Goal: Transaction & Acquisition: Purchase product/service

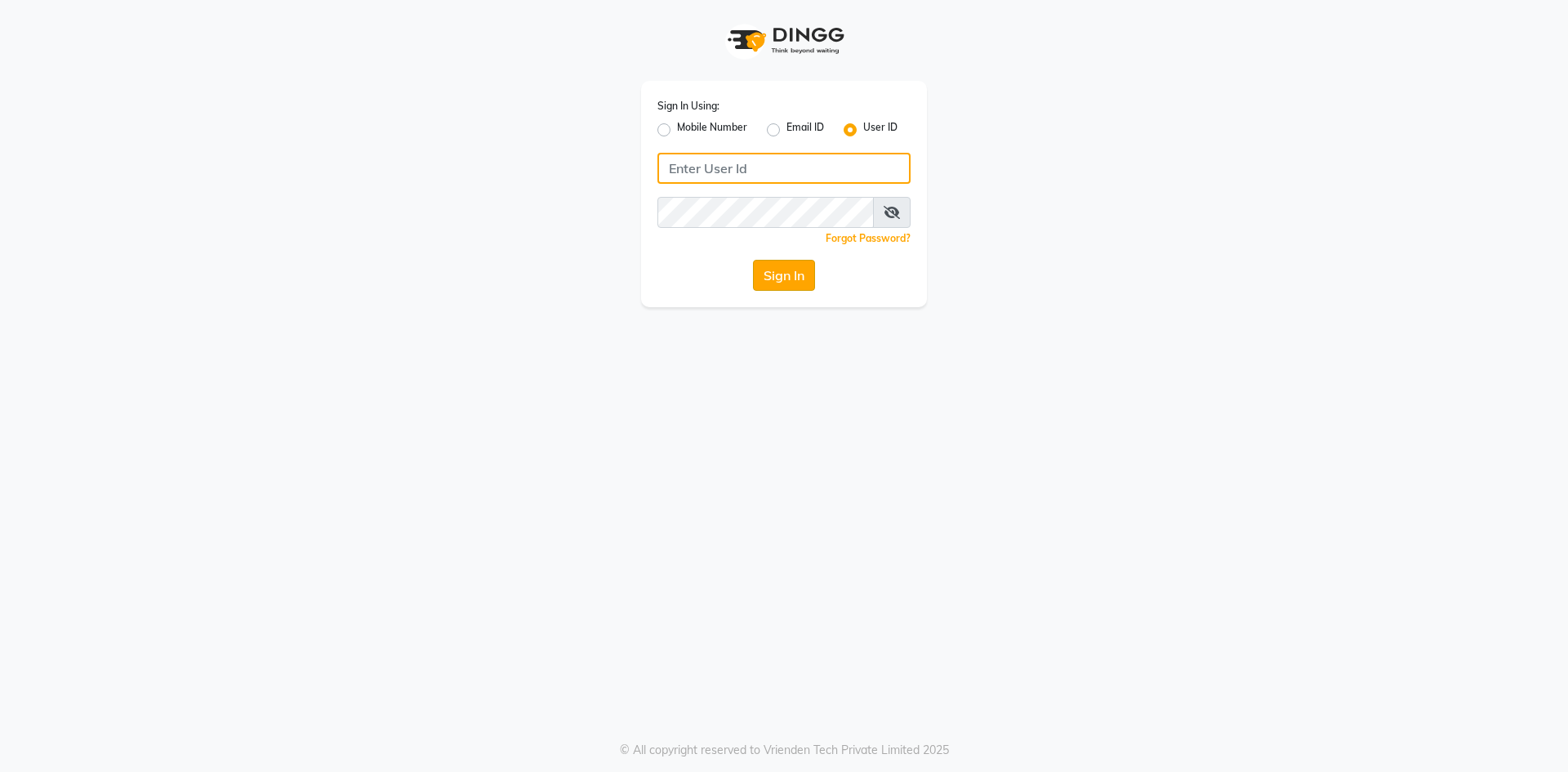
type input "lots123"
click at [777, 273] on button "Sign In" at bounding box center [784, 275] width 62 height 31
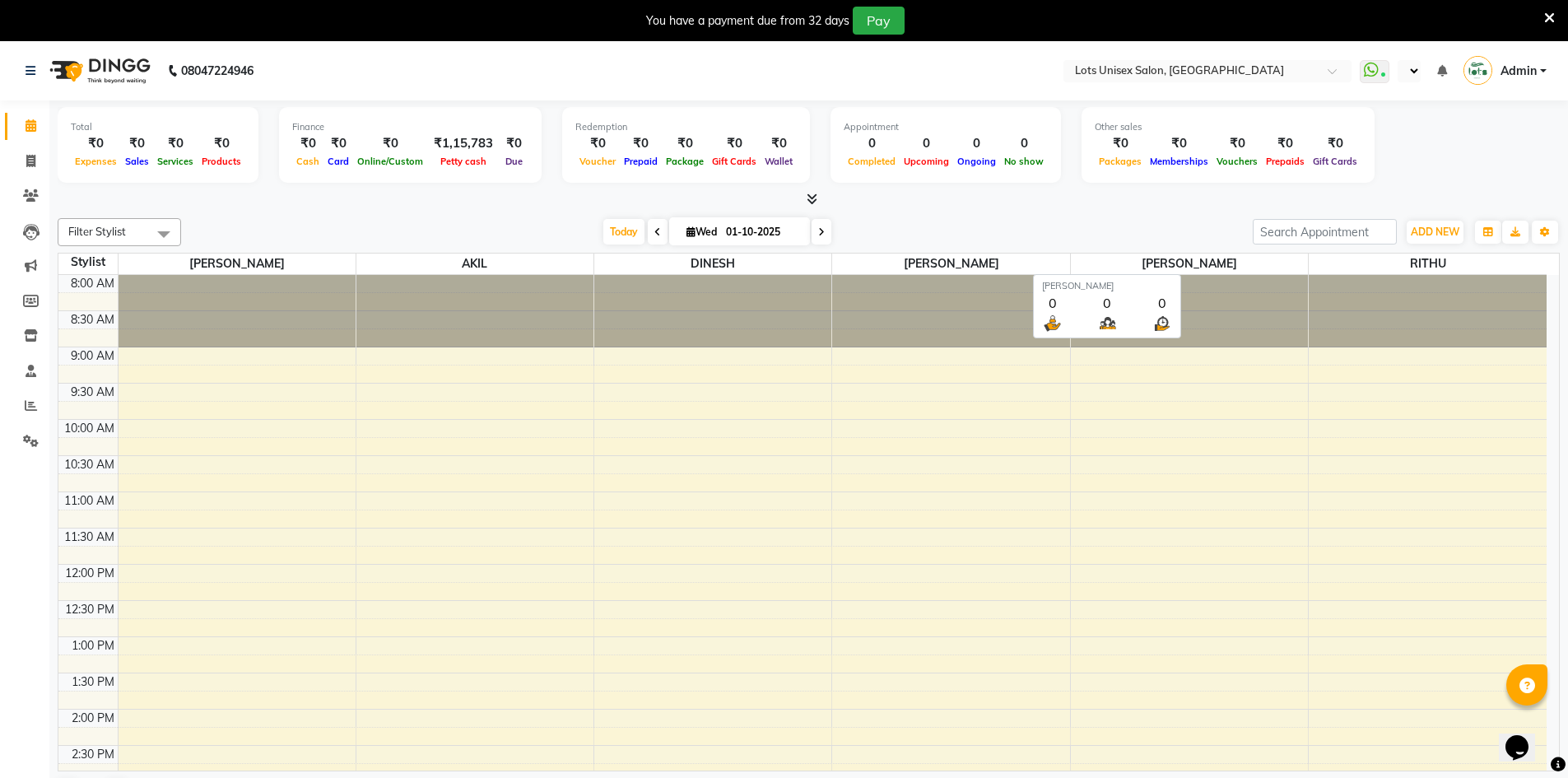
select select "en"
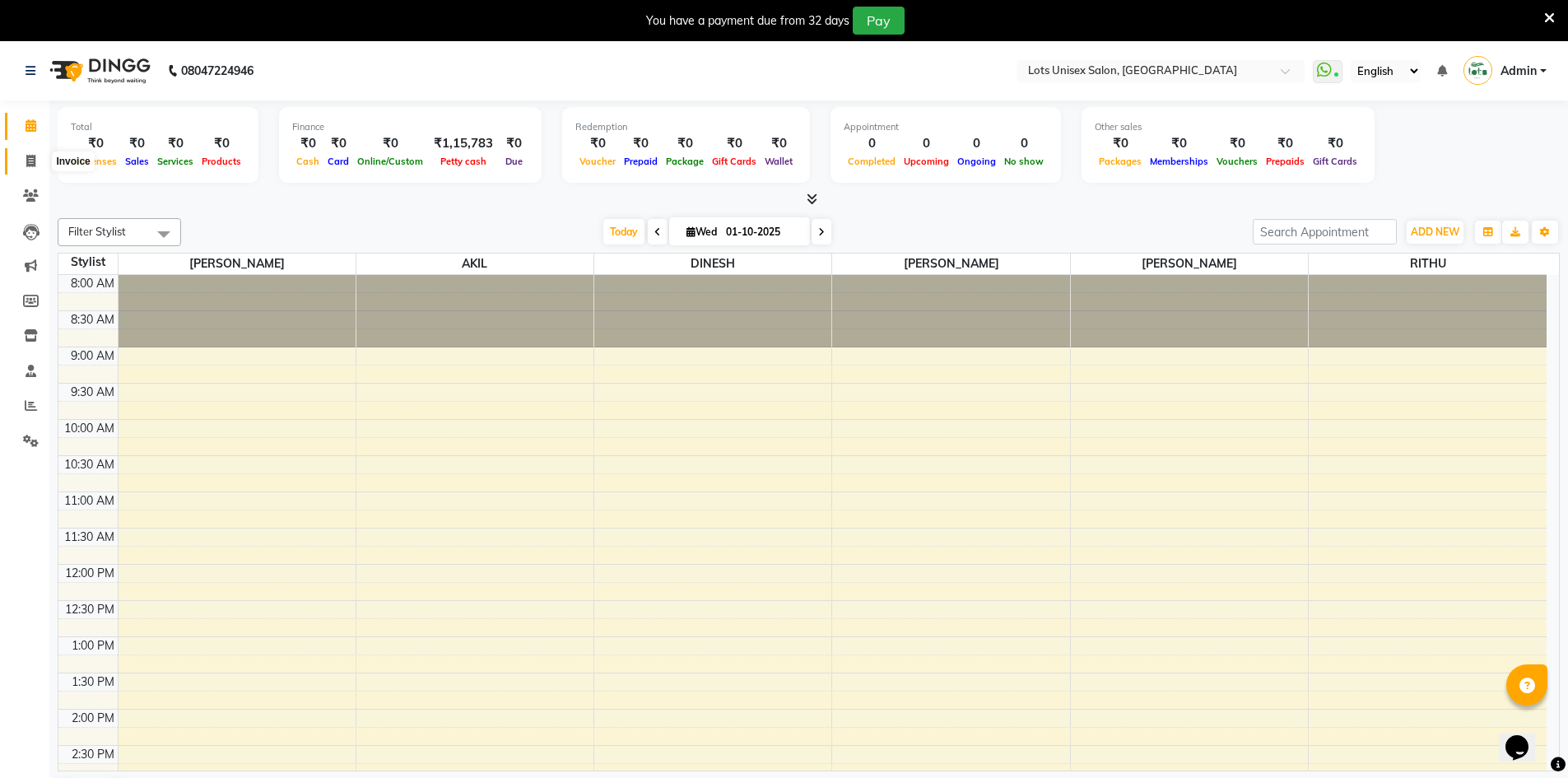
click at [29, 155] on icon at bounding box center [31, 161] width 9 height 12
select select "service"
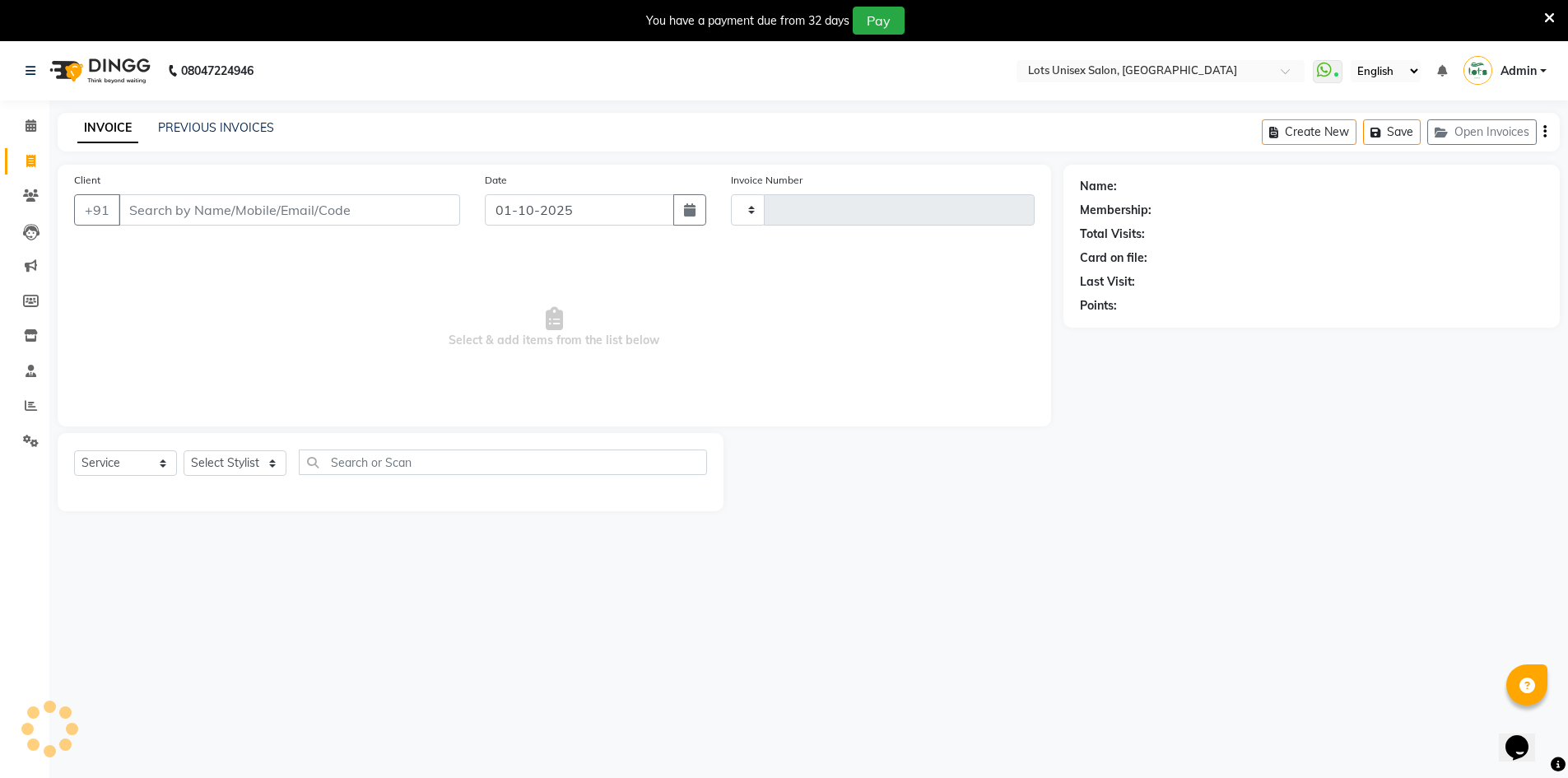
type input "1343"
select select "7339"
click at [267, 464] on select "Select Stylist" at bounding box center [235, 462] width 103 height 26
select select "66803"
click at [184, 450] on select "Select Stylist [PERSON_NAME] [PERSON_NAME] RITHU [PERSON_NAME]" at bounding box center [235, 462] width 103 height 26
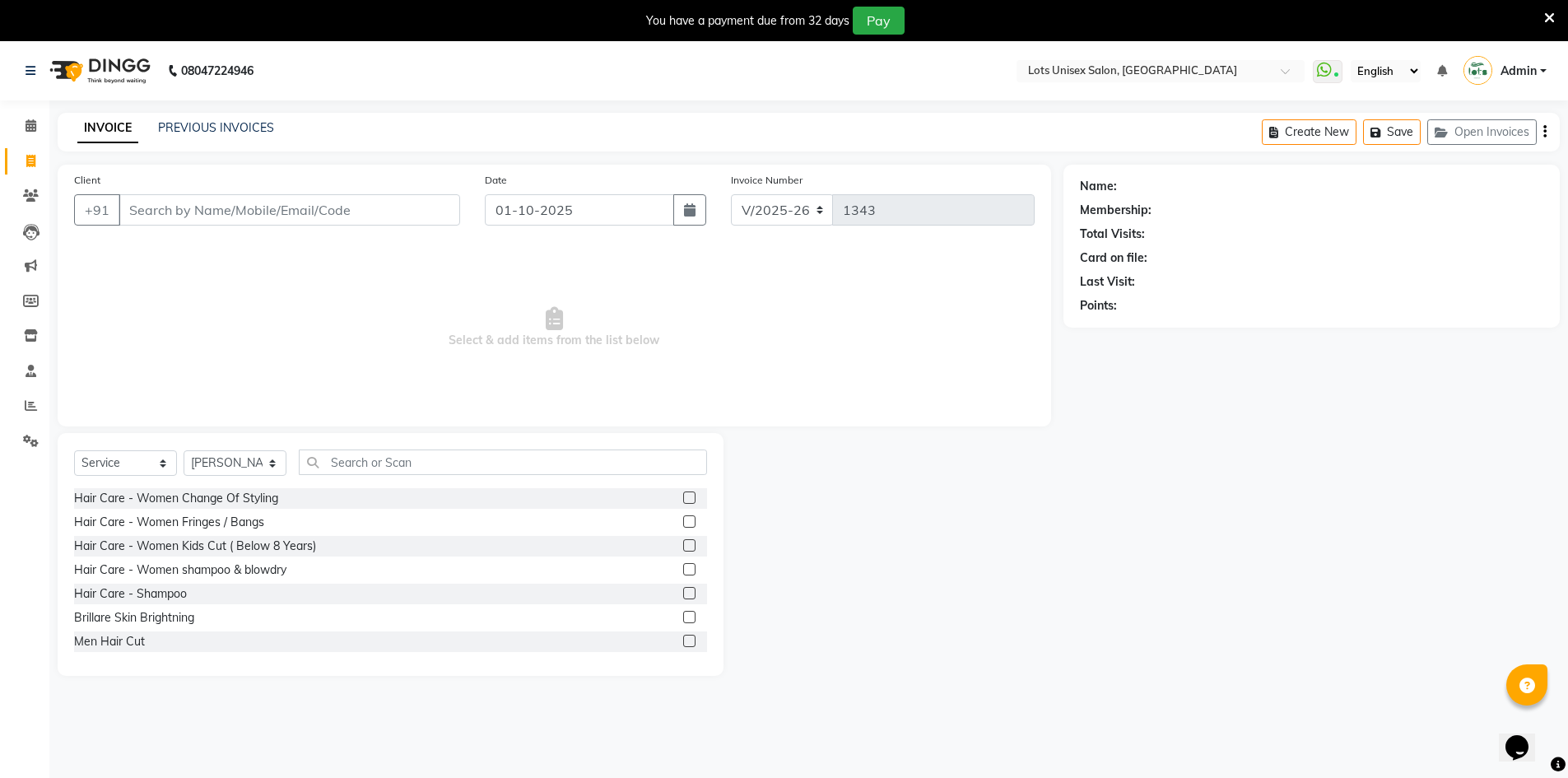
click at [683, 544] on label at bounding box center [689, 545] width 12 height 12
click at [683, 544] on input "checkbox" at bounding box center [688, 545] width 11 height 11
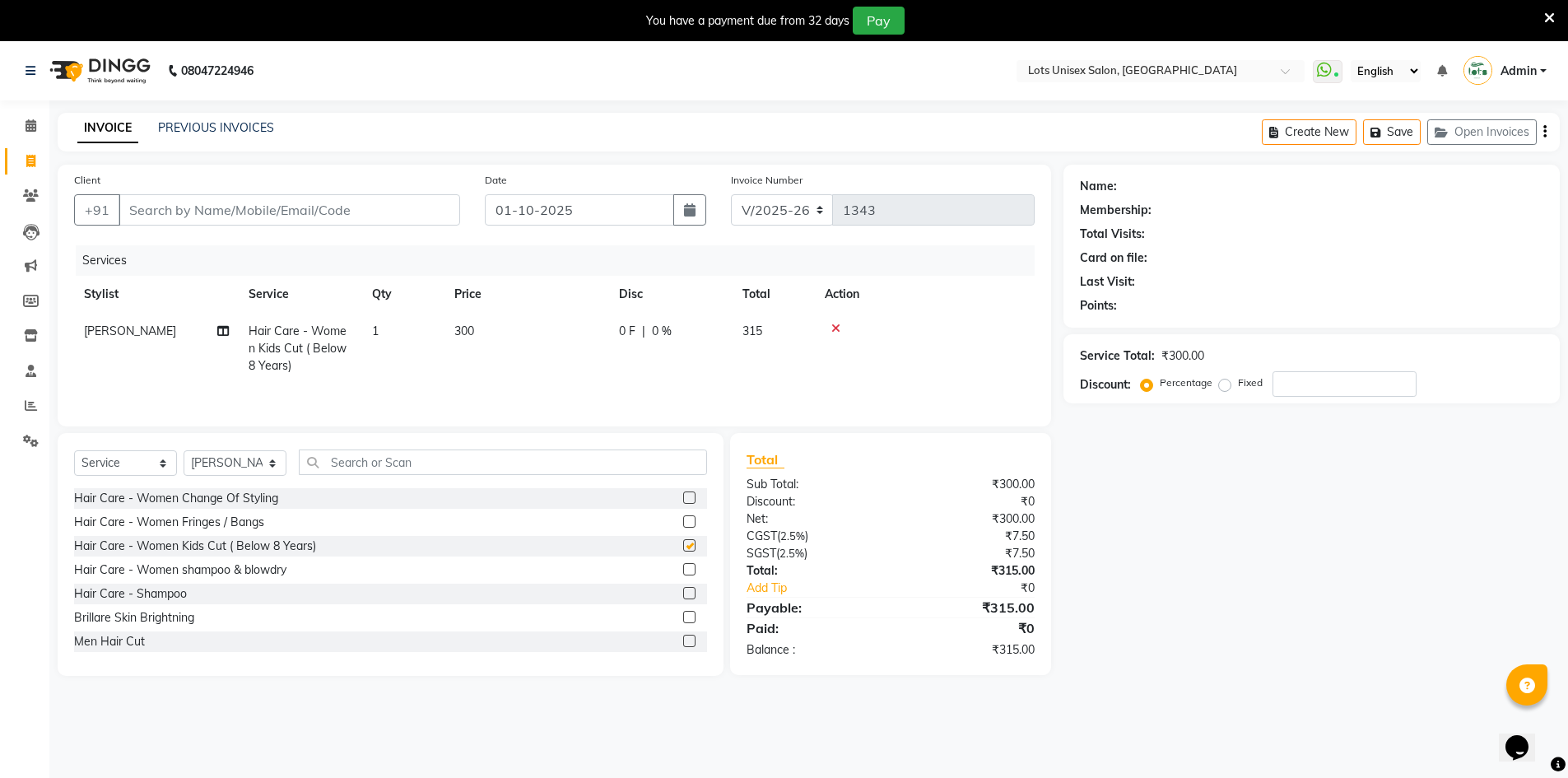
checkbox input "false"
click at [168, 210] on input "Client" at bounding box center [289, 210] width 342 height 32
type input "8"
type input "0"
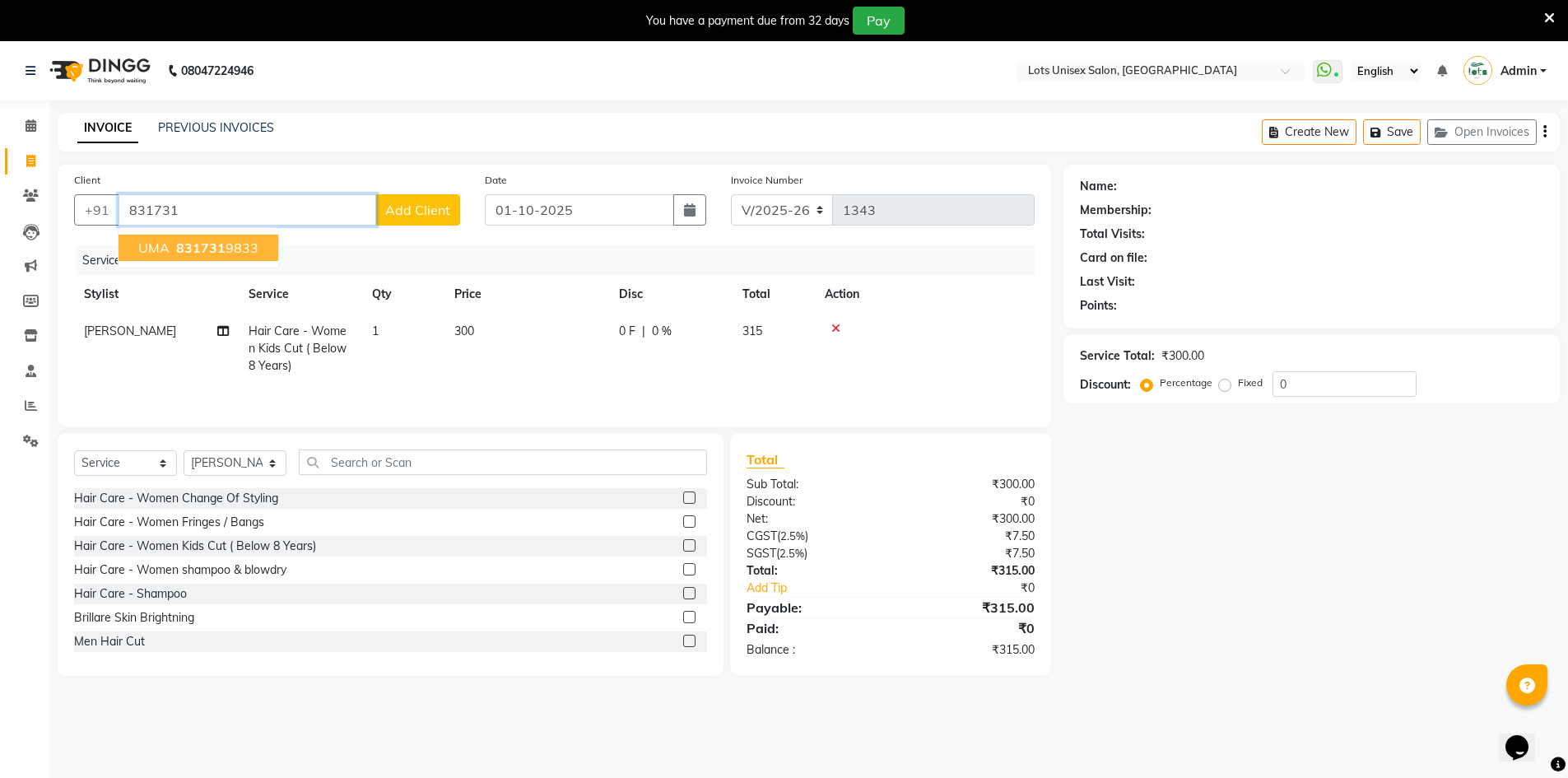
click at [193, 242] on span "831731" at bounding box center [201, 247] width 50 height 16
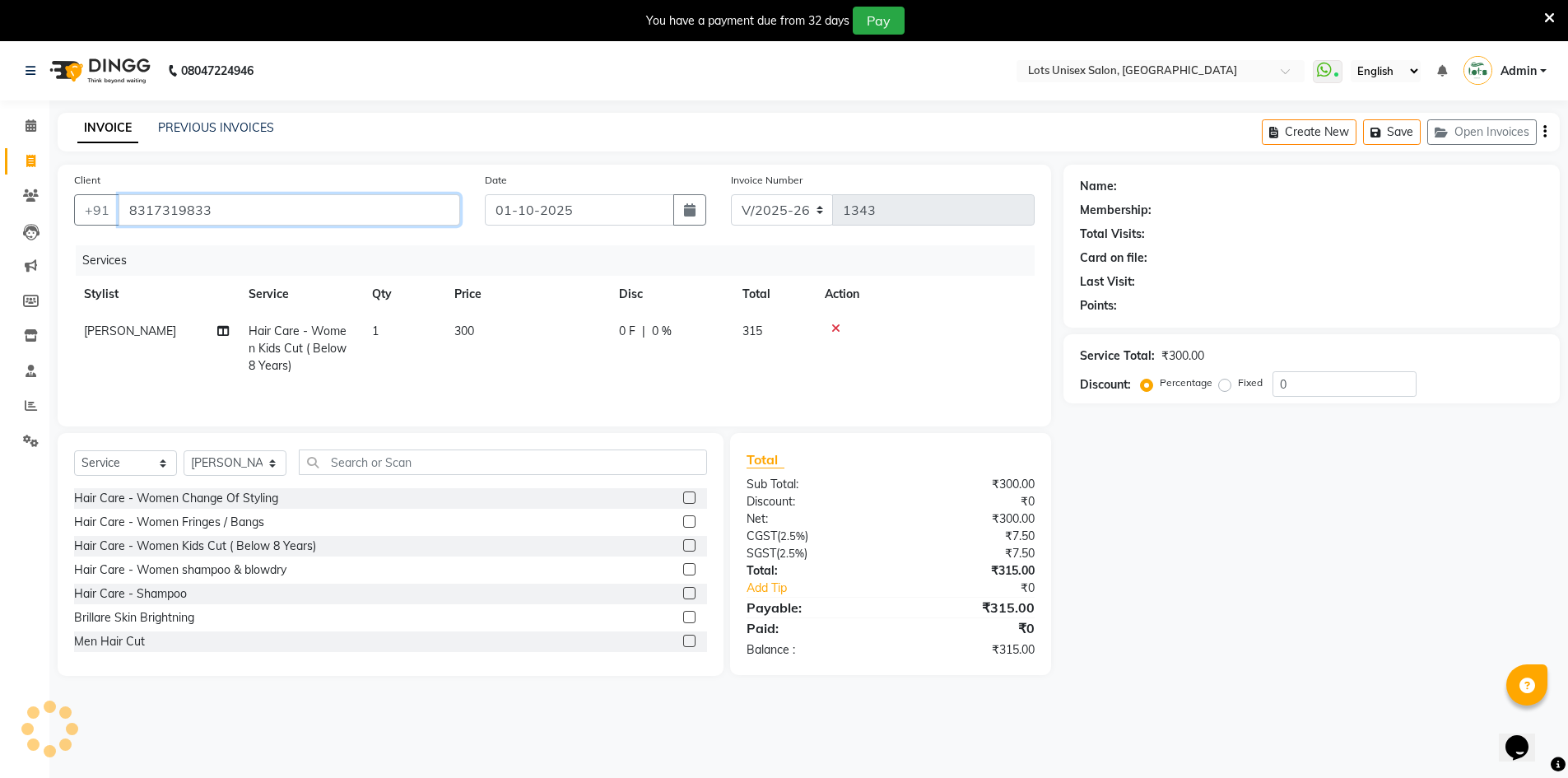
type input "8317319833"
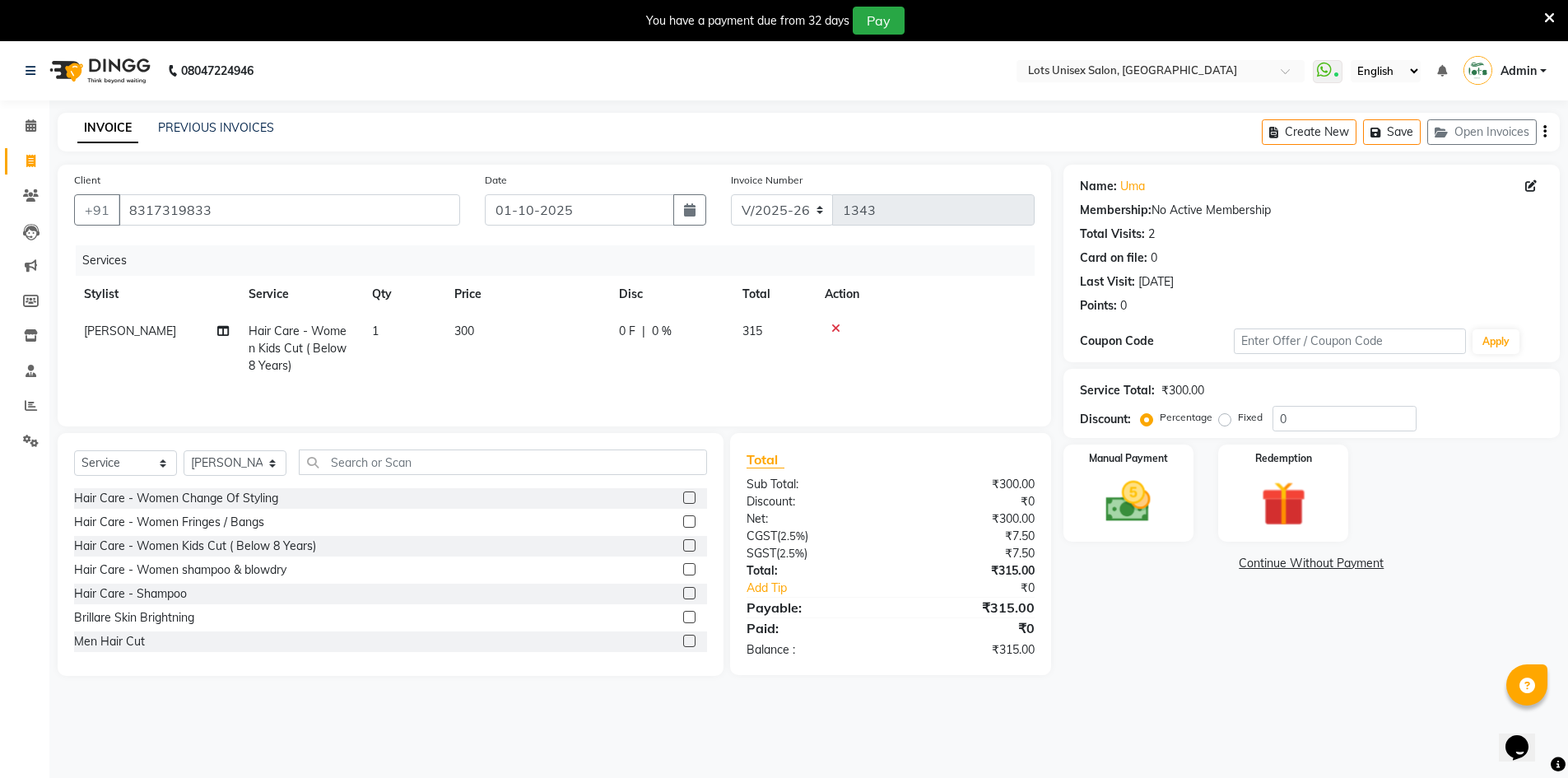
click at [1546, 132] on icon "button" at bounding box center [1545, 132] width 3 height 1
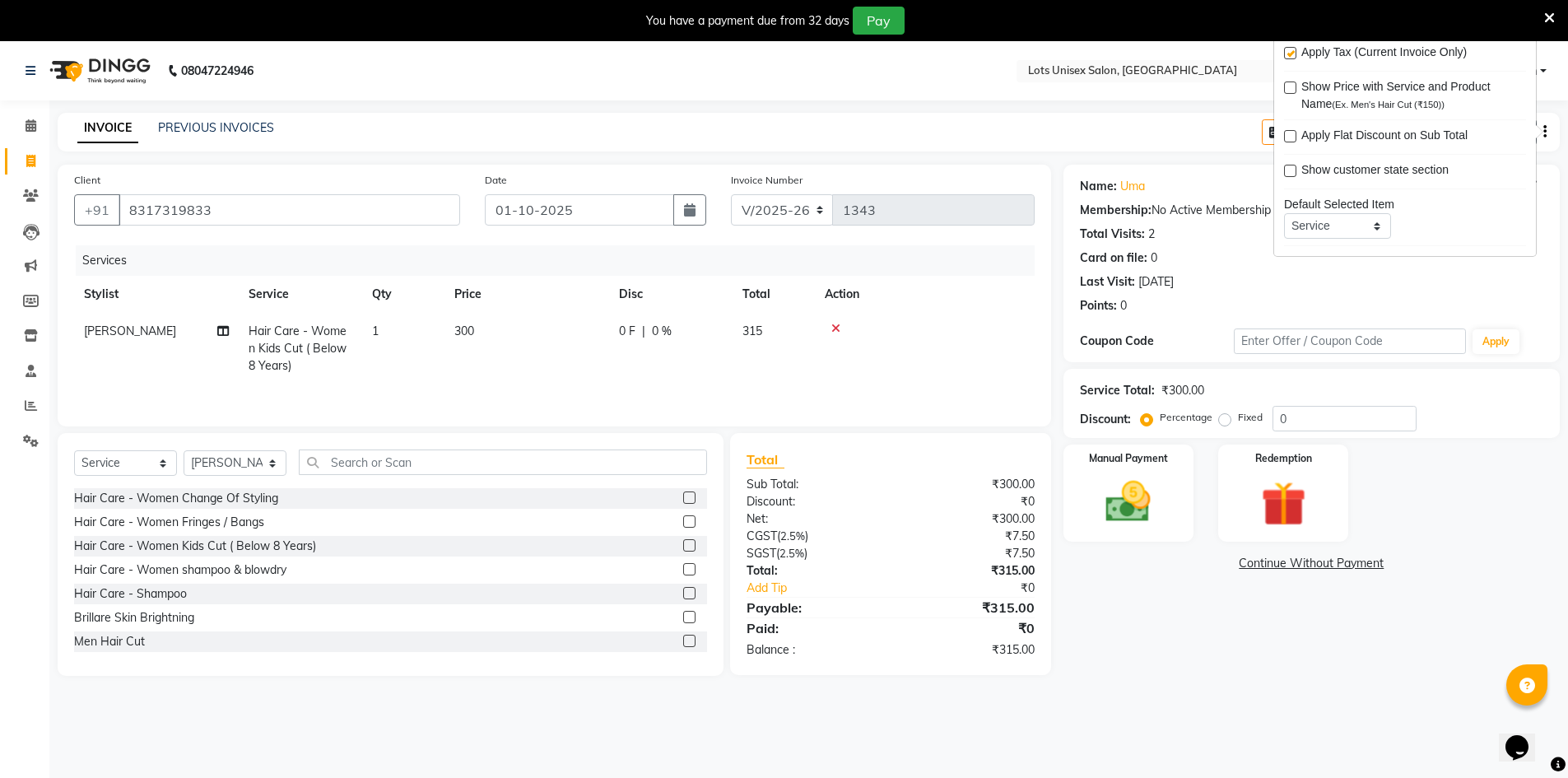
click at [944, 74] on nav "08047224946 Select Location × Lots Unisex Salon, Kittiganur WhatsApp Status ✕ S…" at bounding box center [784, 71] width 1568 height 59
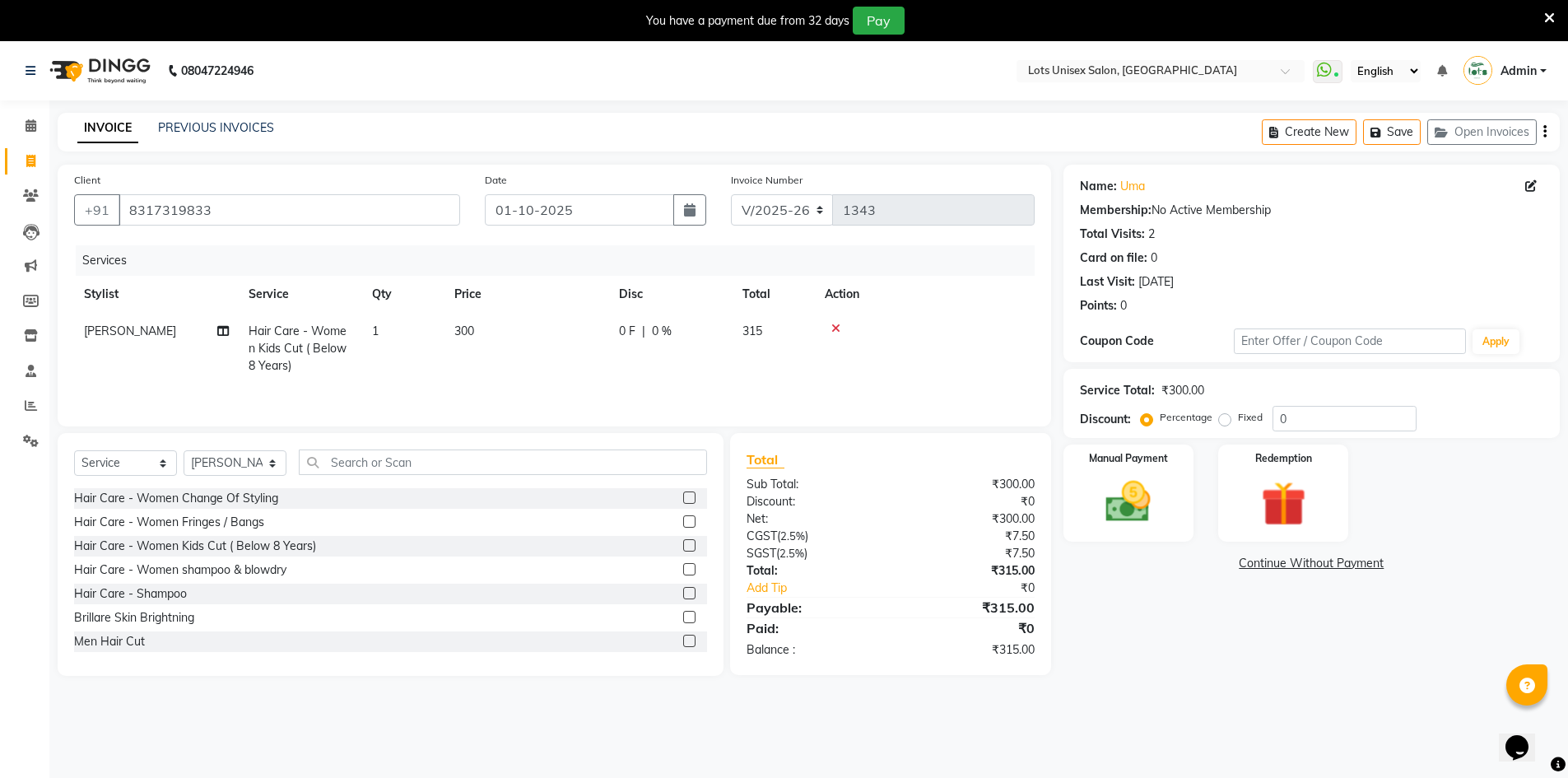
click at [1544, 132] on icon "button" at bounding box center [1545, 132] width 3 height 1
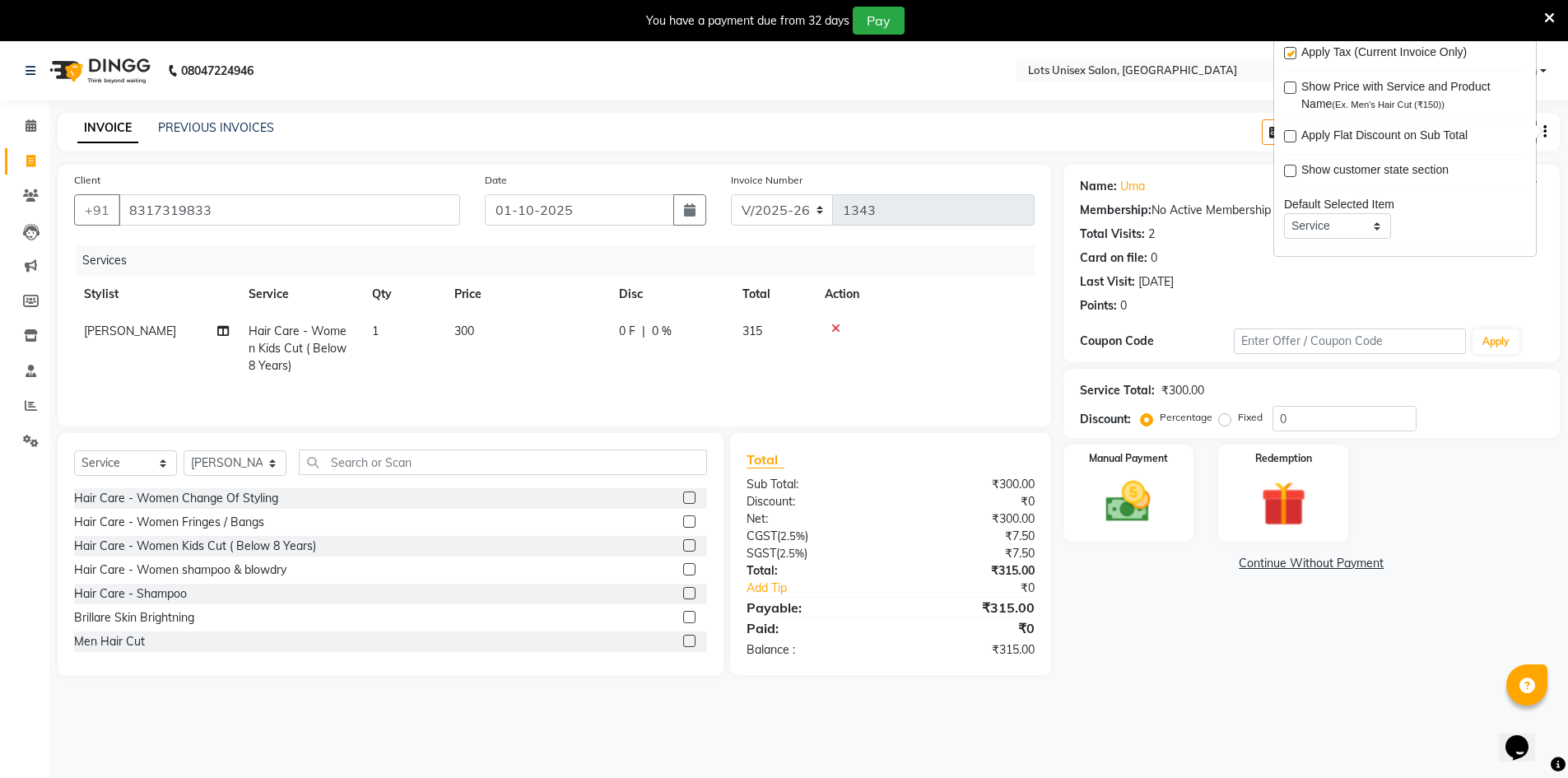
click at [1293, 51] on label at bounding box center [1290, 53] width 12 height 12
click at [1293, 51] on input "checkbox" at bounding box center [1289, 54] width 11 height 11
checkbox input "false"
click at [1132, 505] on img at bounding box center [1129, 501] width 76 height 54
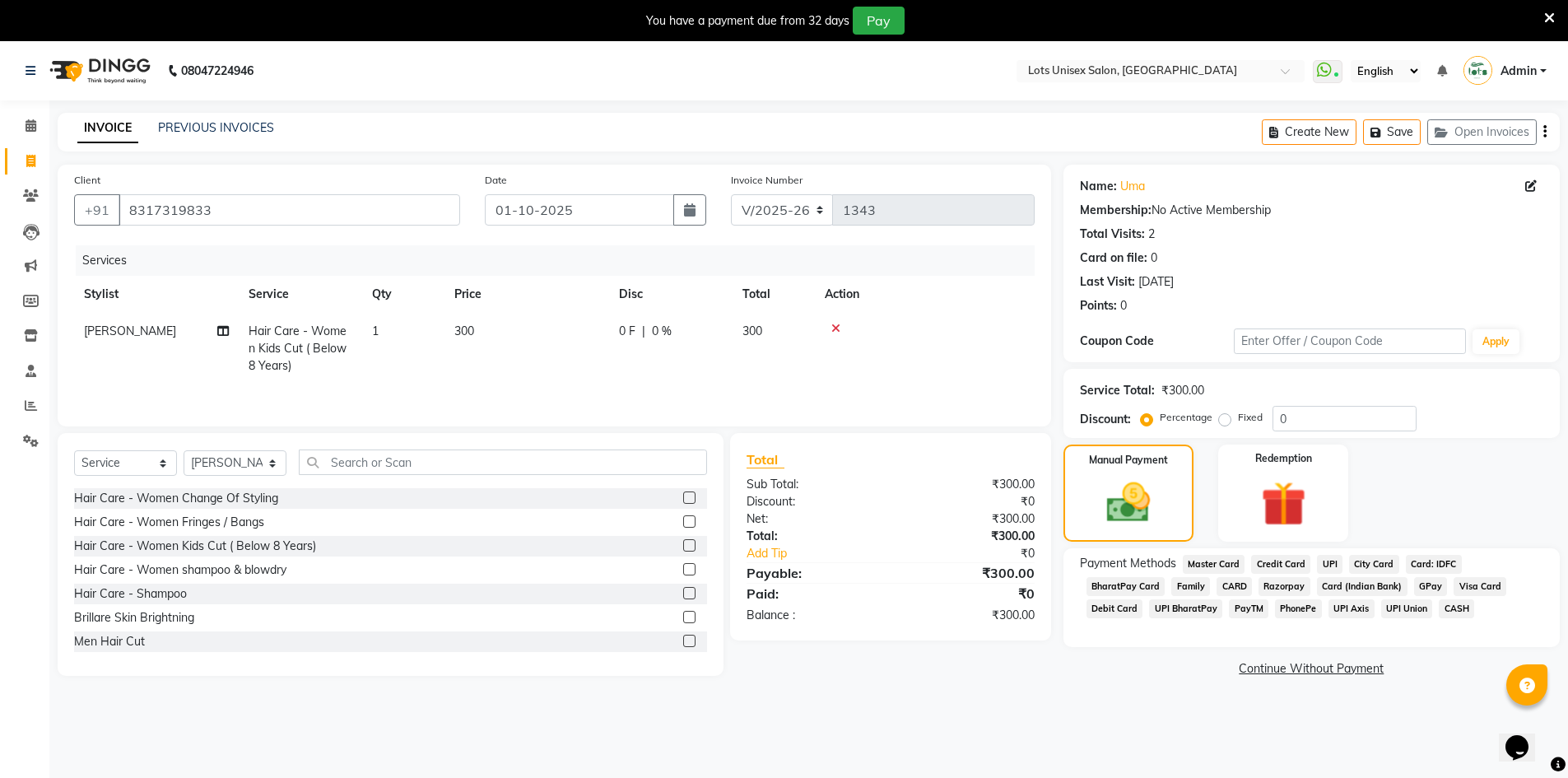
click at [1439, 609] on span "CASH" at bounding box center [1456, 609] width 35 height 19
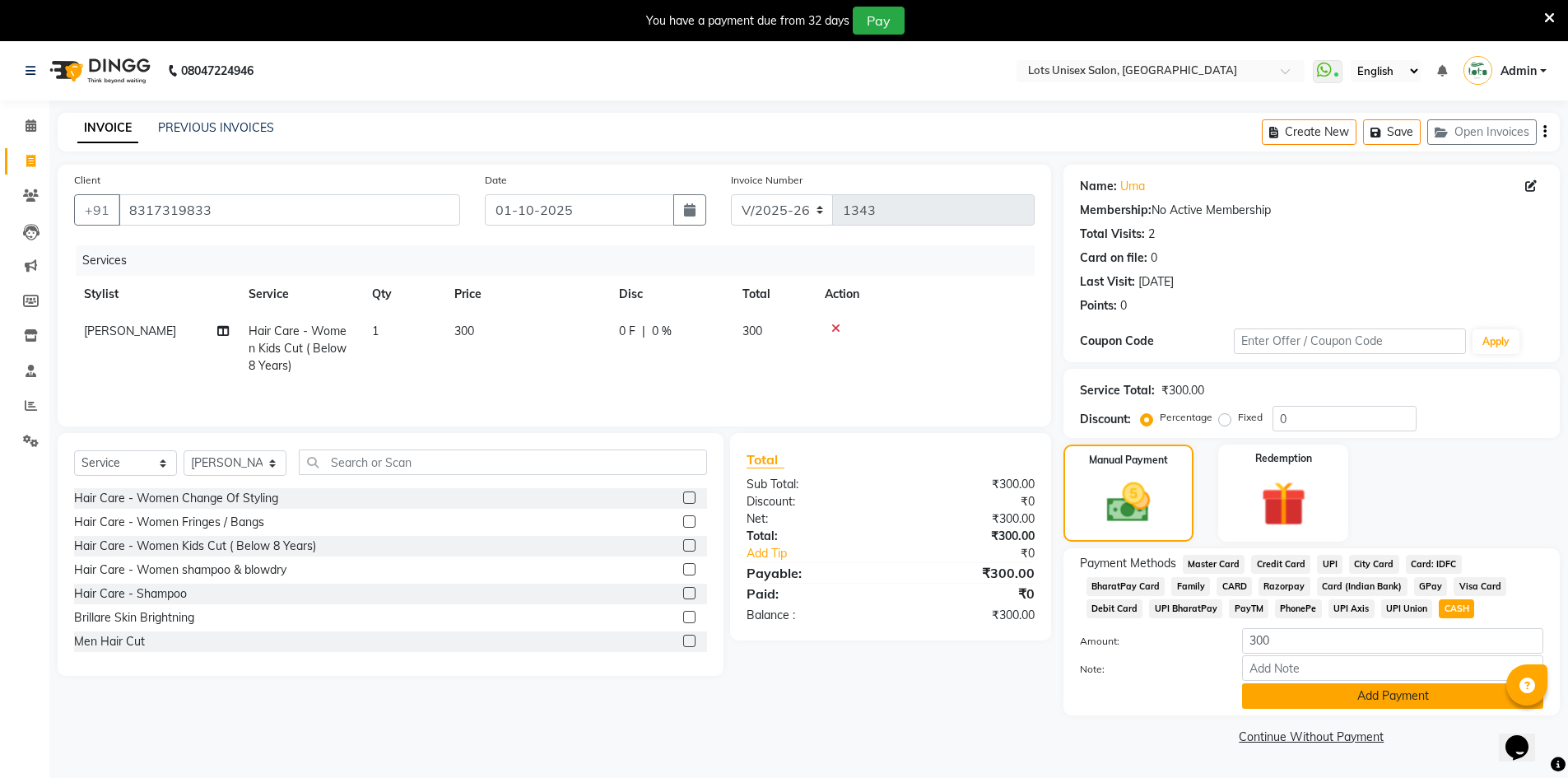
click at [1345, 703] on button "Add Payment" at bounding box center [1393, 696] width 302 height 26
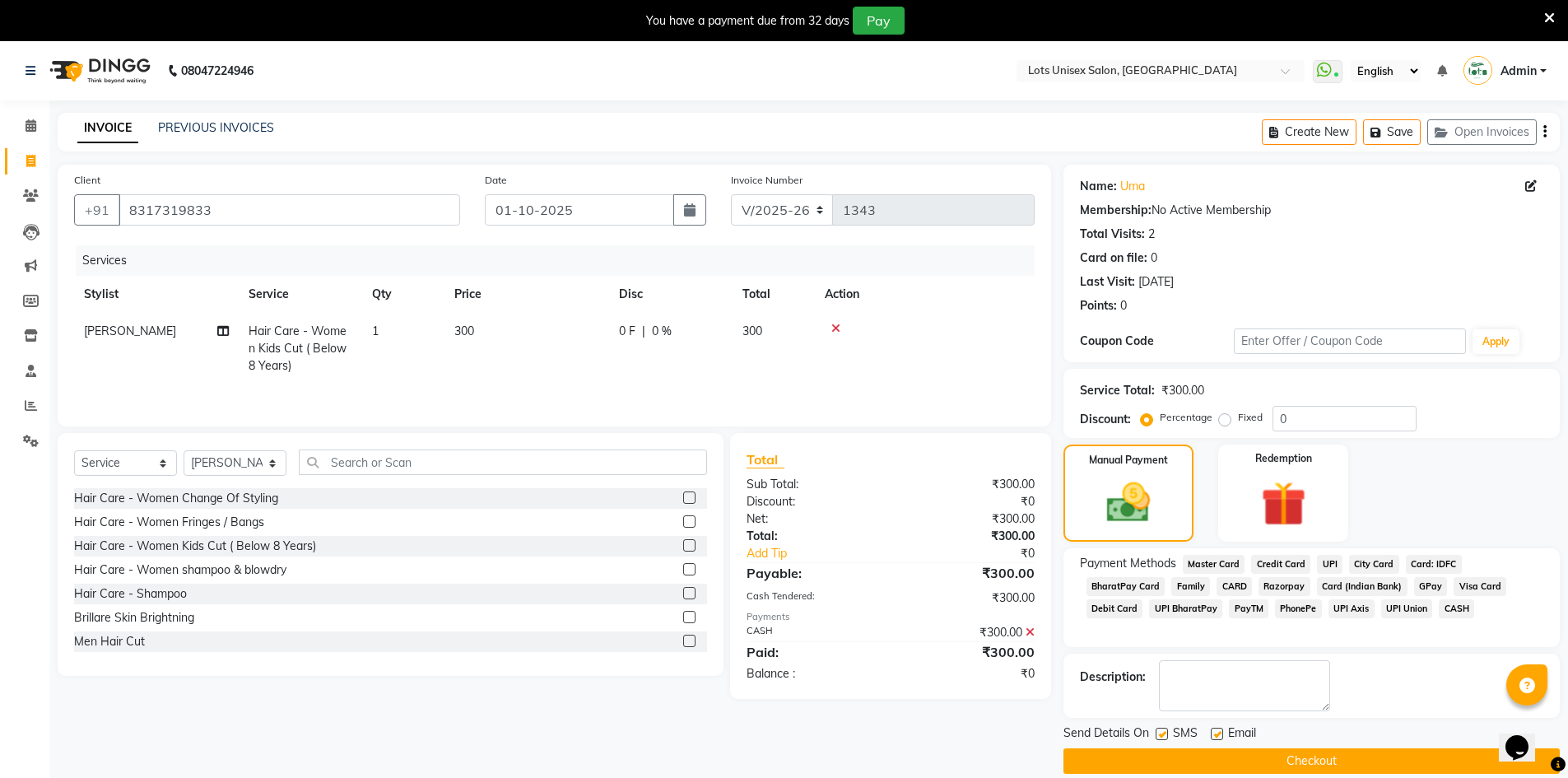
click at [1276, 757] on button "Checkout" at bounding box center [1311, 761] width 497 height 26
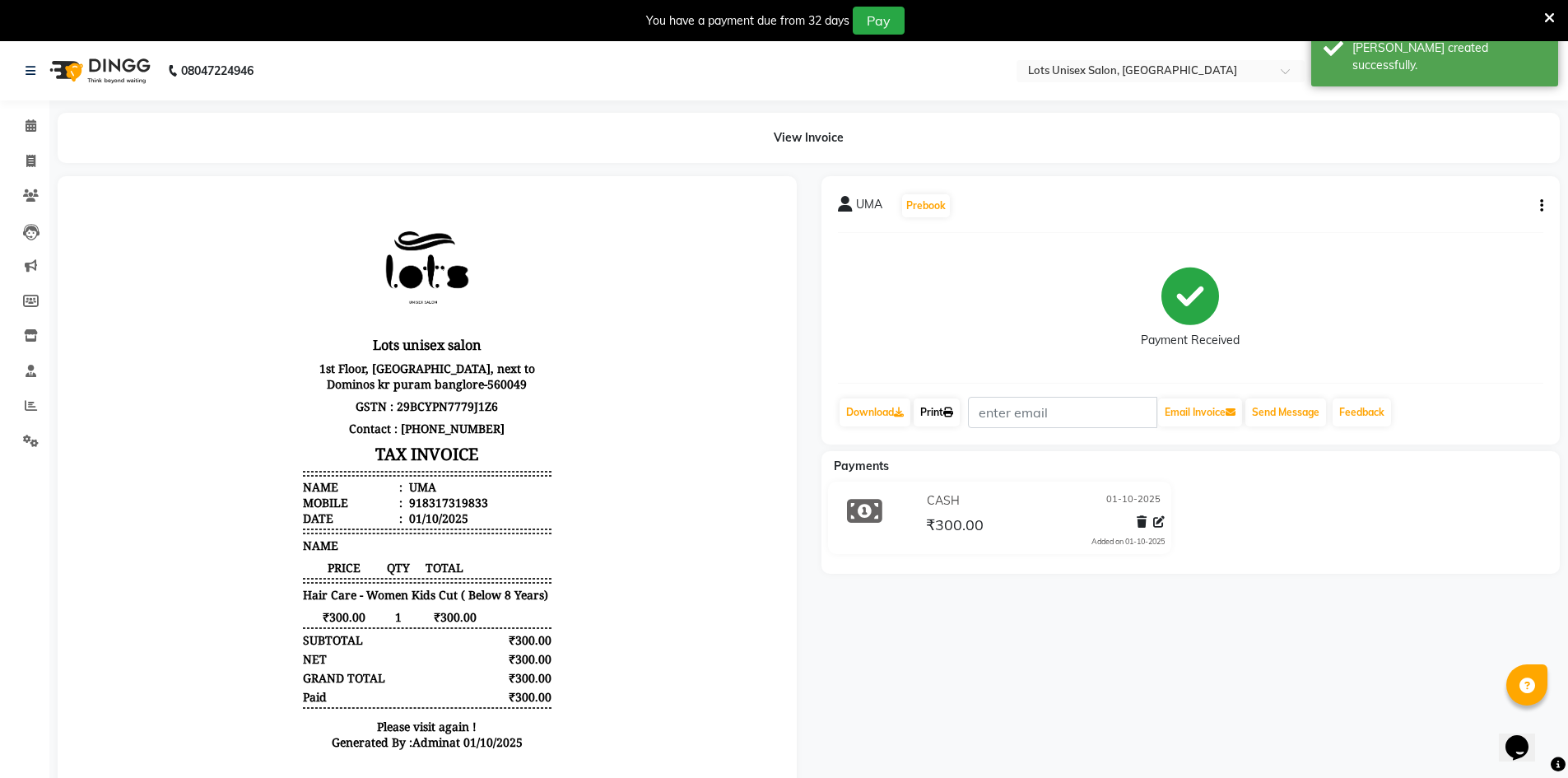
click at [934, 414] on link "Print" at bounding box center [937, 411] width 46 height 28
drag, startPoint x: 1071, startPoint y: 268, endPoint x: 1015, endPoint y: 157, distance: 124.3
click at [1015, 157] on div "View Invoice" at bounding box center [809, 138] width 1503 height 50
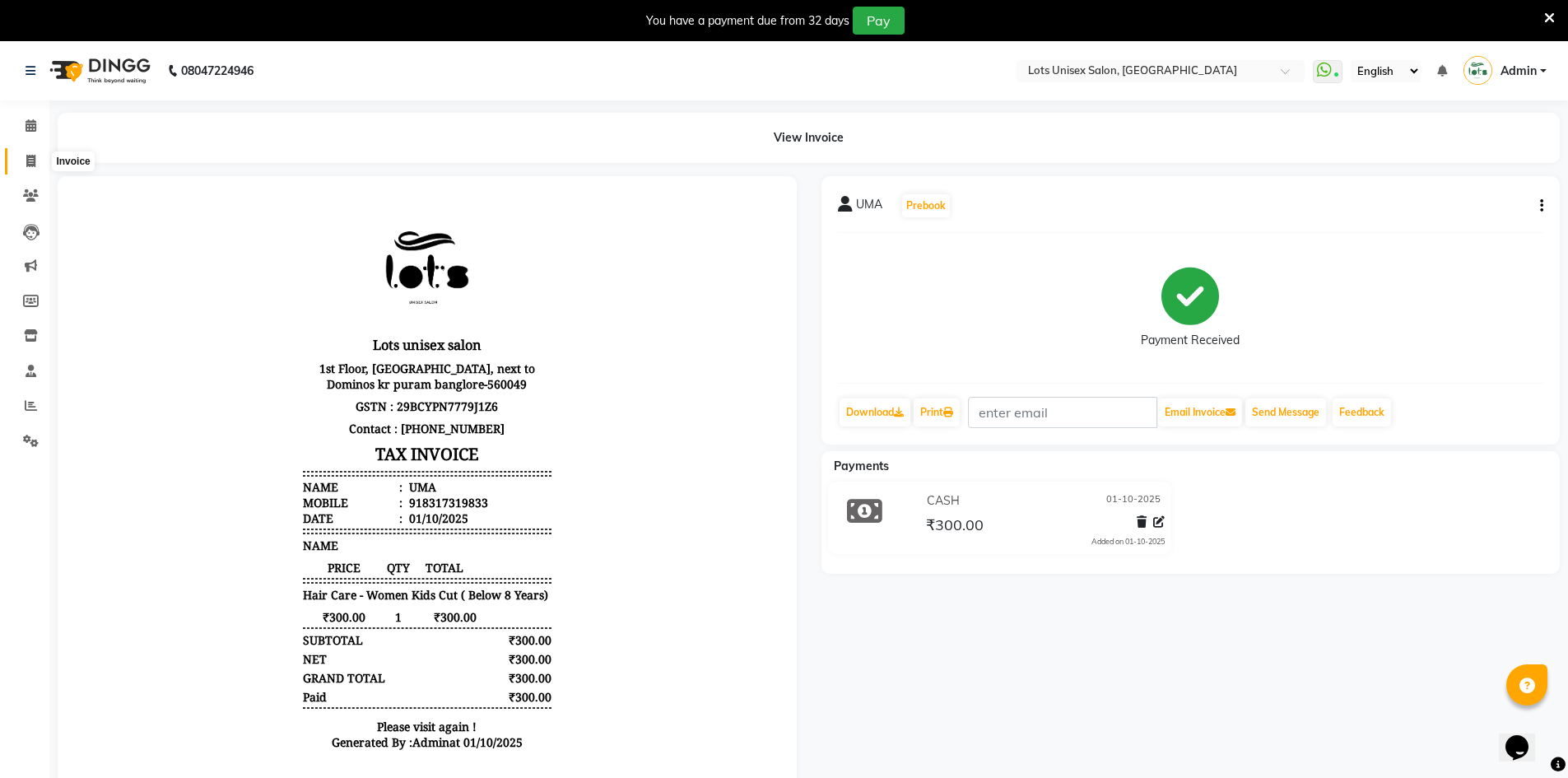
click at [32, 161] on icon at bounding box center [31, 161] width 9 height 12
select select "service"
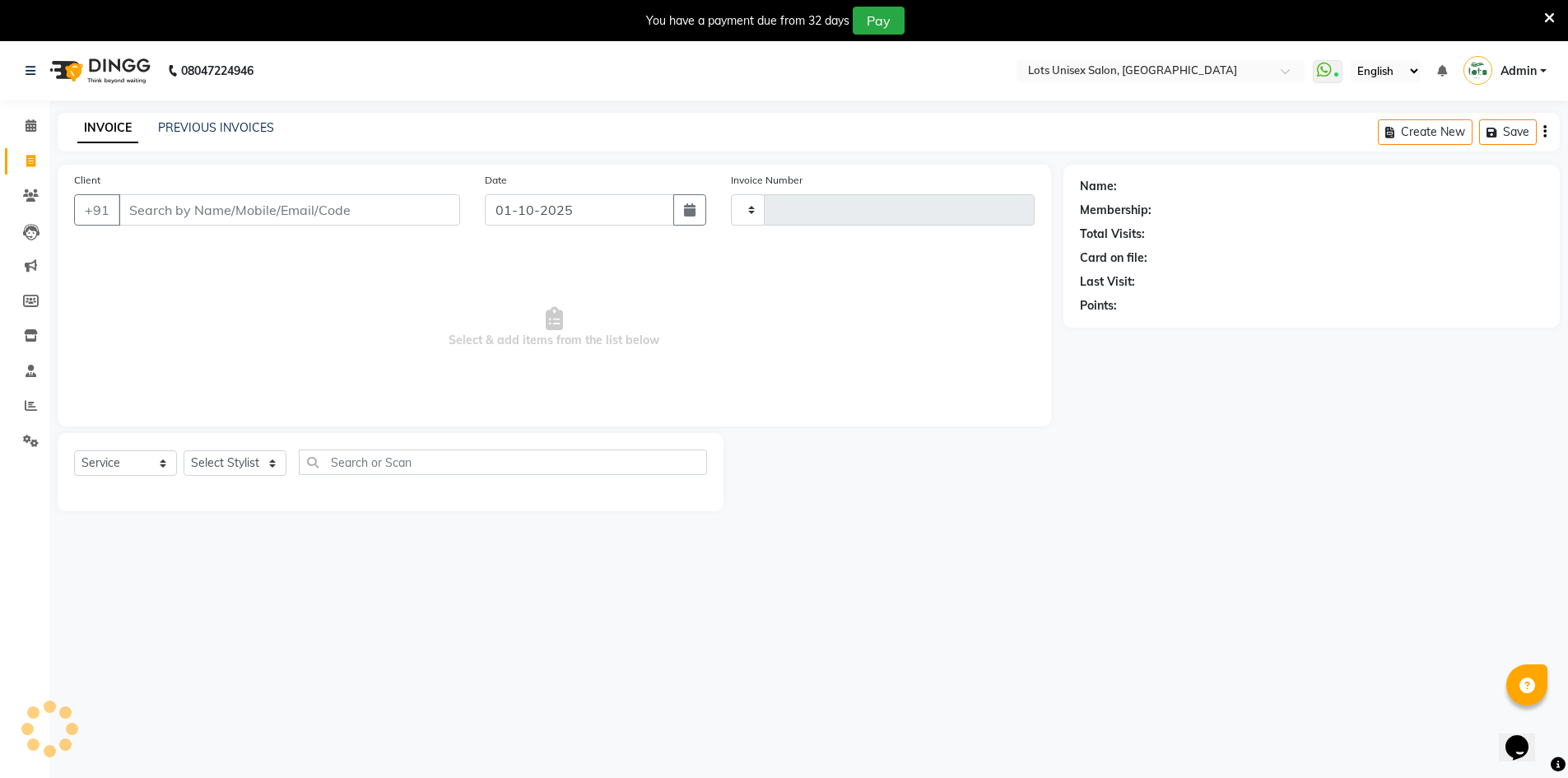
scroll to position [41, 0]
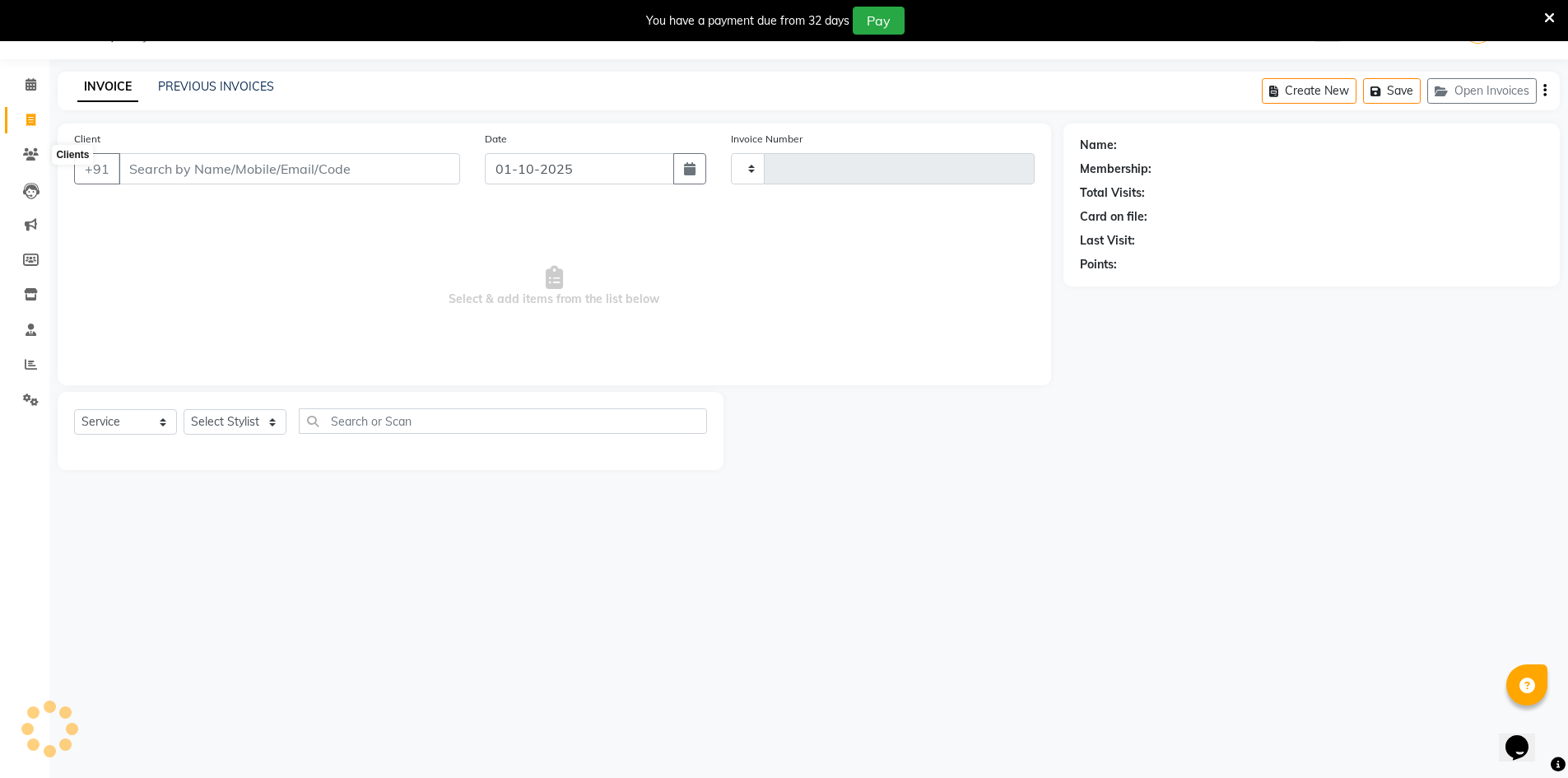
type input "1344"
select select "7339"
click at [31, 362] on icon at bounding box center [31, 364] width 12 height 12
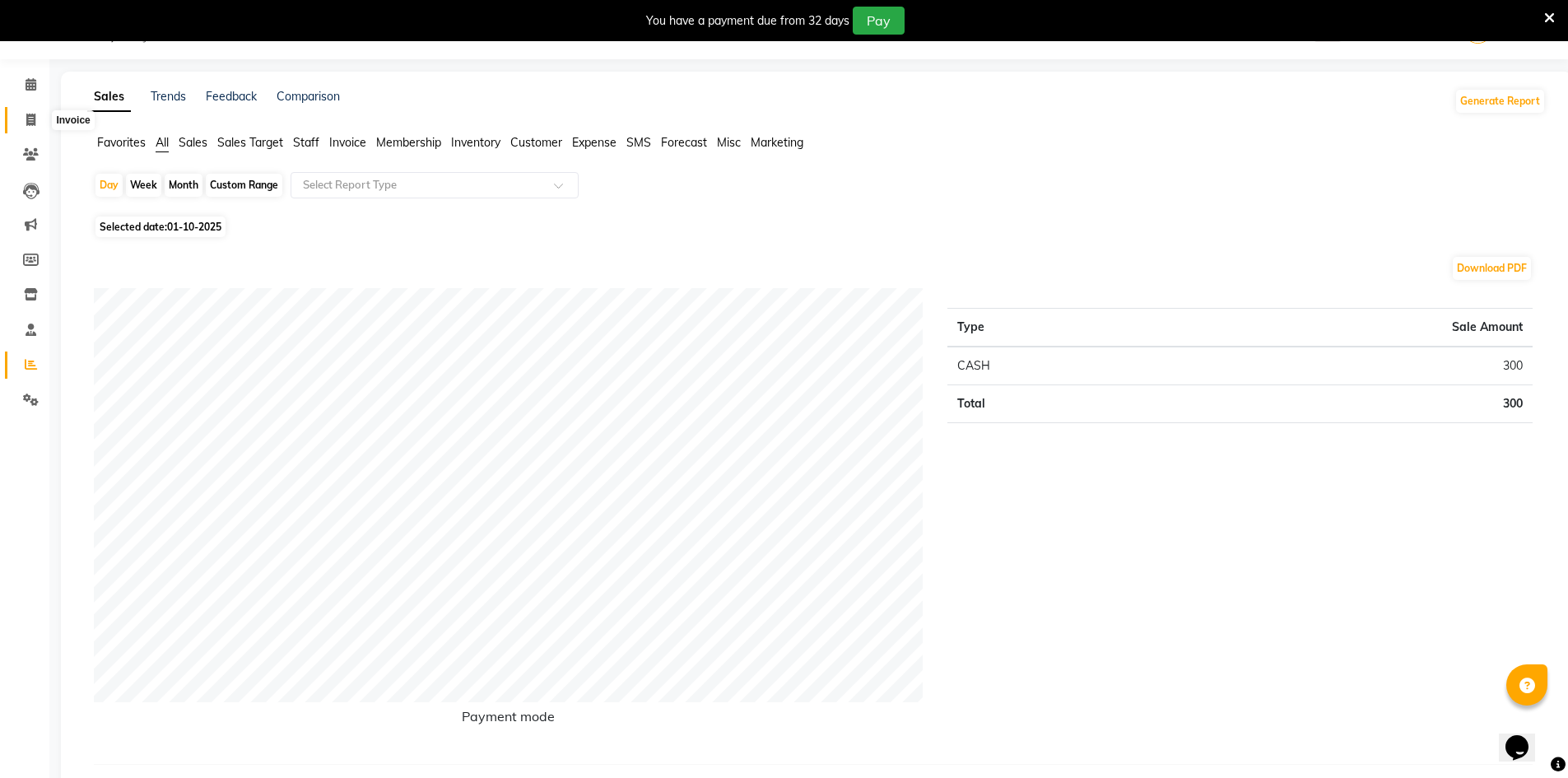
click at [33, 118] on icon at bounding box center [31, 120] width 9 height 12
select select "service"
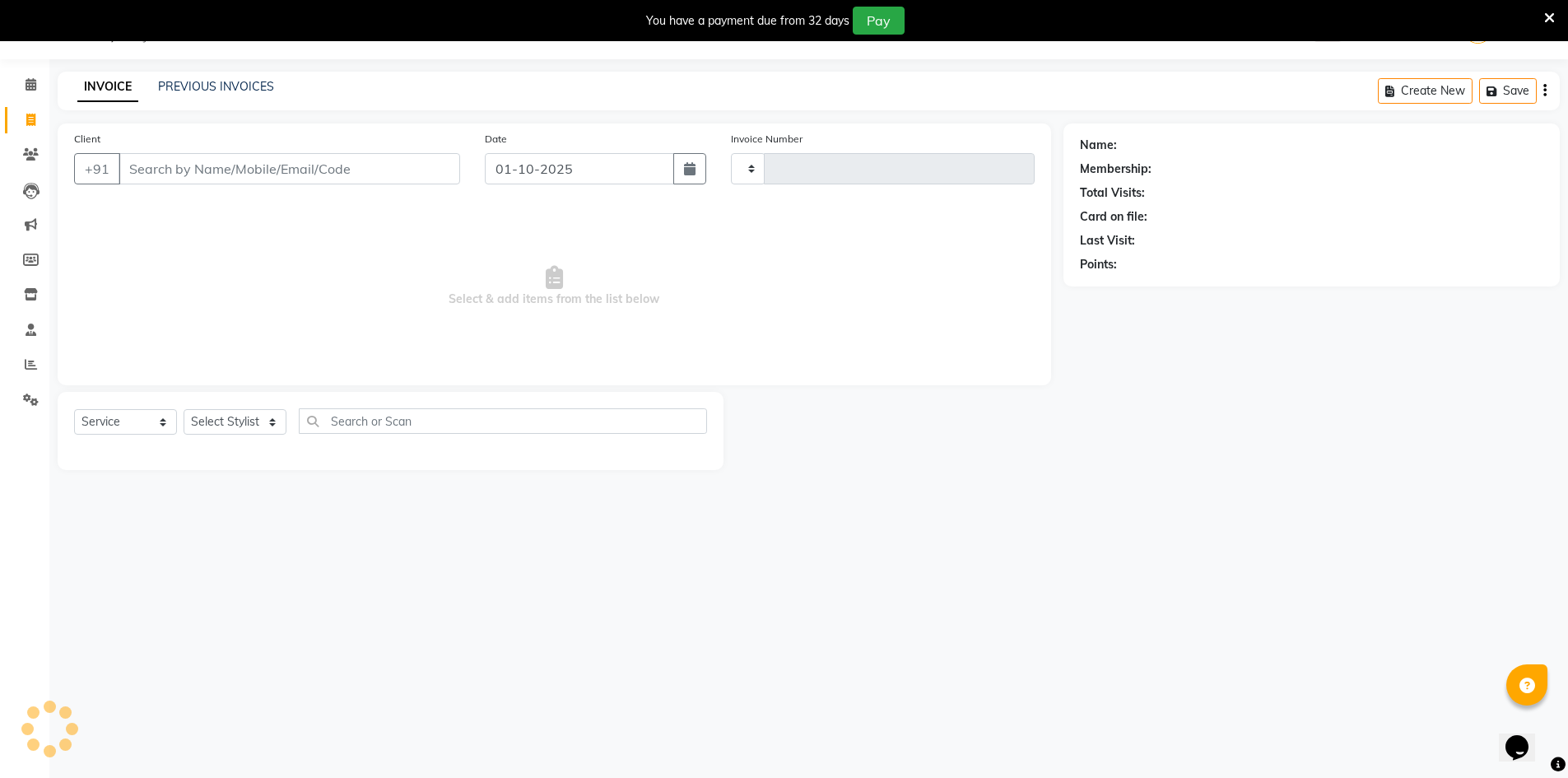
type input "1344"
select select "7339"
click at [345, 166] on input "Client" at bounding box center [289, 168] width 342 height 32
click at [27, 119] on icon at bounding box center [31, 120] width 9 height 12
select select "service"
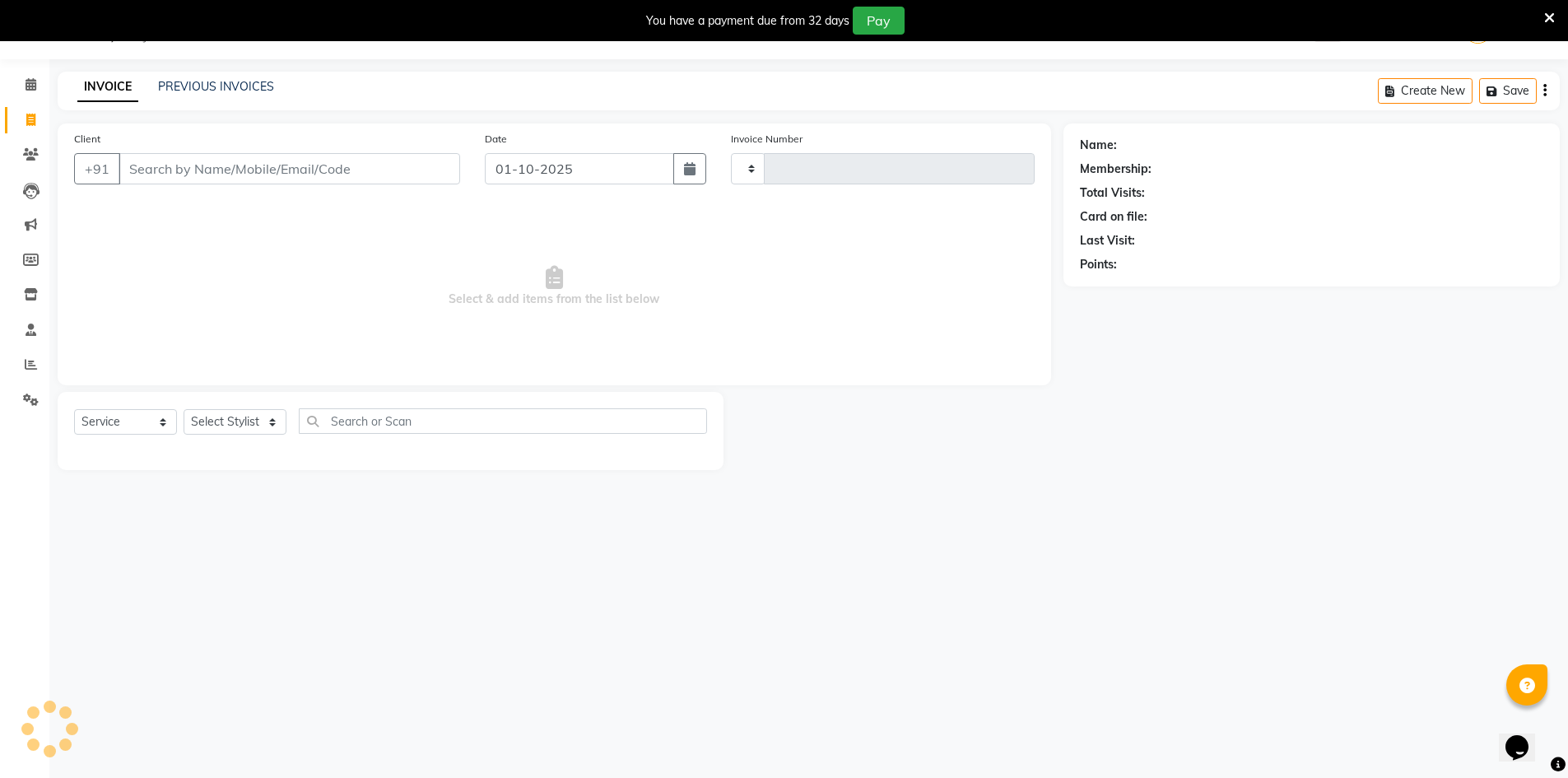
type input "1344"
select select "7339"
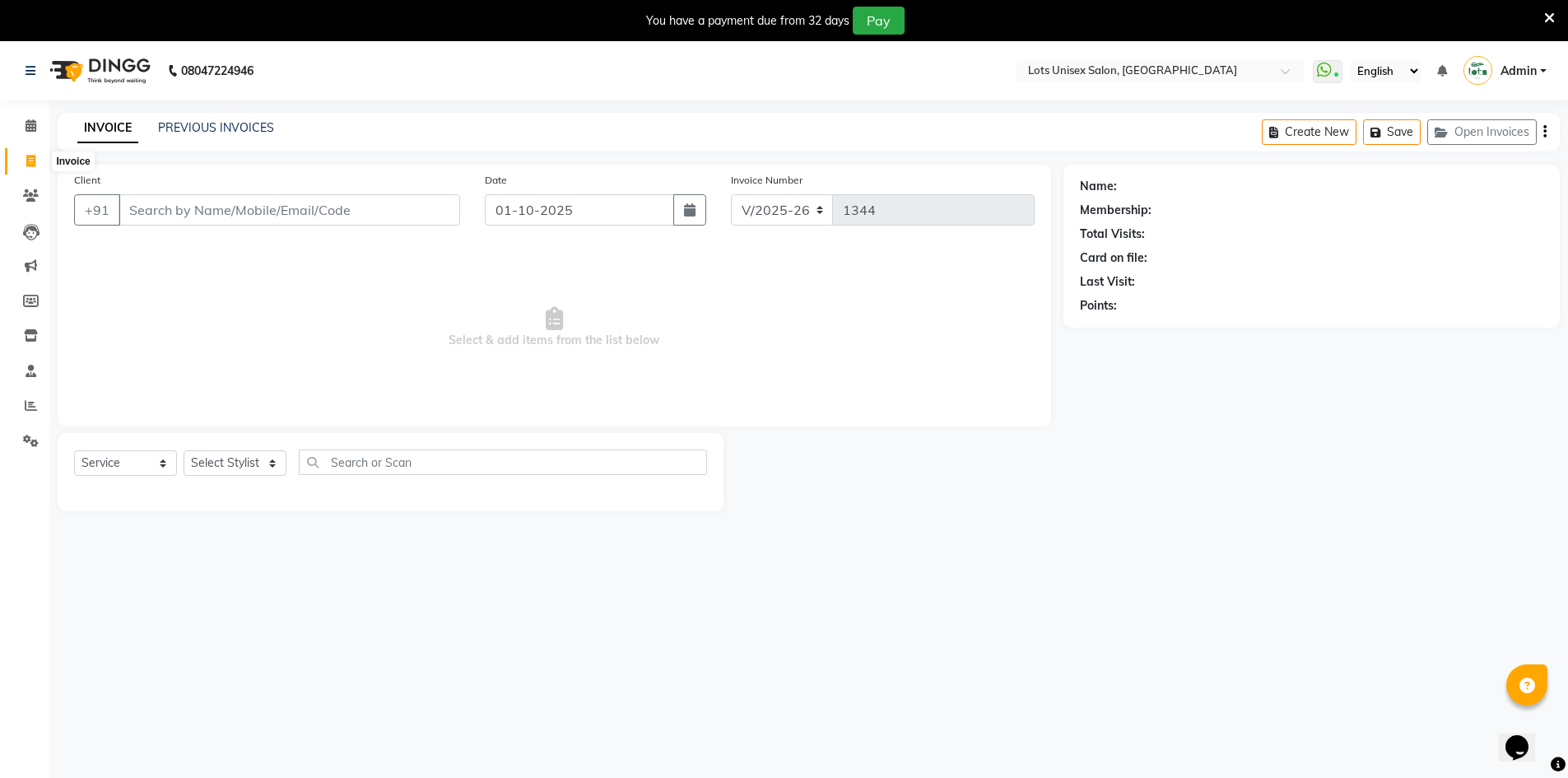
click at [34, 167] on icon at bounding box center [31, 161] width 9 height 12
select select "service"
type input "1344"
select select "7339"
click at [24, 158] on span at bounding box center [31, 162] width 29 height 19
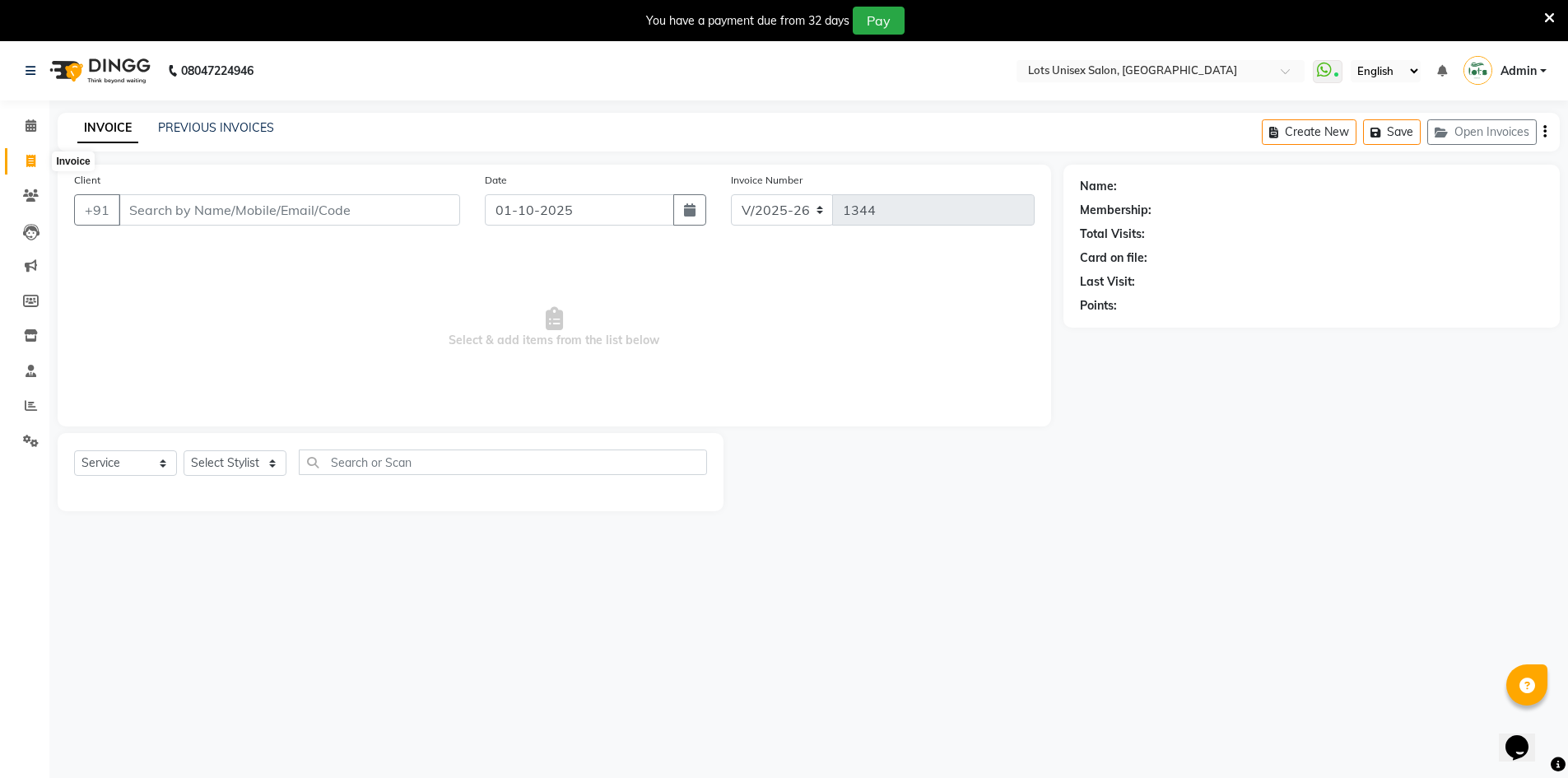
select select "7339"
select select "service"
click at [28, 197] on icon at bounding box center [31, 195] width 15 height 12
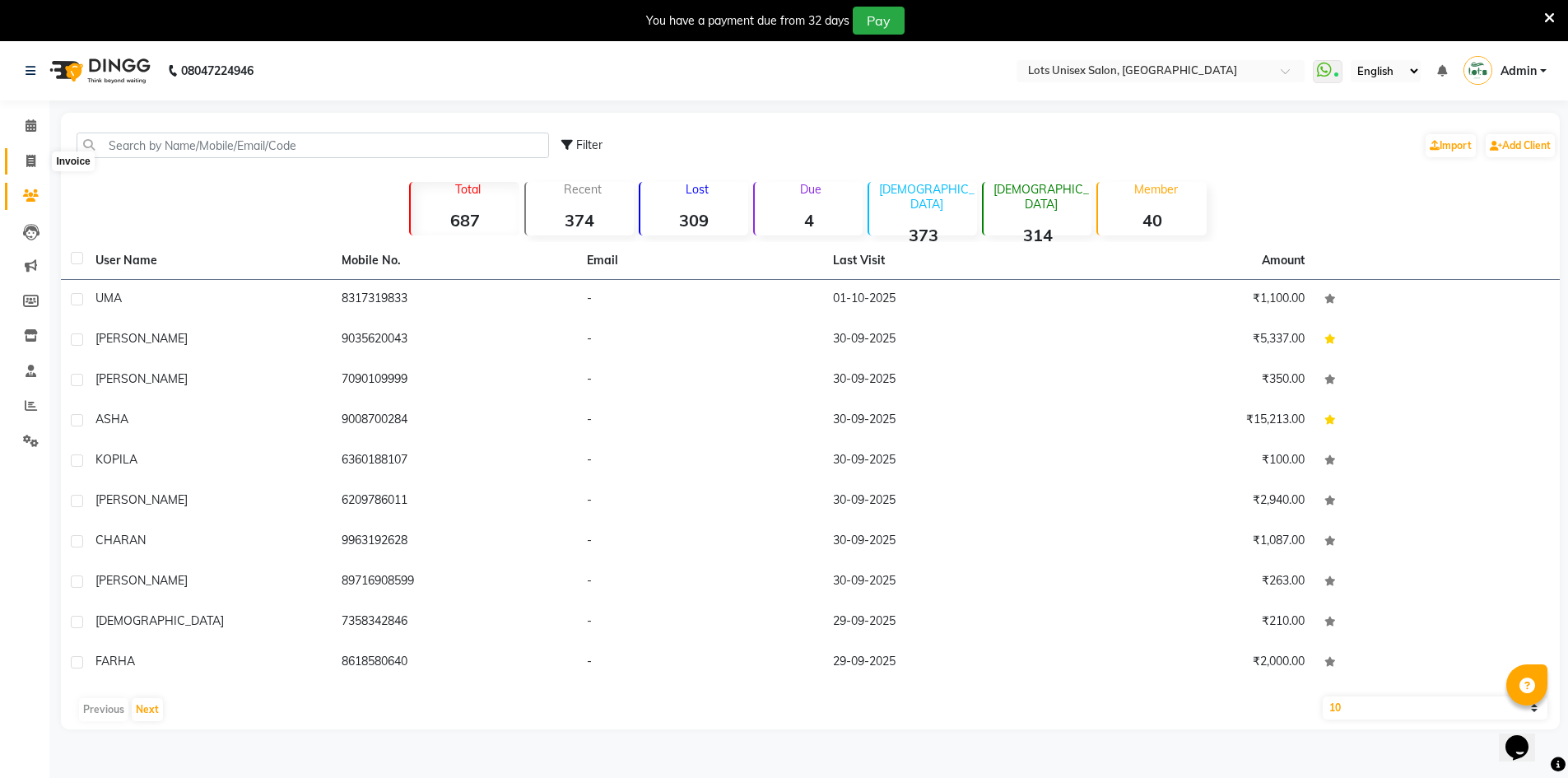
click at [28, 163] on icon at bounding box center [31, 161] width 9 height 12
select select "7339"
select select "service"
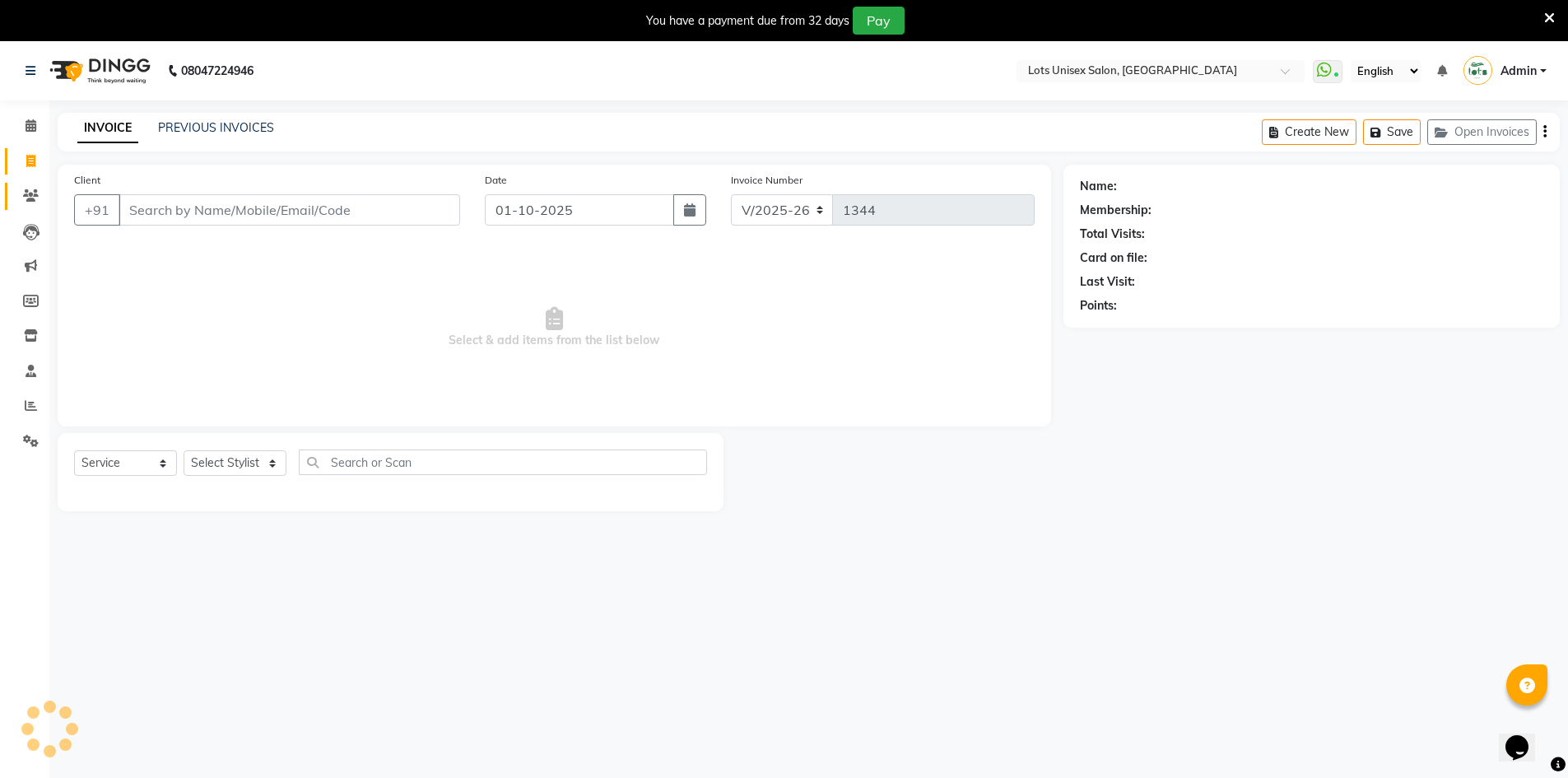
scroll to position [41, 0]
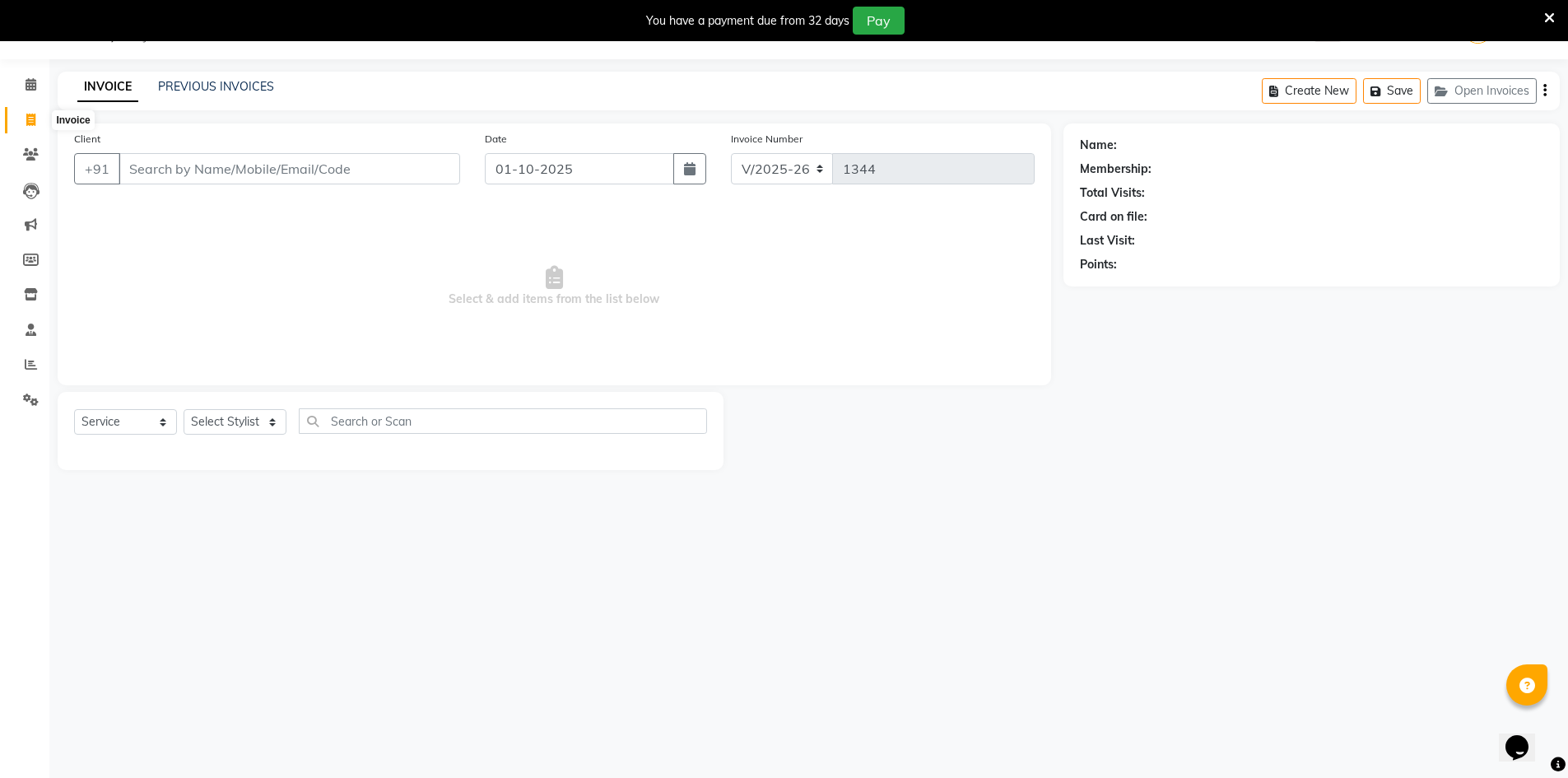
click at [30, 116] on icon at bounding box center [31, 120] width 9 height 12
select select "service"
type input "1344"
select select "7339"
click at [27, 160] on icon at bounding box center [31, 154] width 15 height 12
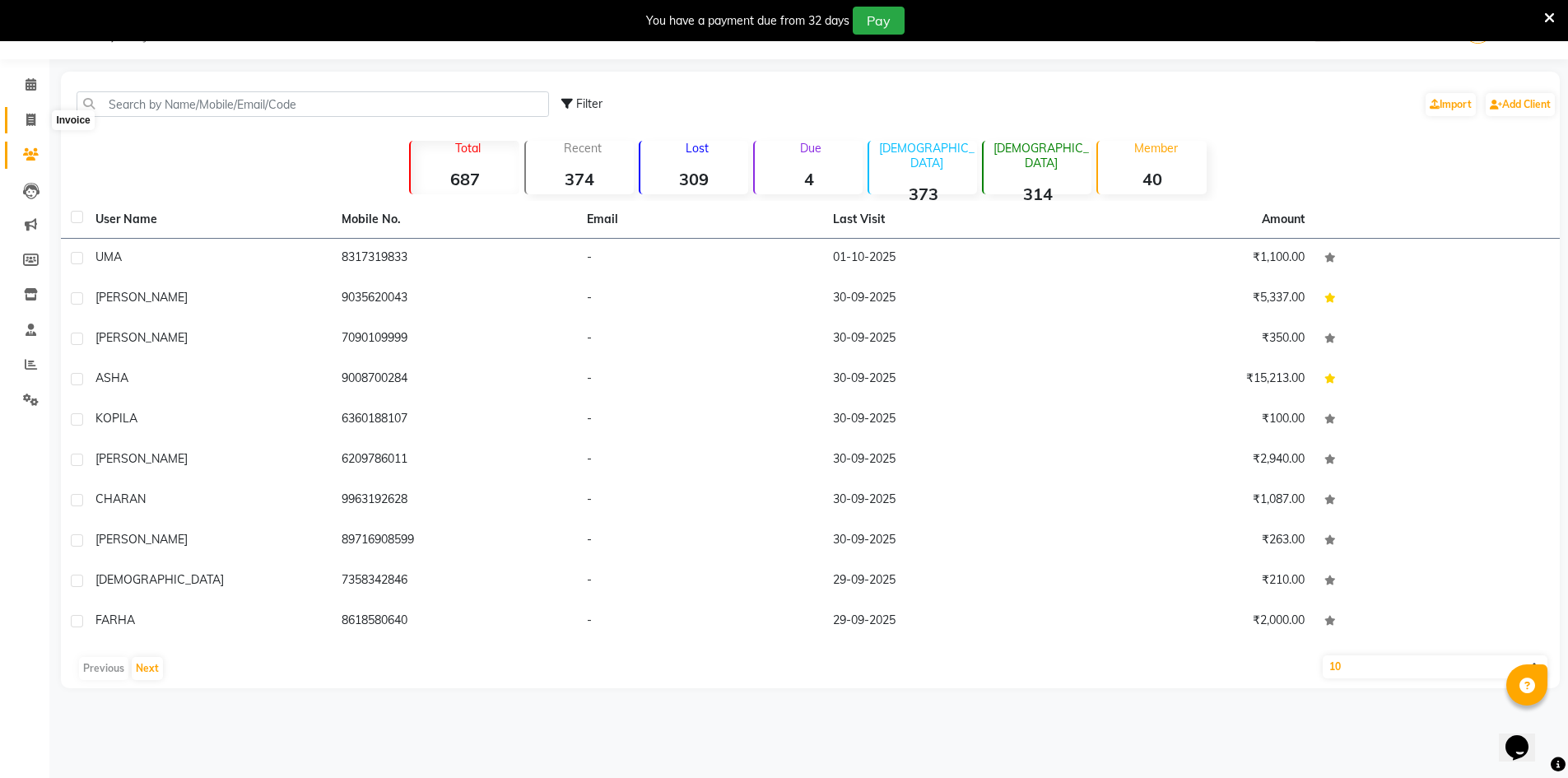
click at [30, 119] on icon at bounding box center [31, 120] width 9 height 12
select select "service"
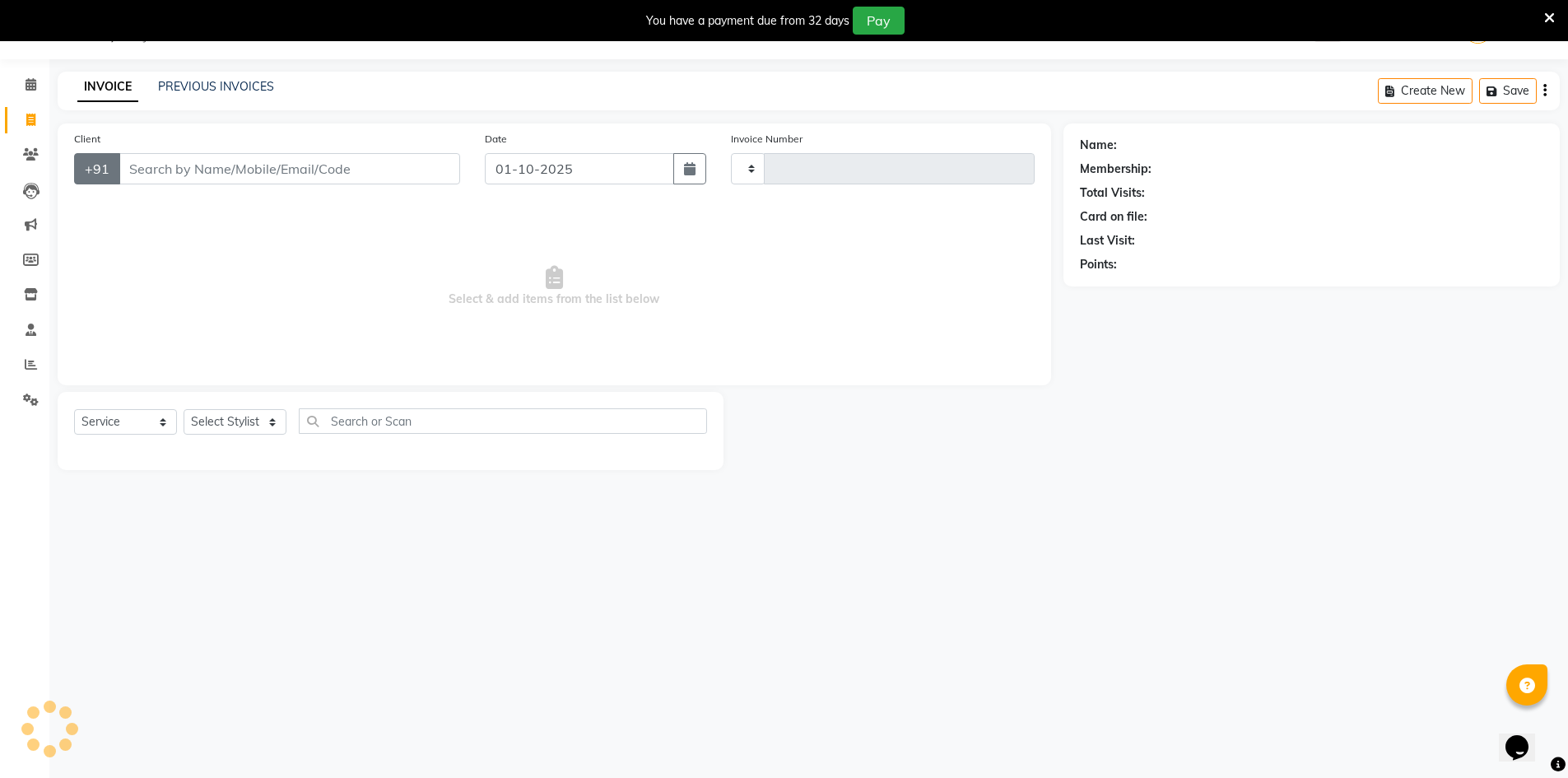
type input "1344"
select select "7339"
click at [162, 167] on input "Client" at bounding box center [289, 168] width 342 height 32
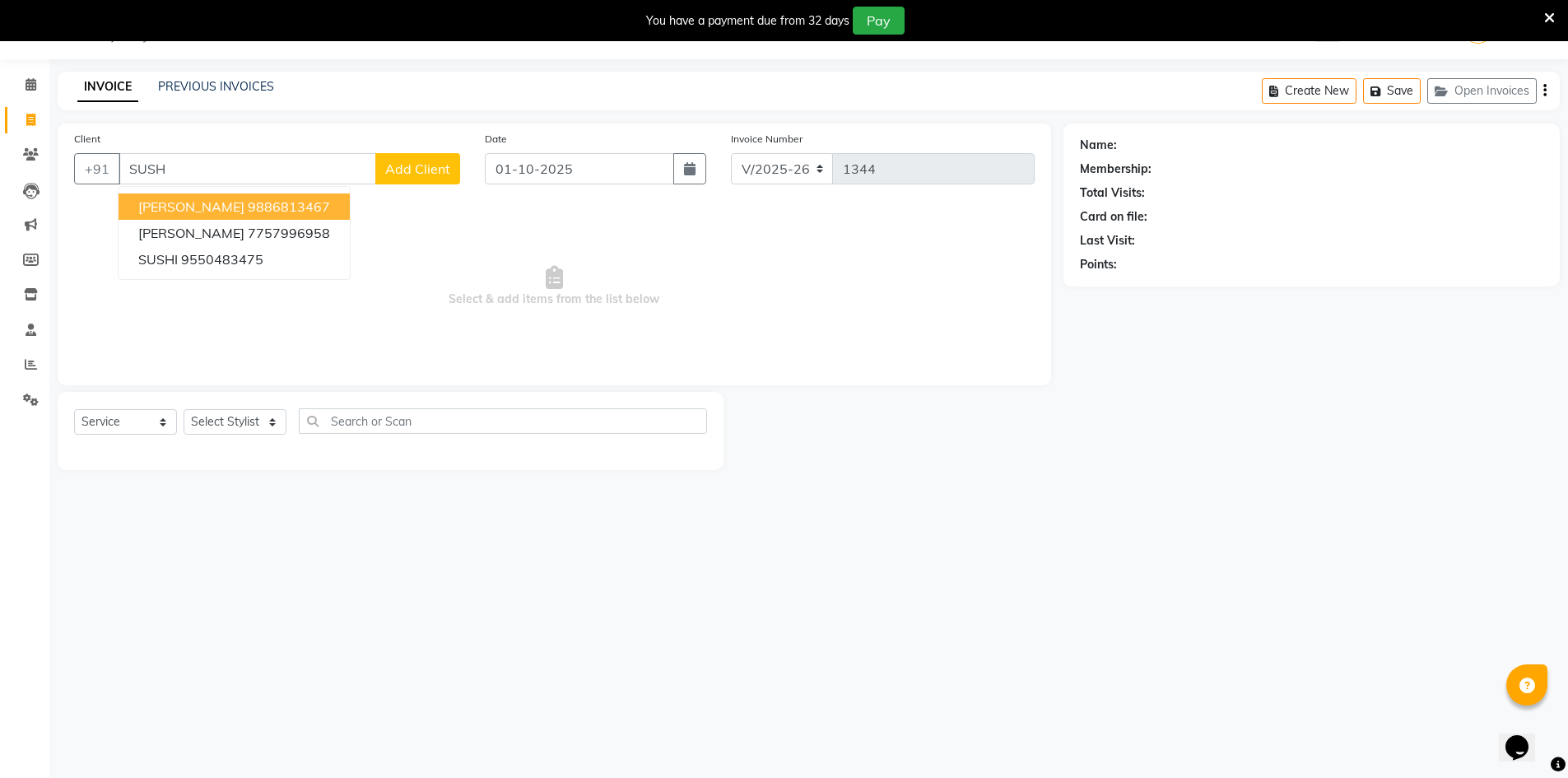
click at [257, 209] on ngb-highlight "9886813467" at bounding box center [289, 206] width 82 height 16
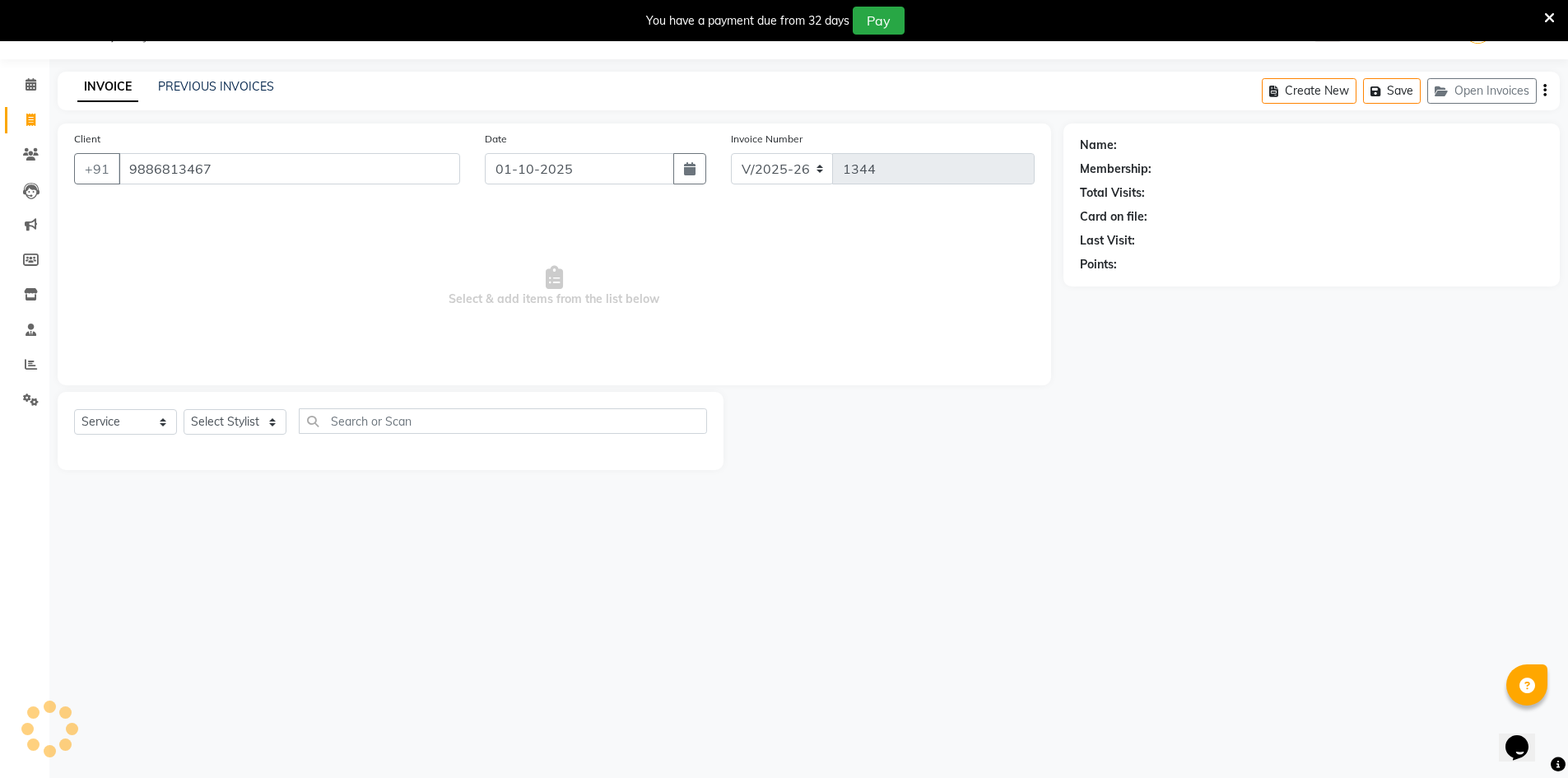
type input "9886813467"
click at [242, 421] on select "Select Stylist [PERSON_NAME] [PERSON_NAME] RITHU [PERSON_NAME]" at bounding box center [235, 421] width 103 height 26
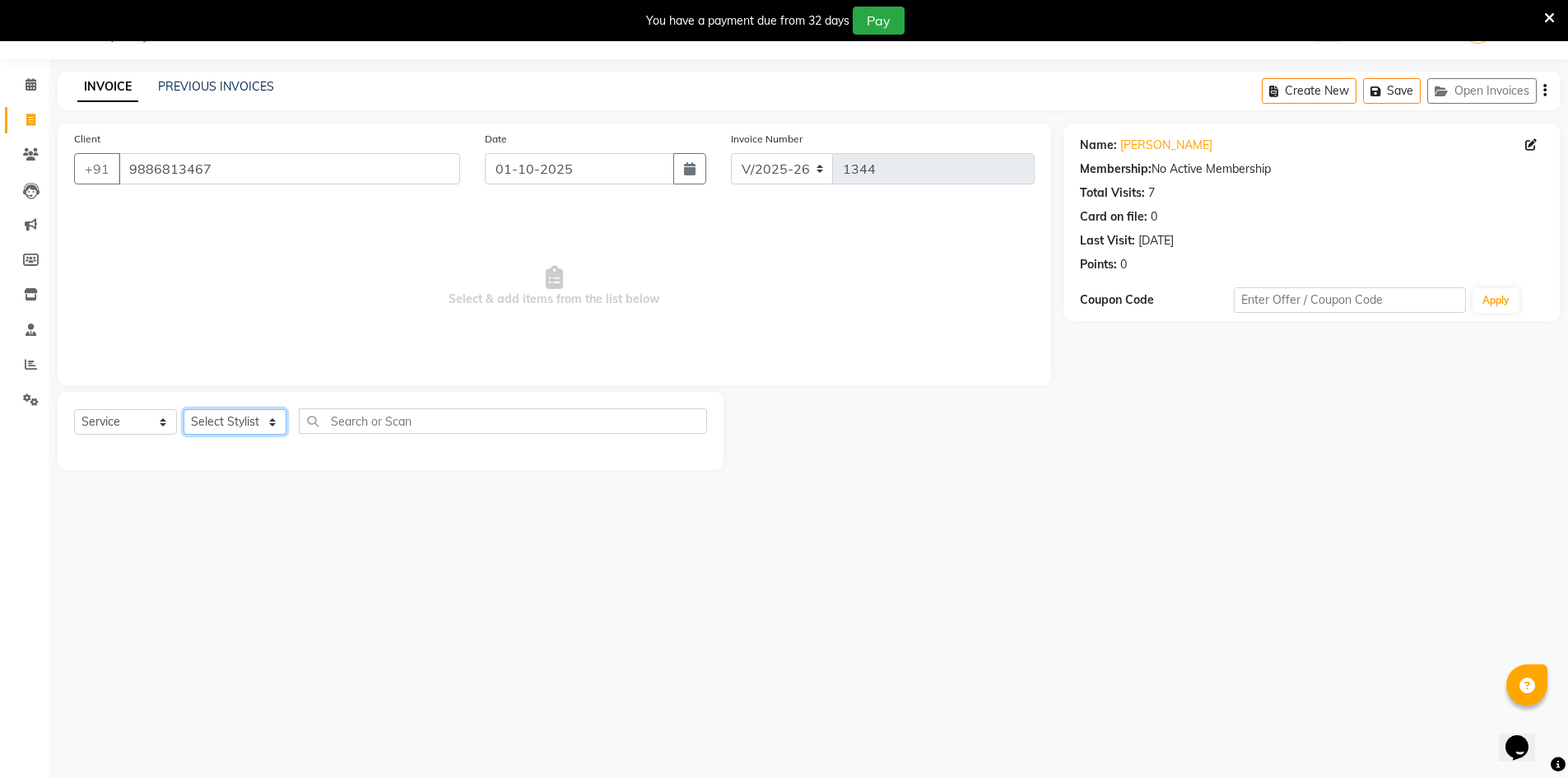
select select "66807"
click at [184, 409] on select "Select Stylist [PERSON_NAME] [PERSON_NAME] RITHU [PERSON_NAME]" at bounding box center [235, 421] width 103 height 26
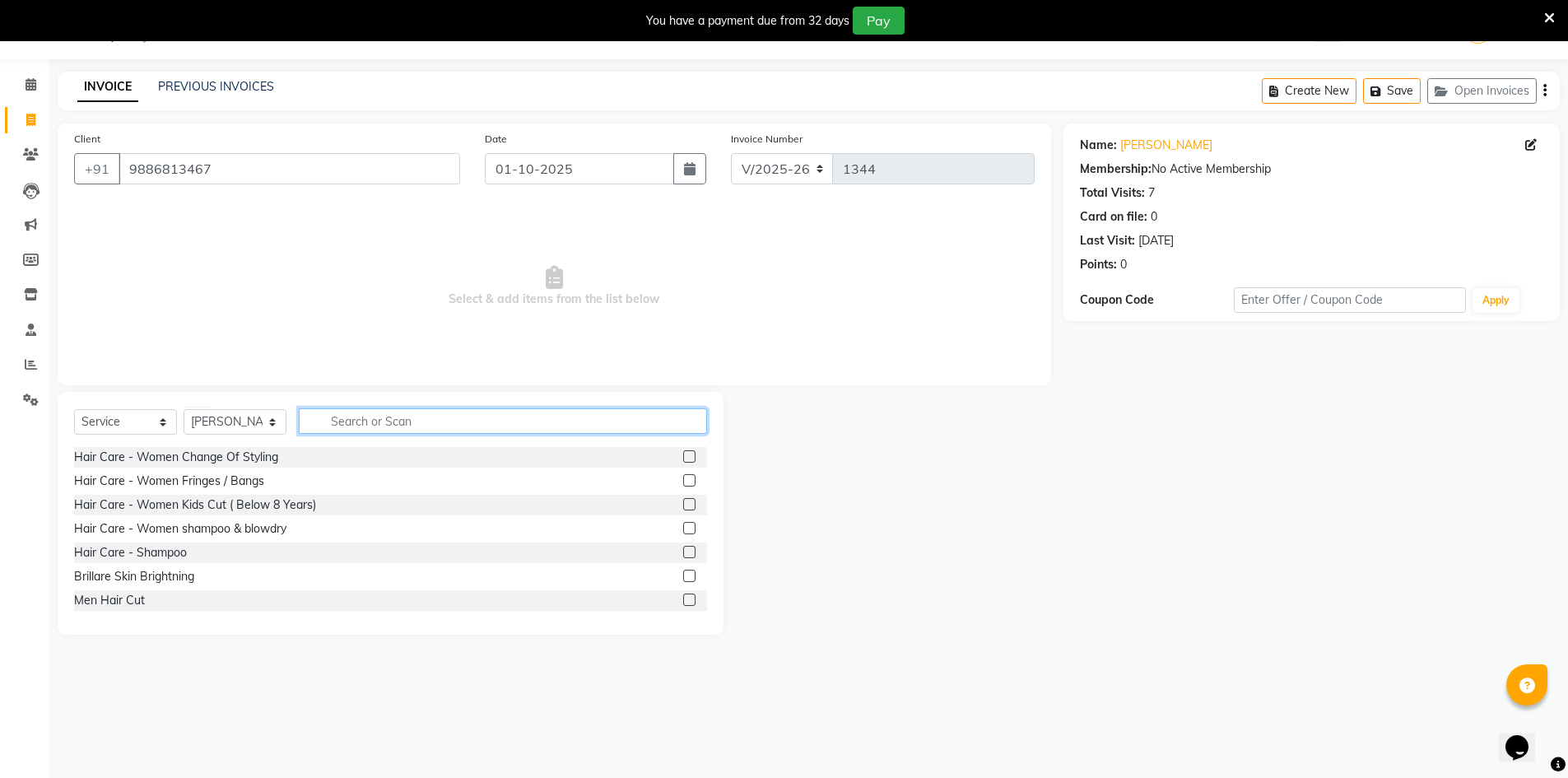
click at [347, 421] on input "text" at bounding box center [503, 421] width 409 height 26
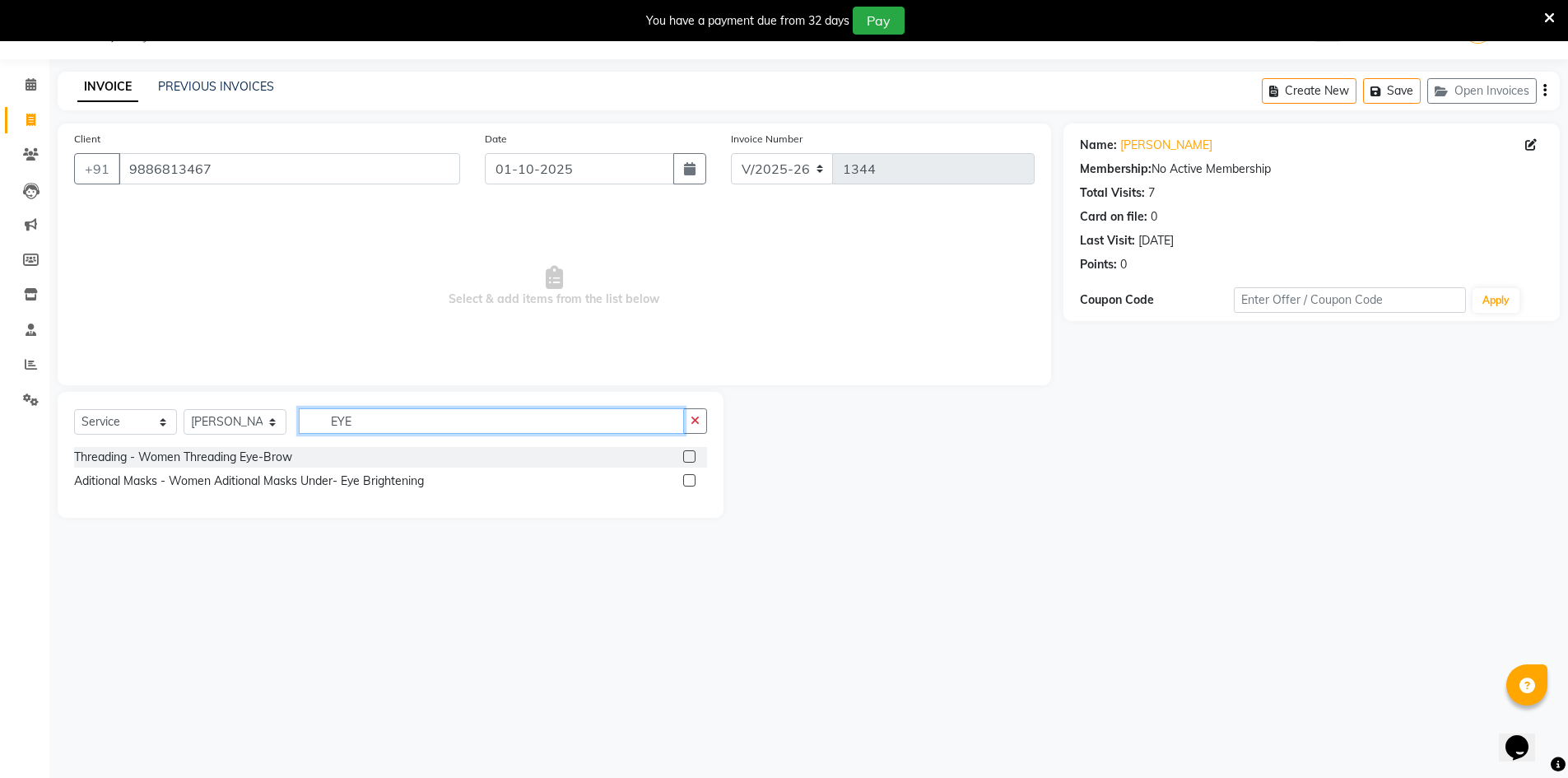
type input "EYE"
click at [691, 458] on label at bounding box center [689, 456] width 12 height 12
click at [691, 458] on input "checkbox" at bounding box center [688, 456] width 11 height 11
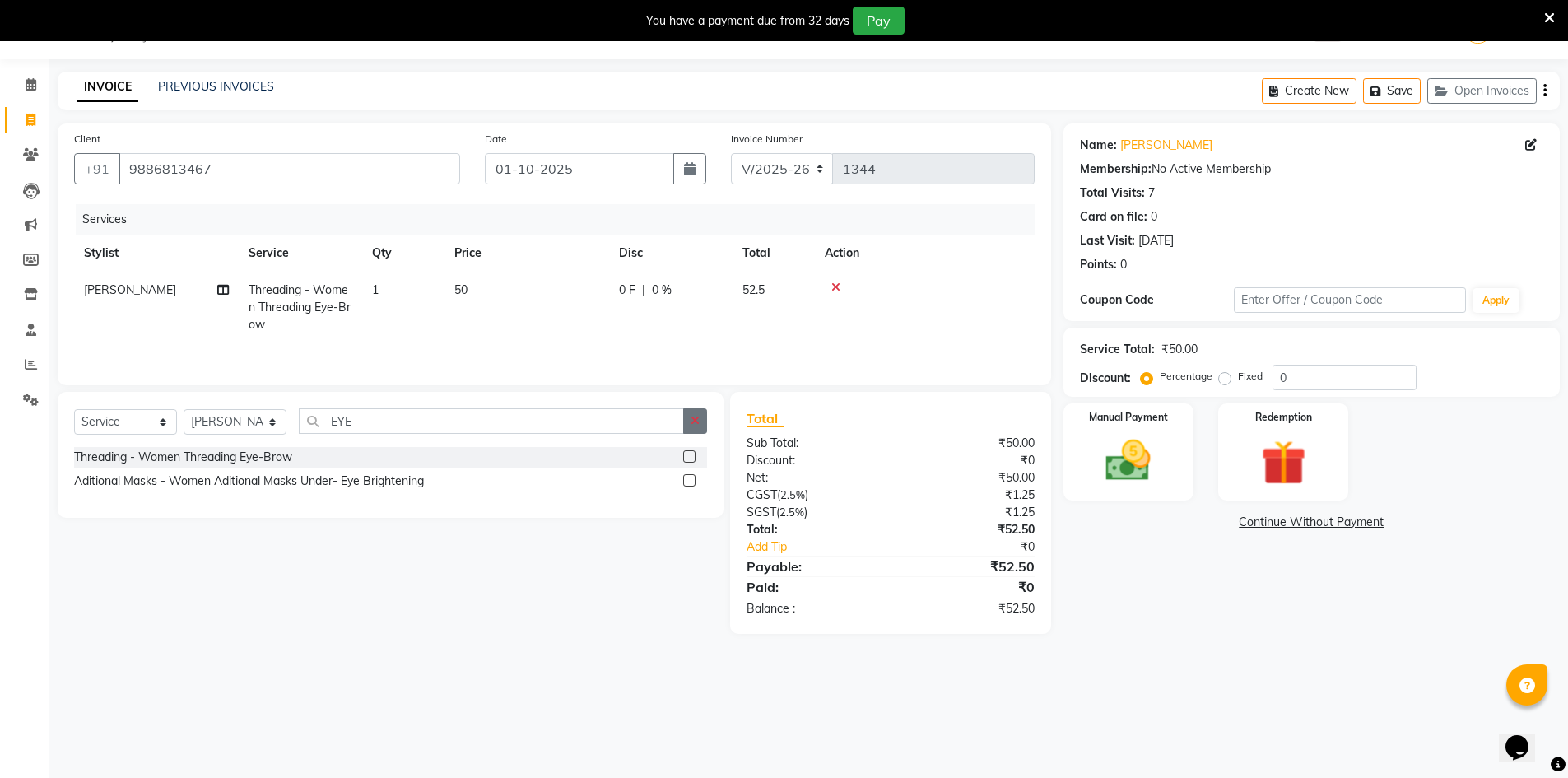
checkbox input "false"
click at [692, 427] on button "button" at bounding box center [695, 421] width 24 height 26
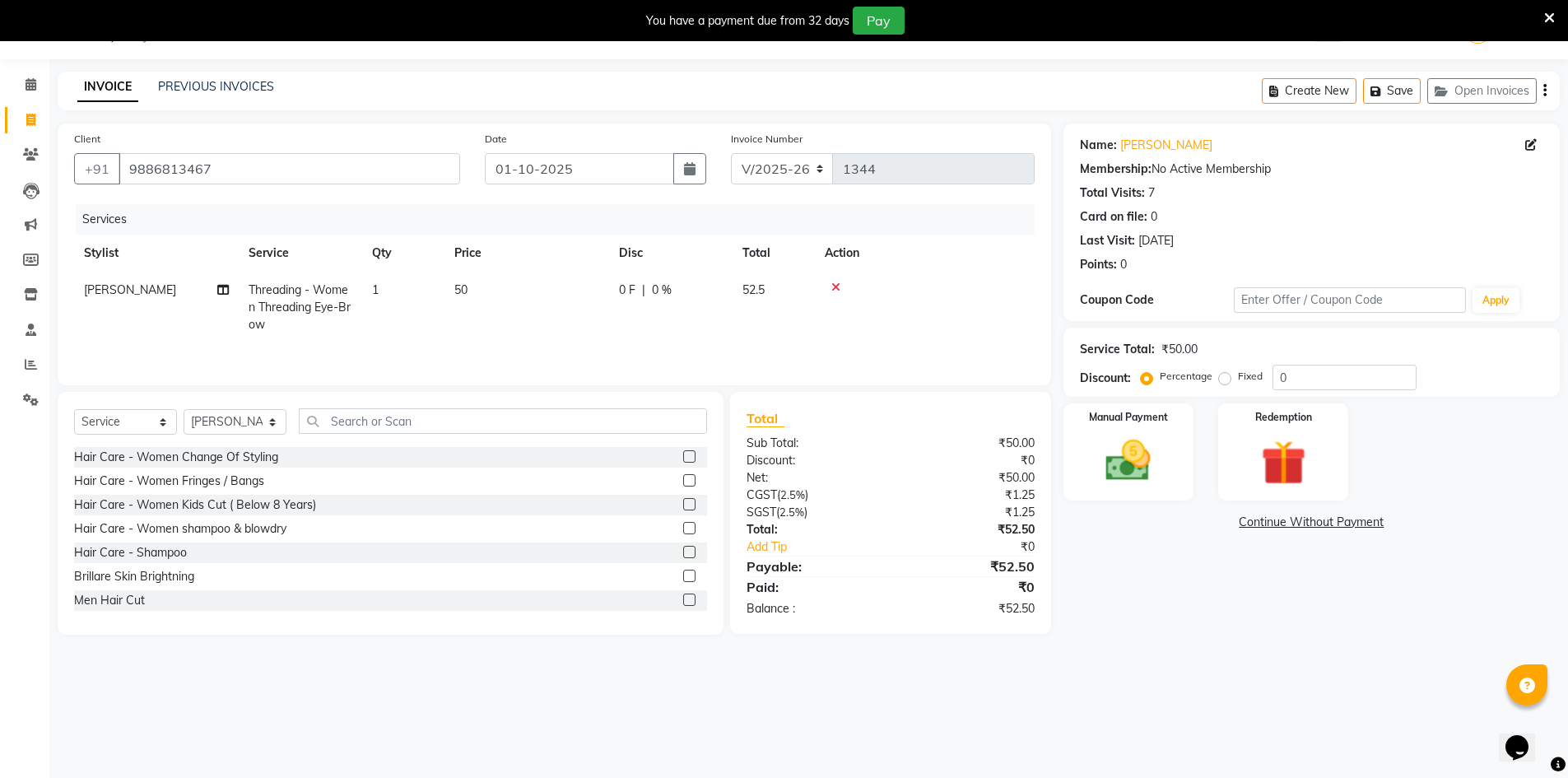
click at [605, 433] on div "Select Service Product Membership Package Voucher Prepaid Gift Card Select Styl…" at bounding box center [390, 428] width 633 height 38
click at [599, 418] on input "text" at bounding box center [503, 421] width 409 height 26
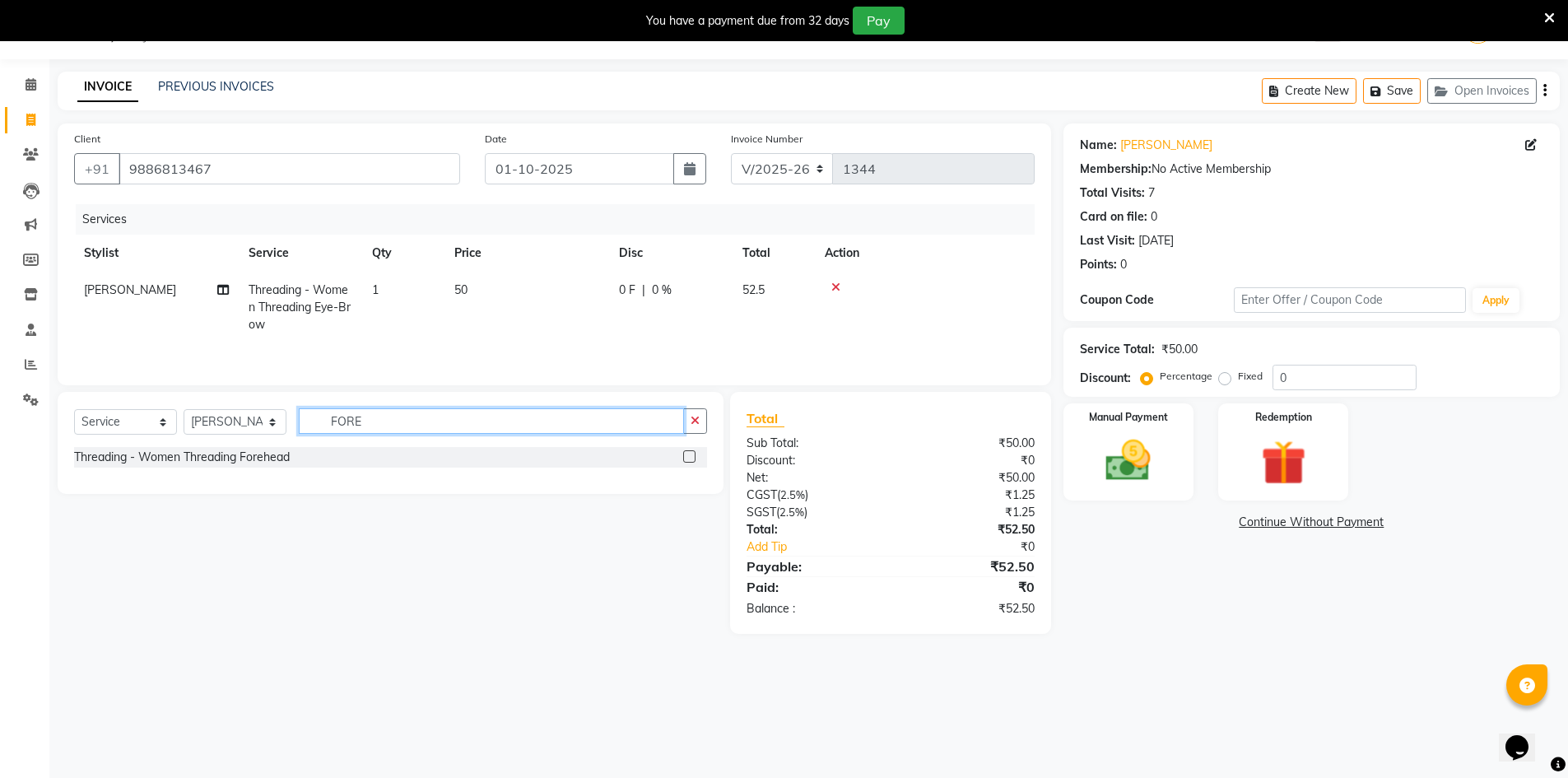
type input "FORE"
click at [691, 457] on label at bounding box center [689, 456] width 12 height 12
click at [691, 457] on input "checkbox" at bounding box center [688, 456] width 11 height 11
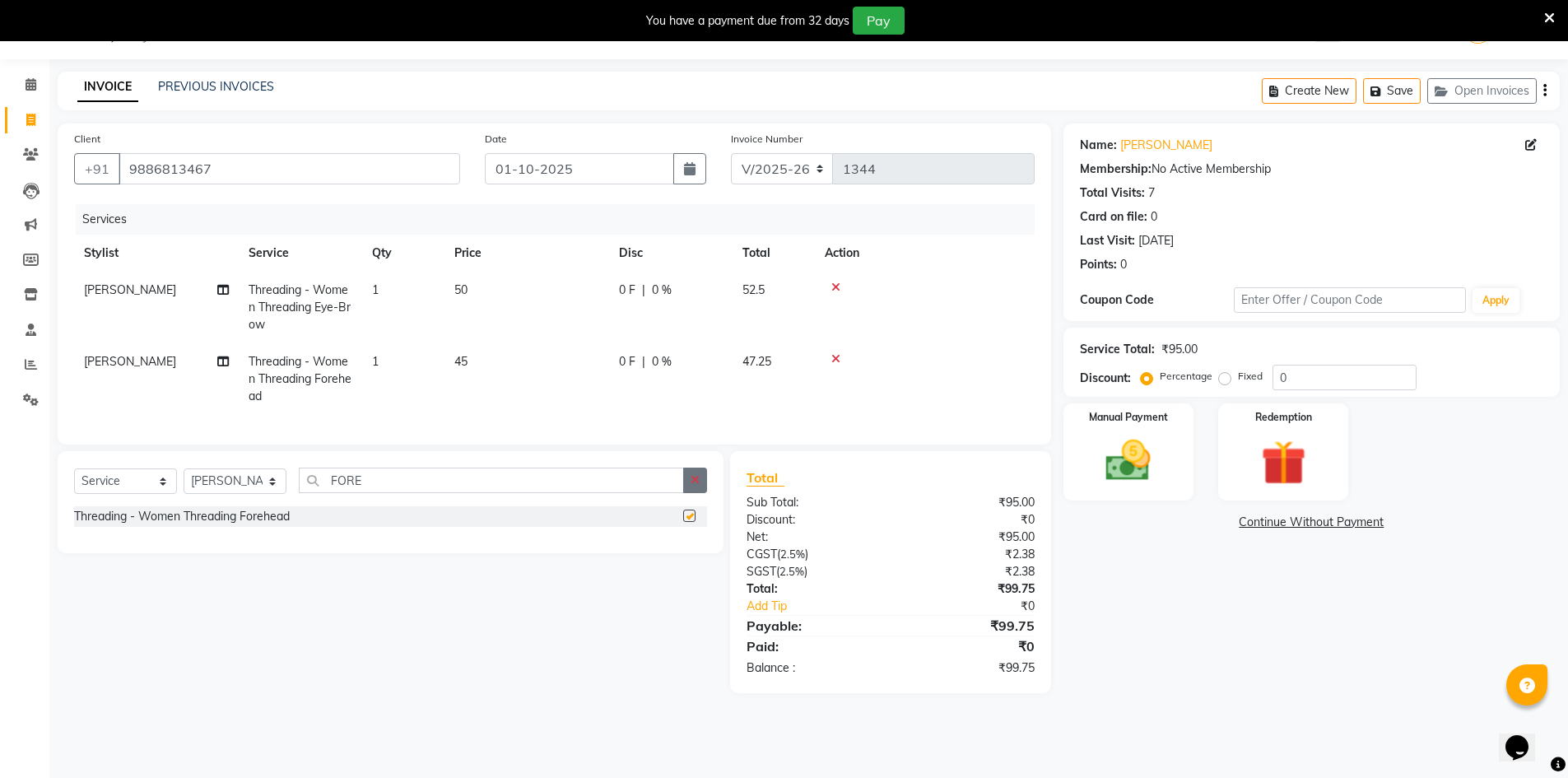
checkbox input "false"
drag, startPoint x: 696, startPoint y: 488, endPoint x: 573, endPoint y: 495, distance: 123.2
click at [694, 485] on icon "button" at bounding box center [695, 479] width 9 height 11
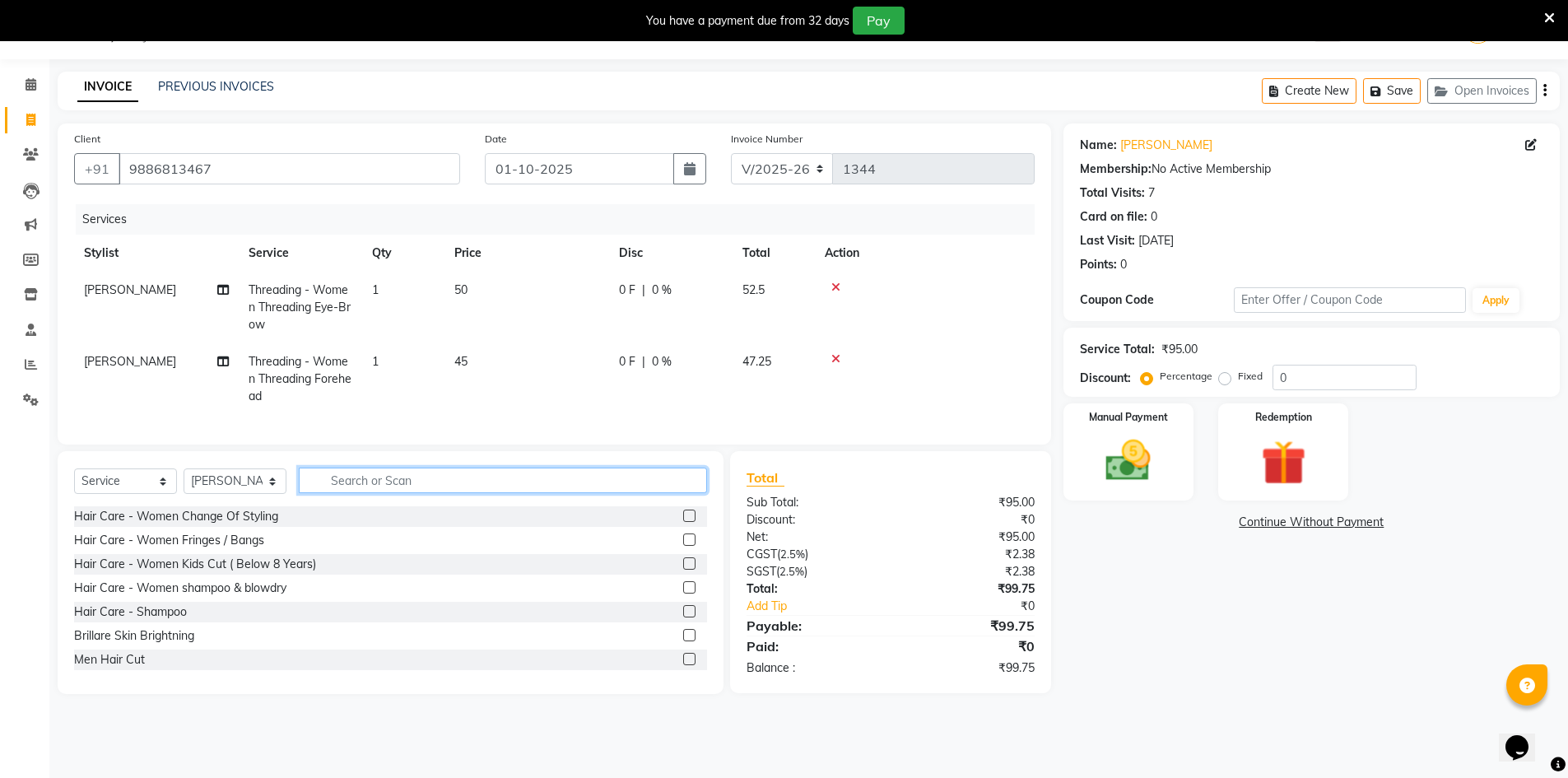
click at [571, 493] on input "text" at bounding box center [503, 480] width 409 height 26
click at [238, 488] on select "Select Stylist [PERSON_NAME] [PERSON_NAME] RITHU [PERSON_NAME]" at bounding box center [235, 480] width 103 height 26
select select "83086"
click at [184, 480] on select "Select Stylist [PERSON_NAME] [PERSON_NAME] RITHU [PERSON_NAME]" at bounding box center [235, 480] width 103 height 26
click at [393, 493] on input "text" at bounding box center [503, 480] width 409 height 26
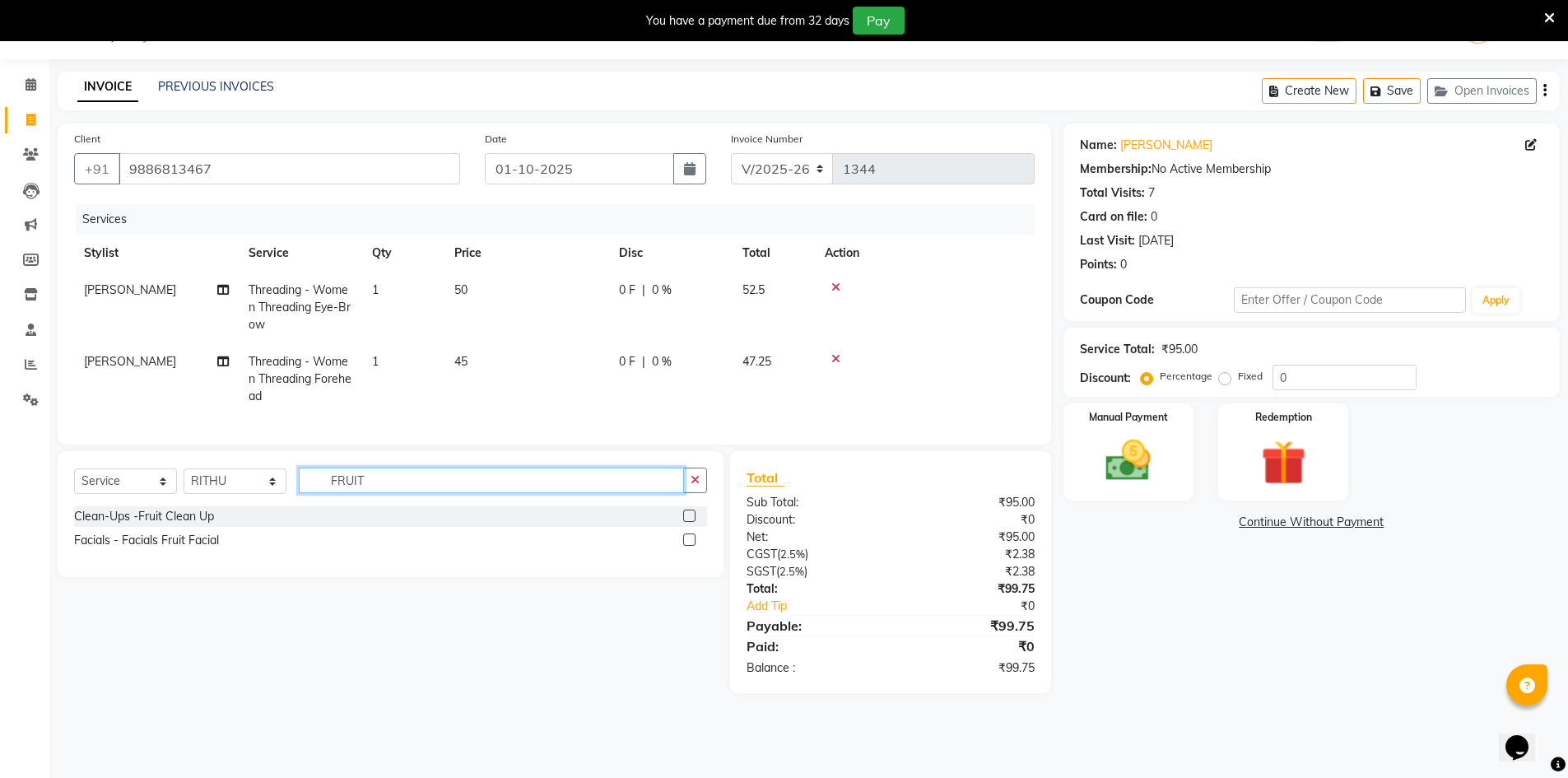
type input "FRUIT"
click at [686, 545] on label at bounding box center [689, 539] width 12 height 12
click at [686, 545] on input "checkbox" at bounding box center [688, 540] width 11 height 11
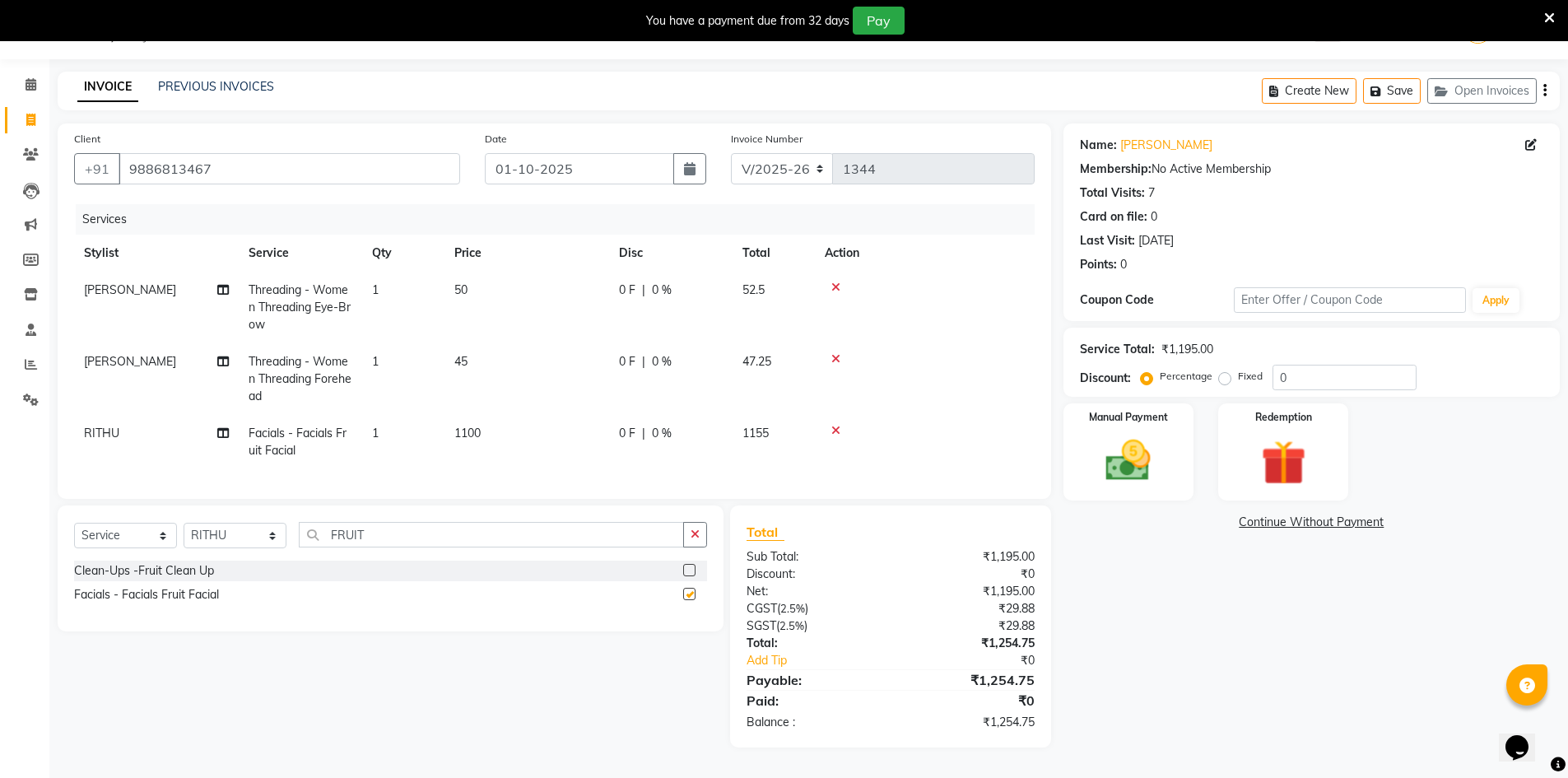
checkbox input "false"
click at [691, 540] on icon "button" at bounding box center [695, 534] width 9 height 11
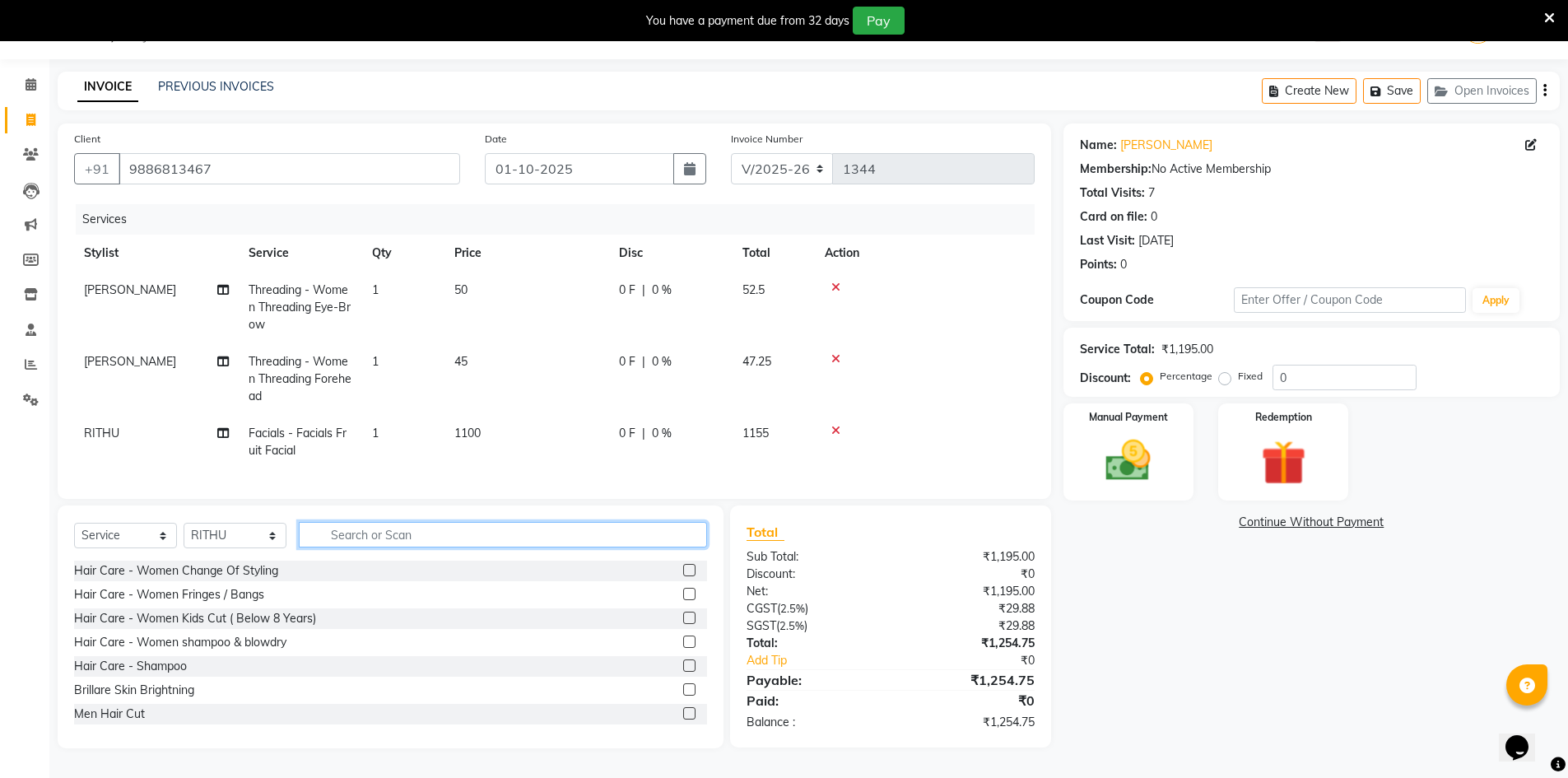
click at [561, 545] on input "text" at bounding box center [503, 534] width 409 height 26
click at [255, 548] on select "Select Stylist [PERSON_NAME] [PERSON_NAME] RITHU [PERSON_NAME]" at bounding box center [235, 535] width 103 height 26
select select "66805"
click at [184, 535] on select "Select Stylist [PERSON_NAME] [PERSON_NAME] RITHU [PERSON_NAME]" at bounding box center [235, 535] width 103 height 26
click at [392, 547] on input "text" at bounding box center [503, 534] width 409 height 26
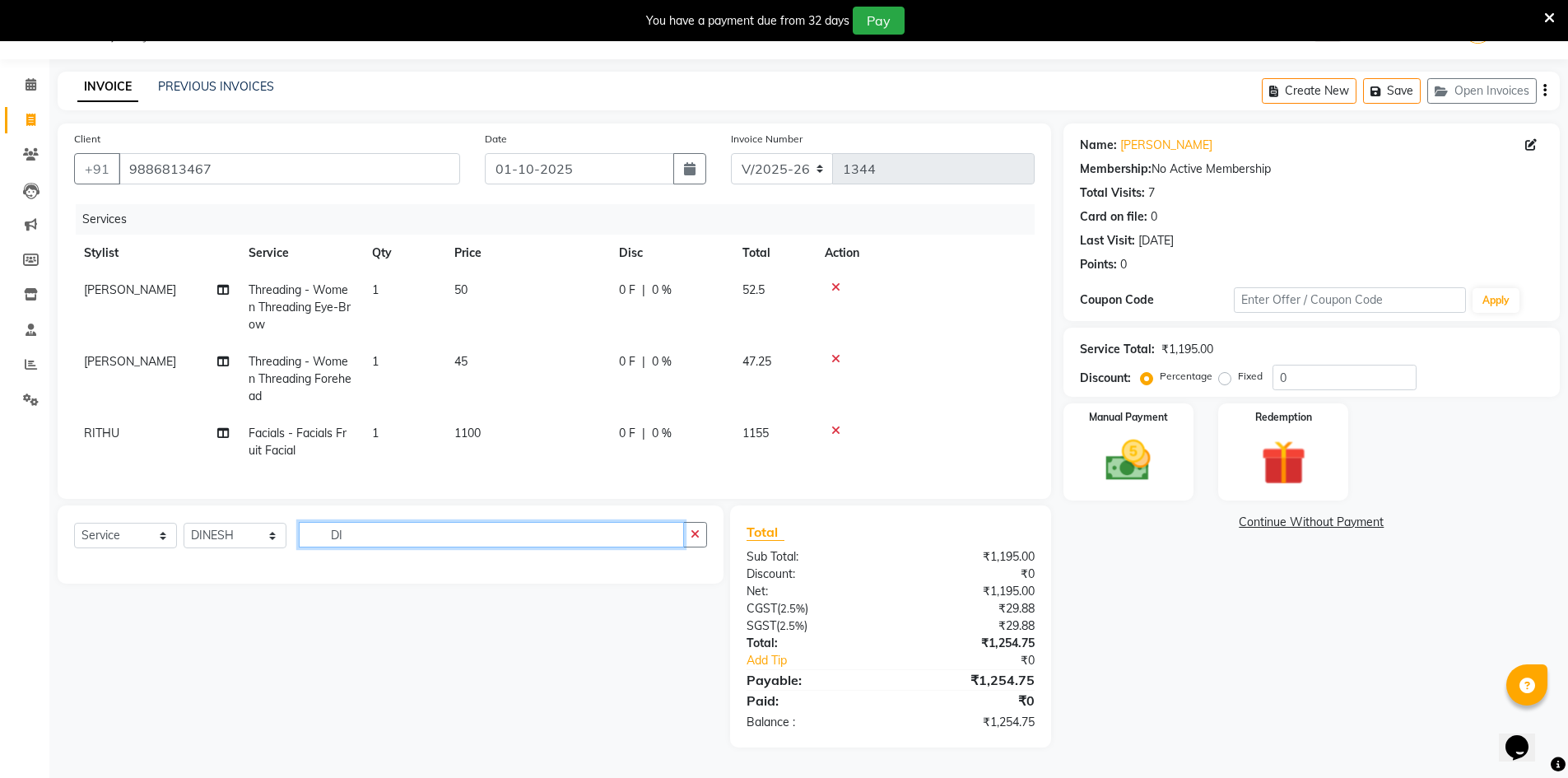
type input "D"
type input "KID"
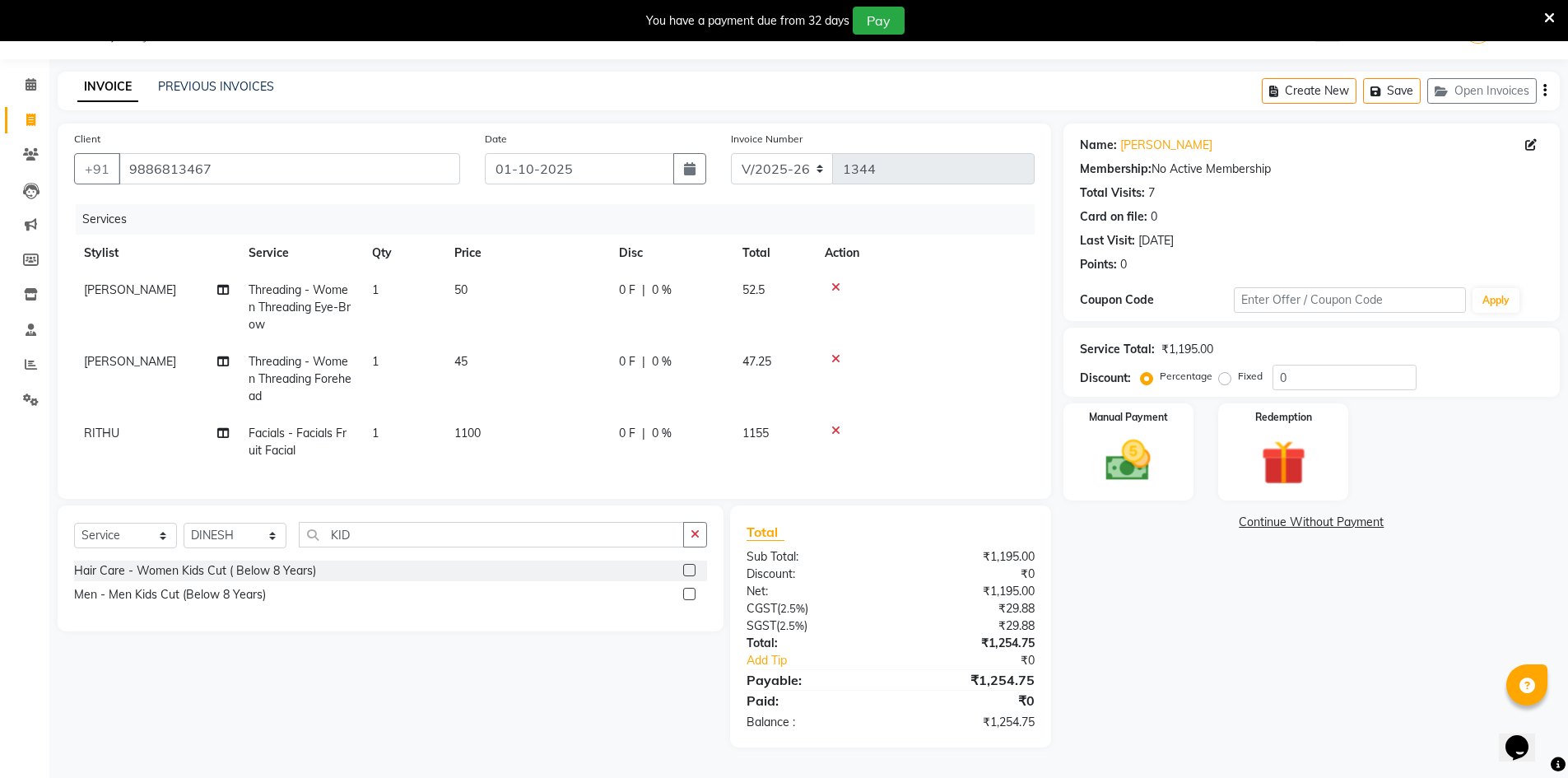
click at [685, 600] on label at bounding box center [689, 593] width 12 height 12
click at [685, 600] on input "checkbox" at bounding box center [688, 594] width 11 height 11
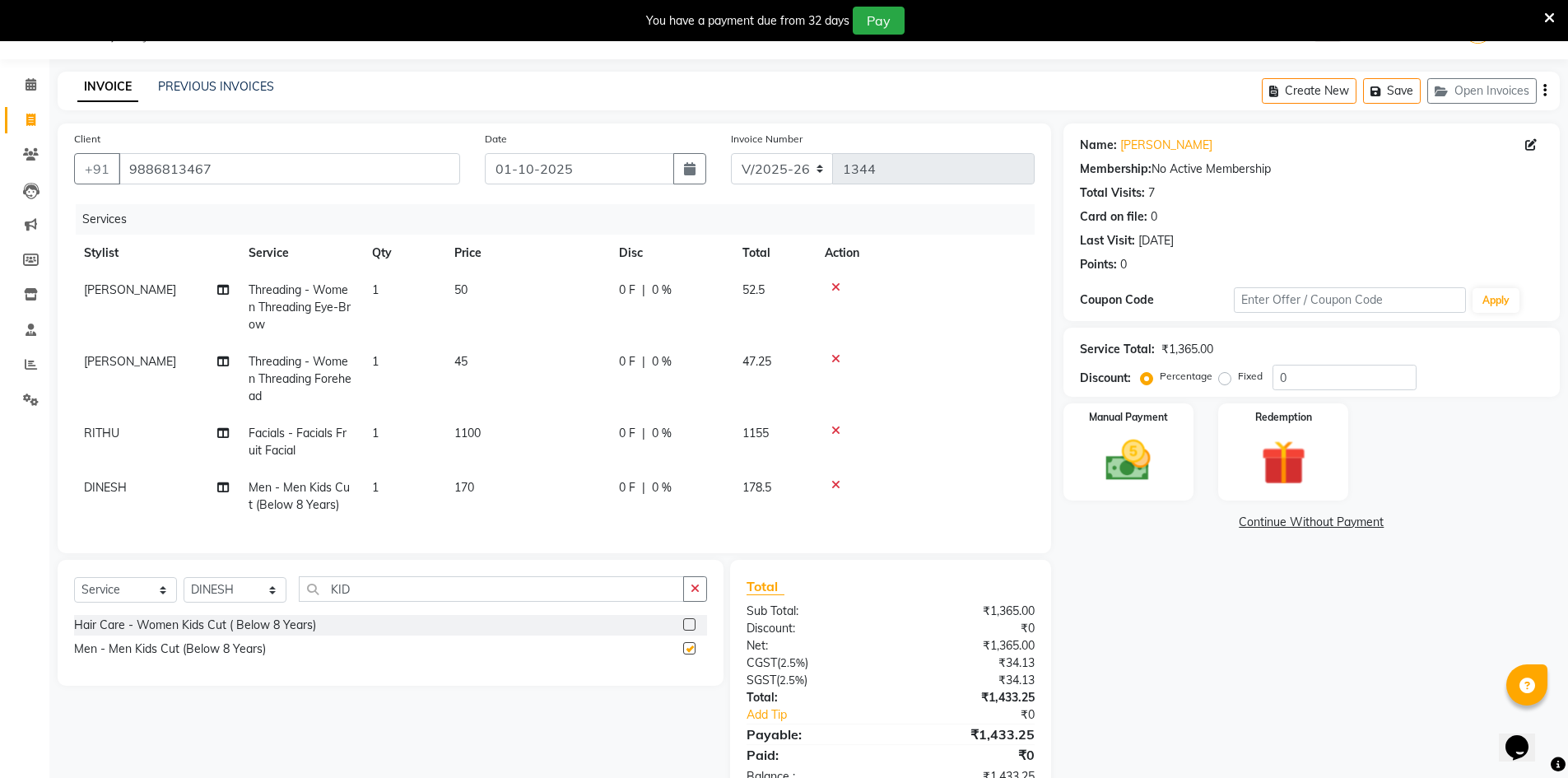
checkbox input "false"
click at [691, 594] on icon "button" at bounding box center [695, 589] width 9 height 11
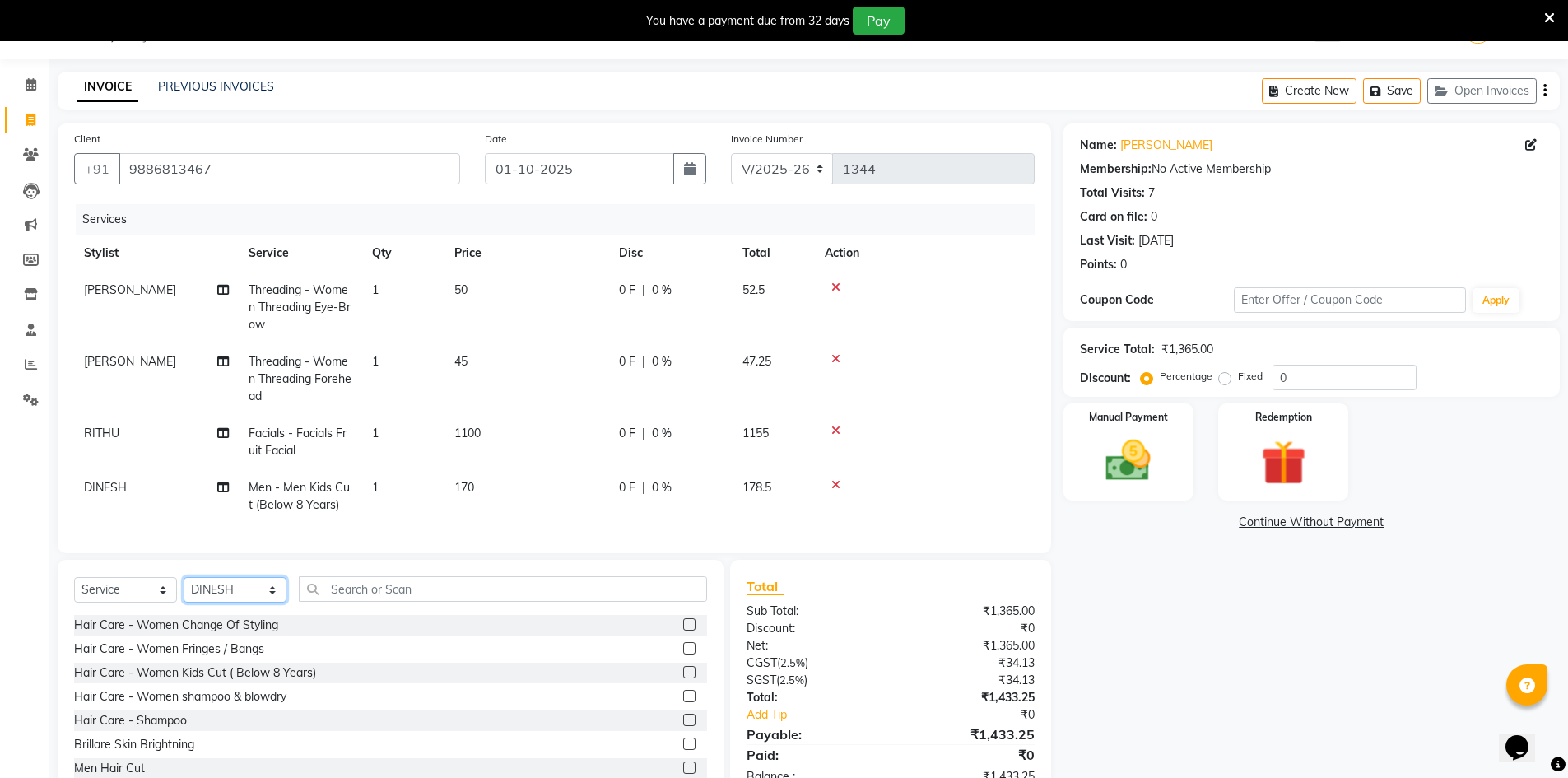
click at [268, 603] on select "Select Stylist [PERSON_NAME] [PERSON_NAME] RITHU [PERSON_NAME]" at bounding box center [235, 589] width 103 height 26
select select "66803"
click at [184, 589] on select "Select Stylist [PERSON_NAME] [PERSON_NAME] RITHU [PERSON_NAME]" at bounding box center [235, 589] width 103 height 26
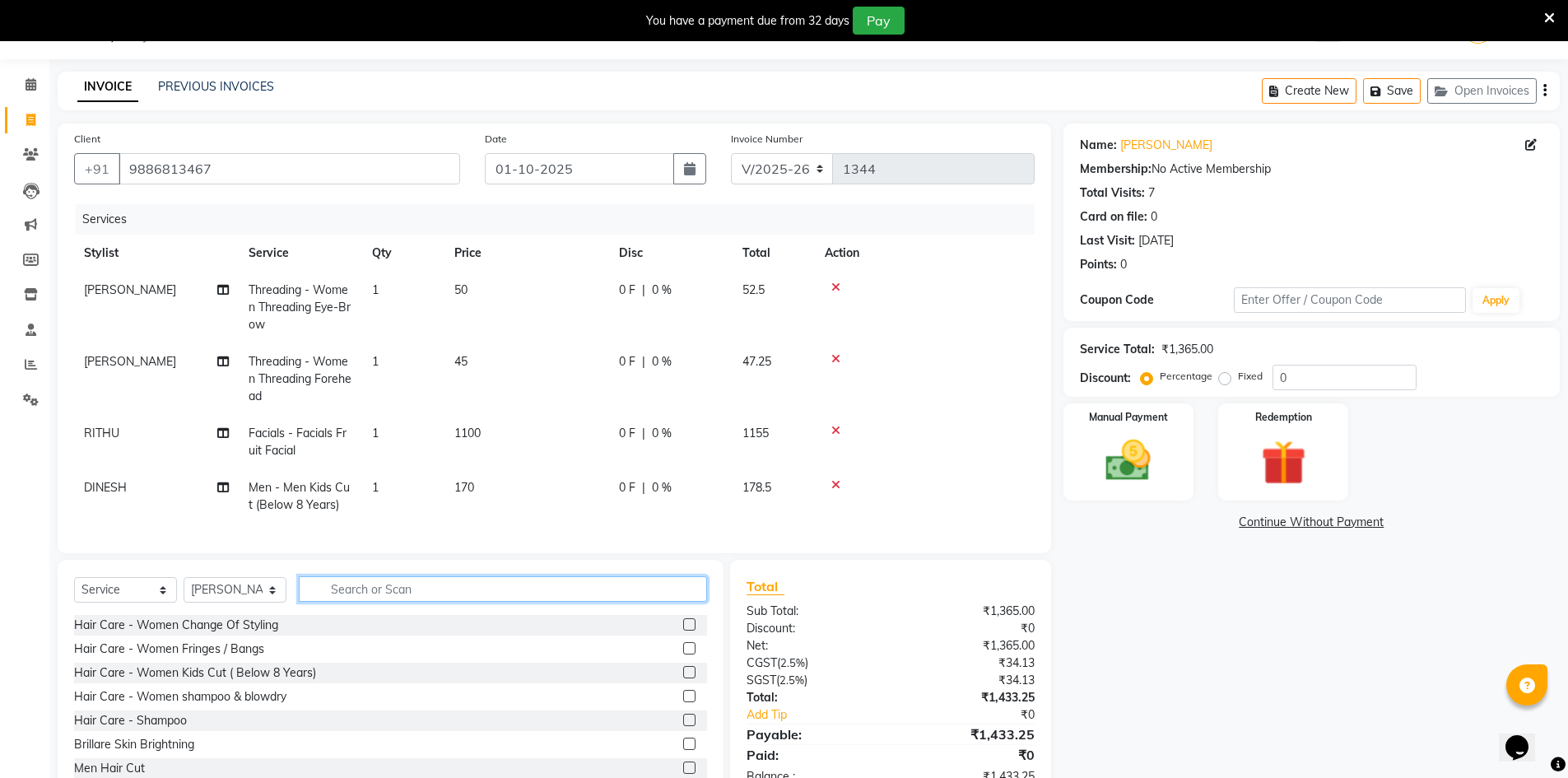
click at [388, 602] on input "text" at bounding box center [503, 589] width 409 height 26
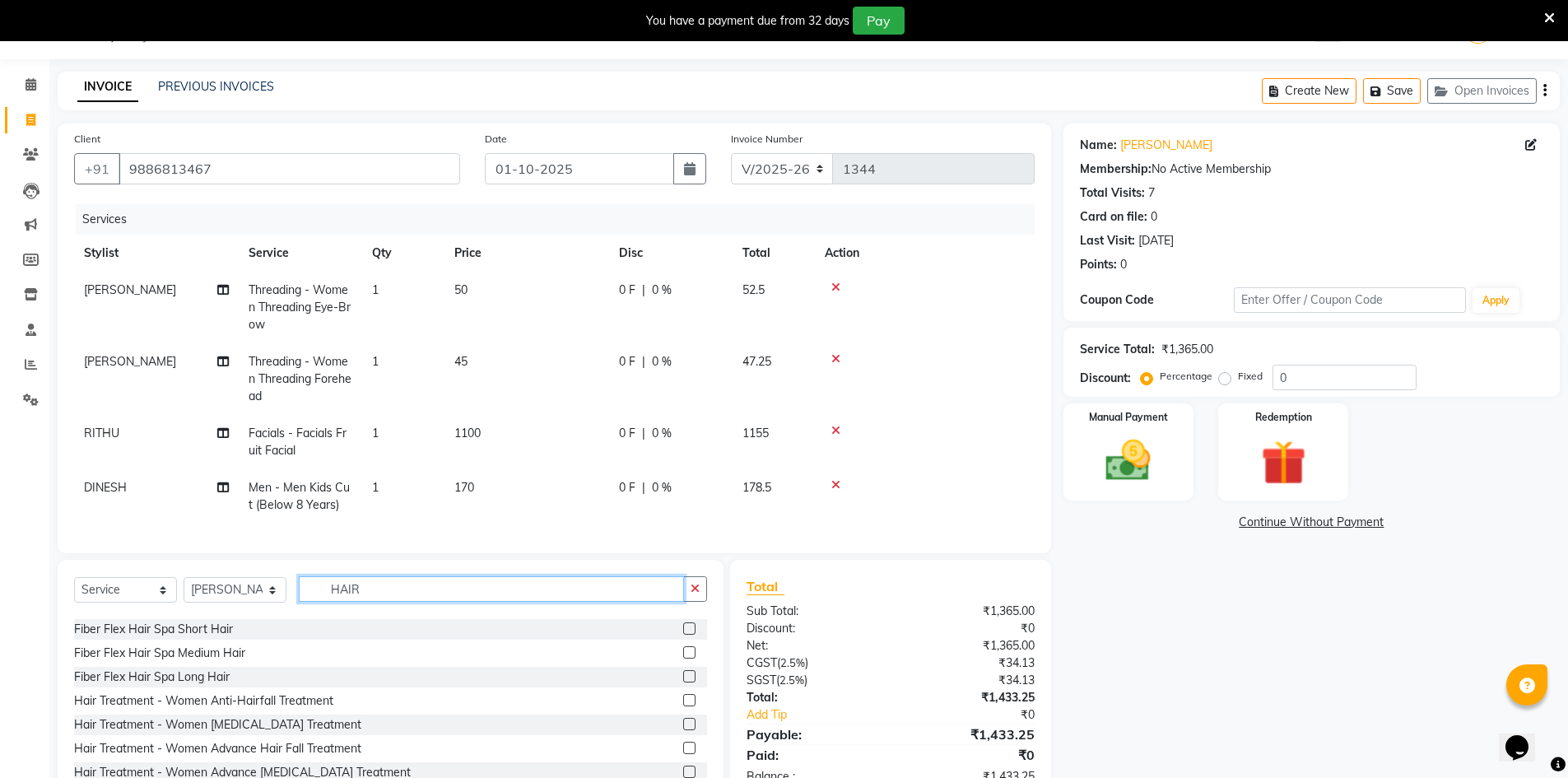
scroll to position [247, 0]
type input "H"
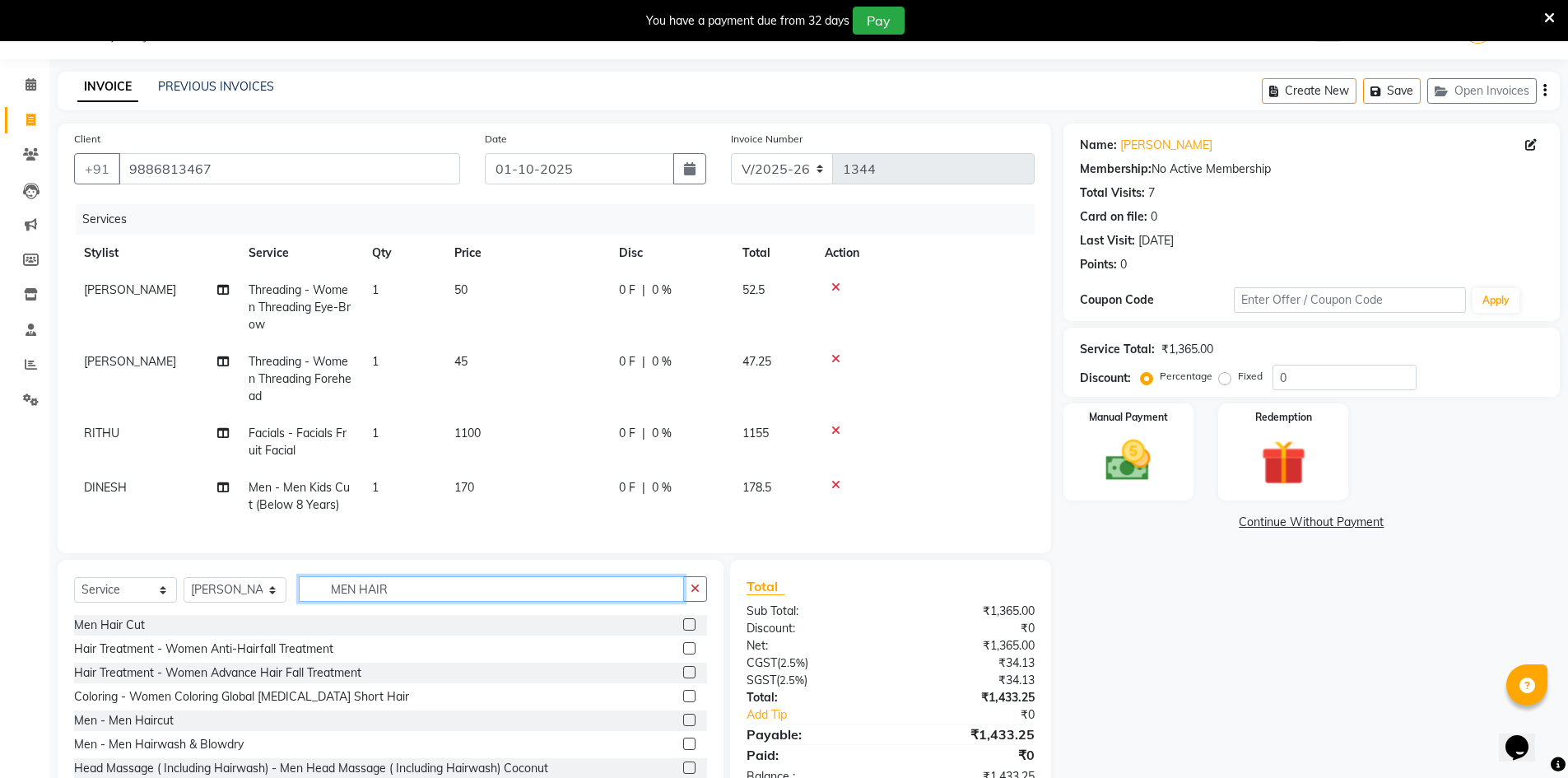
scroll to position [82, 0]
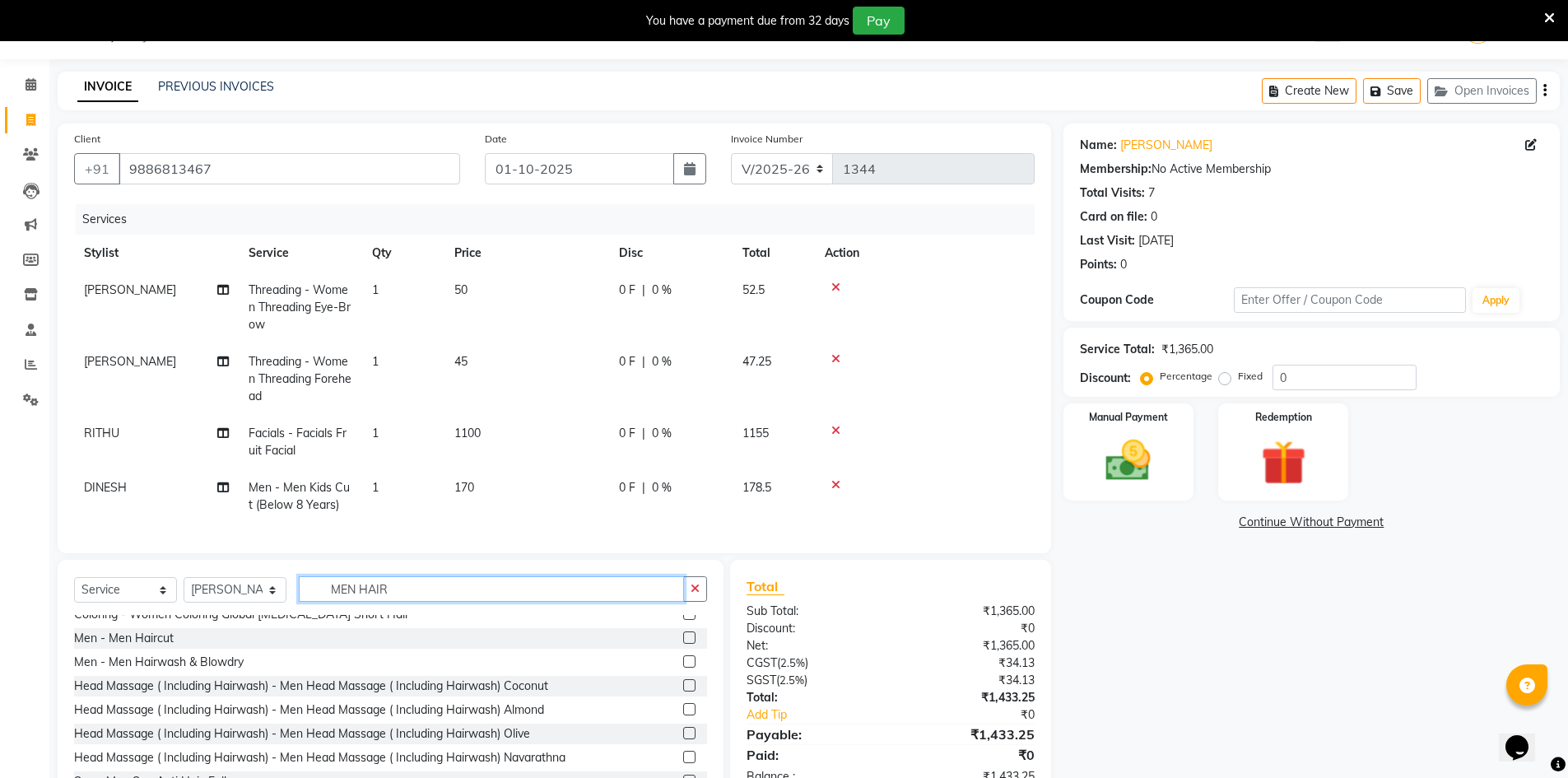
type input "MEN HAIR"
click at [683, 668] on label at bounding box center [689, 661] width 12 height 12
click at [683, 668] on input "checkbox" at bounding box center [688, 661] width 11 height 11
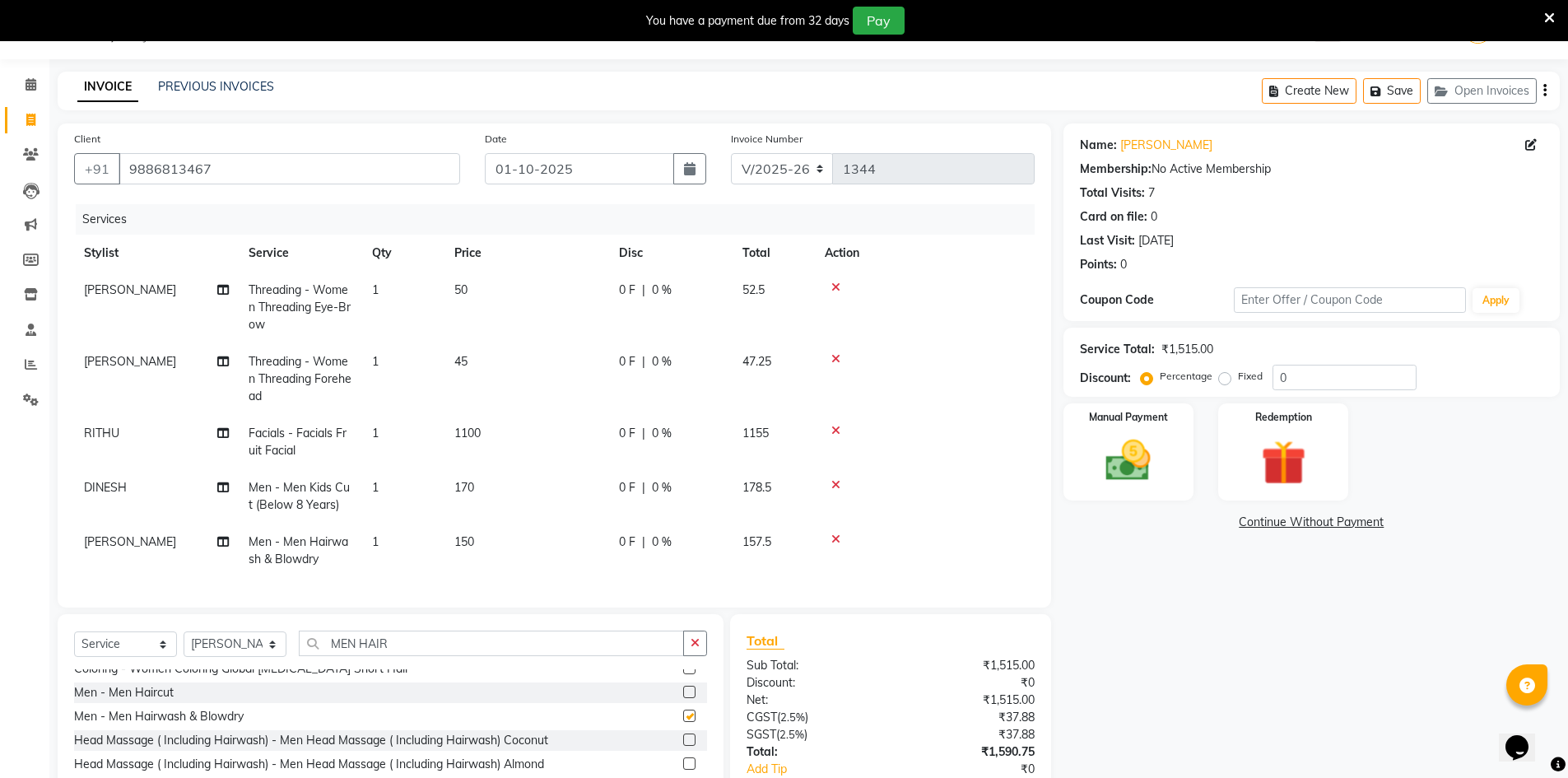
checkbox input "false"
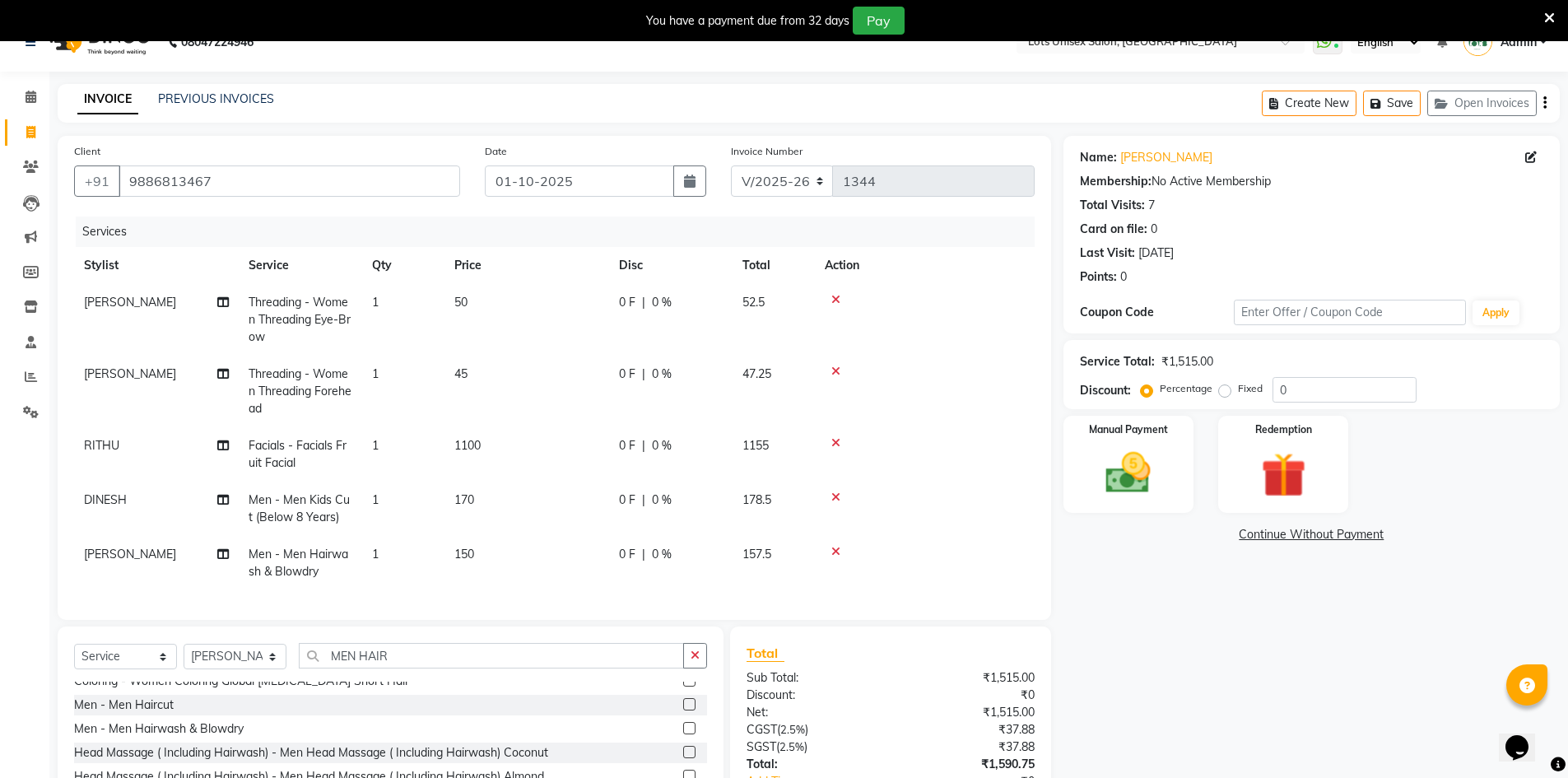
scroll to position [0, 0]
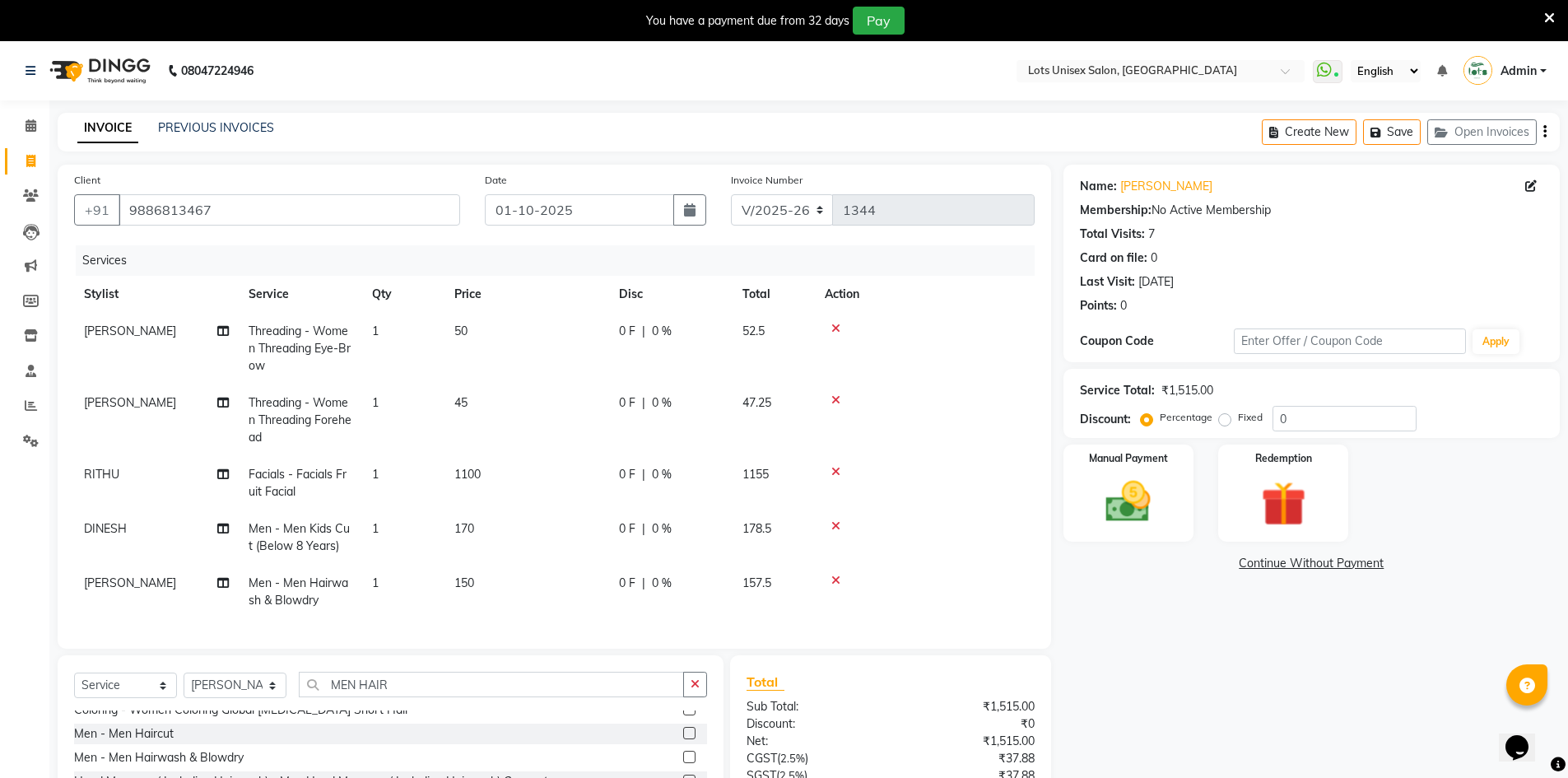
click at [470, 481] on td "1100" at bounding box center [526, 482] width 165 height 55
select select "83086"
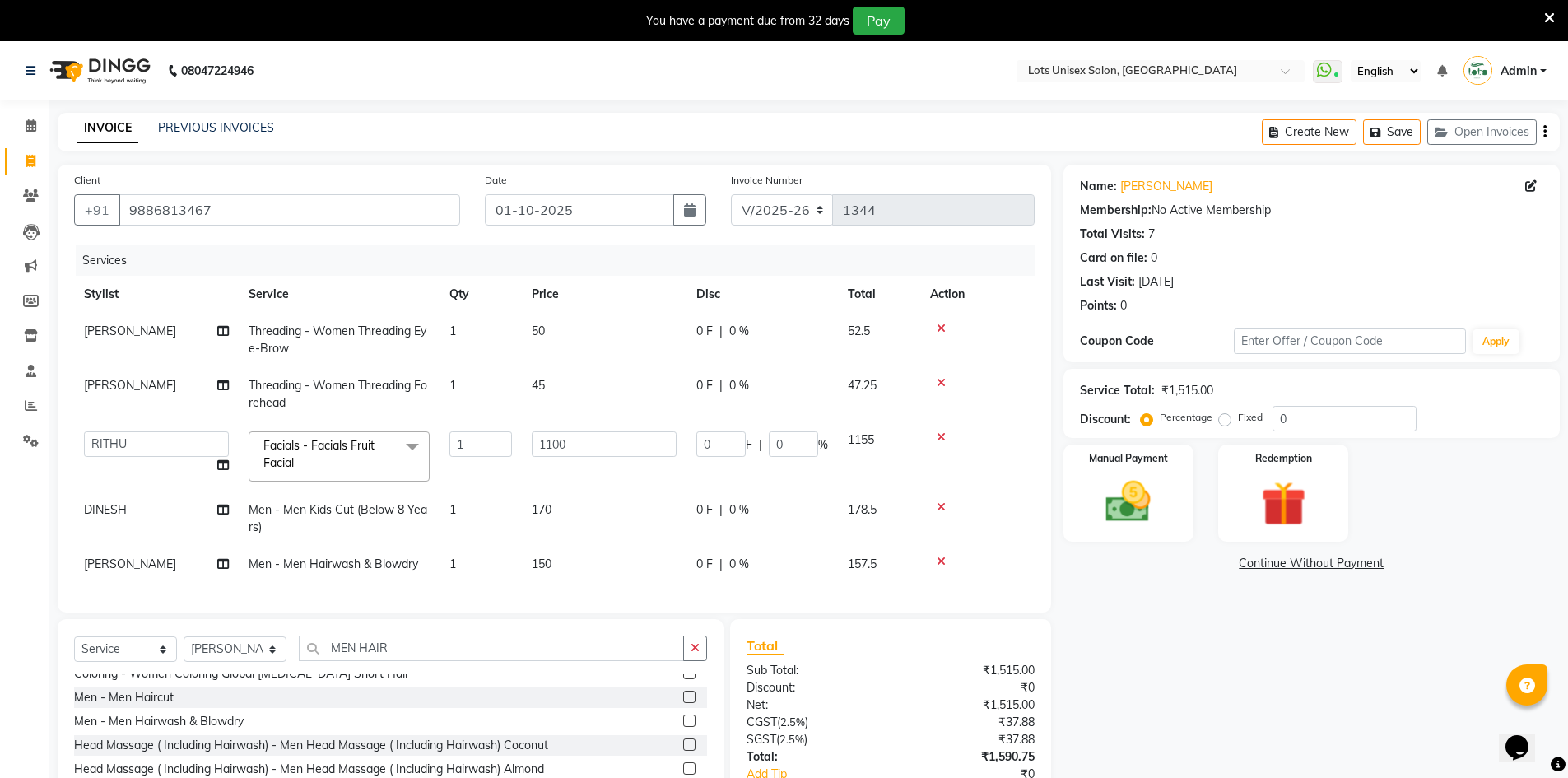
click at [470, 476] on td "1" at bounding box center [481, 456] width 82 height 70
click at [565, 451] on input "1100" at bounding box center [604, 444] width 145 height 26
drag, startPoint x: 555, startPoint y: 450, endPoint x: 529, endPoint y: 450, distance: 26.0
click at [529, 450] on td "1100" at bounding box center [604, 456] width 165 height 70
type input "1200"
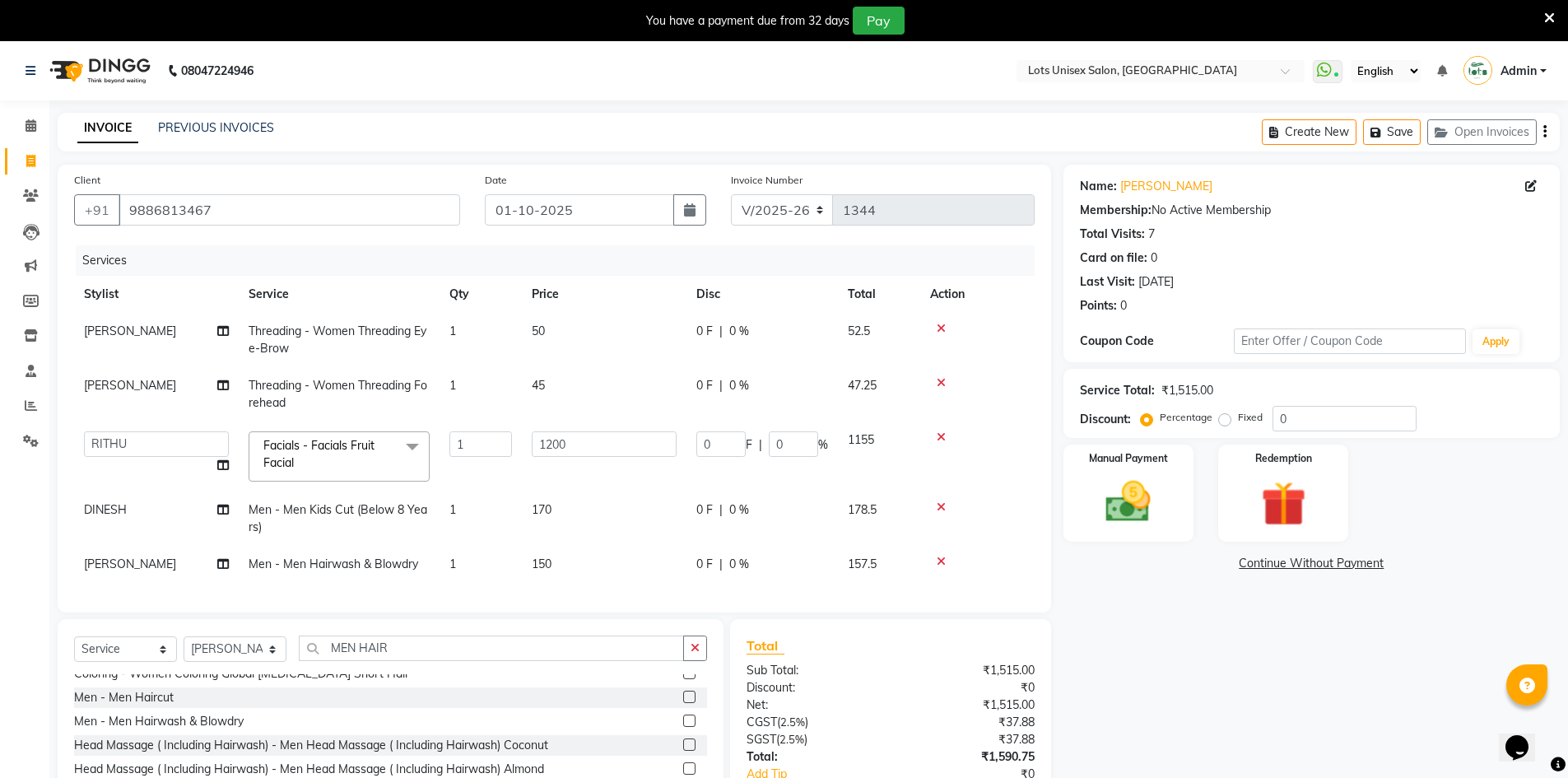
click at [1094, 586] on div "Name: [PERSON_NAME] Membership: No Active Membership Total Visits: 7 Card on fi…" at bounding box center [1318, 513] width 509 height 697
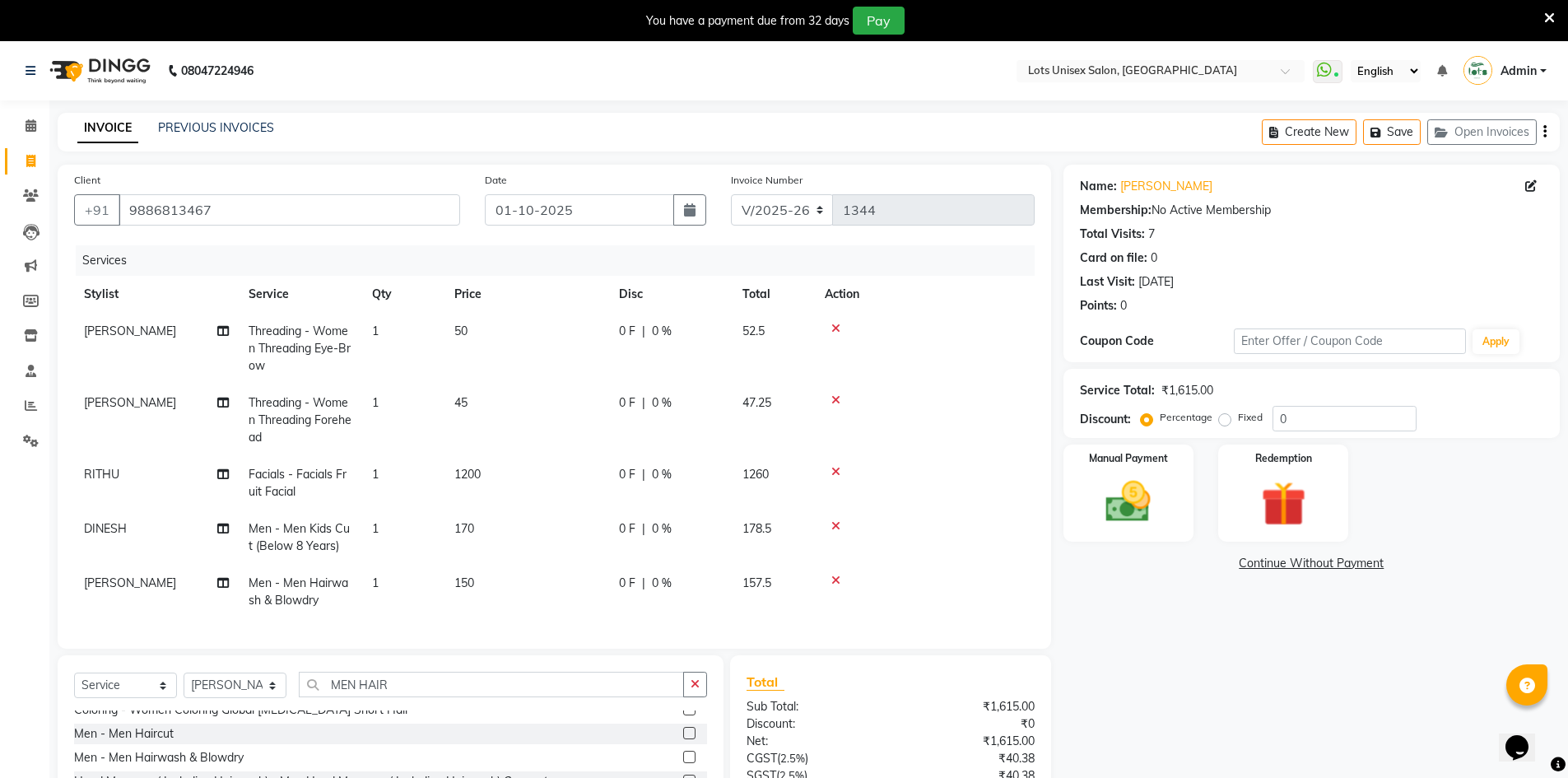
click at [468, 526] on span "170" at bounding box center [464, 527] width 20 height 14
select select "66805"
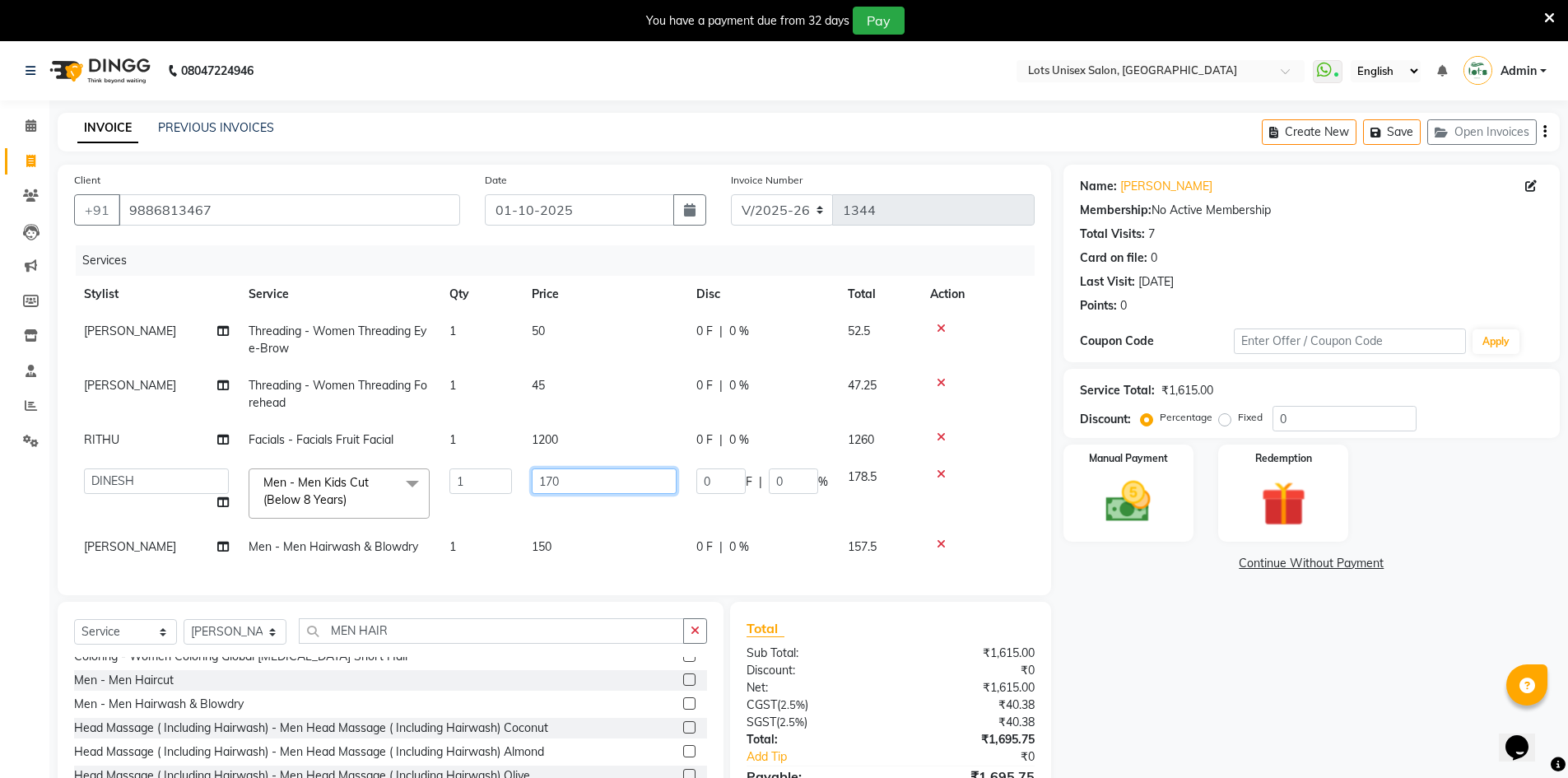
click at [555, 476] on input "170" at bounding box center [604, 480] width 145 height 26
type input "150"
click at [552, 545] on tbody "[PERSON_NAME] Threading - Women Threading Eye-Brow 1 50 0 F | 0 % 52.5 [PERSON_…" at bounding box center [554, 439] width 961 height 253
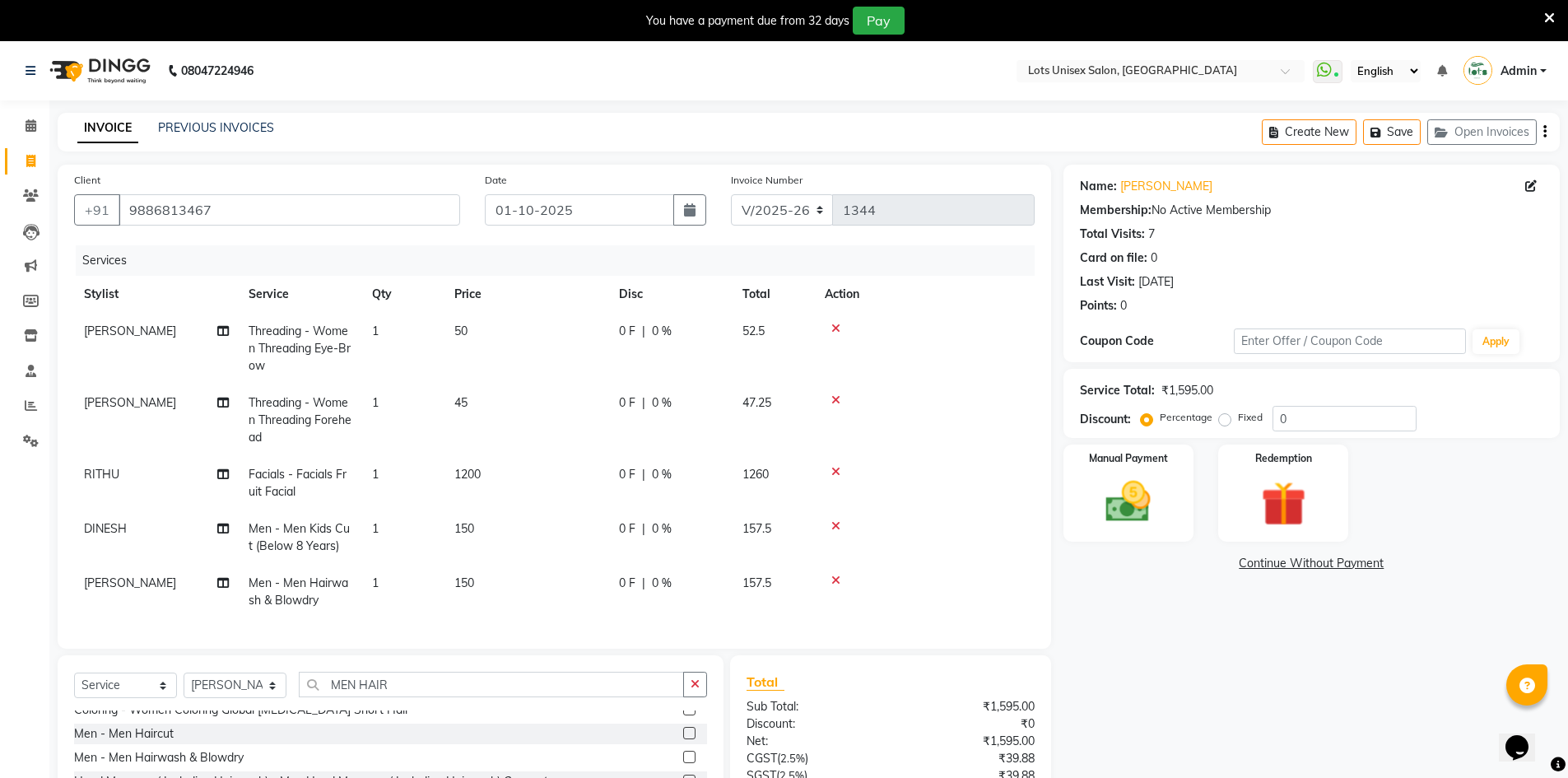
click at [473, 581] on span "150" at bounding box center [464, 582] width 20 height 14
select select "66803"
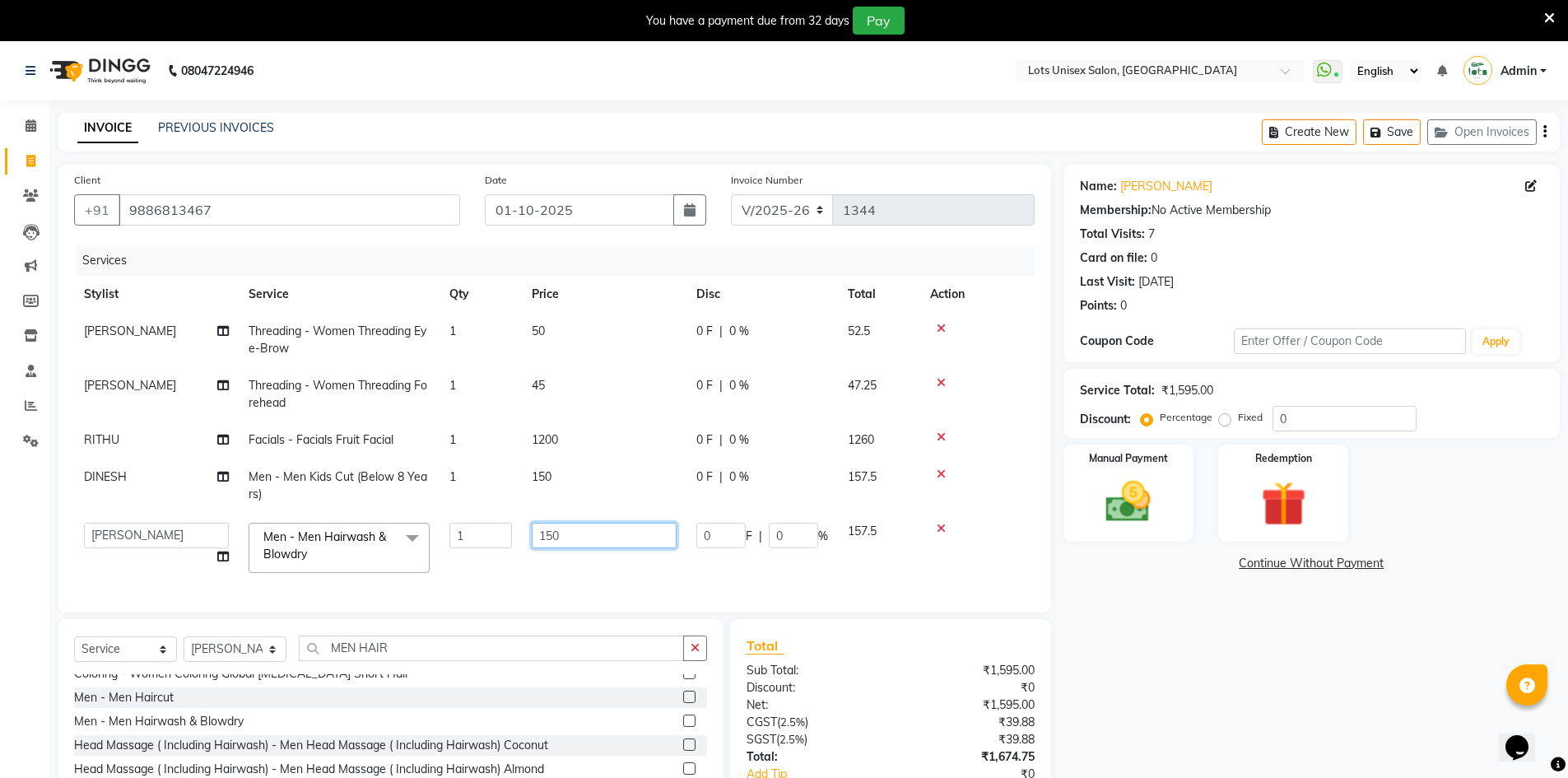
drag, startPoint x: 578, startPoint y: 526, endPoint x: 539, endPoint y: 541, distance: 41.8
click at [539, 541] on input "150" at bounding box center [604, 535] width 145 height 26
click at [1333, 652] on div "Name: [PERSON_NAME] Membership: No Active Membership Total Visits: 7 Card on fi…" at bounding box center [1318, 513] width 509 height 697
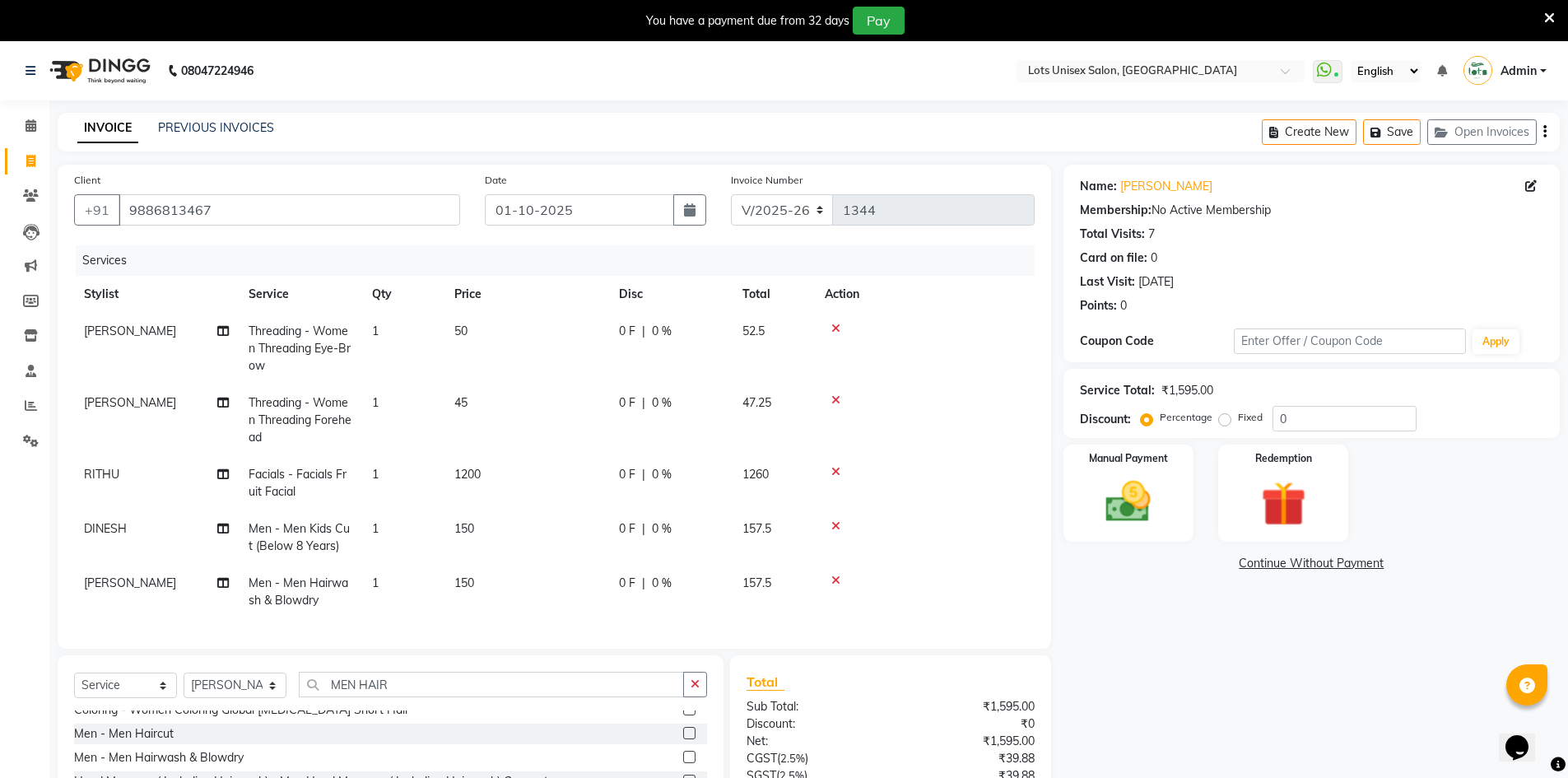
click at [465, 583] on span "150" at bounding box center [464, 582] width 20 height 14
select select "66803"
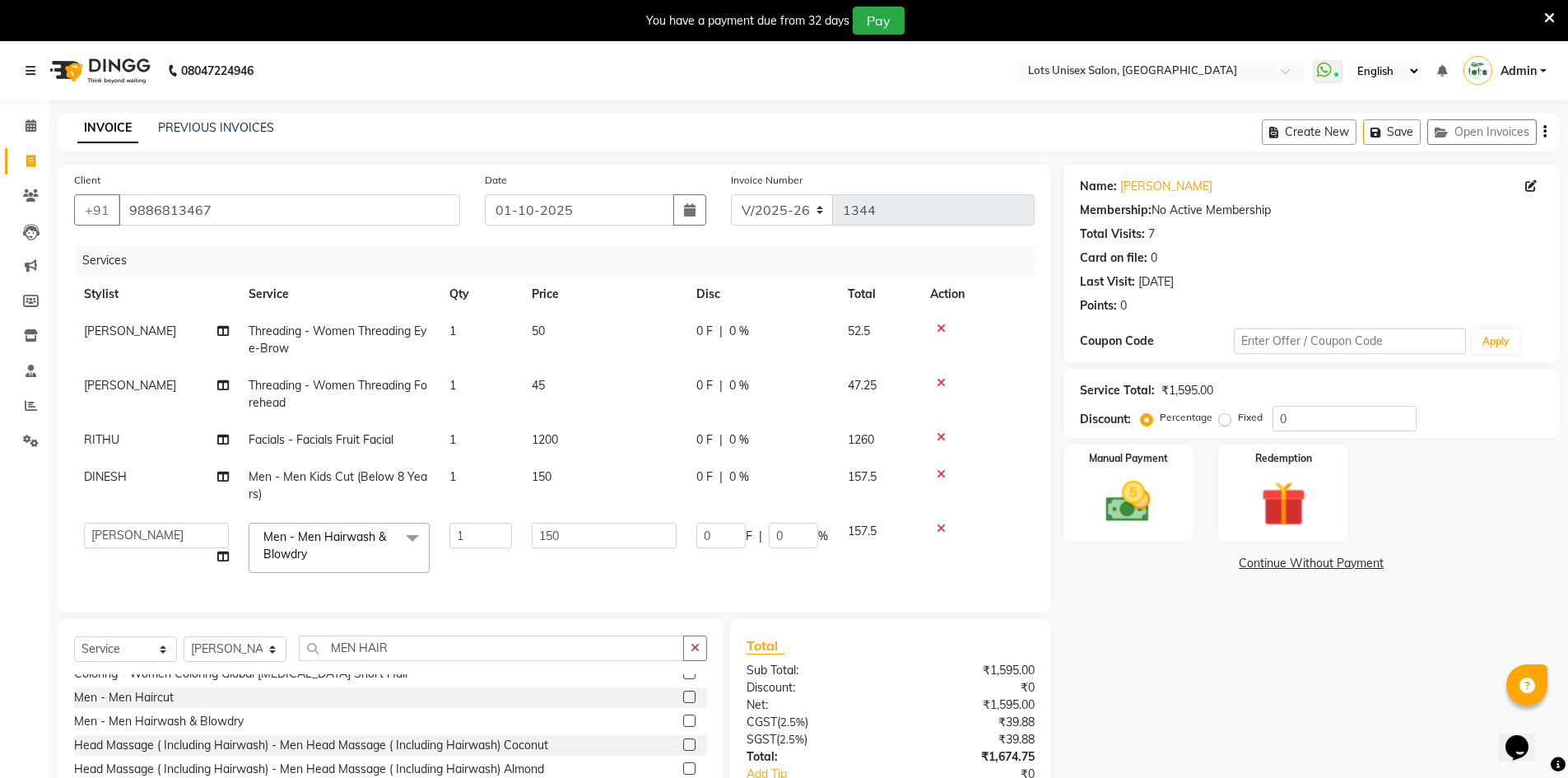
click at [1114, 645] on div "Name: [PERSON_NAME] Membership: No Active Membership Total Visits: 7 Card on fi…" at bounding box center [1318, 513] width 509 height 697
drag, startPoint x: 564, startPoint y: 541, endPoint x: 544, endPoint y: 541, distance: 20.0
click at [544, 541] on input "150" at bounding box center [604, 535] width 145 height 26
type input "100"
click at [1226, 701] on div "Name: [PERSON_NAME] Membership: No Active Membership Total Visits: 7 Card on fi…" at bounding box center [1318, 513] width 509 height 697
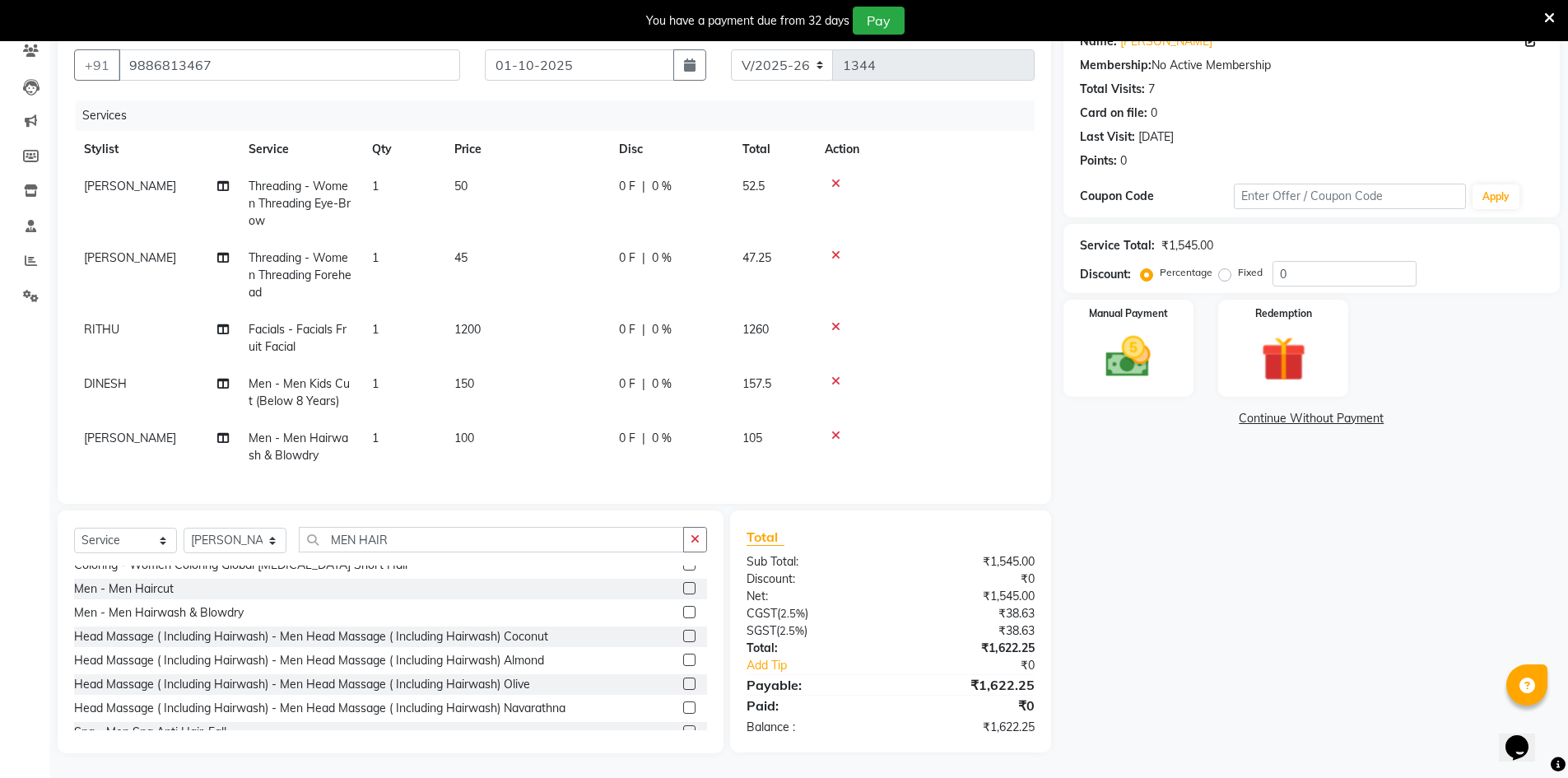
scroll to position [157, 0]
click at [1286, 261] on input "0" at bounding box center [1345, 274] width 145 height 26
click at [1239, 266] on label "Fixed" at bounding box center [1251, 272] width 25 height 14
click at [1223, 267] on input "Fixed" at bounding box center [1228, 273] width 11 height 11
radio input "true"
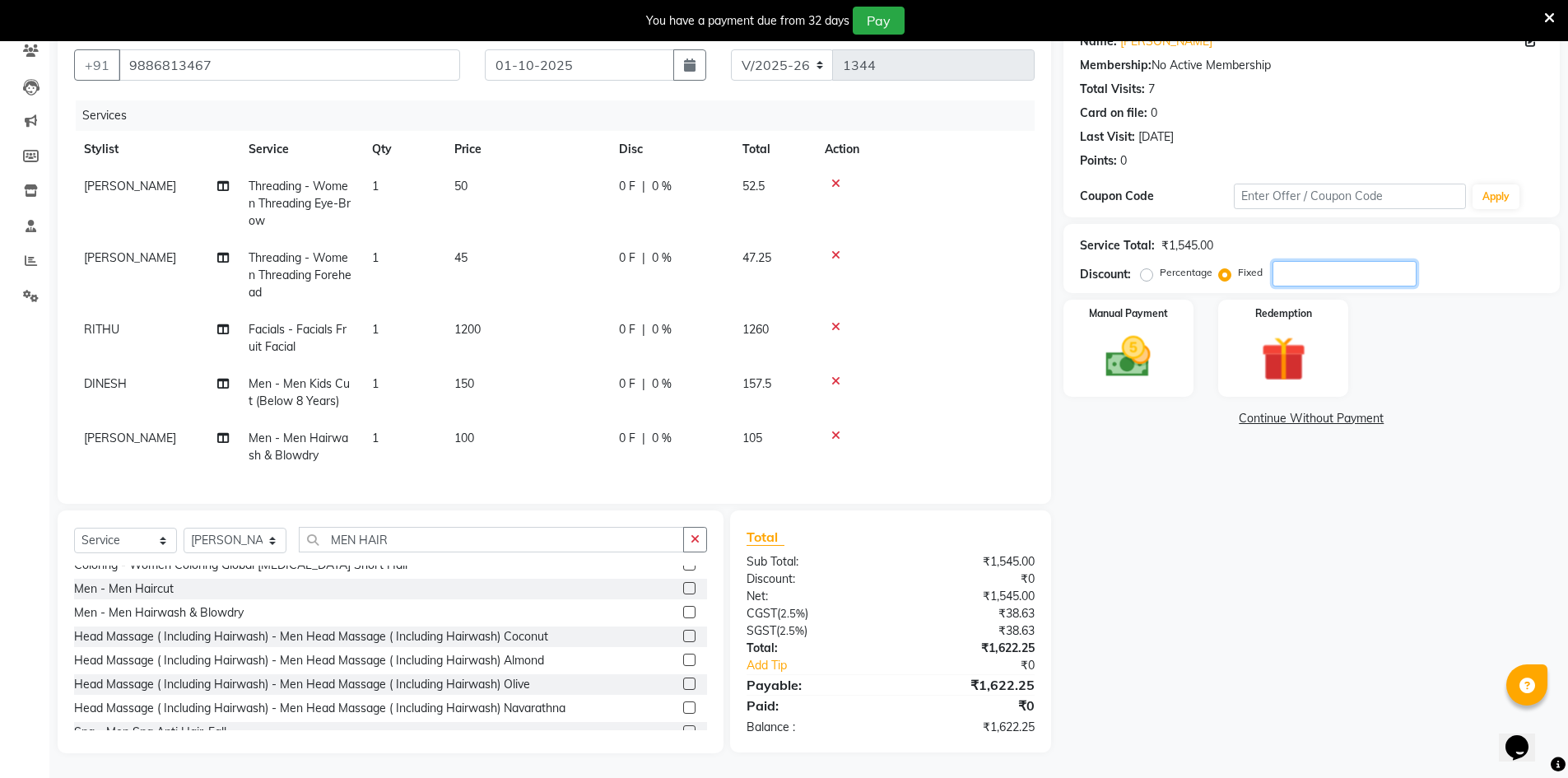
click at [1295, 267] on input "number" at bounding box center [1345, 274] width 145 height 26
type input "1"
type input "77"
click at [1123, 367] on img at bounding box center [1129, 357] width 76 height 54
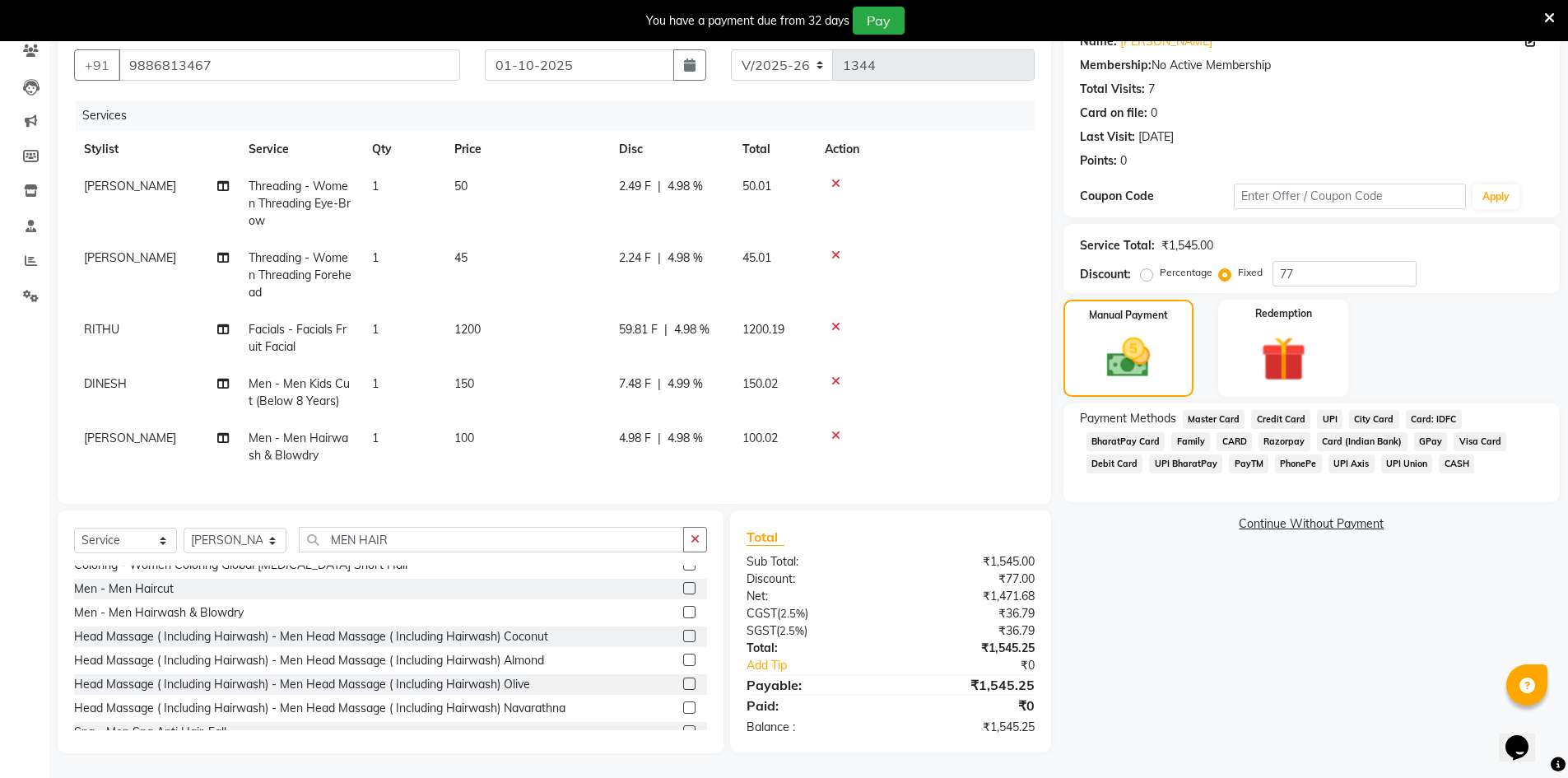
click at [1328, 410] on span "UPI" at bounding box center [1330, 419] width 26 height 19
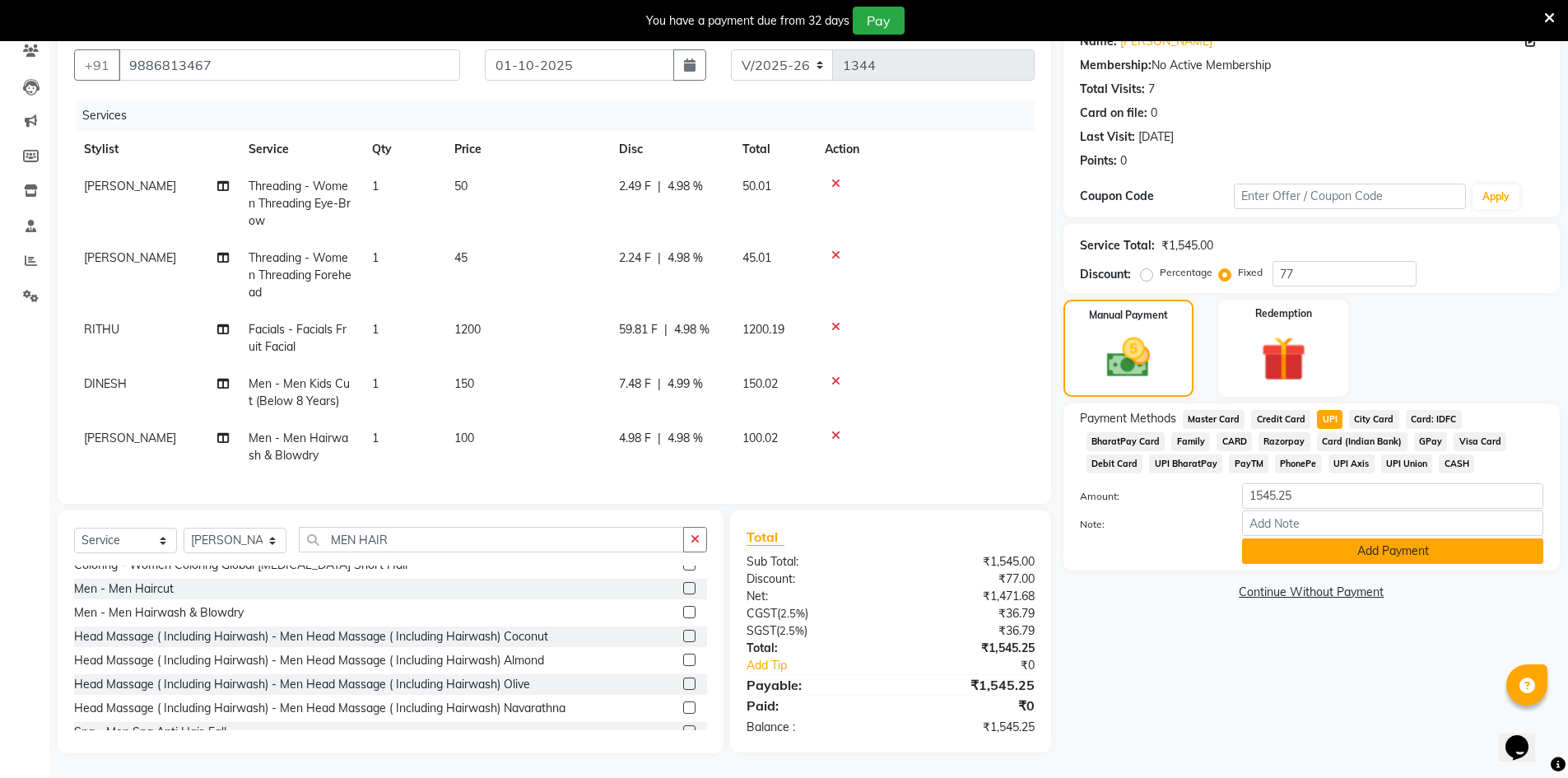
click at [1297, 538] on button "Add Payment" at bounding box center [1393, 550] width 302 height 26
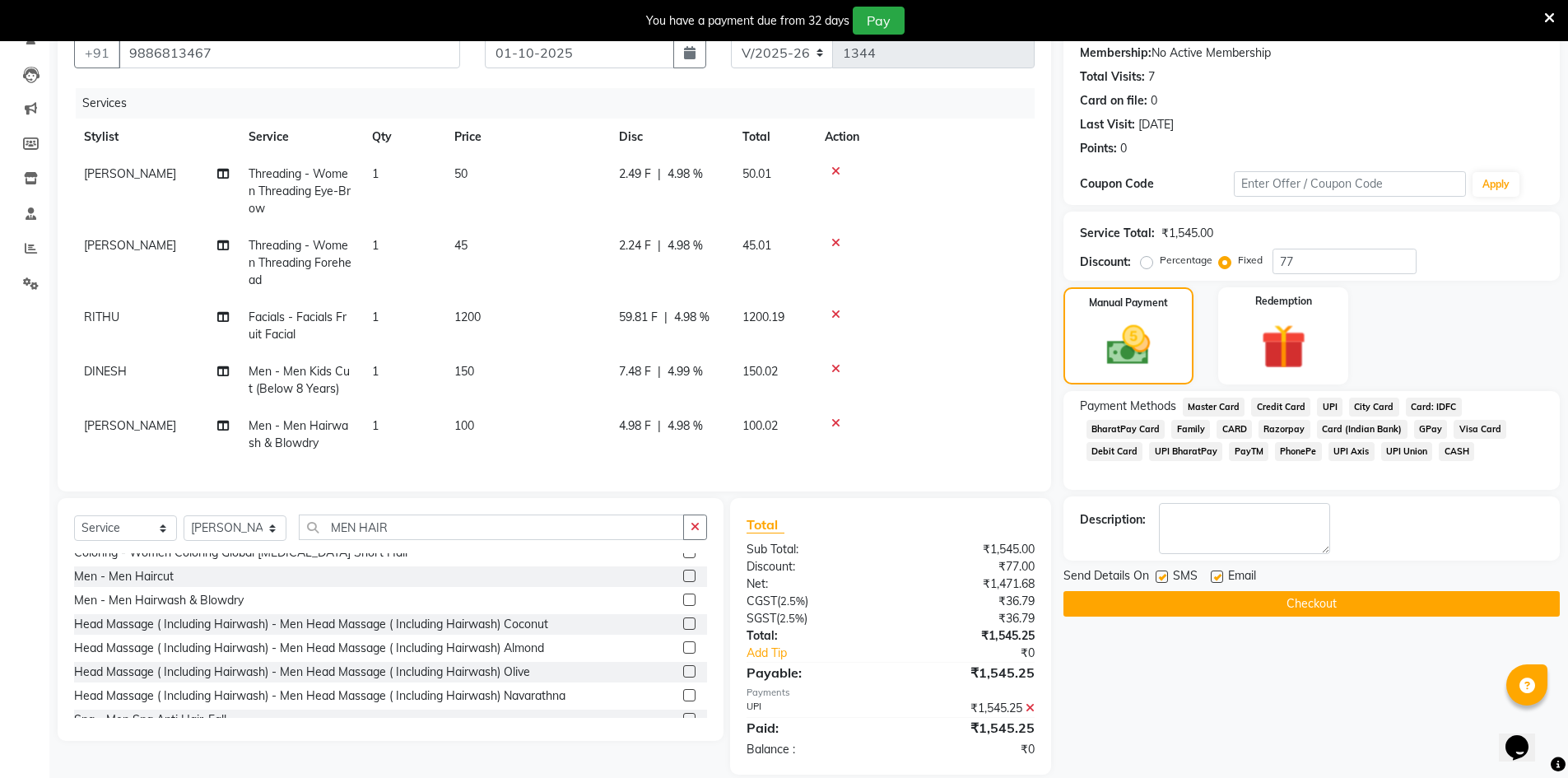
click at [1298, 599] on button "Checkout" at bounding box center [1311, 604] width 497 height 26
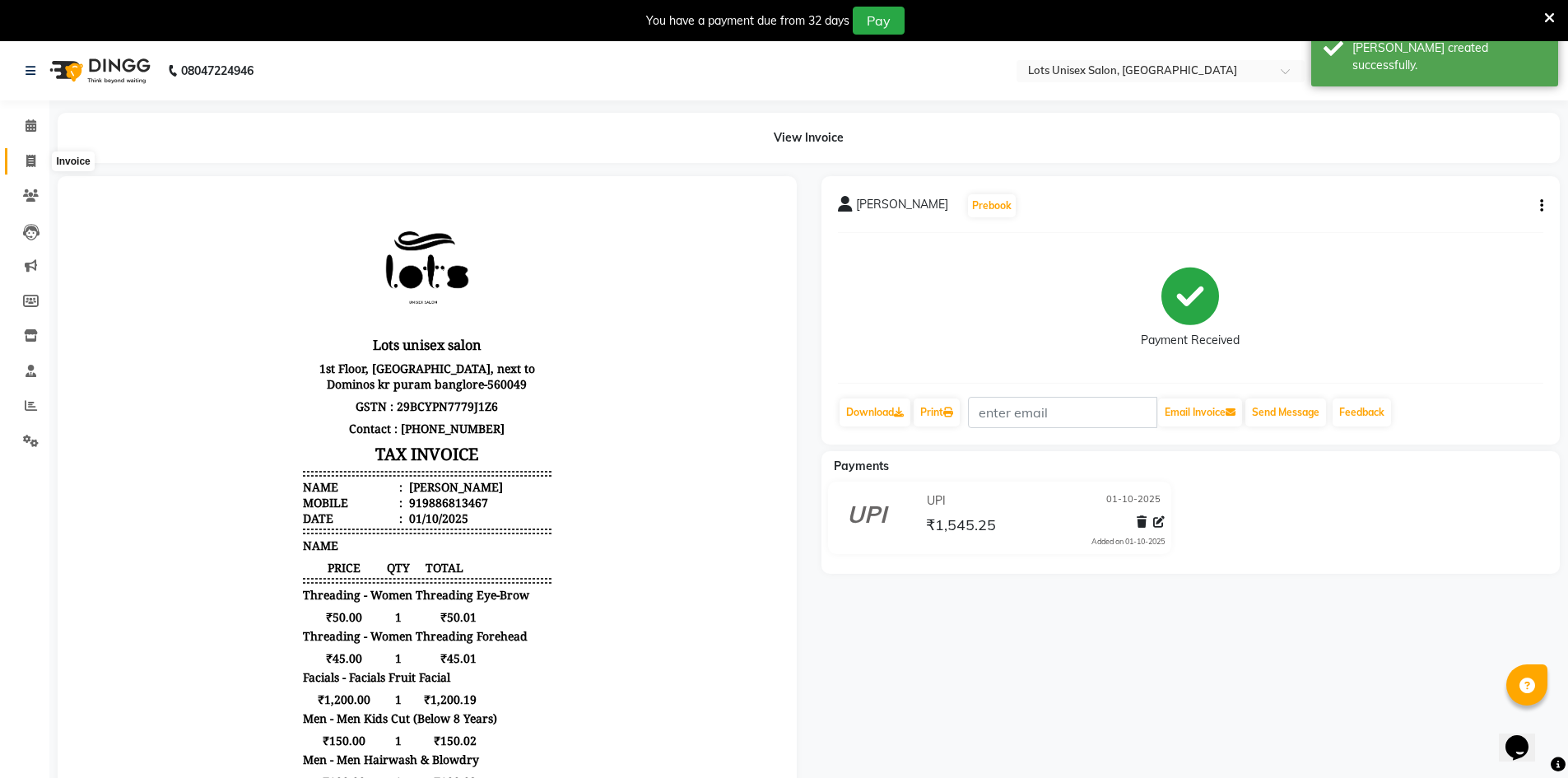
click at [29, 162] on icon at bounding box center [31, 161] width 9 height 12
select select "7339"
select select "service"
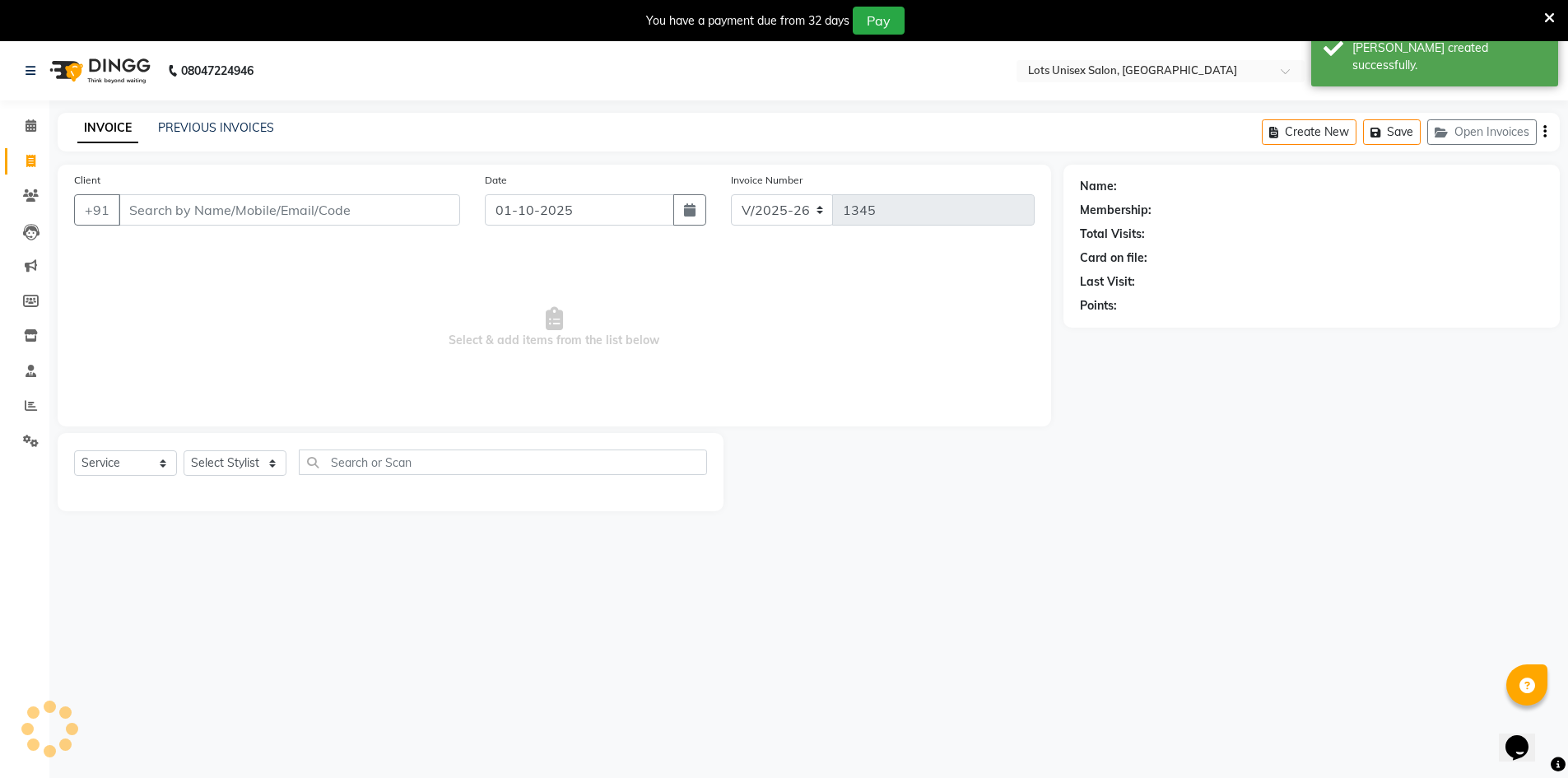
scroll to position [41, 0]
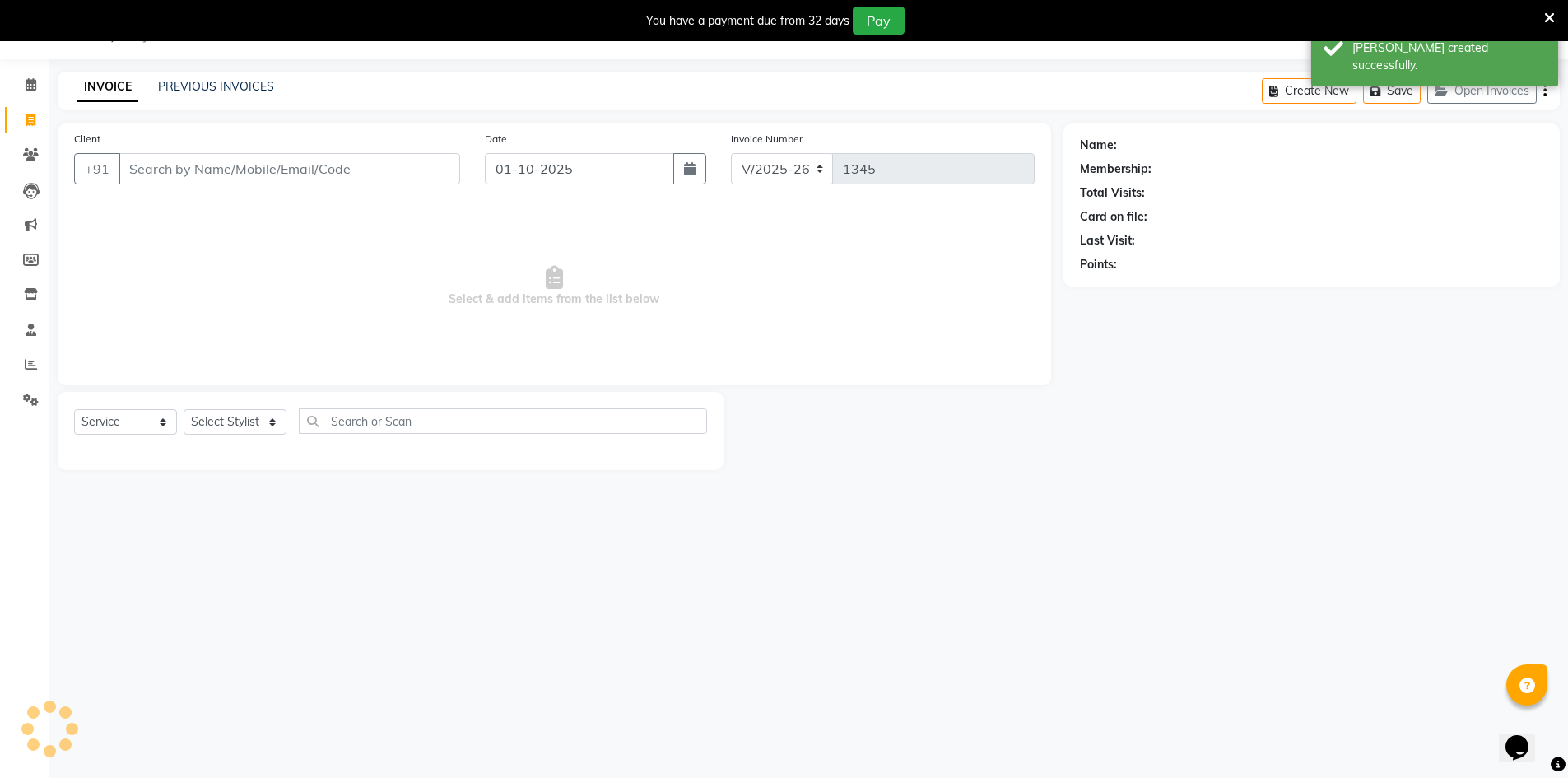
click at [308, 167] on input "Client" at bounding box center [289, 168] width 342 height 32
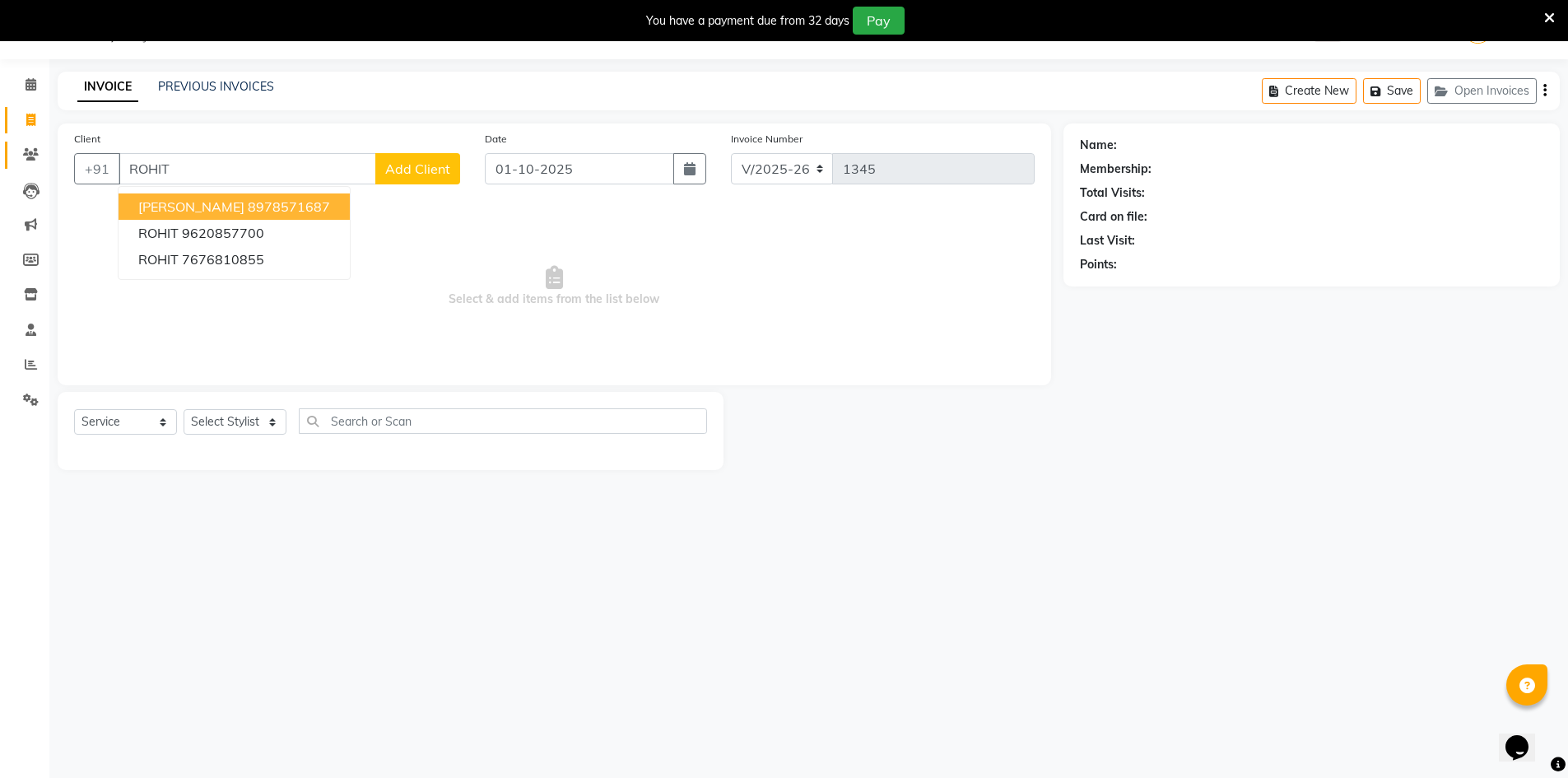
type input "ROHIT"
click at [29, 152] on icon at bounding box center [31, 154] width 15 height 12
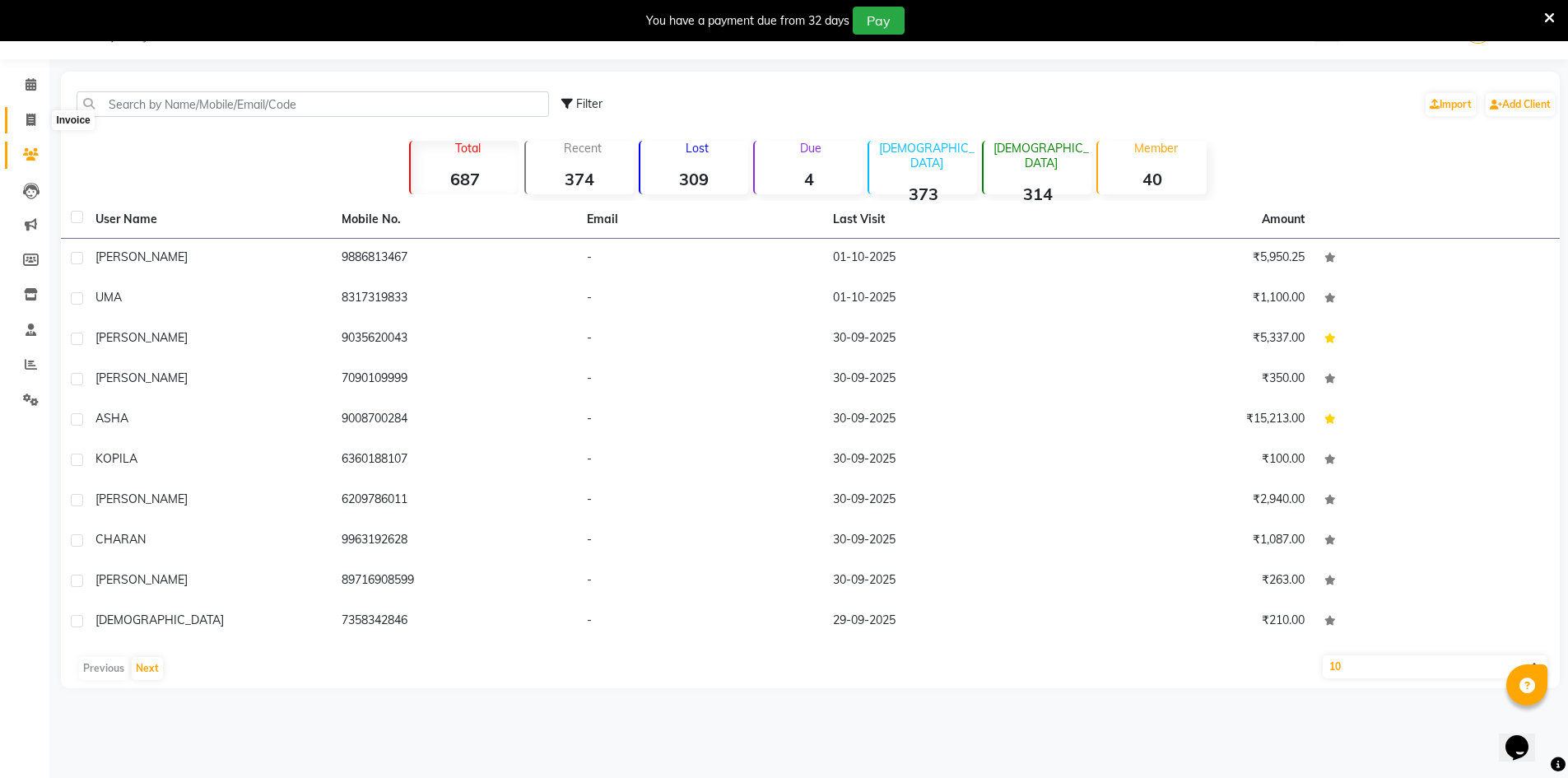
click at [32, 122] on icon at bounding box center [31, 120] width 9 height 12
select select "service"
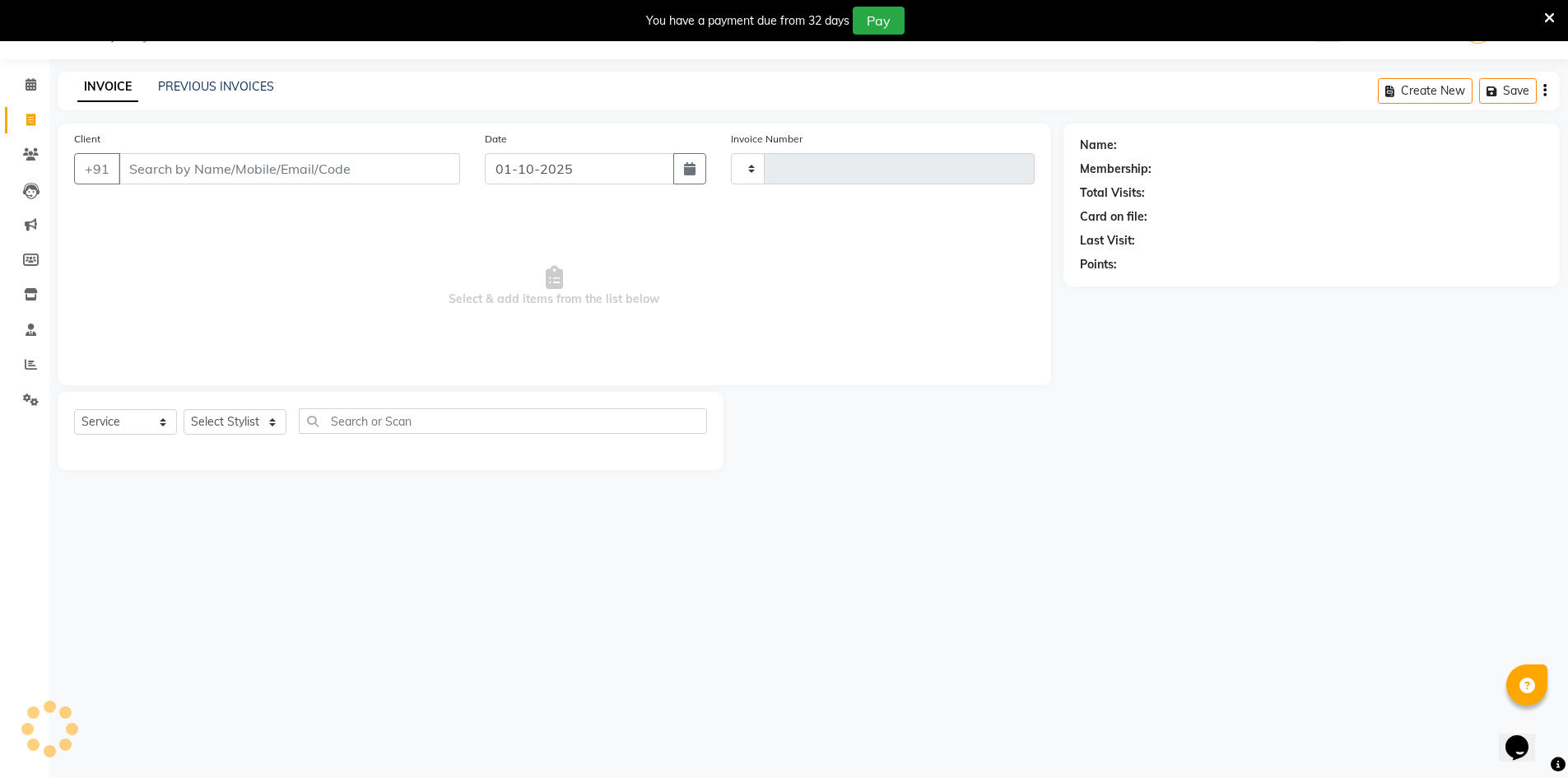
type input "1345"
select select "7339"
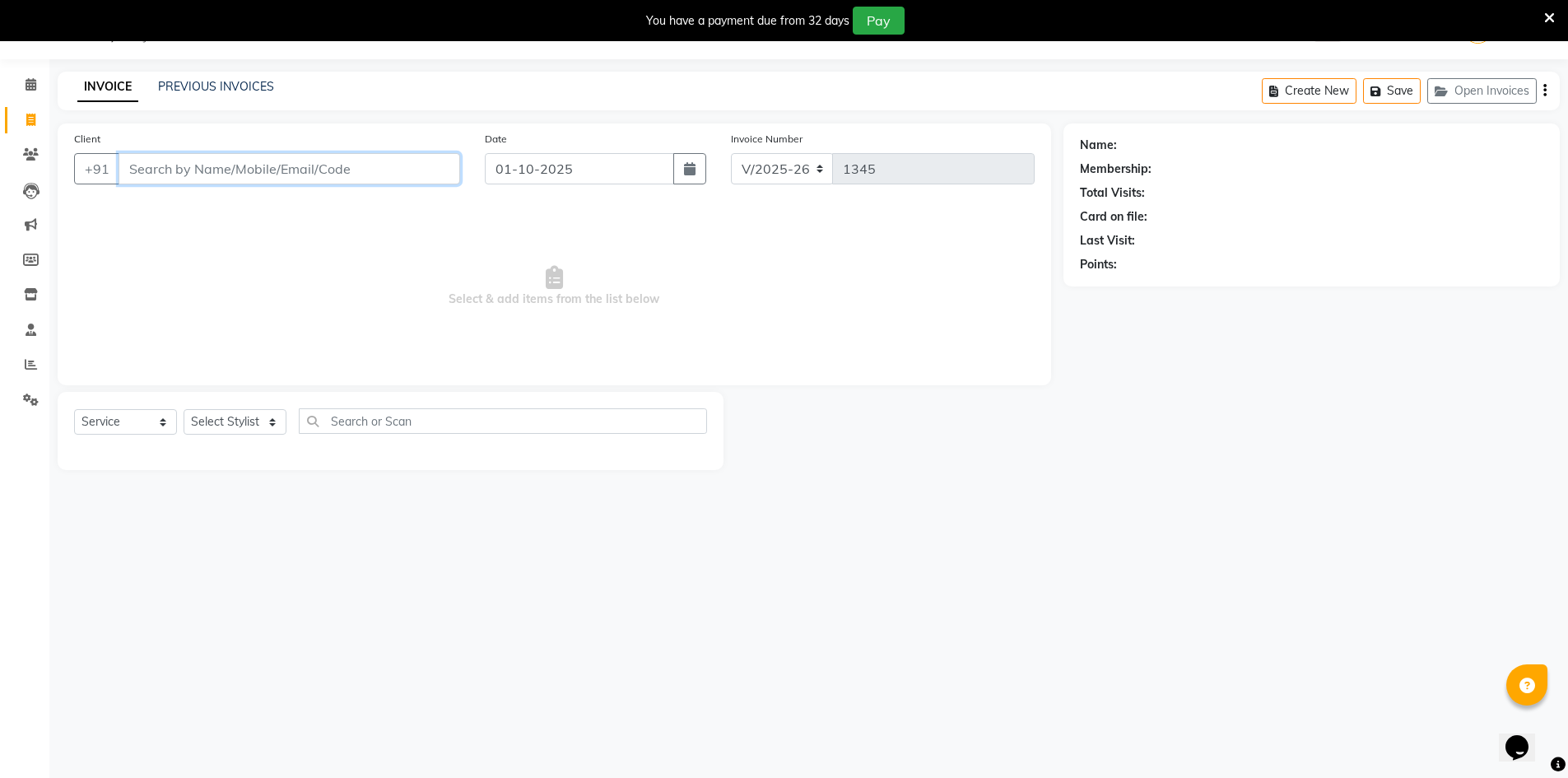
click at [164, 176] on input "Client" at bounding box center [289, 168] width 342 height 32
click at [34, 154] on icon at bounding box center [31, 154] width 15 height 12
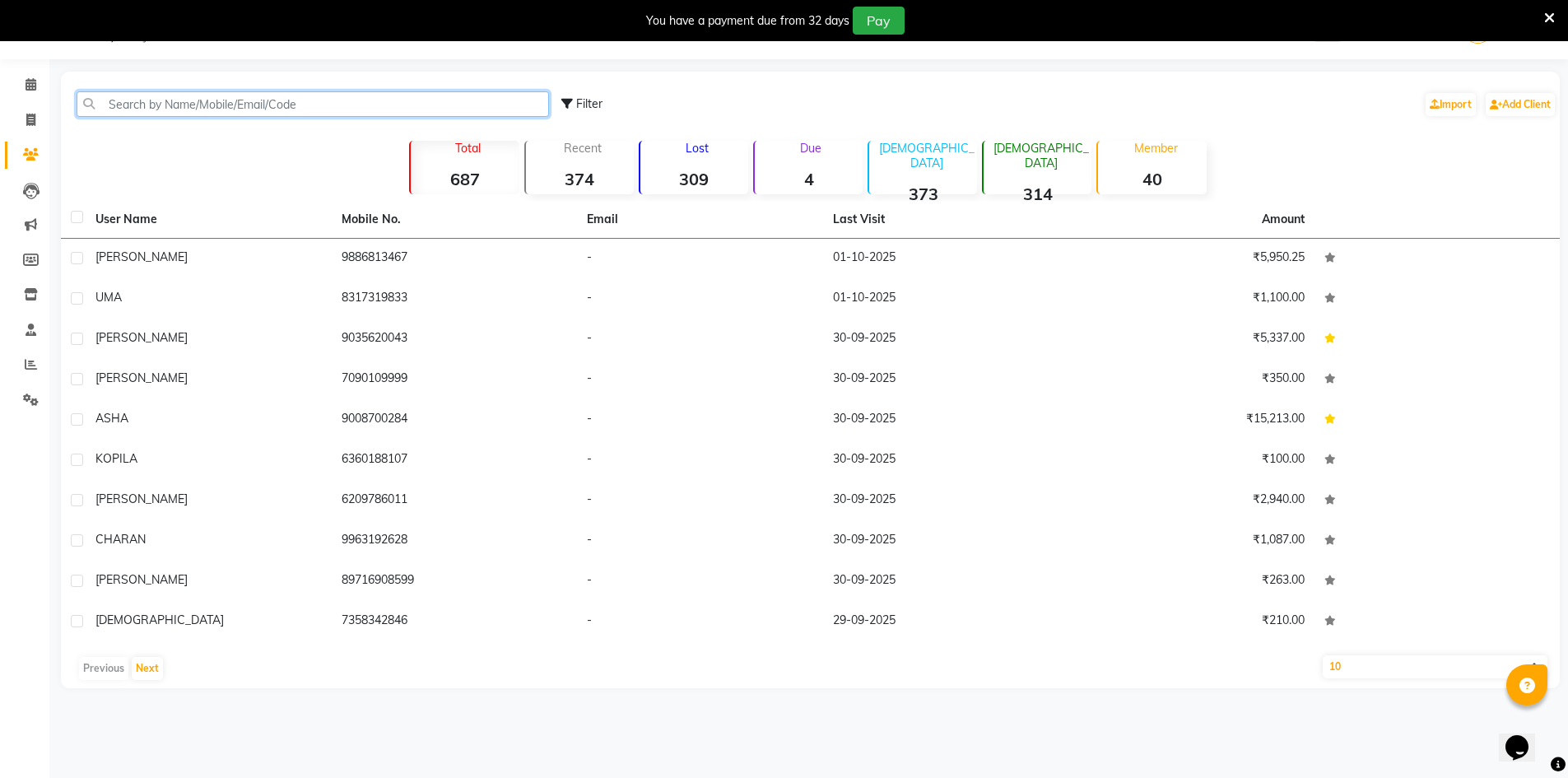
click at [180, 110] on input "text" at bounding box center [313, 103] width 473 height 26
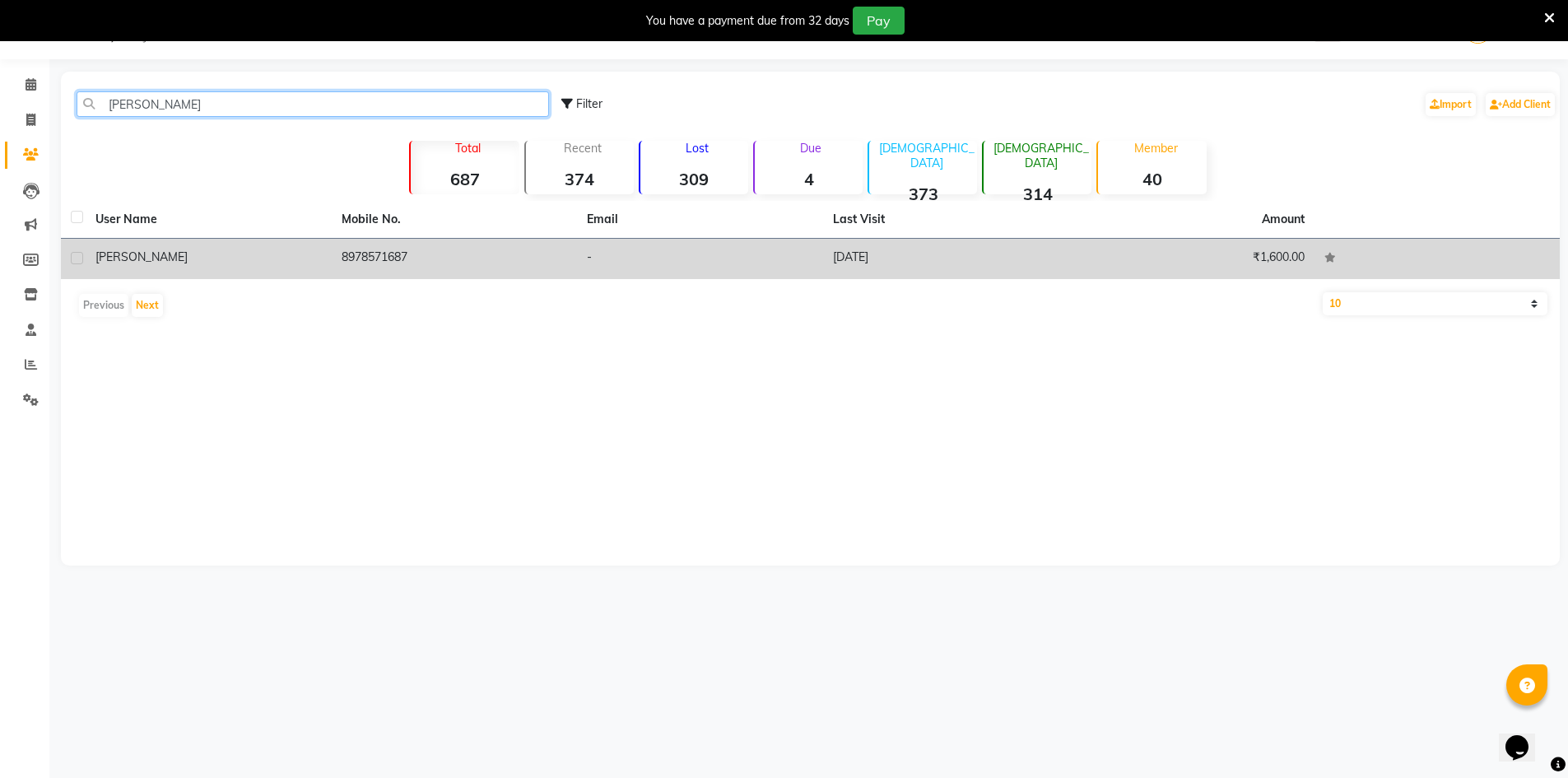
type input "[PERSON_NAME]"
click at [392, 263] on td "8978571687" at bounding box center [455, 258] width 246 height 40
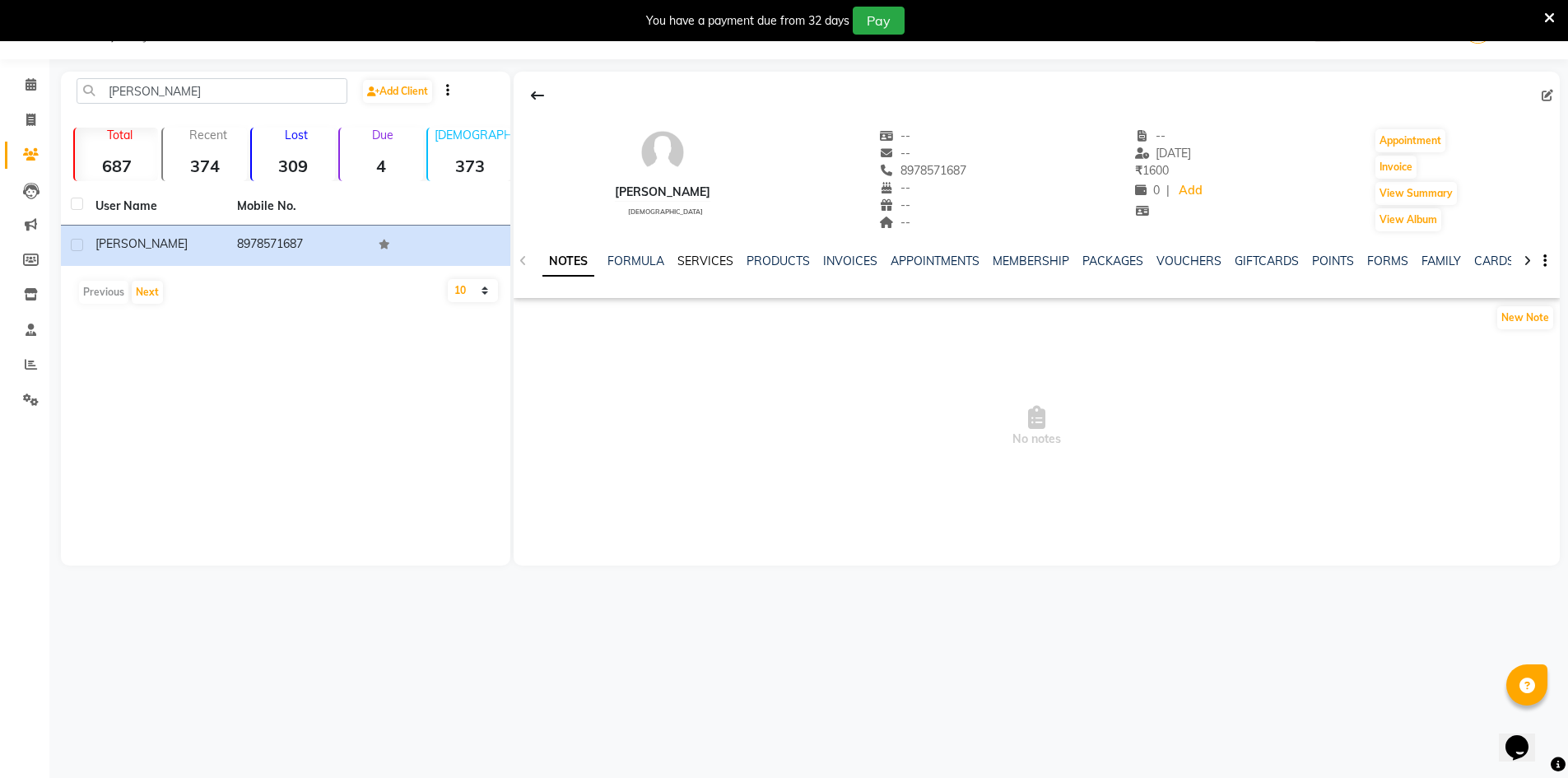
click at [711, 259] on link "SERVICES" at bounding box center [706, 260] width 56 height 14
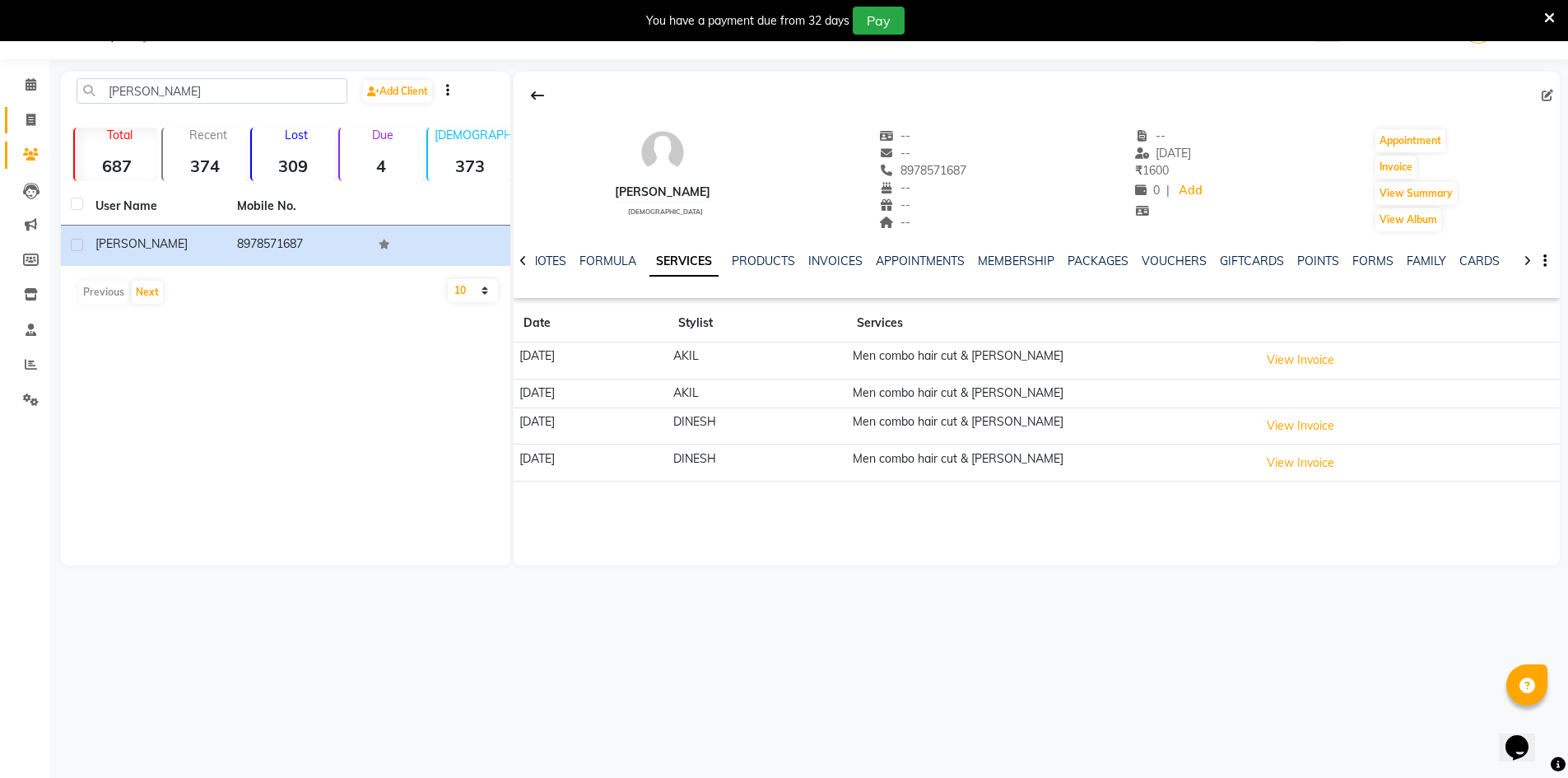
click at [15, 117] on link "Invoice" at bounding box center [24, 121] width 39 height 27
select select "service"
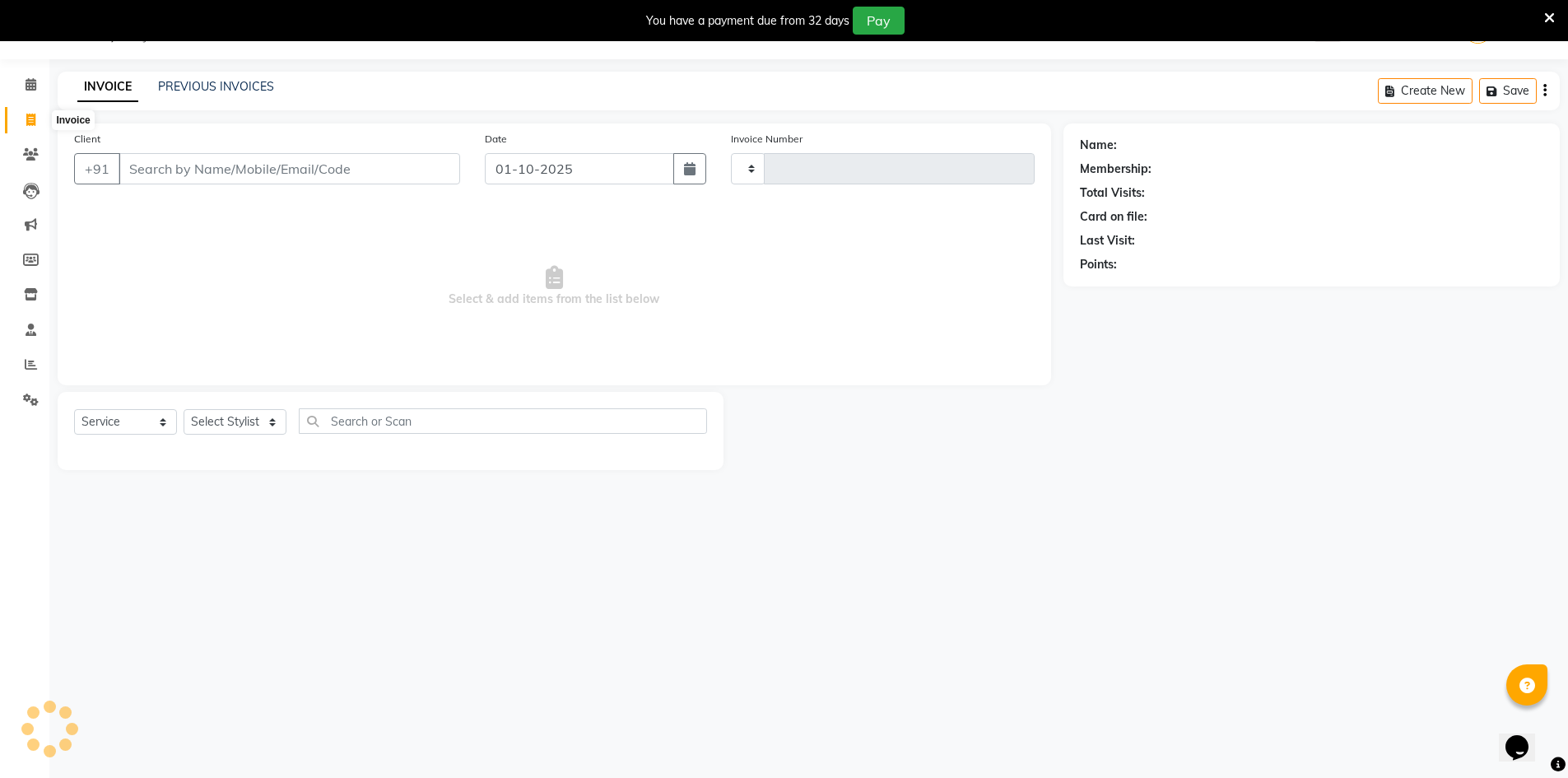
click at [27, 115] on icon at bounding box center [31, 120] width 9 height 12
select select "service"
type input "1345"
select select "7339"
click at [166, 167] on input "Client" at bounding box center [289, 168] width 342 height 32
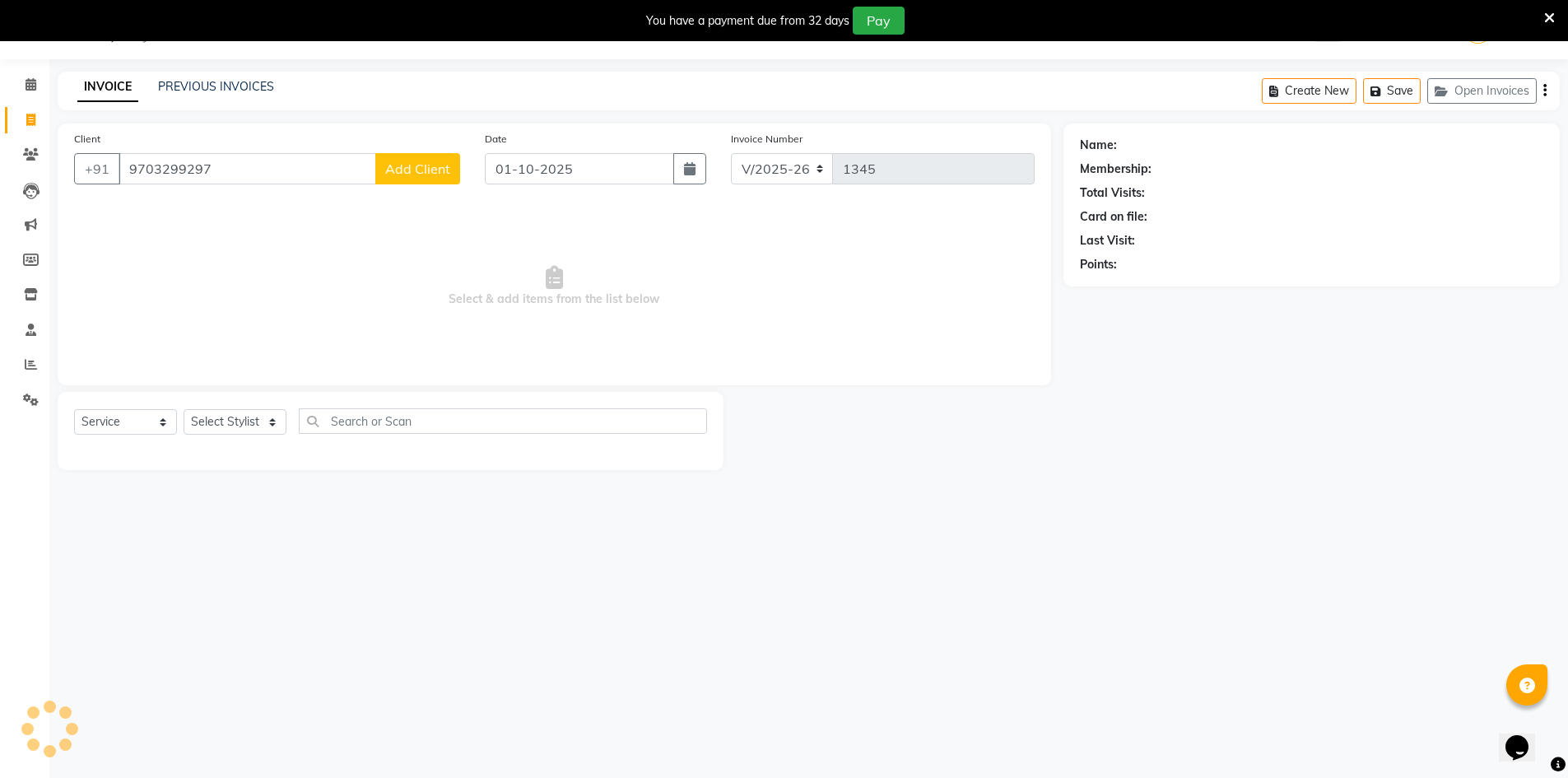
click at [213, 167] on input "9703299297" at bounding box center [247, 168] width 258 height 32
type input "9703299295"
click at [437, 166] on span "Add Client" at bounding box center [418, 168] width 65 height 16
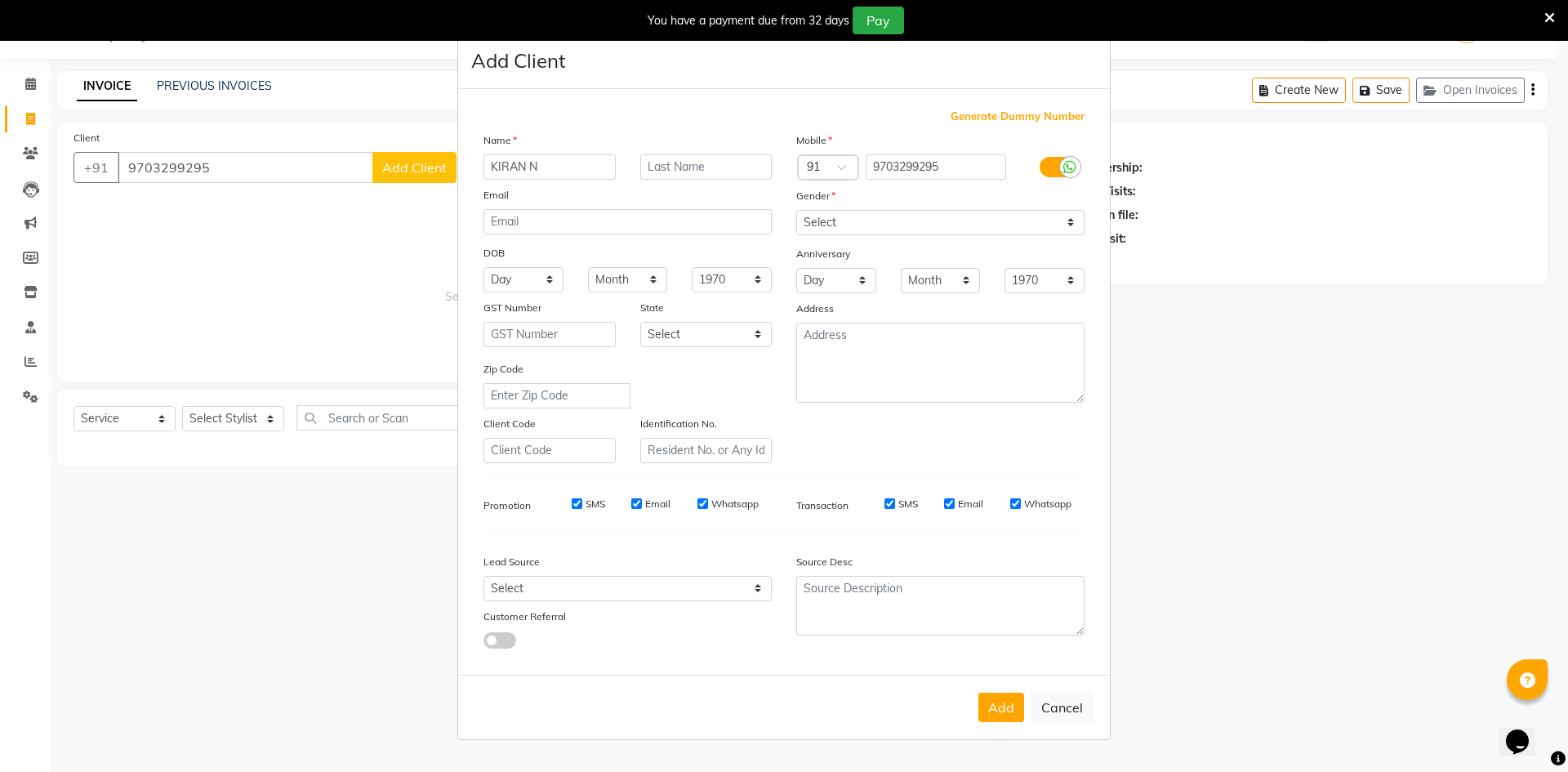
type input "KIRAN N"
click at [609, 577] on select "Select Walk-in Referral Internet Friend Word of Mouth Advertisement Facebook Ju…" at bounding box center [628, 588] width 289 height 26
select select "50225"
click at [483, 575] on select "Select Walk-in Referral Internet Friend Word of Mouth Advertisement Facebook Ju…" at bounding box center [628, 588] width 289 height 26
click at [861, 226] on select "Select [DEMOGRAPHIC_DATA] [DEMOGRAPHIC_DATA] Other Prefer Not To Say" at bounding box center [941, 222] width 289 height 26
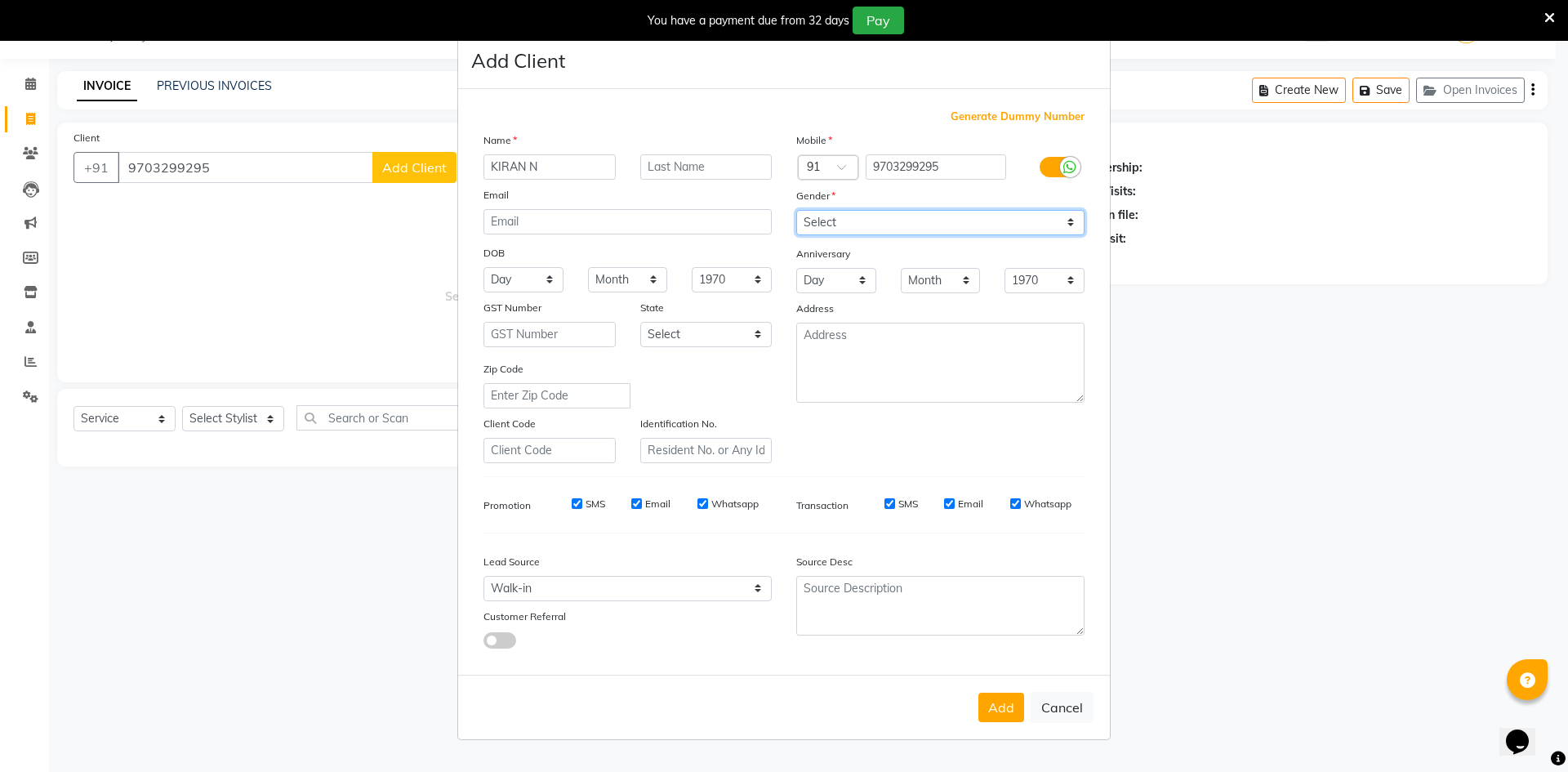
select select "[DEMOGRAPHIC_DATA]"
click at [797, 210] on select "Select [DEMOGRAPHIC_DATA] [DEMOGRAPHIC_DATA] Other Prefer Not To Say" at bounding box center [941, 222] width 289 height 26
click at [997, 703] on button "Add" at bounding box center [1001, 706] width 46 height 29
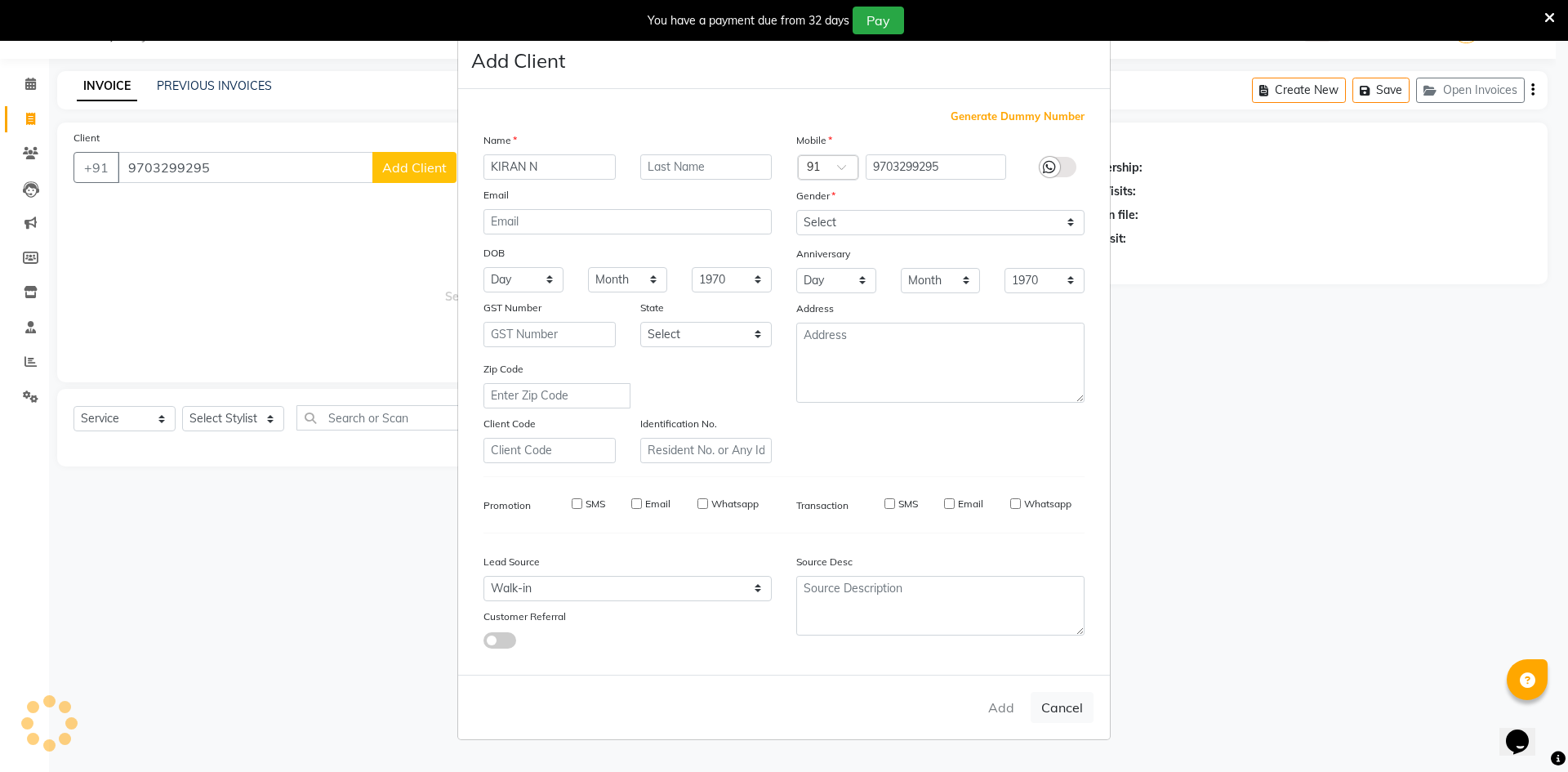
select select
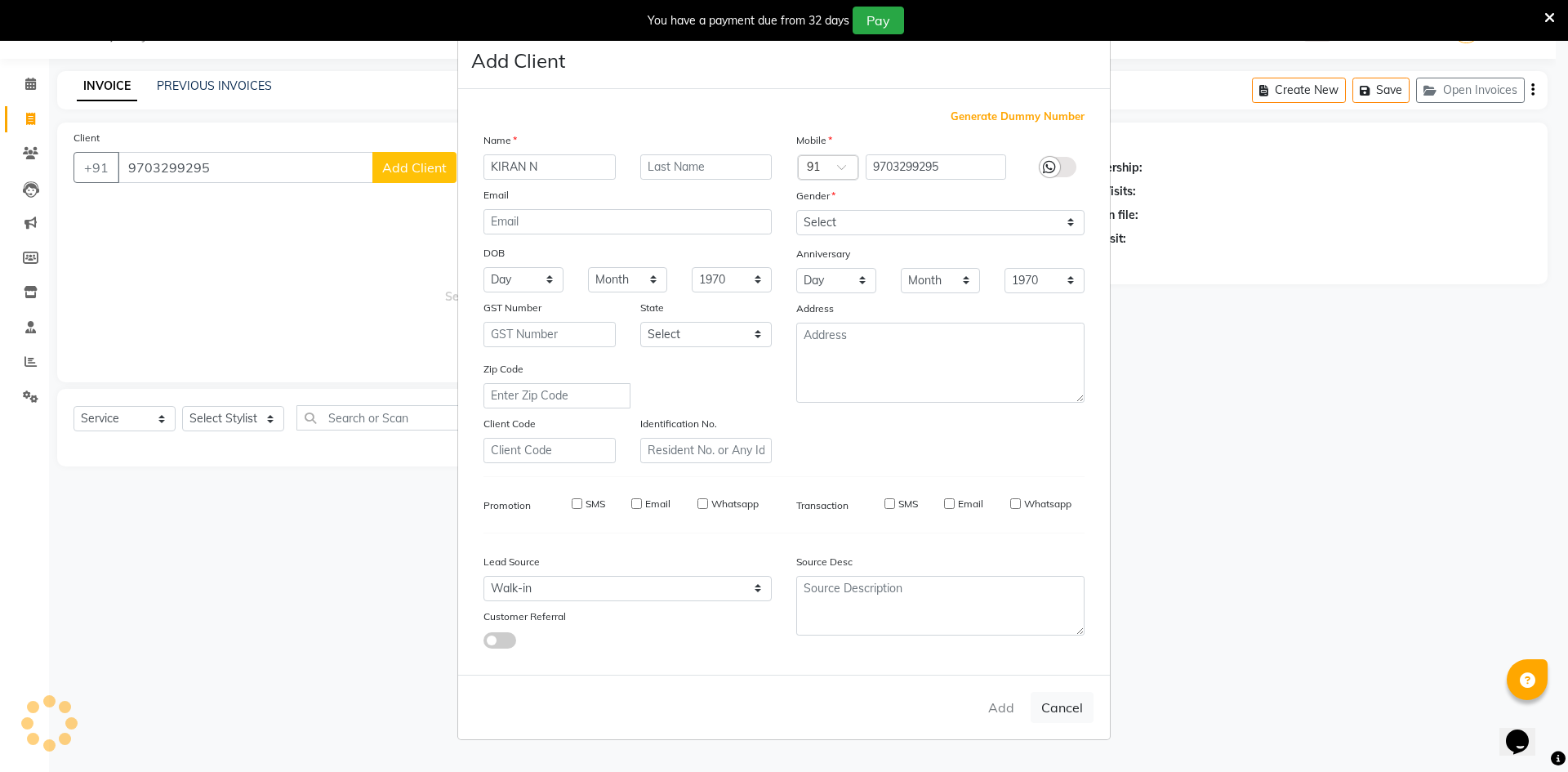
select select
checkbox input "false"
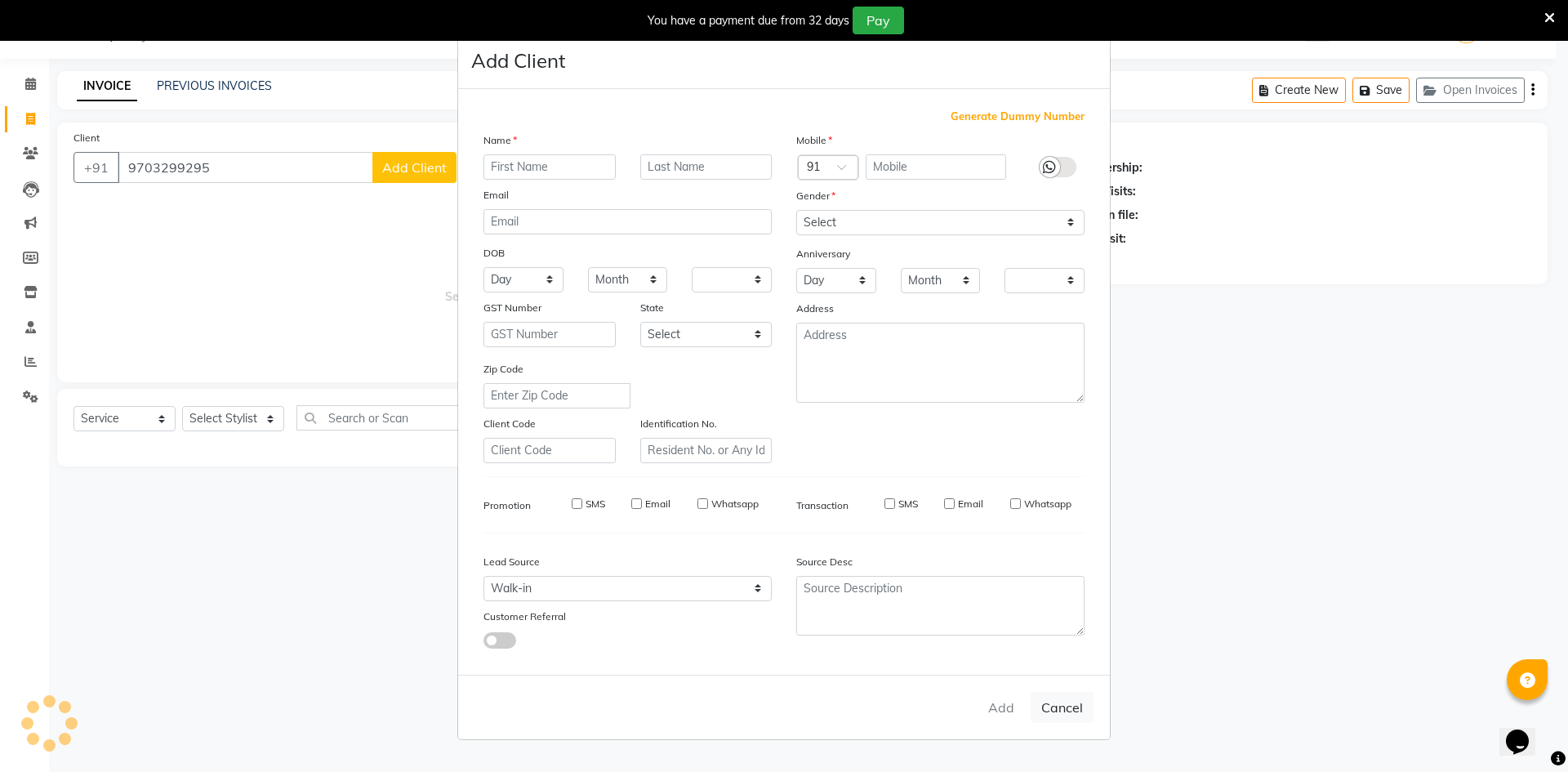
checkbox input "false"
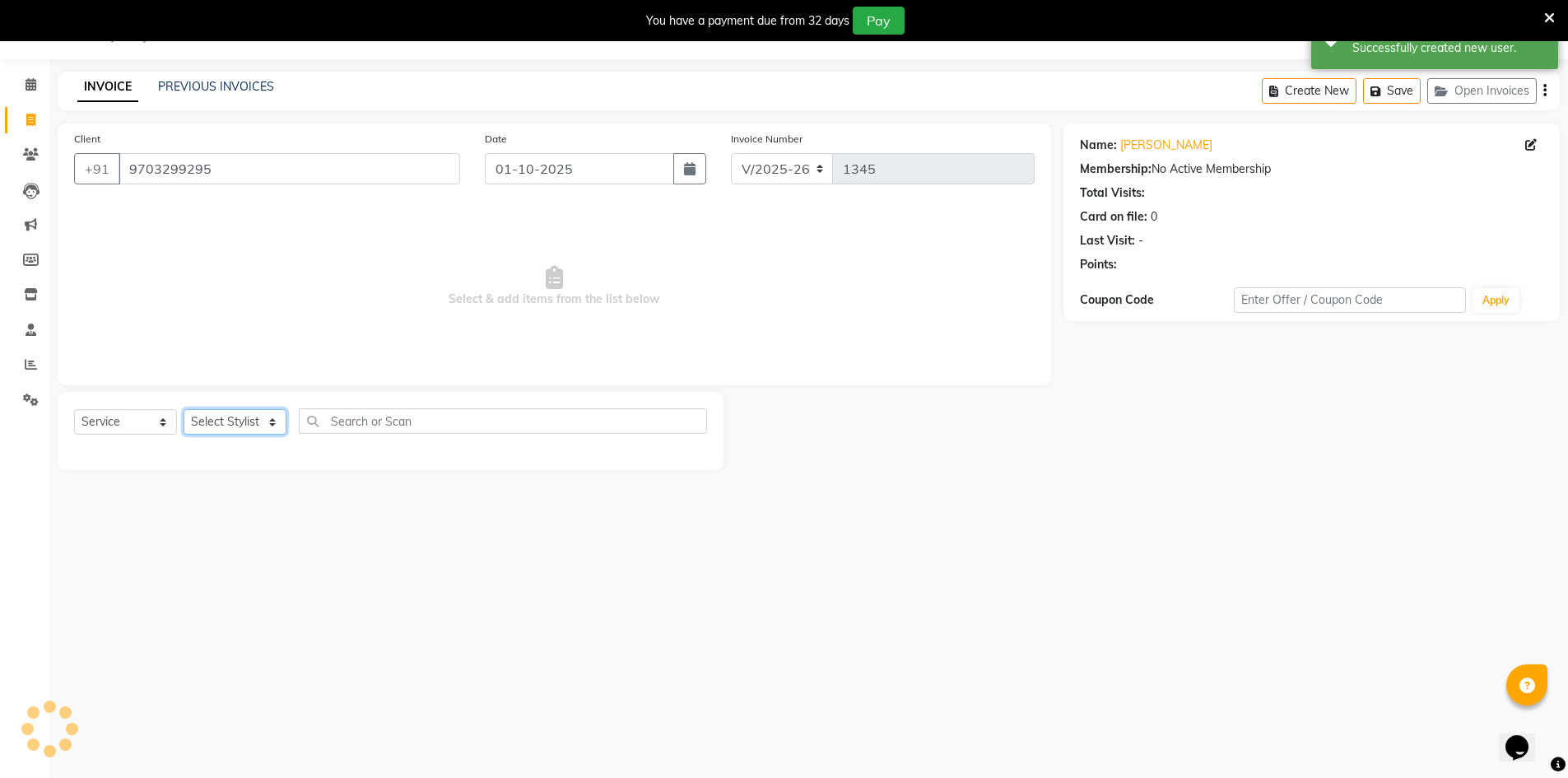
click at [256, 429] on select "Select Stylist [PERSON_NAME] [PERSON_NAME] RITHU [PERSON_NAME]" at bounding box center [235, 421] width 103 height 26
select select "66805"
click at [184, 409] on select "Select Stylist [PERSON_NAME] [PERSON_NAME] RITHU [PERSON_NAME]" at bounding box center [235, 421] width 103 height 26
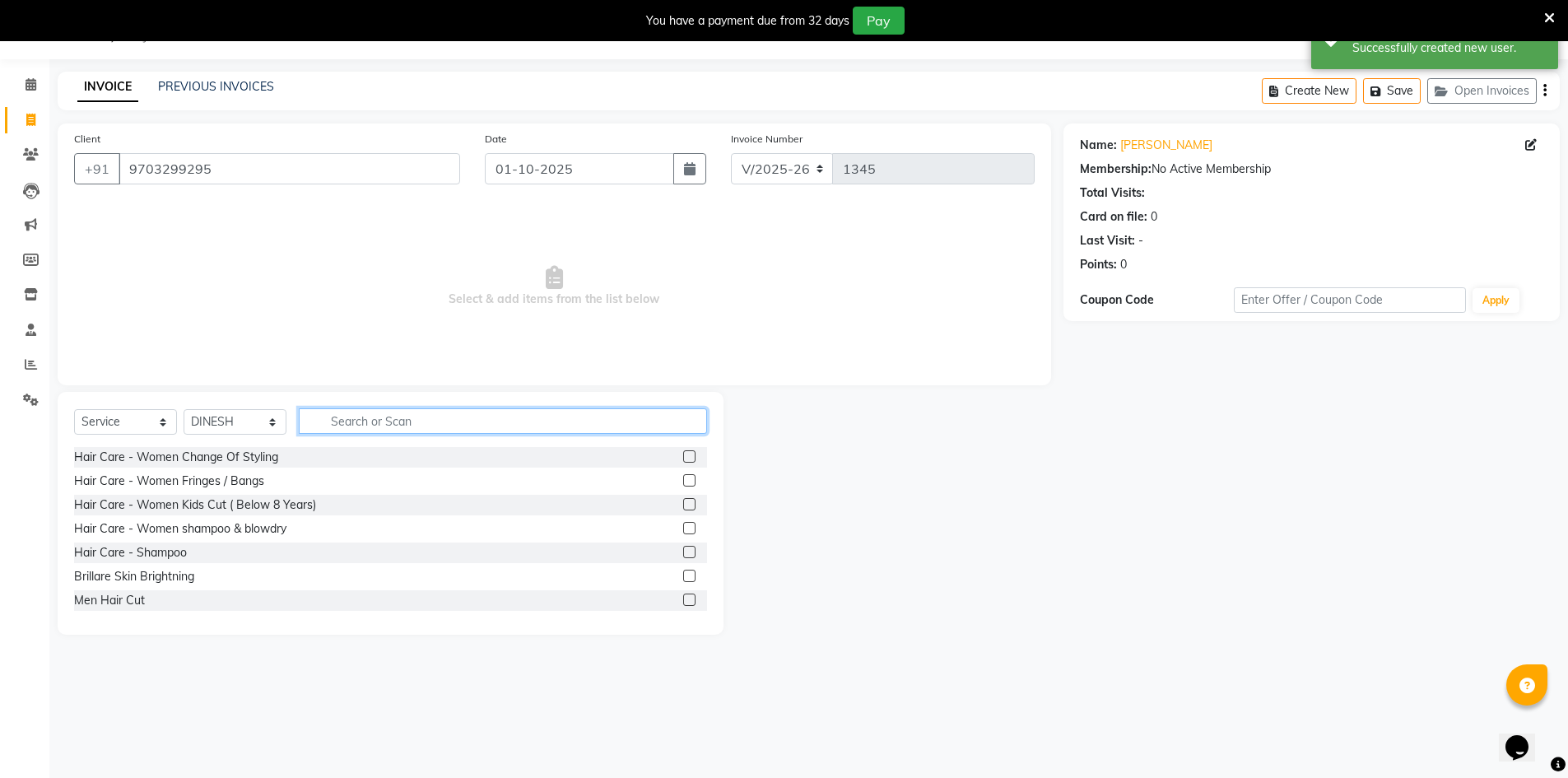
click at [356, 427] on input "text" at bounding box center [503, 421] width 409 height 26
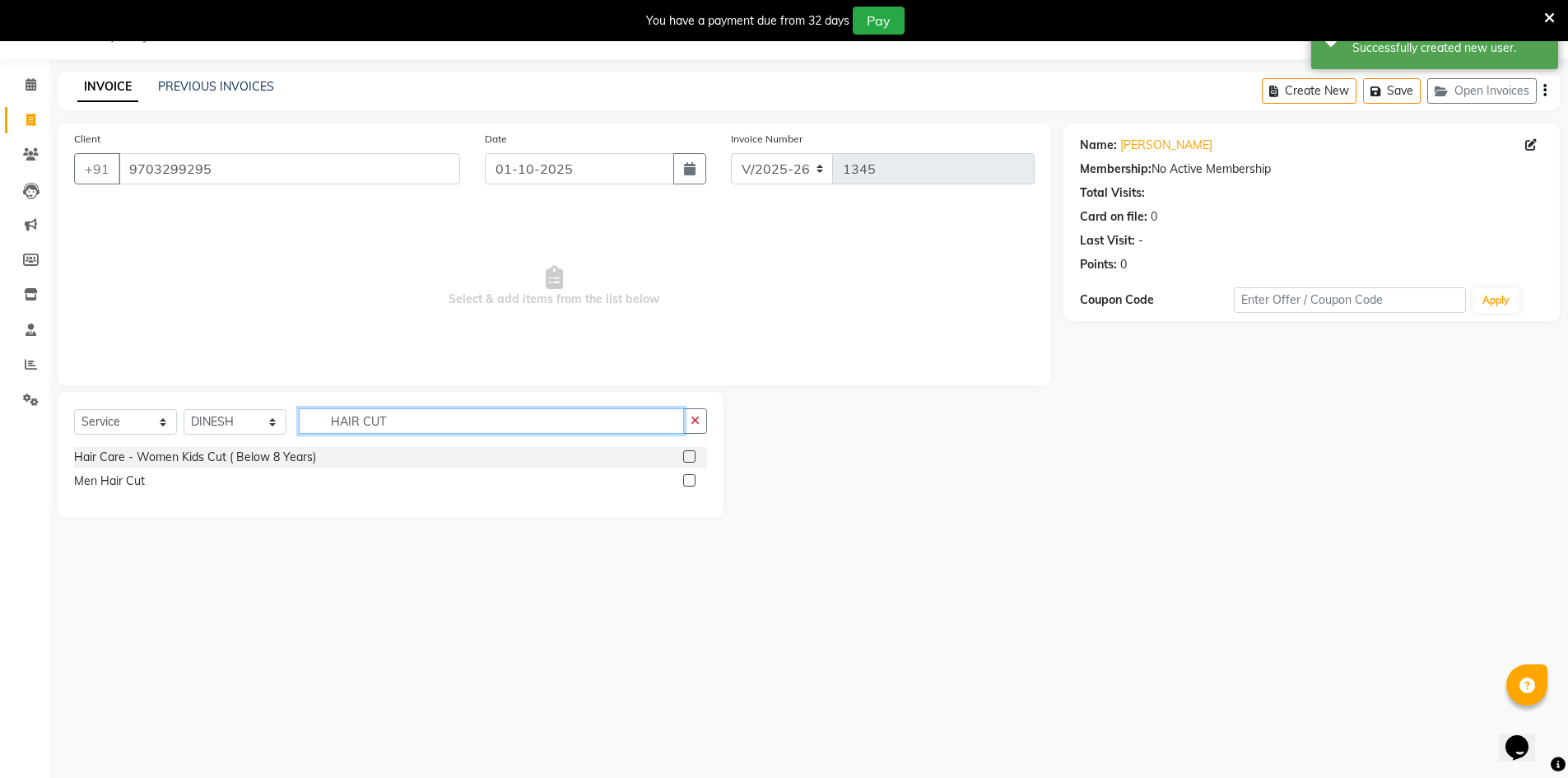
type input "HAIR CUT"
click at [684, 481] on label at bounding box center [689, 479] width 12 height 12
click at [684, 481] on input "checkbox" at bounding box center [688, 480] width 11 height 11
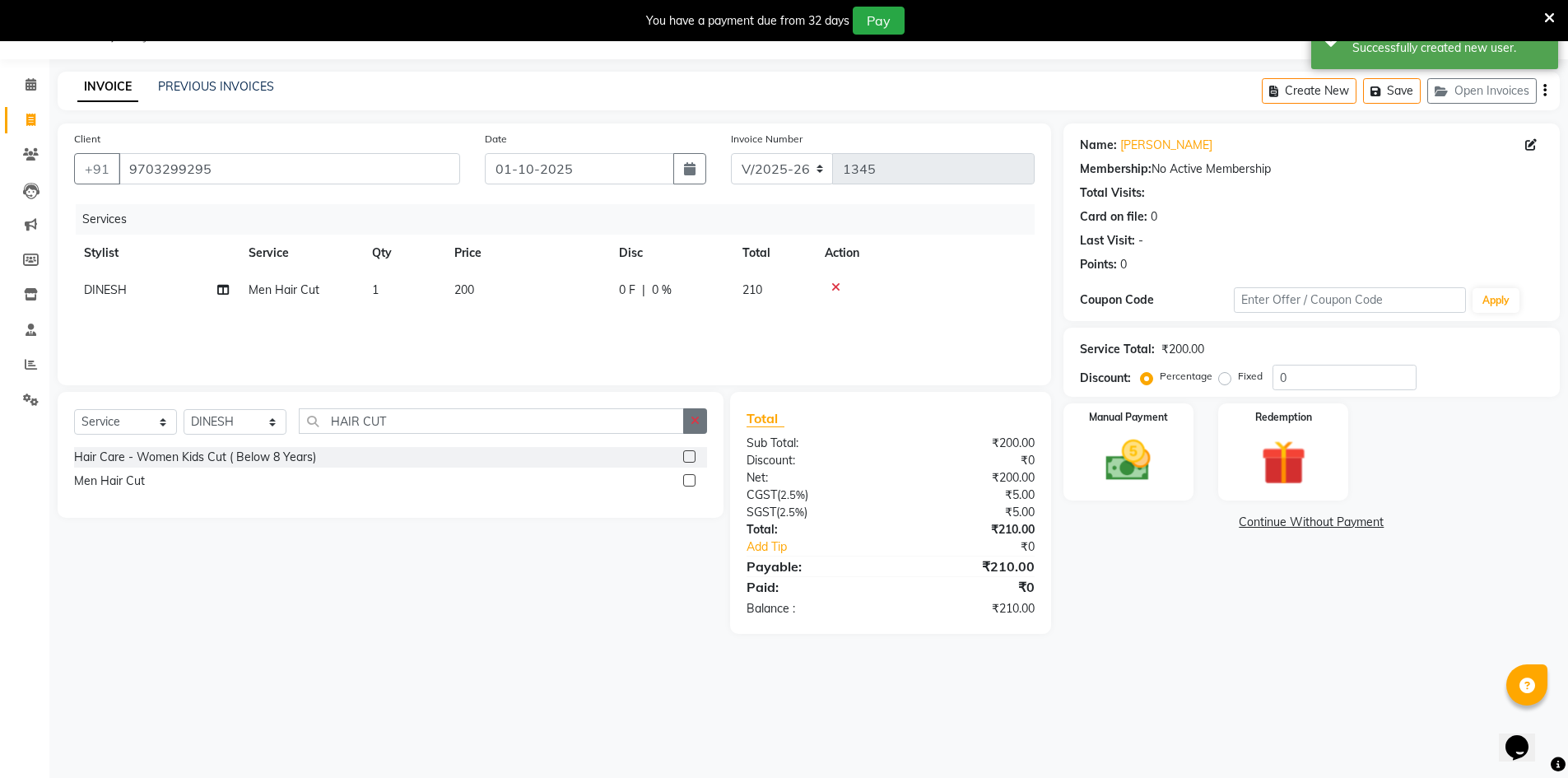
checkbox input "false"
click at [691, 425] on icon "button" at bounding box center [695, 420] width 9 height 11
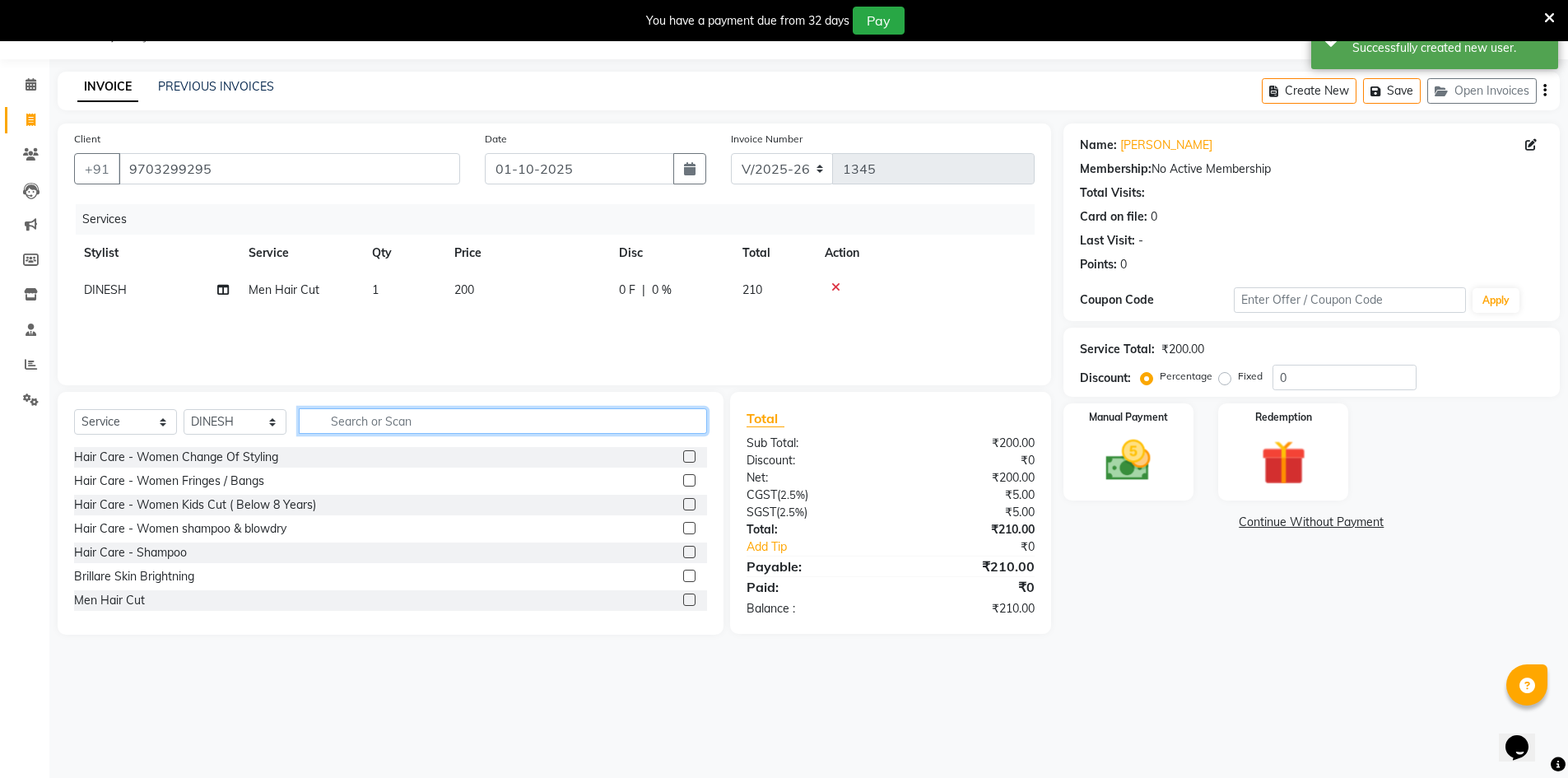
click at [627, 433] on input "text" at bounding box center [503, 421] width 409 height 26
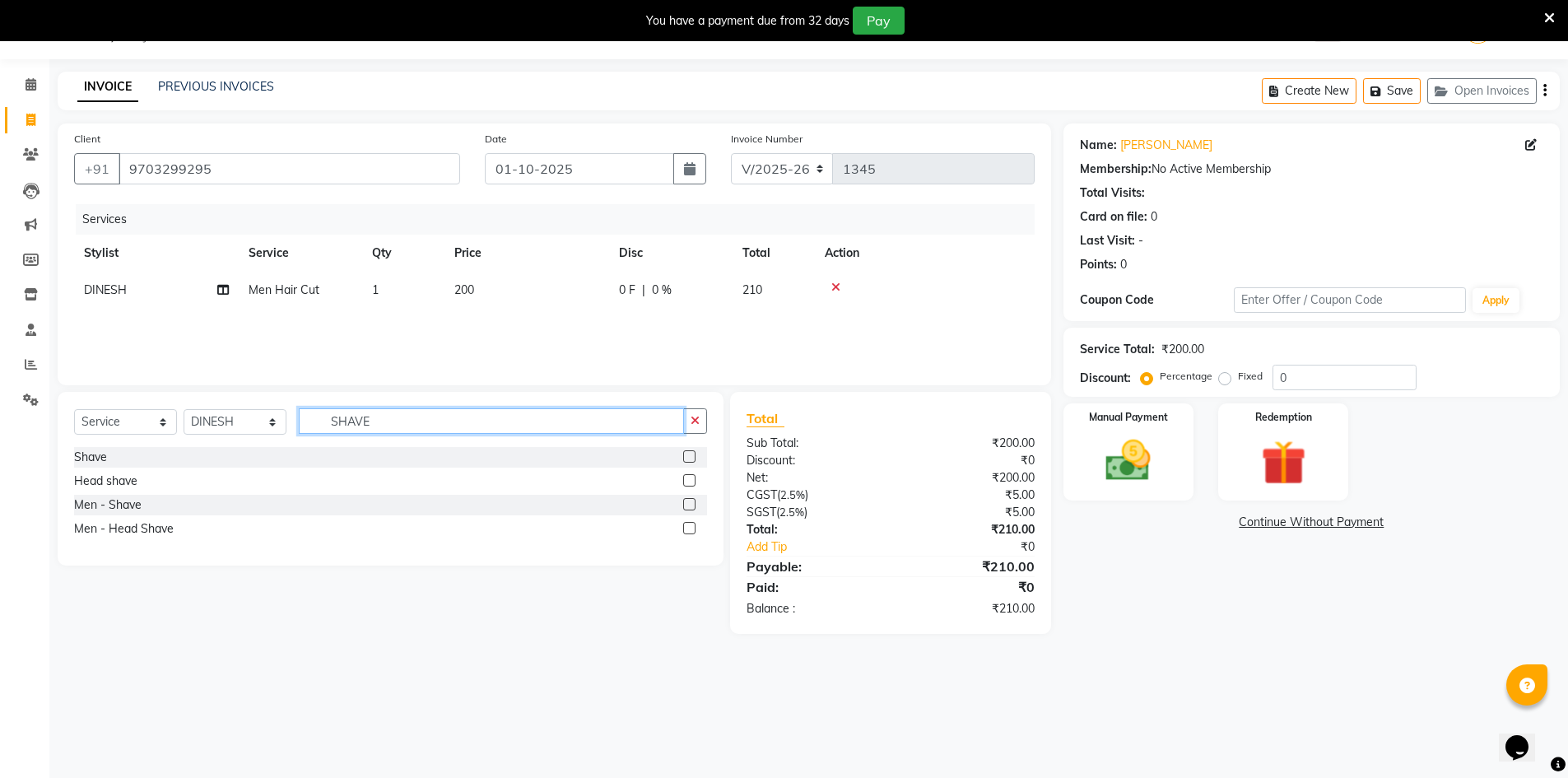
type input "SHAVE"
click at [692, 459] on label at bounding box center [689, 456] width 12 height 12
click at [692, 459] on input "checkbox" at bounding box center [688, 456] width 11 height 11
checkbox input "false"
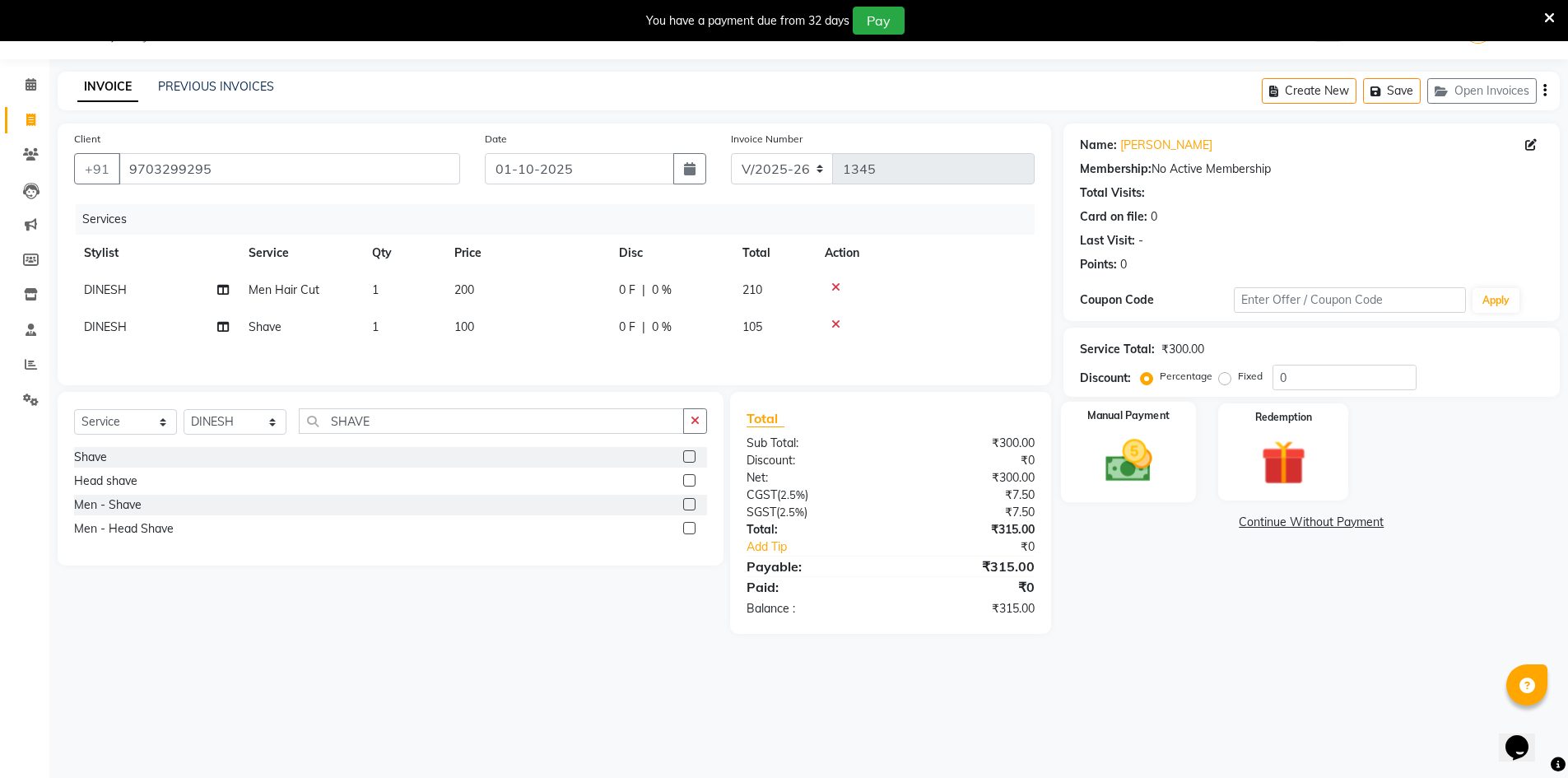
click at [1142, 478] on img at bounding box center [1129, 460] width 76 height 54
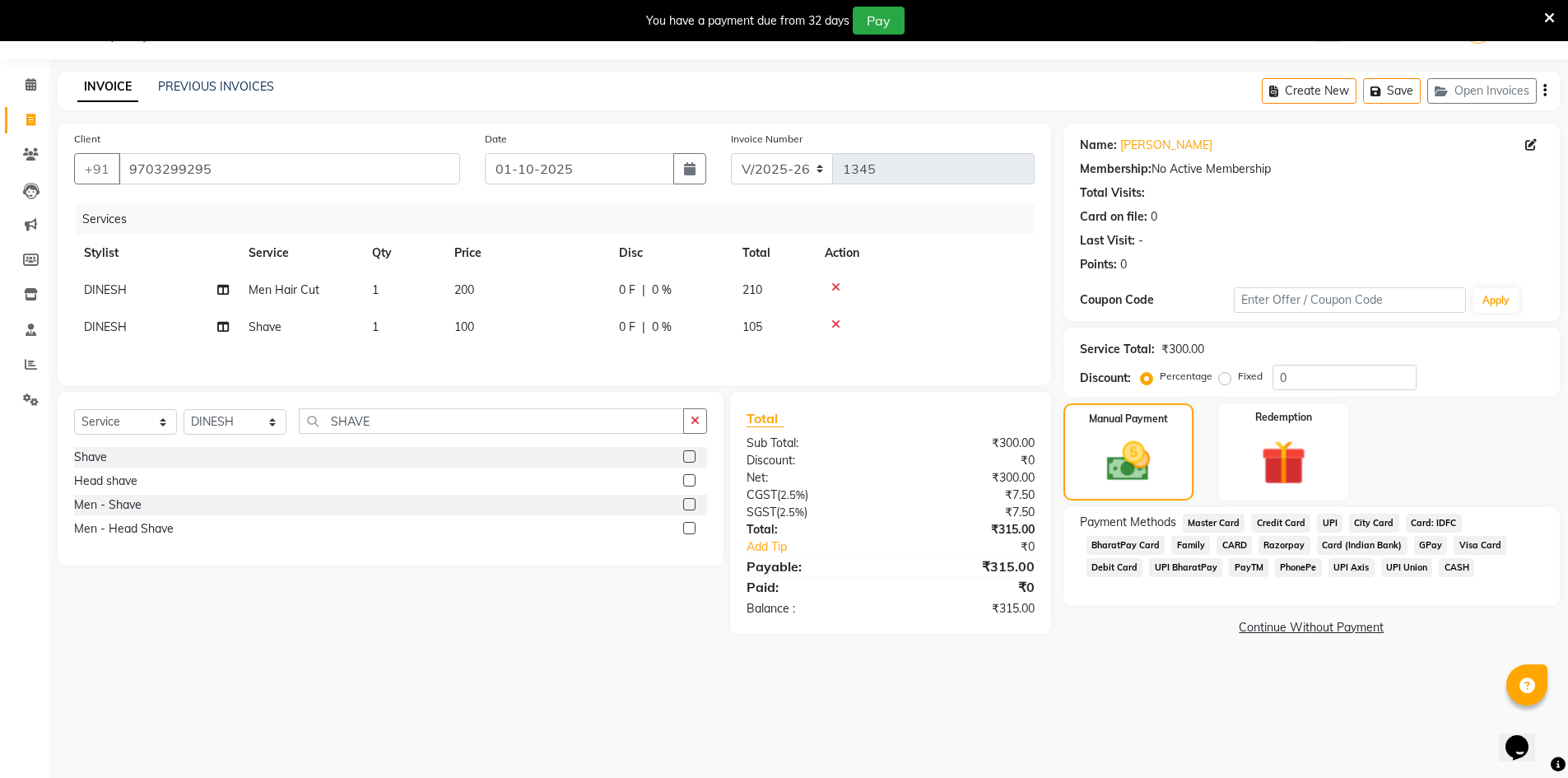
click at [1324, 524] on span "UPI" at bounding box center [1330, 523] width 26 height 19
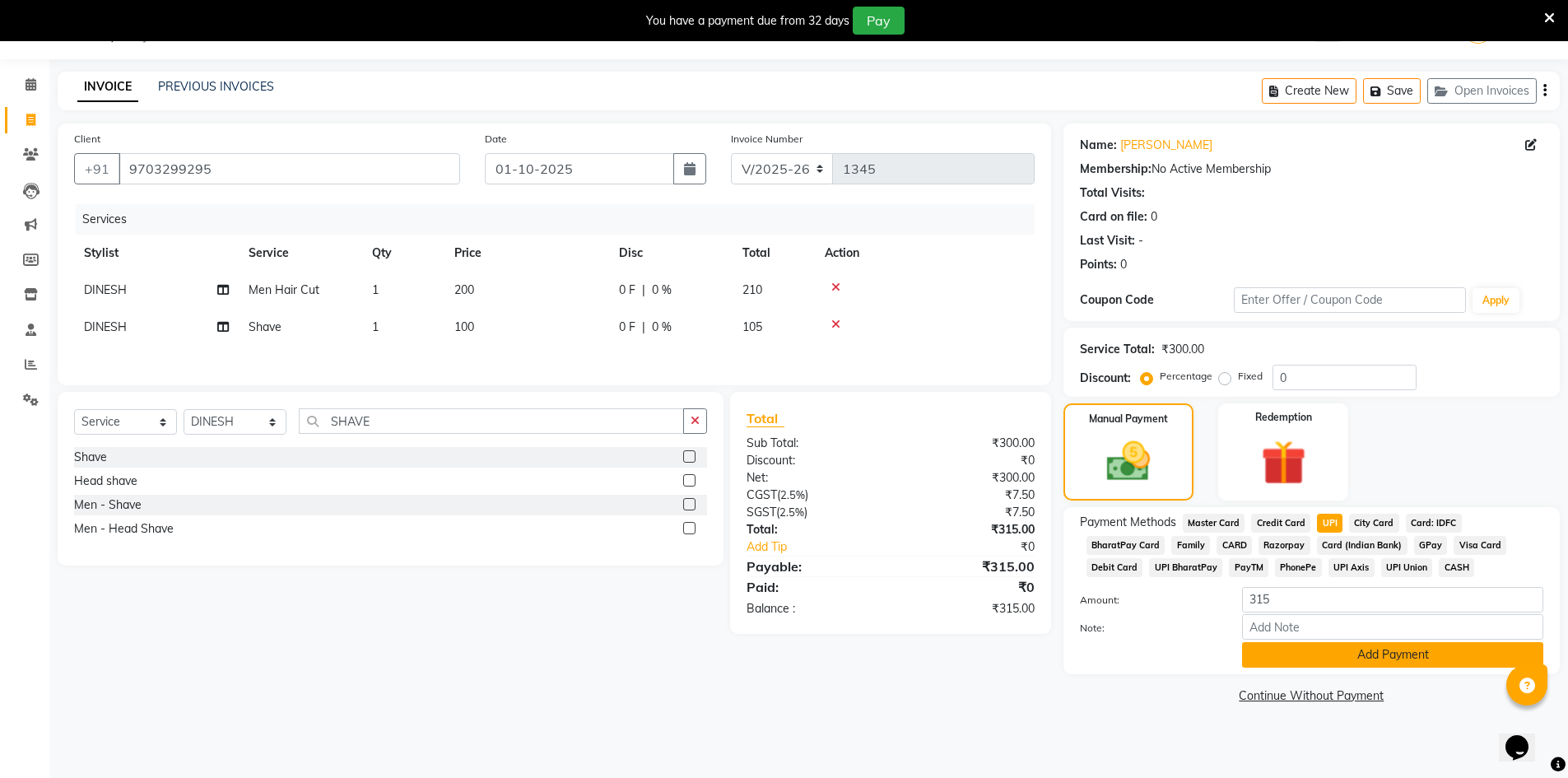
click at [1334, 657] on button "Add Payment" at bounding box center [1393, 655] width 302 height 26
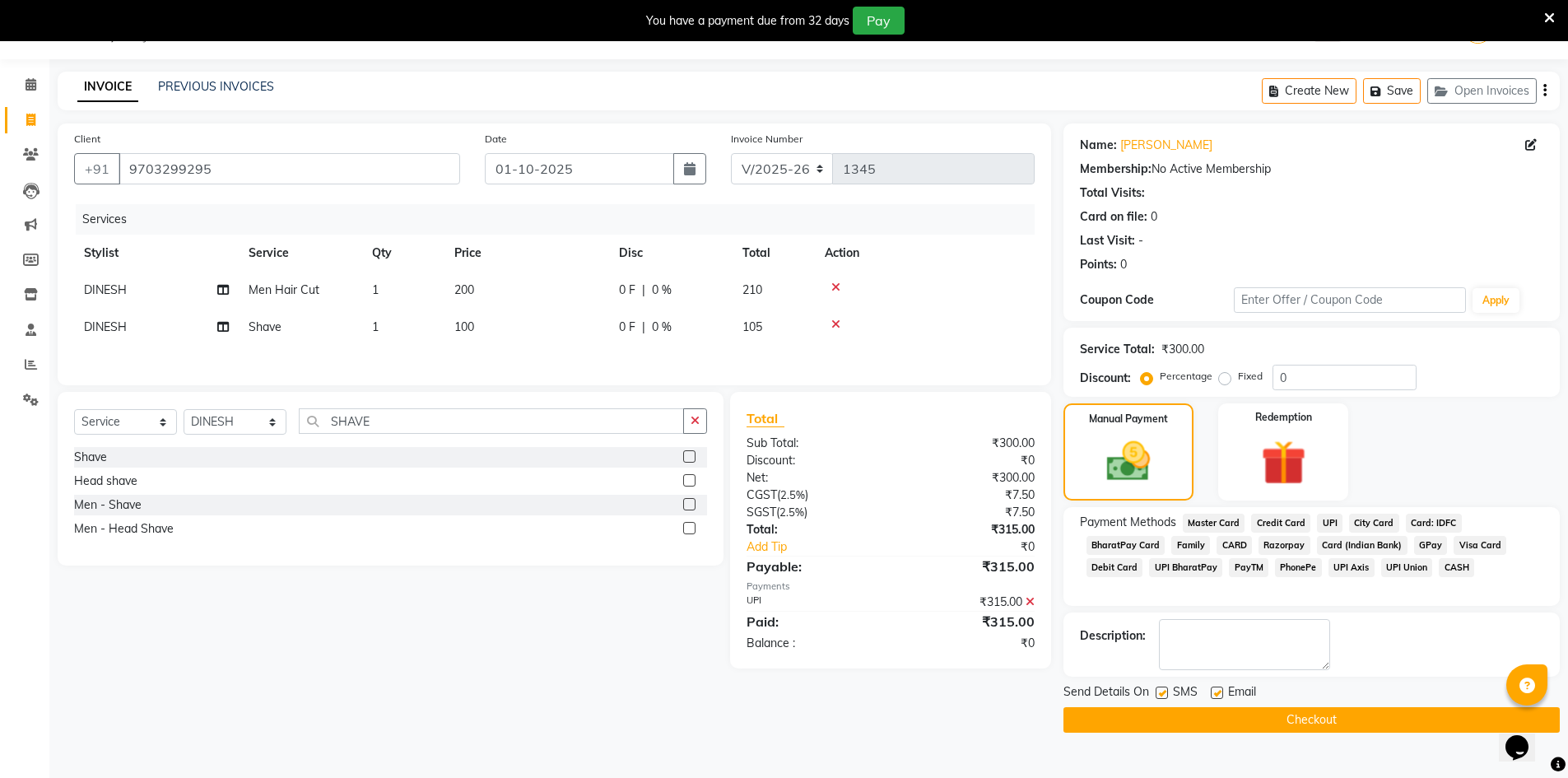
click at [1250, 721] on button "Checkout" at bounding box center [1311, 720] width 497 height 26
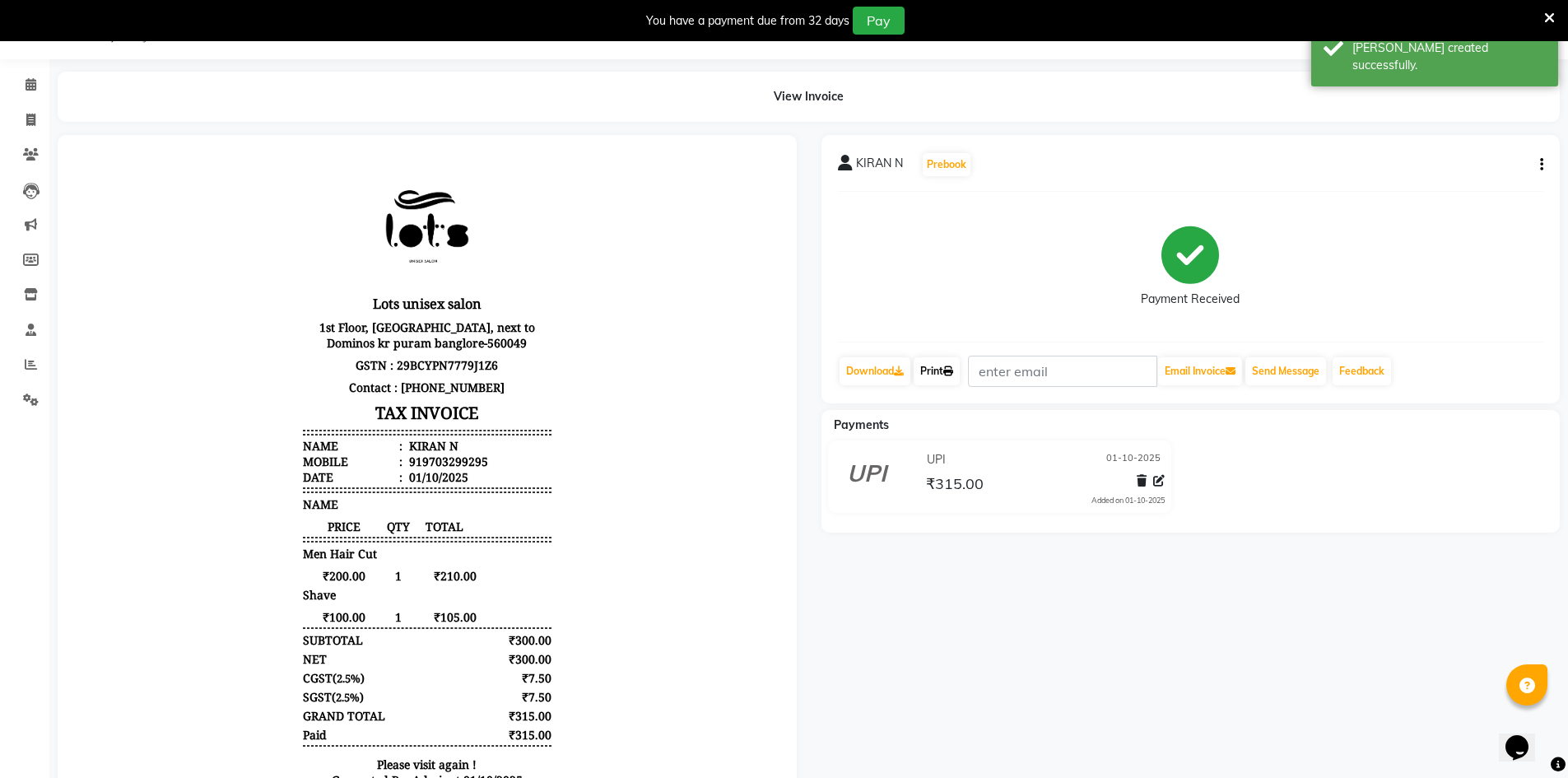
click at [938, 377] on link "Print" at bounding box center [937, 370] width 46 height 28
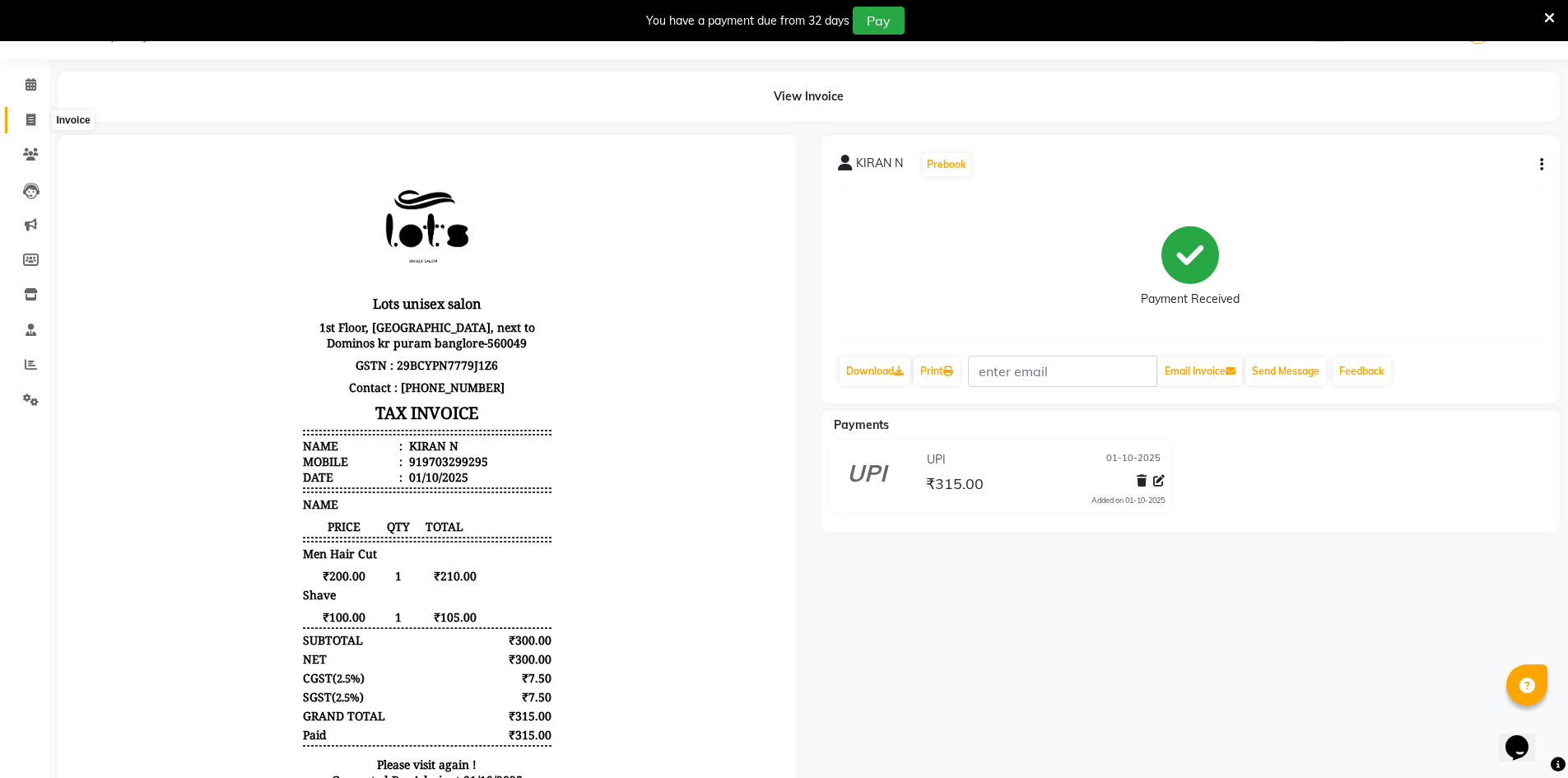
click at [31, 118] on icon at bounding box center [31, 120] width 9 height 12
select select "service"
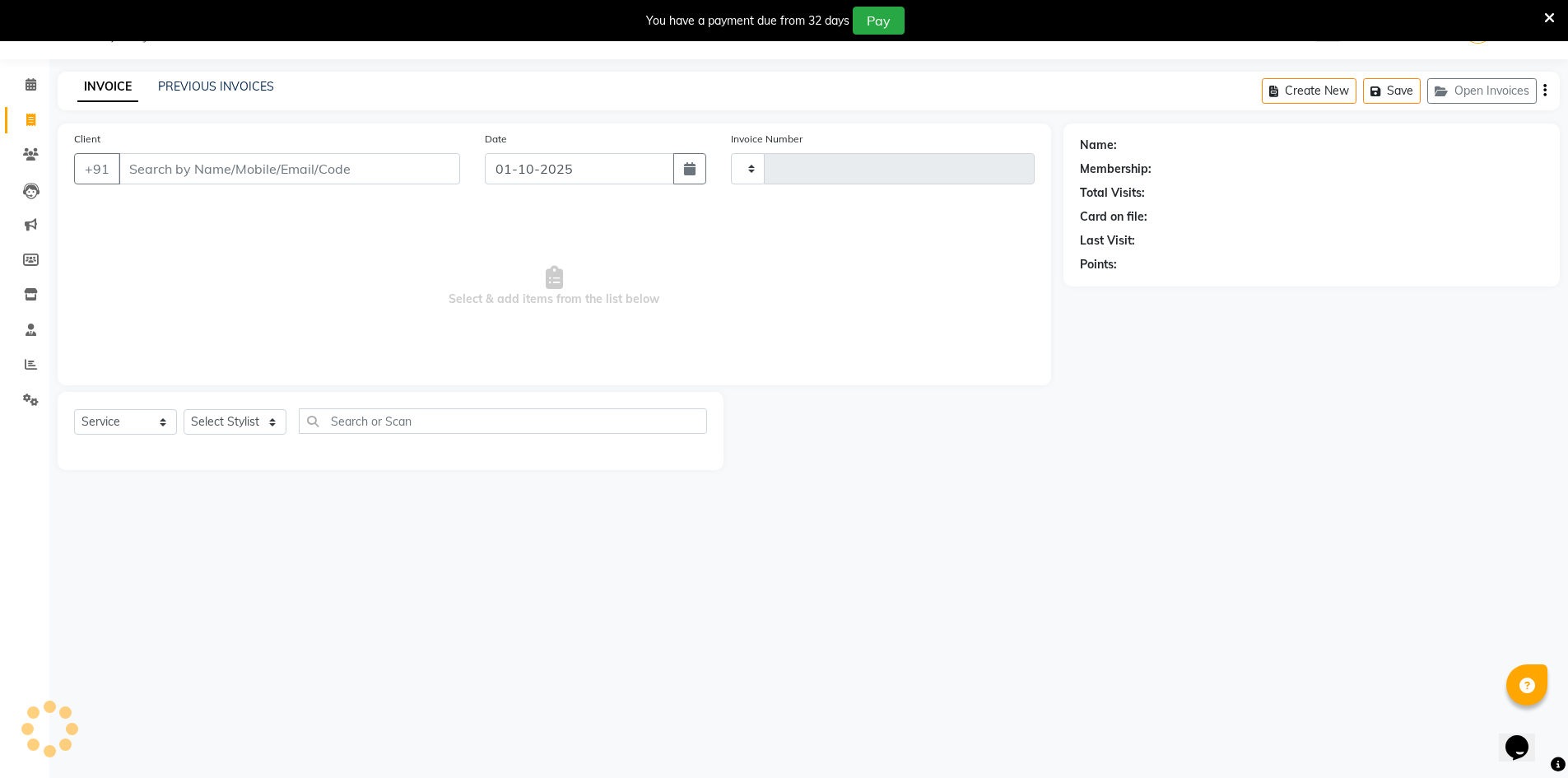
type input "1346"
select select "7339"
click at [206, 175] on input "Client" at bounding box center [289, 168] width 342 height 32
click at [27, 149] on icon at bounding box center [31, 154] width 15 height 12
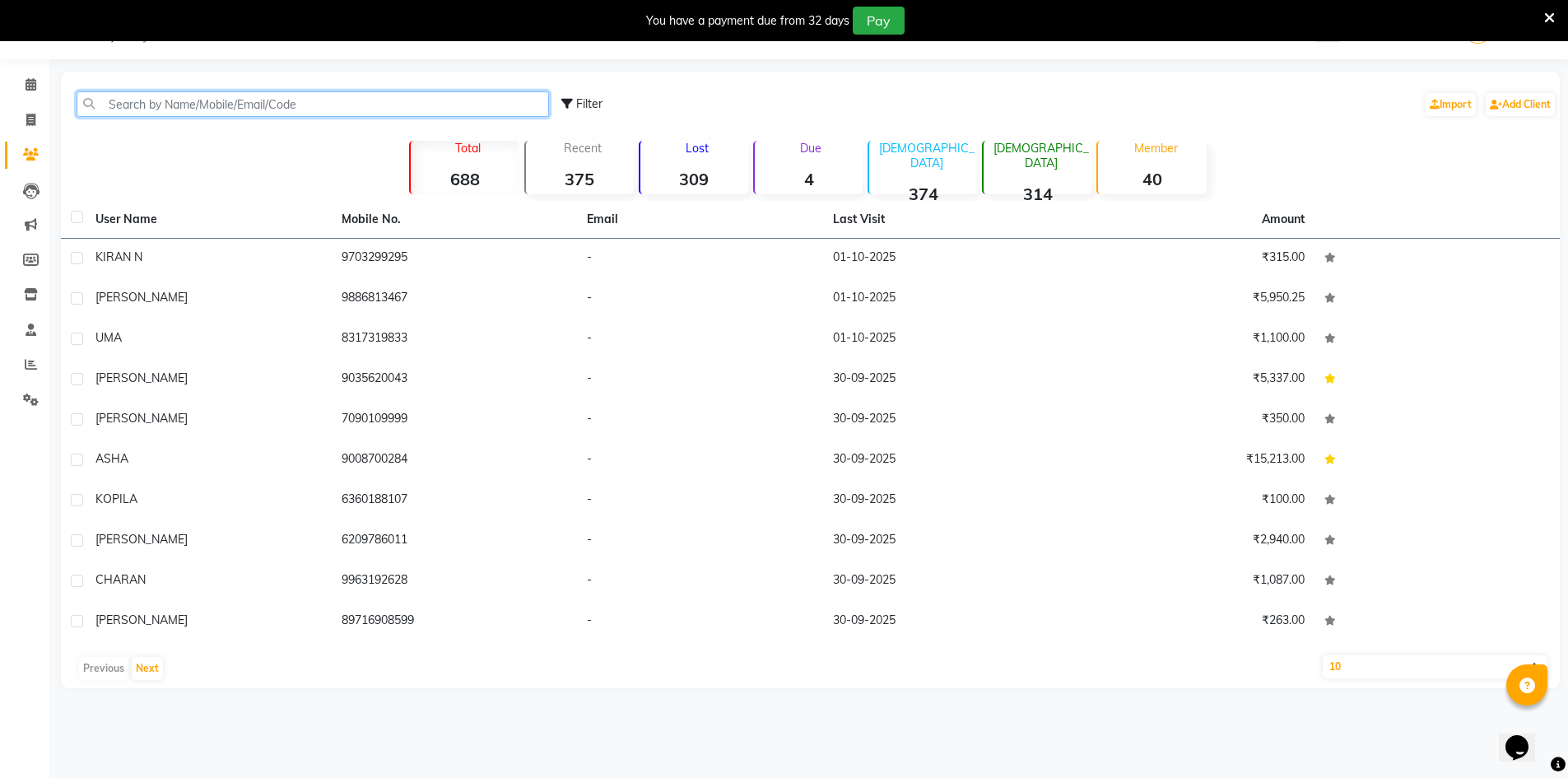
click at [226, 103] on input "text" at bounding box center [313, 103] width 473 height 26
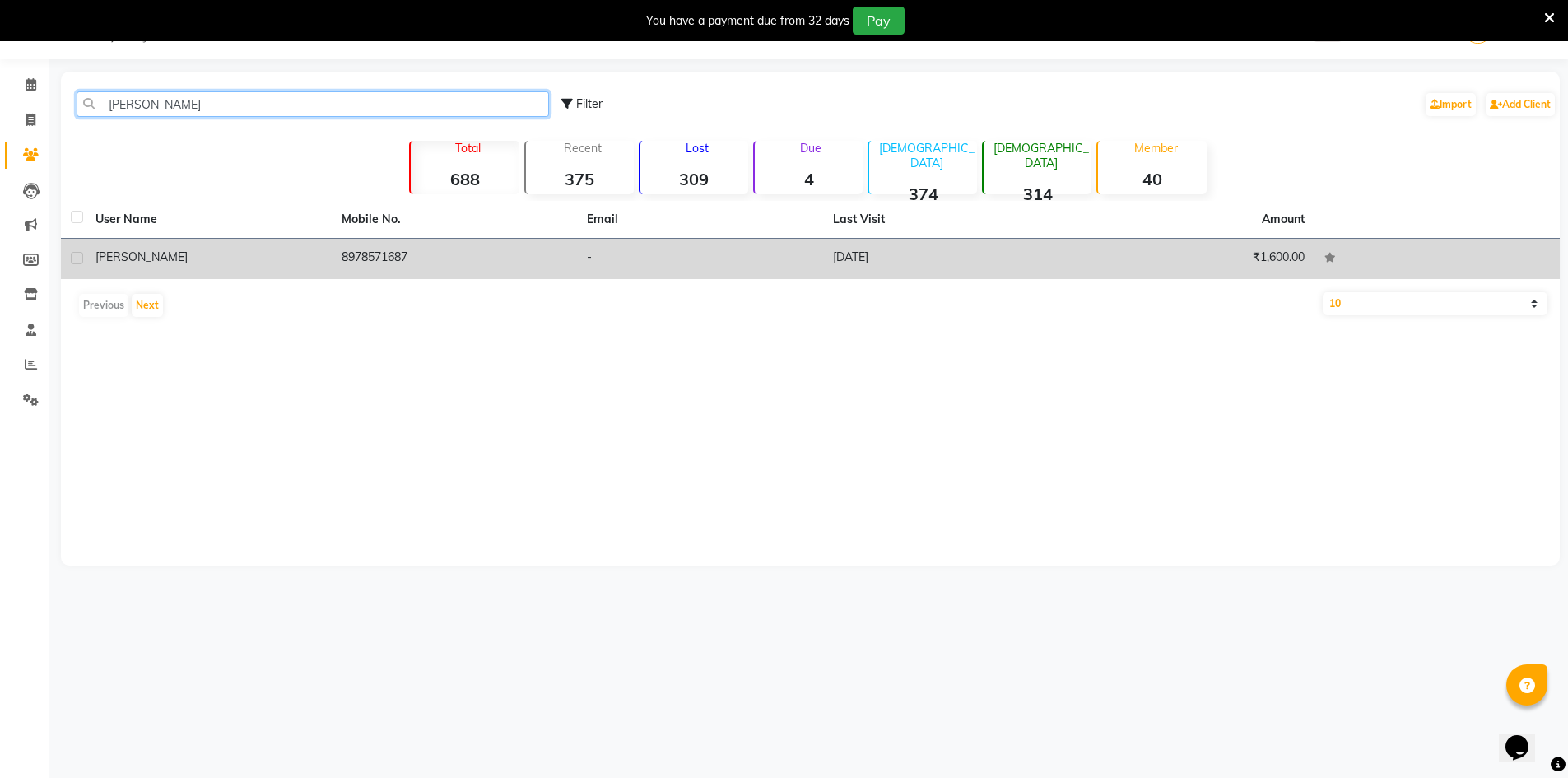
type input "[PERSON_NAME]"
click at [411, 261] on td "8978571687" at bounding box center [455, 258] width 246 height 40
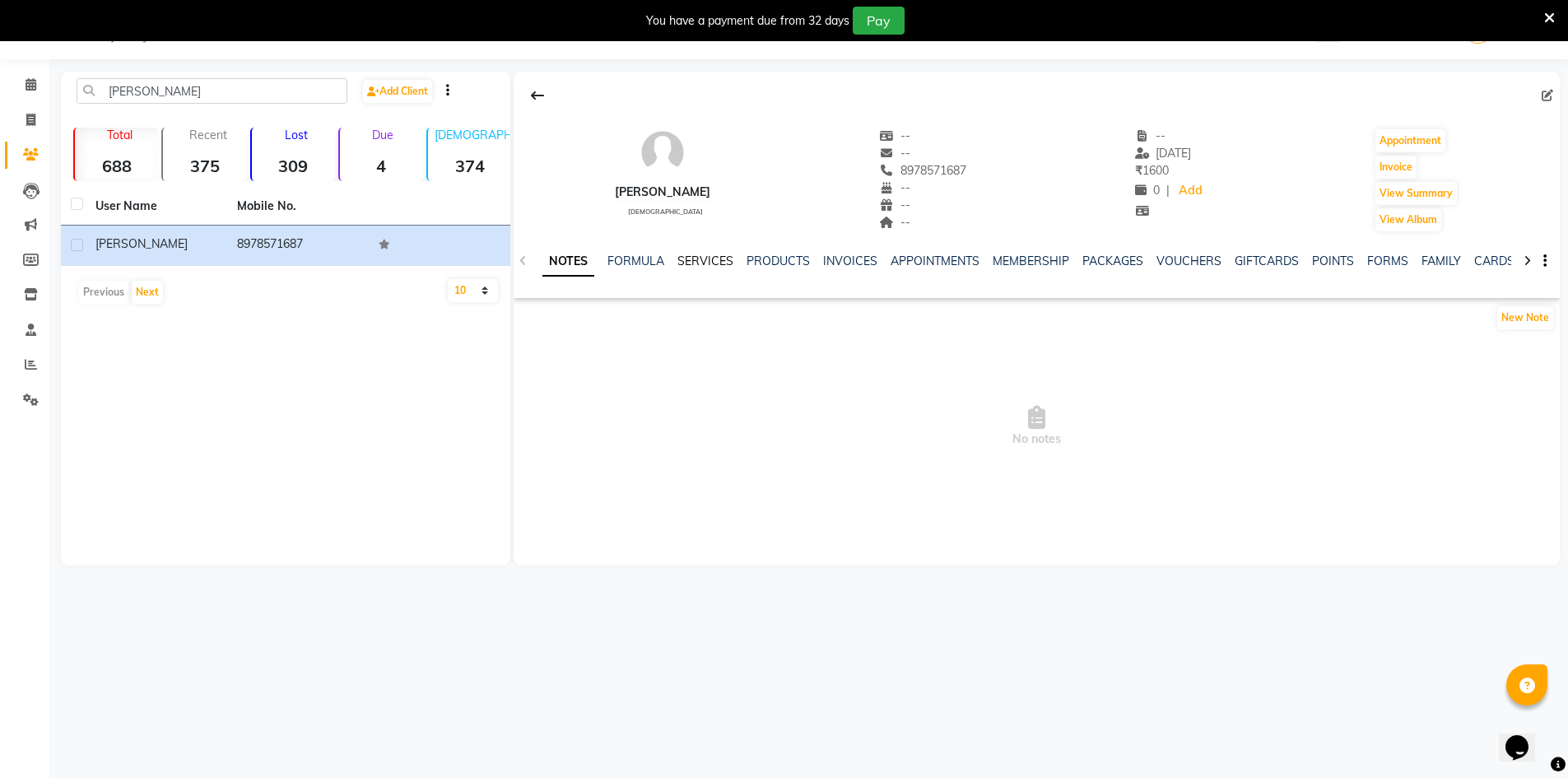
click at [714, 258] on link "SERVICES" at bounding box center [706, 260] width 56 height 14
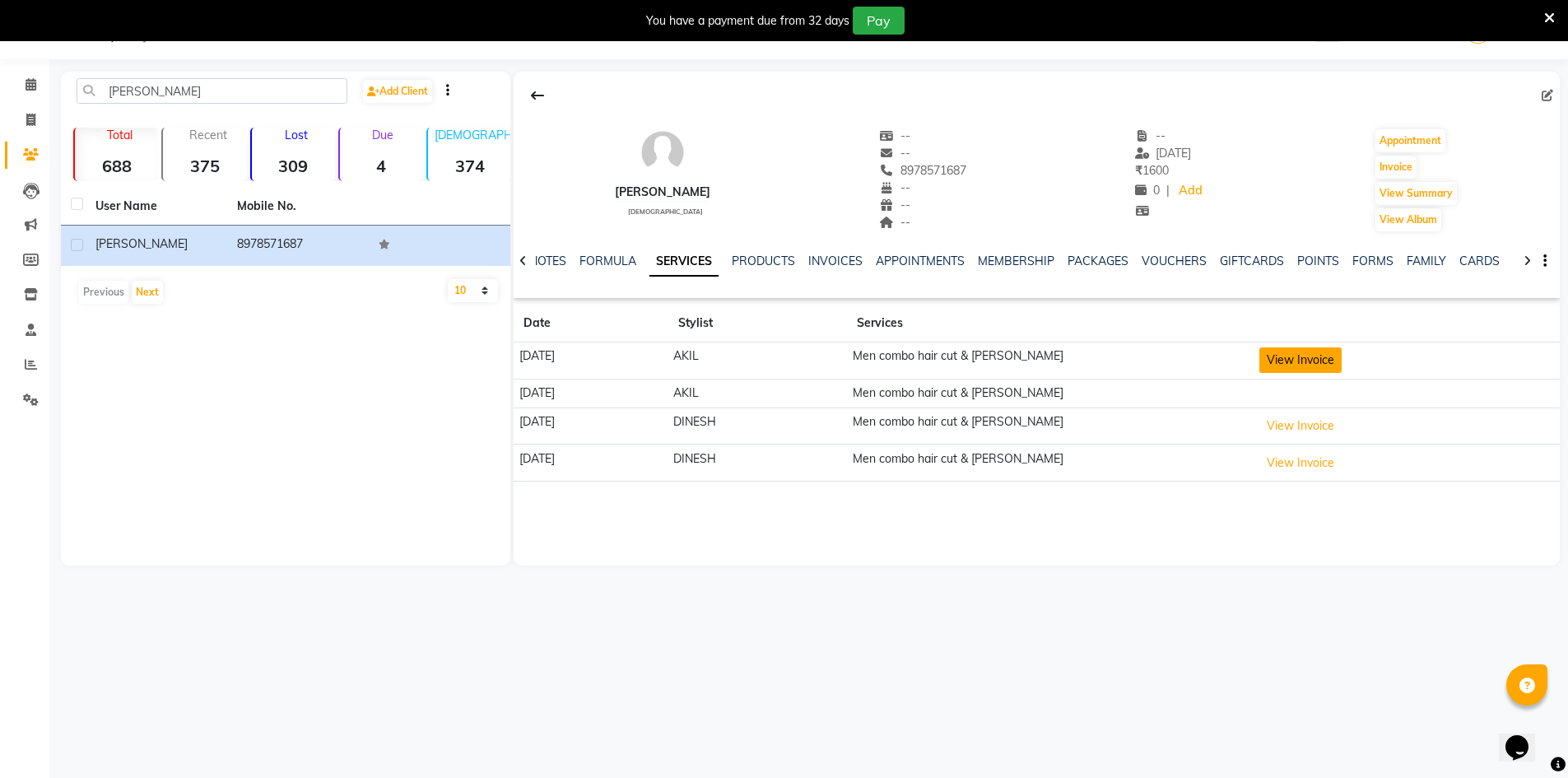
click at [1295, 357] on button "View Invoice" at bounding box center [1301, 360] width 82 height 26
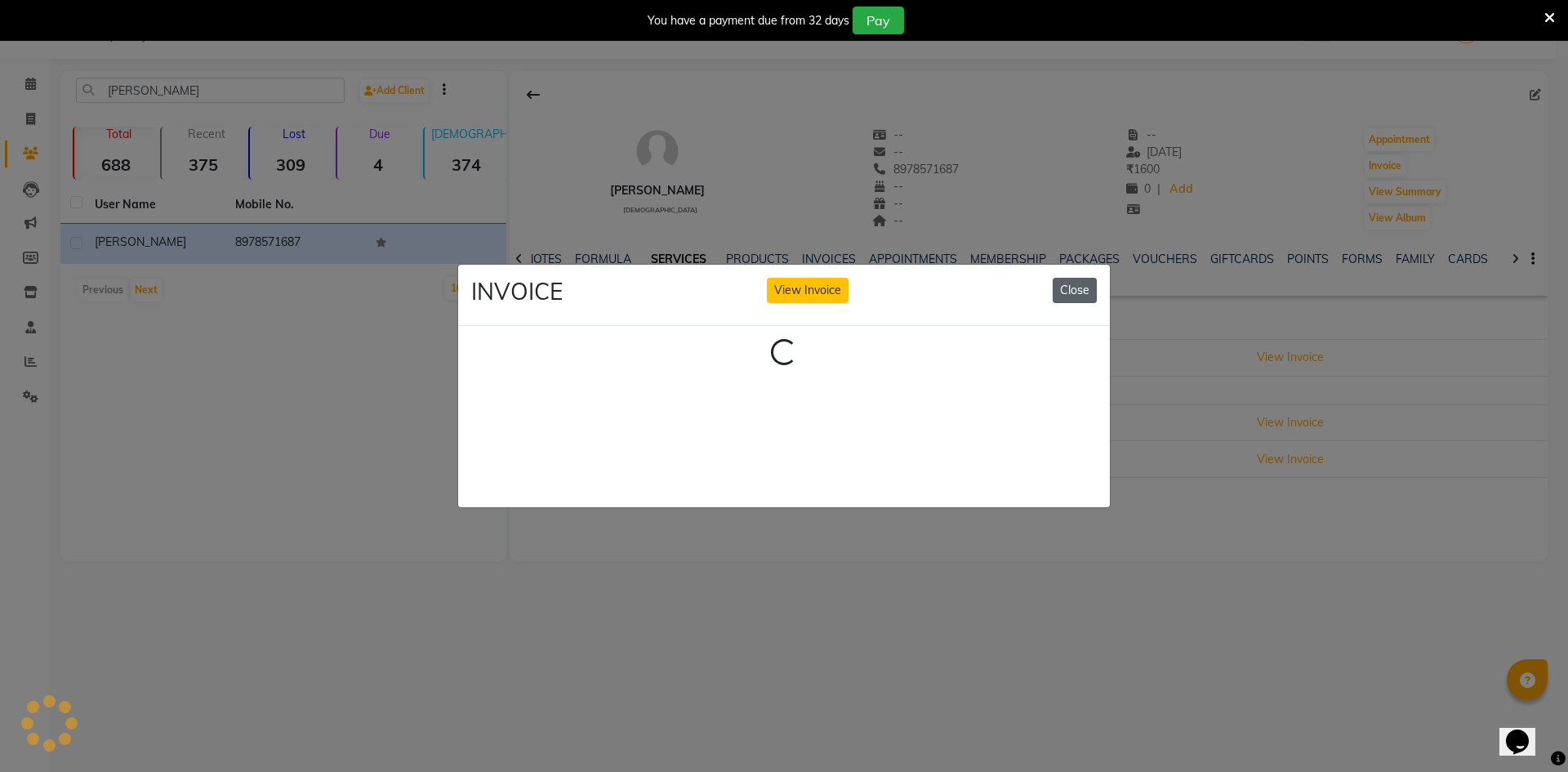
click at [1082, 283] on button "Close" at bounding box center [1075, 290] width 44 height 26
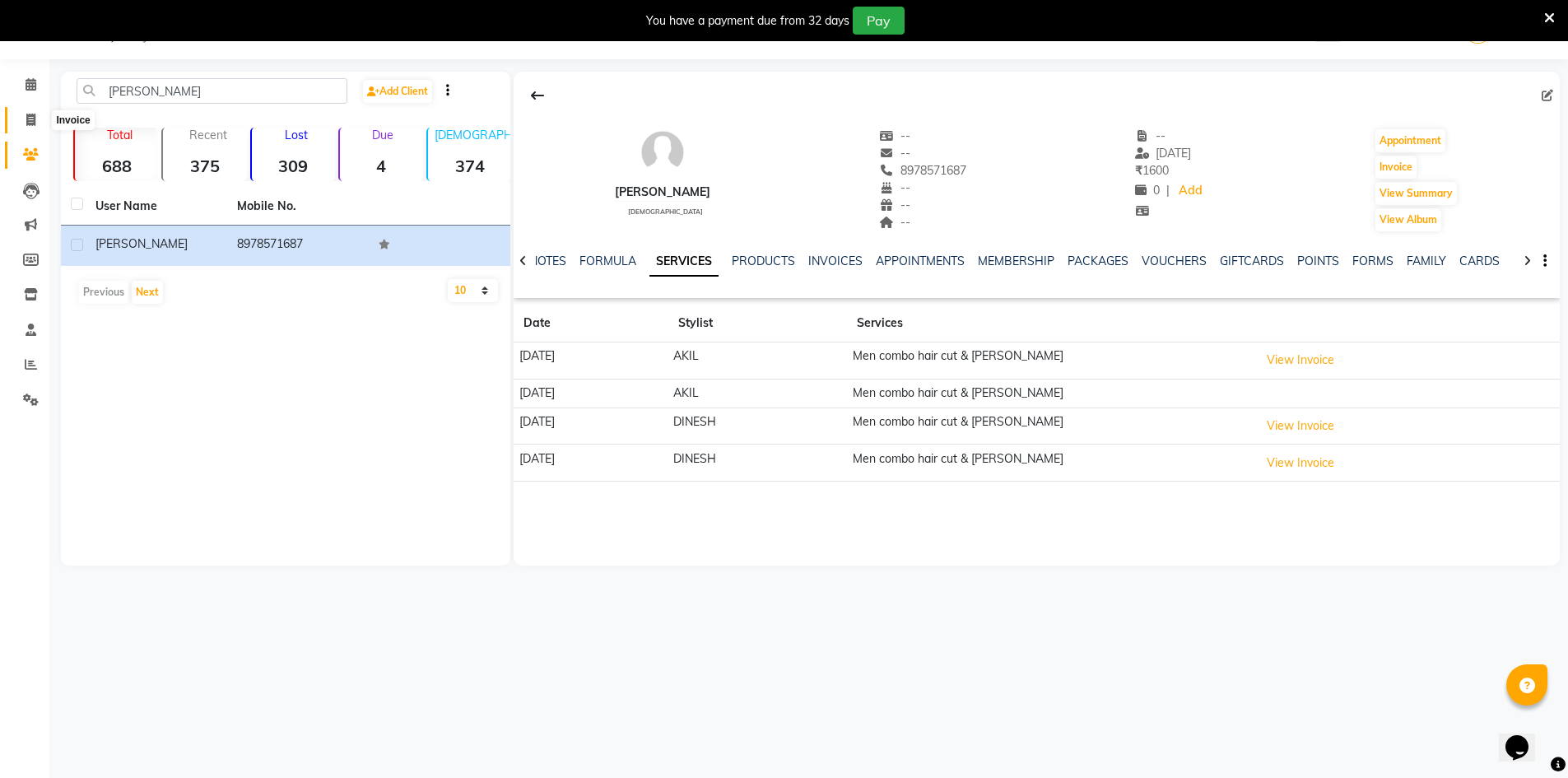
click at [37, 127] on span at bounding box center [31, 121] width 29 height 19
select select "service"
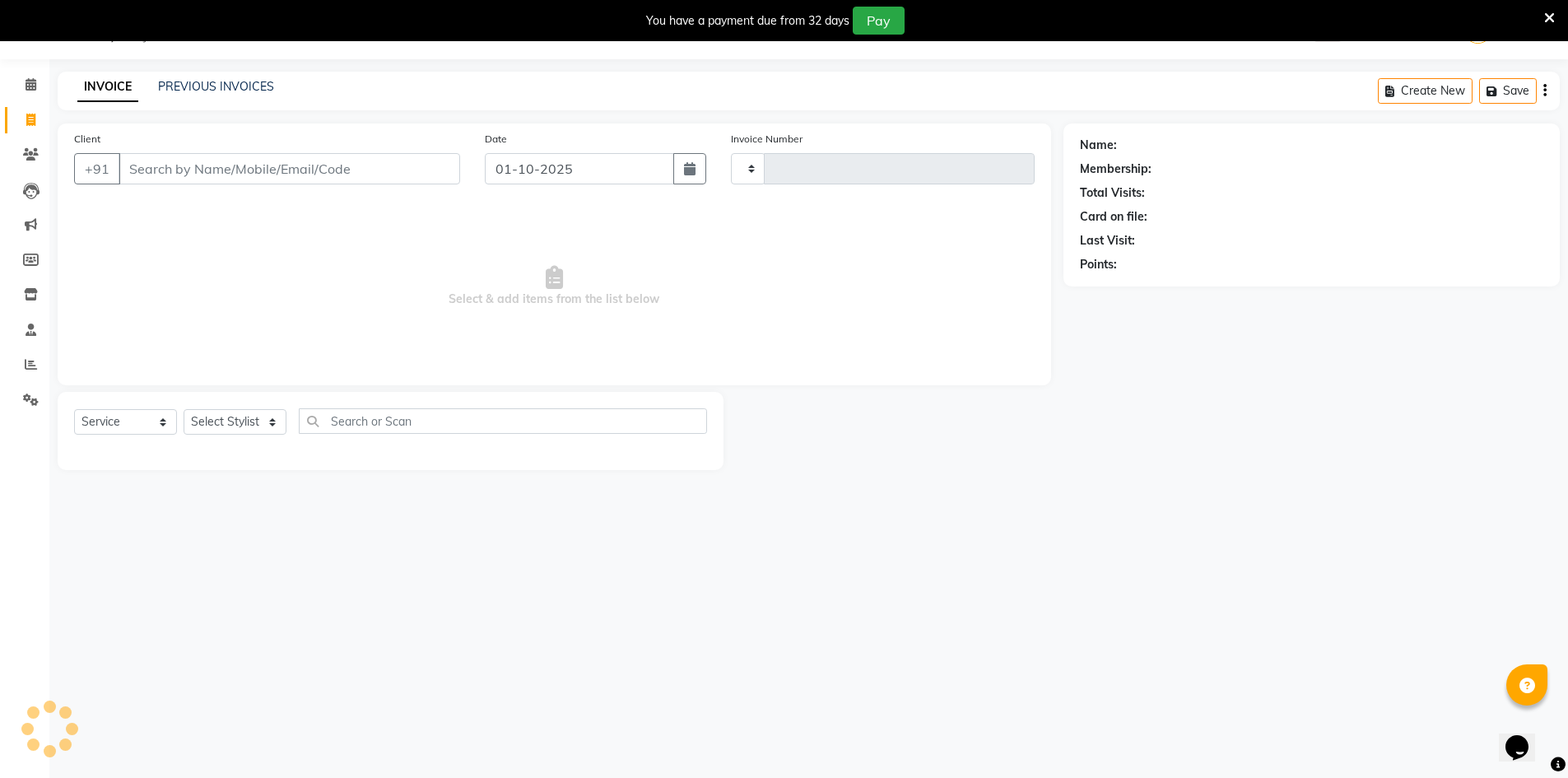
type input "1346"
select select "7339"
click at [268, 183] on input "Client" at bounding box center [289, 168] width 342 height 32
click at [268, 177] on input "Client" at bounding box center [289, 168] width 342 height 32
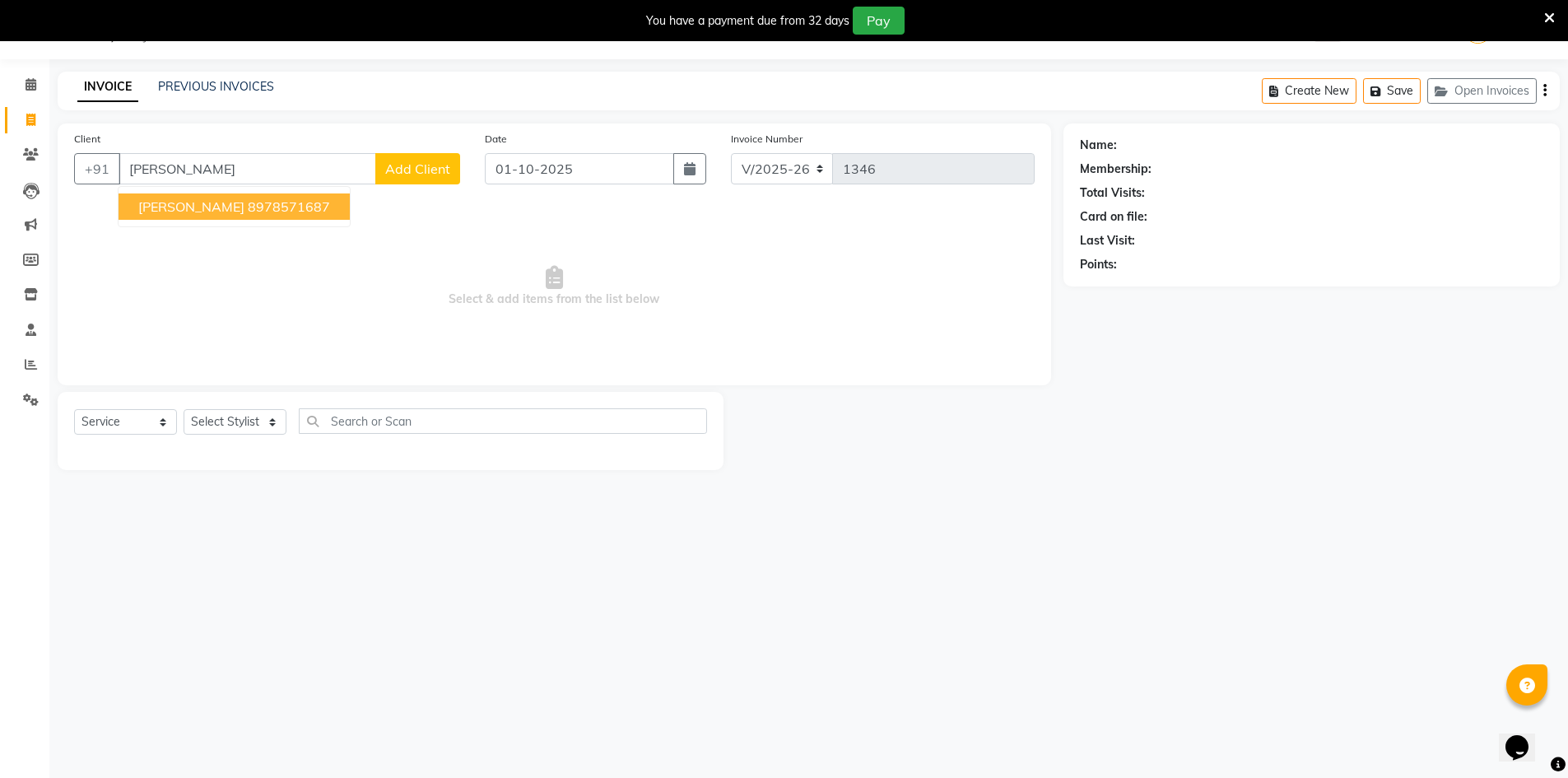
click at [285, 206] on button "[PERSON_NAME] 8978571687" at bounding box center [235, 207] width 232 height 27
type input "8978571687"
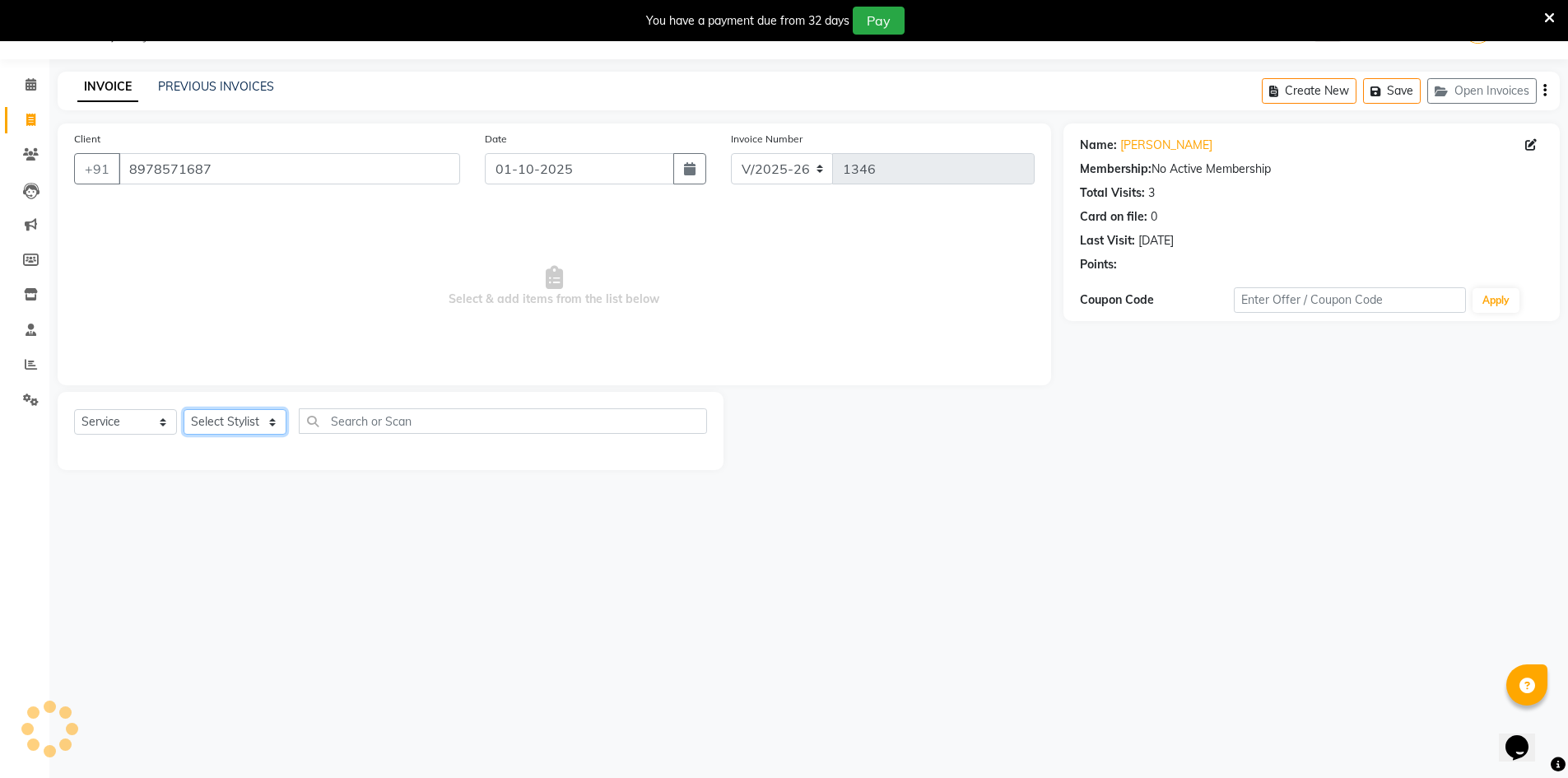
click at [258, 430] on select "Select Stylist [PERSON_NAME] [PERSON_NAME] RITHU [PERSON_NAME]" at bounding box center [235, 421] width 103 height 26
select select "66805"
click at [184, 409] on select "Select Stylist [PERSON_NAME] [PERSON_NAME] RITHU [PERSON_NAME]" at bounding box center [235, 421] width 103 height 26
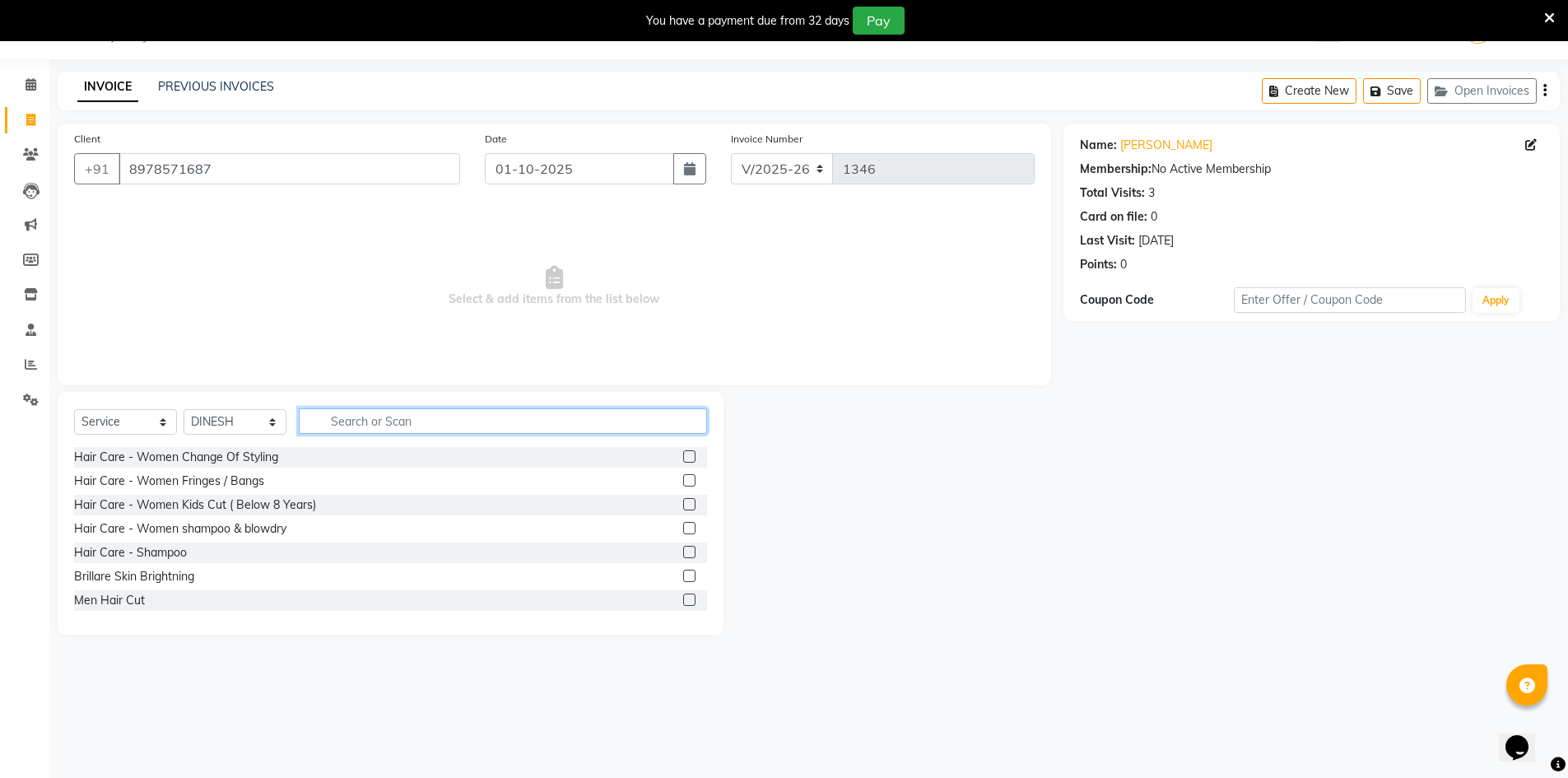
click at [333, 428] on input "text" at bounding box center [503, 421] width 409 height 26
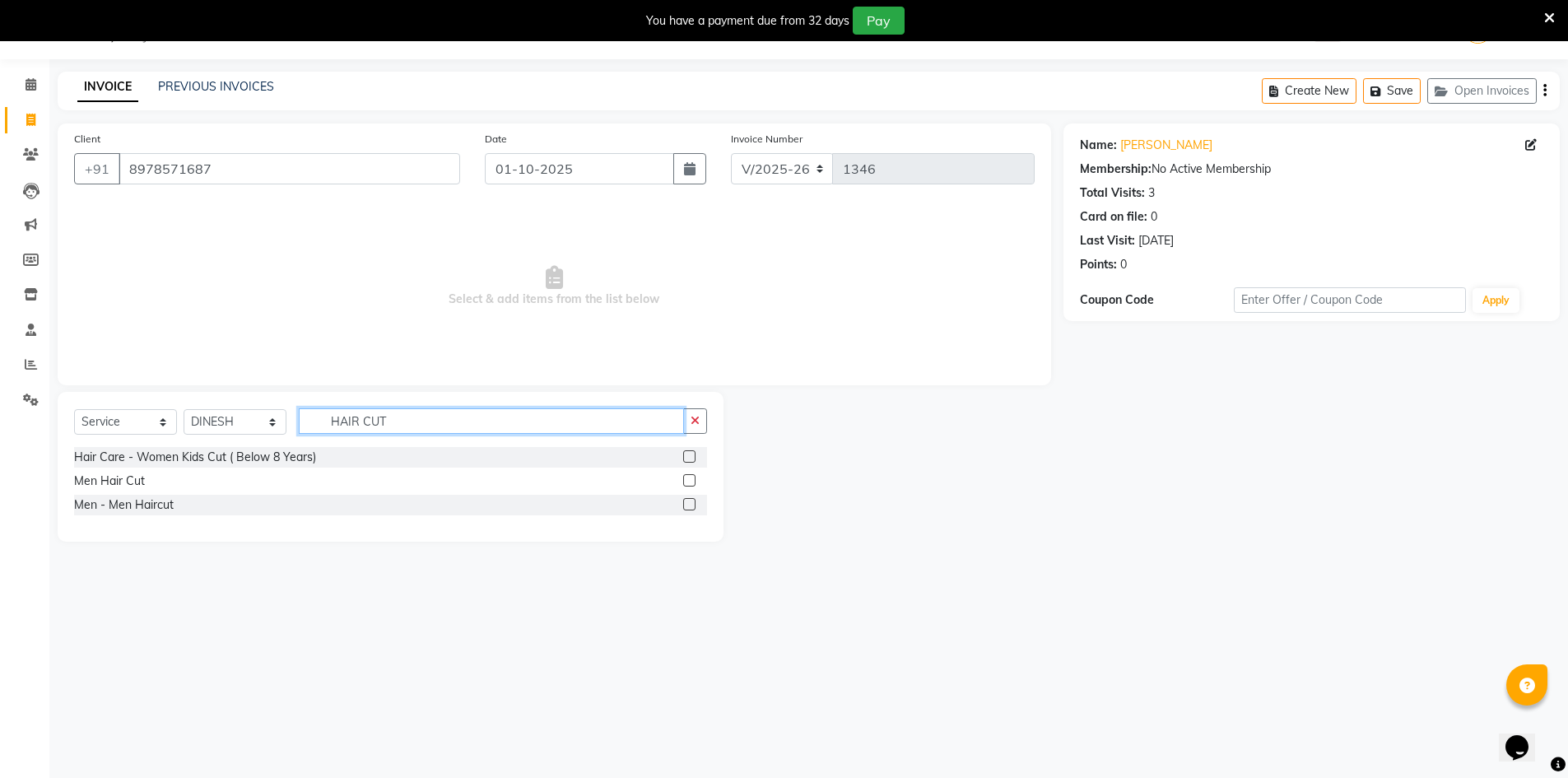
type input "HAIR CUT"
click at [685, 503] on label at bounding box center [689, 503] width 12 height 12
click at [685, 503] on input "checkbox" at bounding box center [688, 504] width 11 height 11
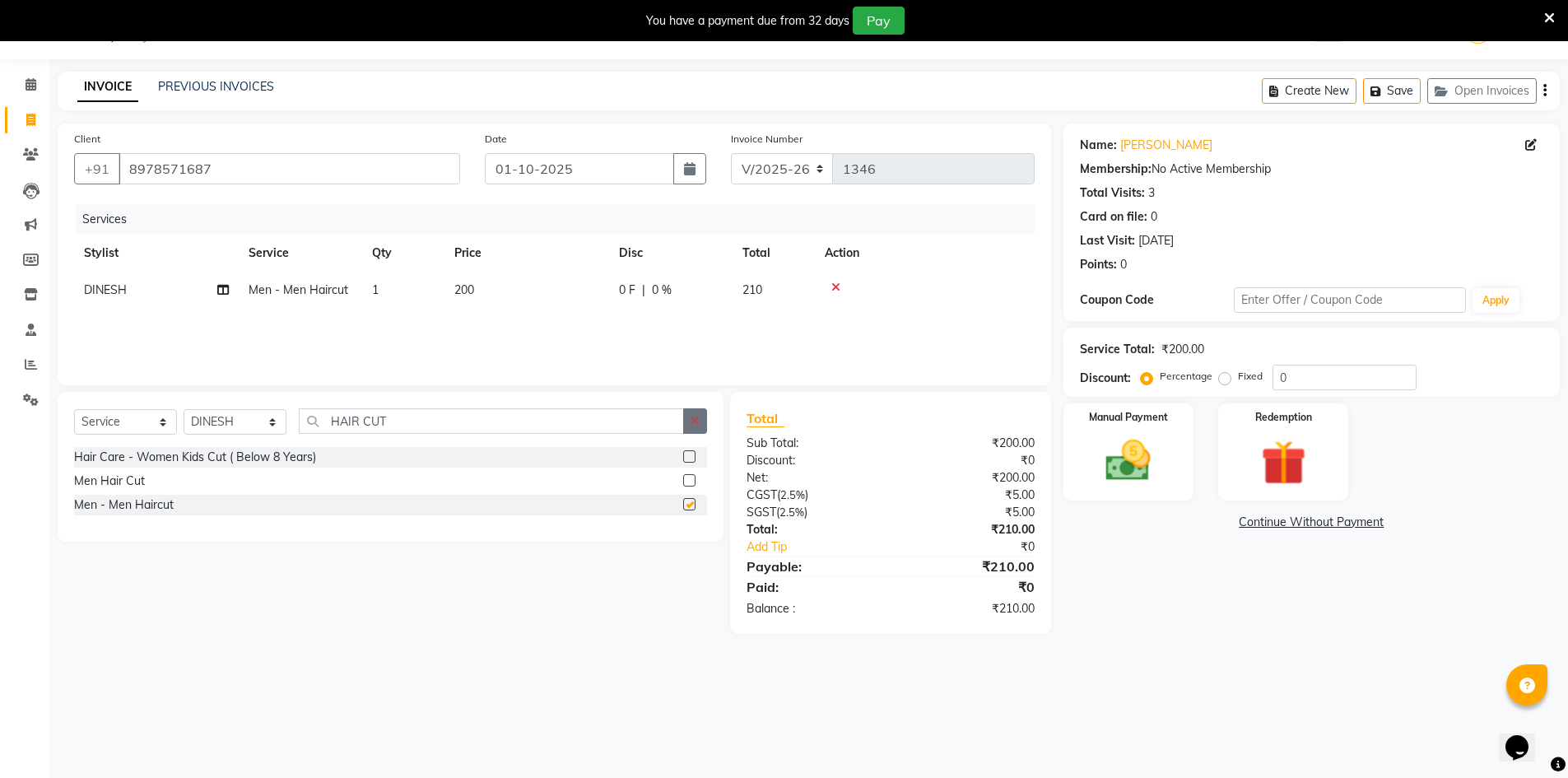
checkbox input "false"
drag, startPoint x: 697, startPoint y: 413, endPoint x: 593, endPoint y: 425, distance: 104.7
click at [690, 413] on button "button" at bounding box center [695, 421] width 24 height 26
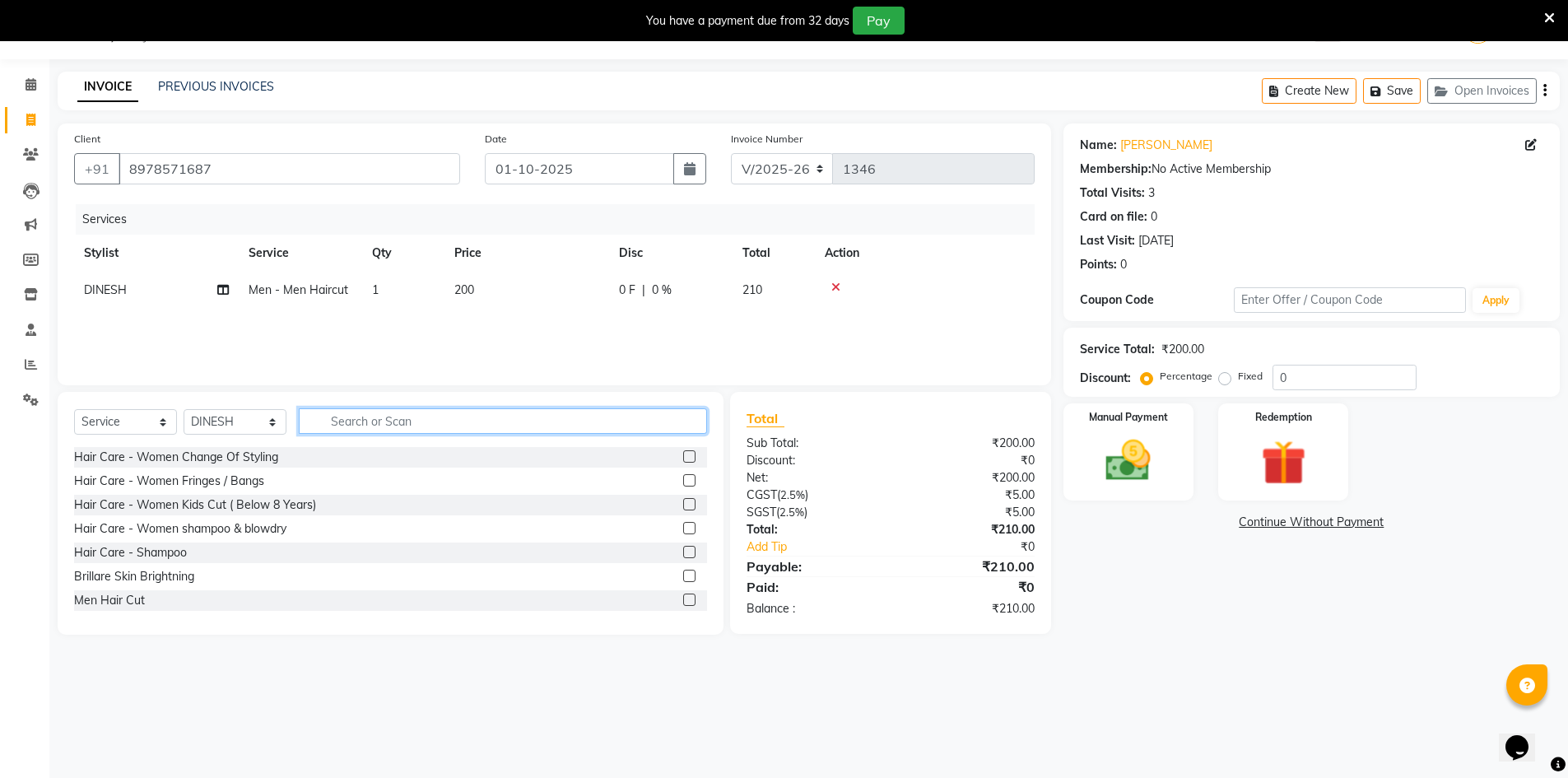
click at [586, 429] on input "text" at bounding box center [503, 421] width 409 height 26
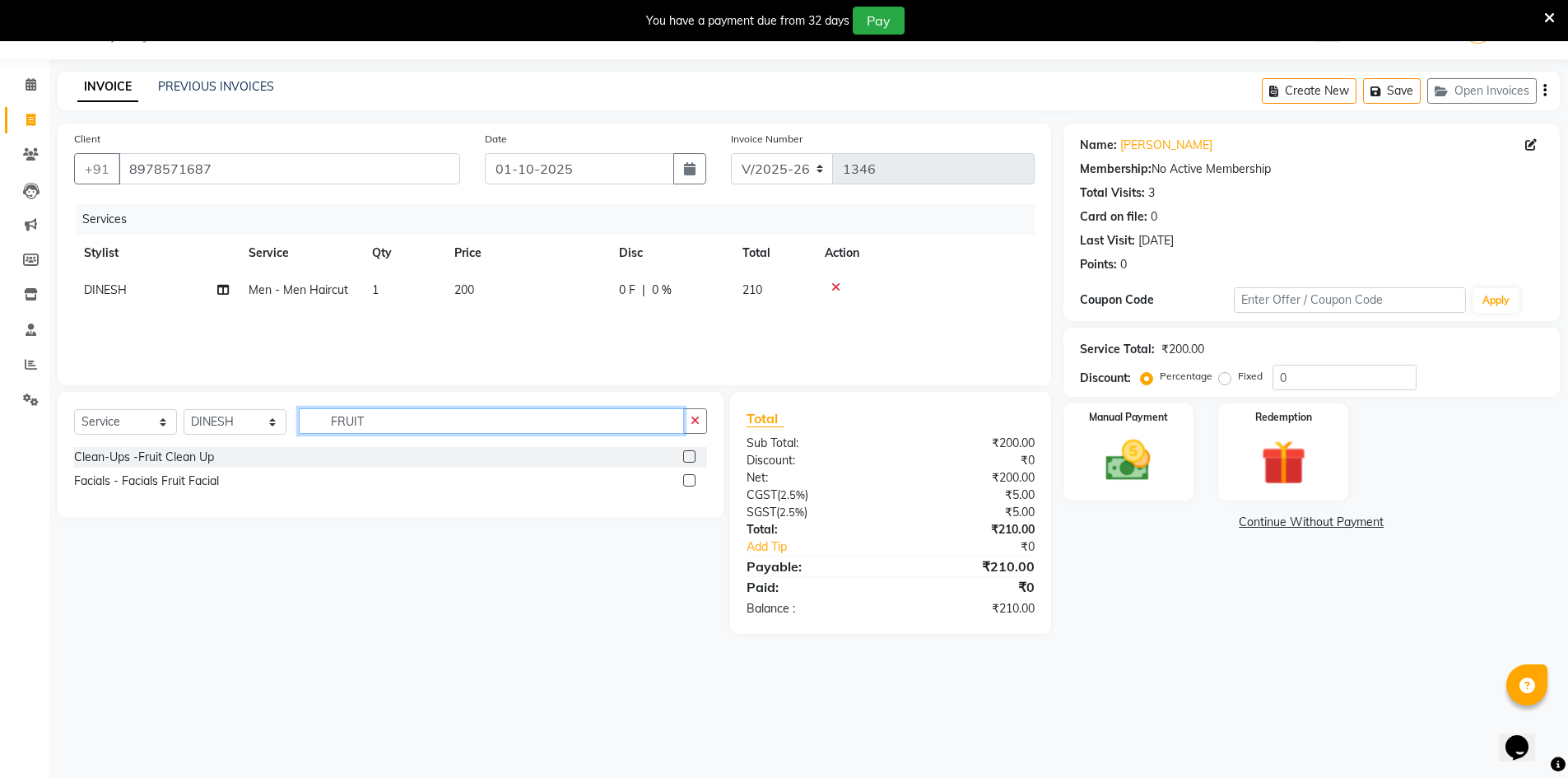
type input "FRUIT"
click at [687, 456] on label at bounding box center [689, 456] width 12 height 12
click at [687, 456] on input "checkbox" at bounding box center [688, 456] width 11 height 11
checkbox input "true"
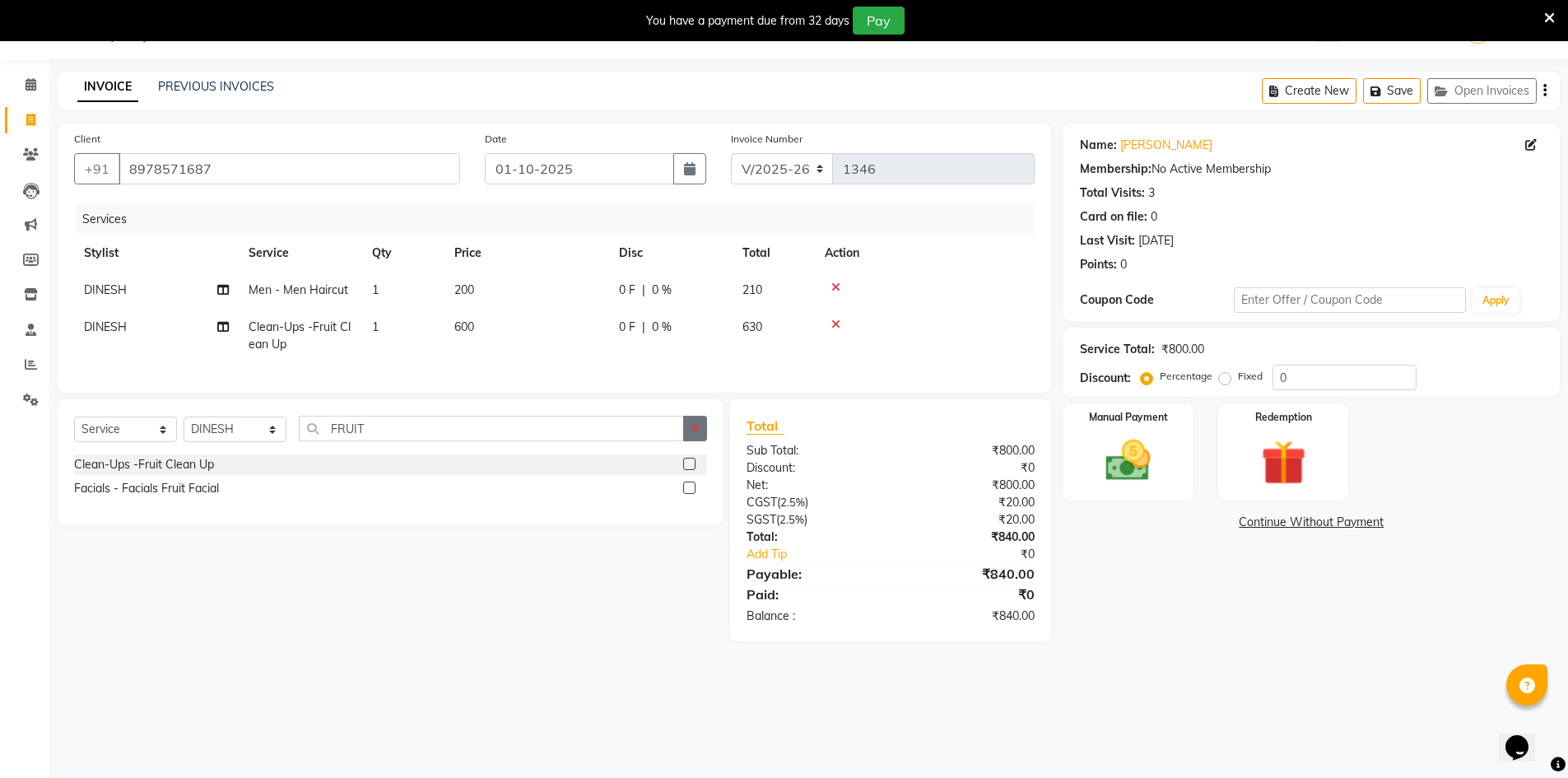
click at [693, 433] on icon "button" at bounding box center [695, 428] width 9 height 11
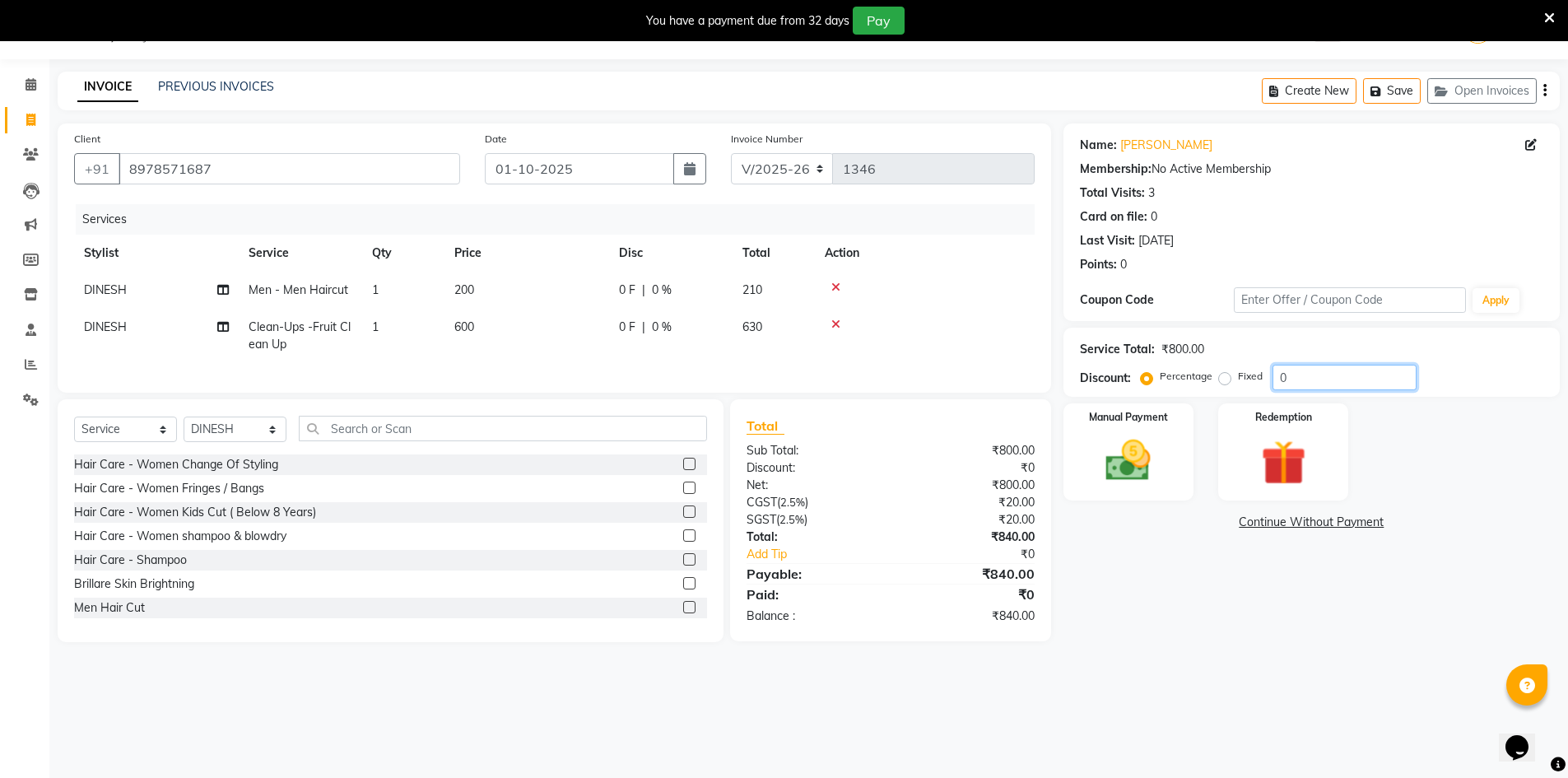
click at [1286, 383] on input "0" at bounding box center [1345, 377] width 145 height 26
type input "4"
type input "3"
type input "42.8"
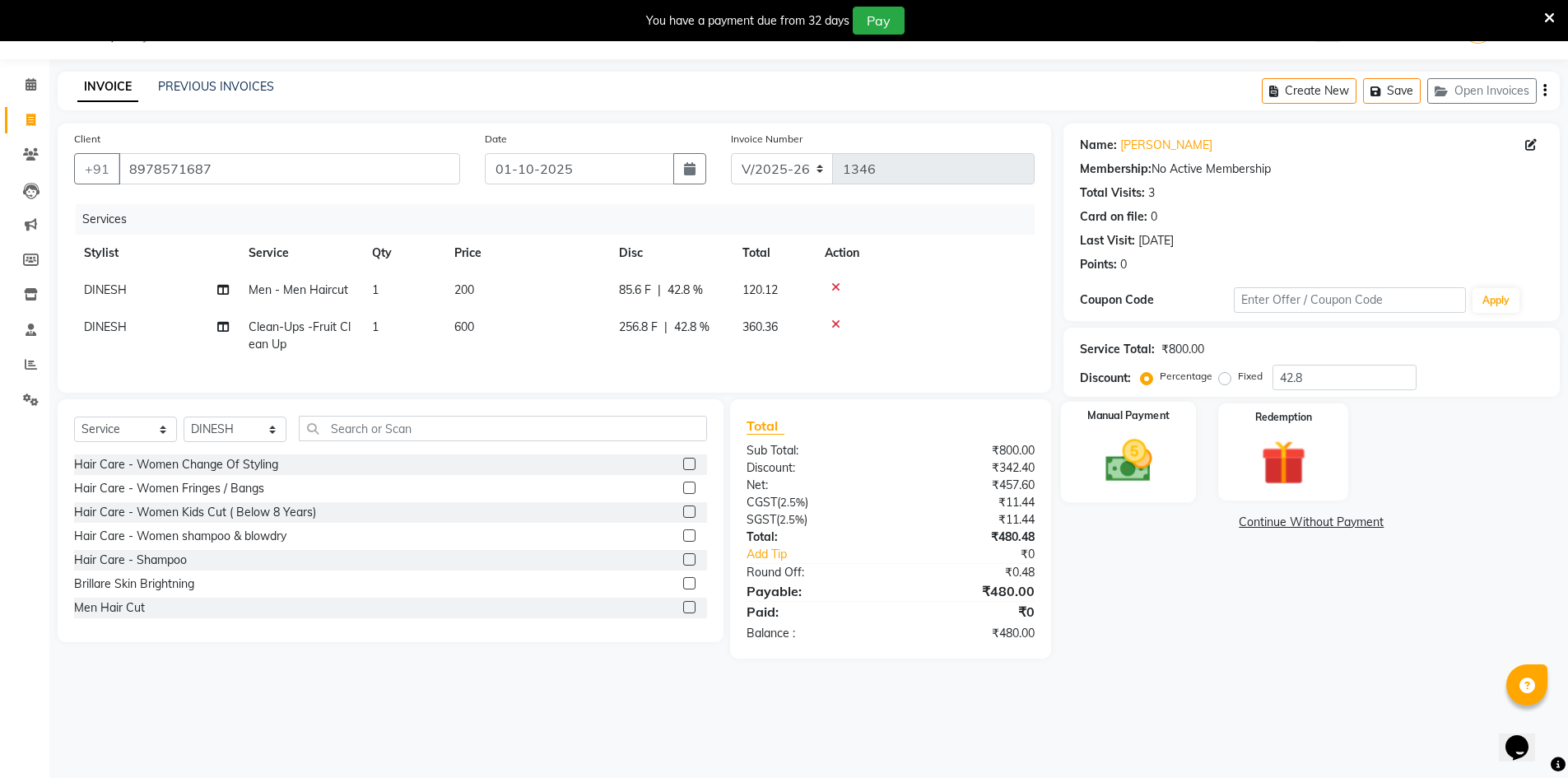
click at [1142, 466] on img at bounding box center [1129, 460] width 76 height 54
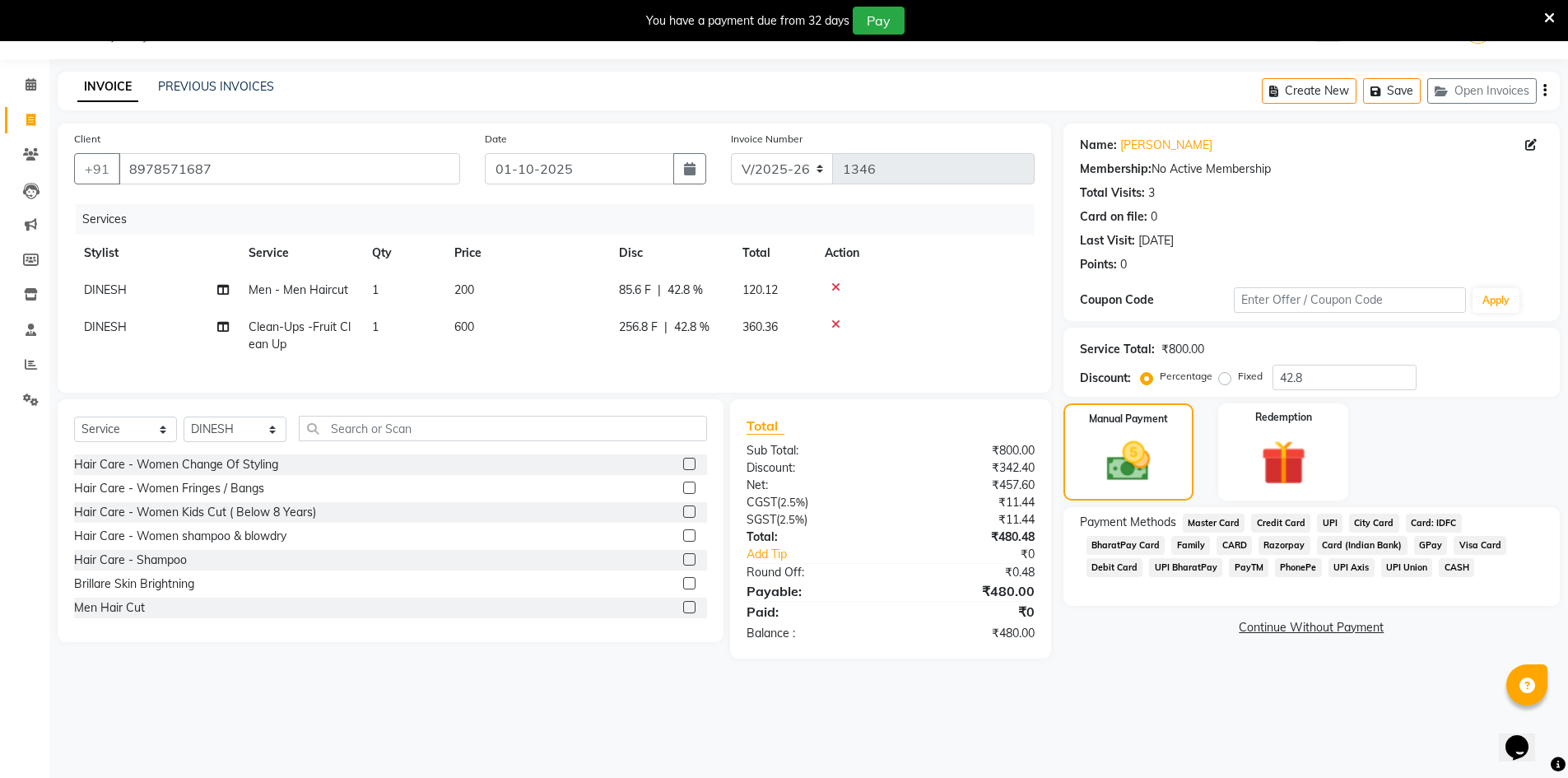
click at [1325, 522] on span "UPI" at bounding box center [1330, 523] width 26 height 19
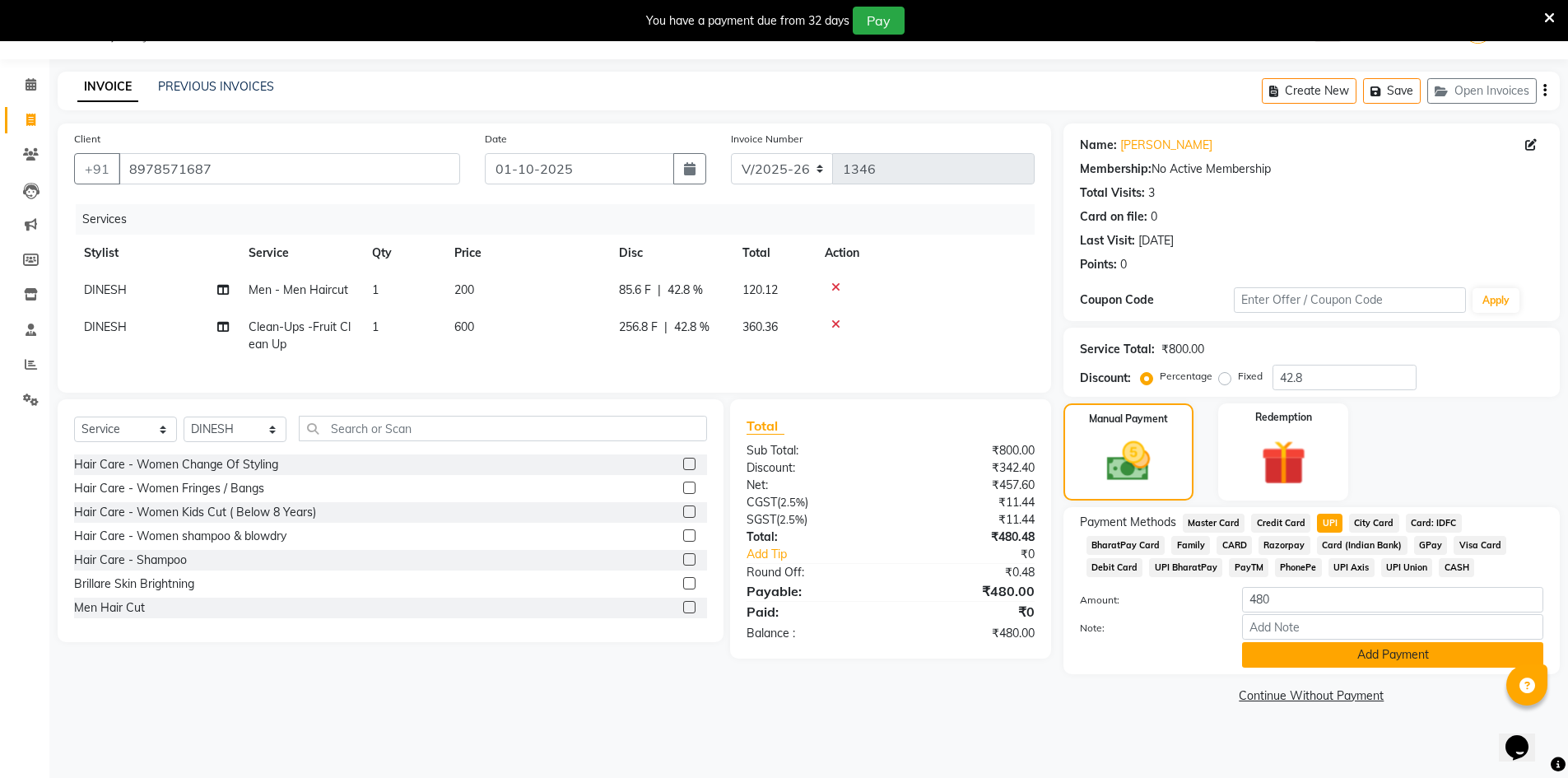
click at [1366, 661] on button "Add Payment" at bounding box center [1393, 655] width 302 height 26
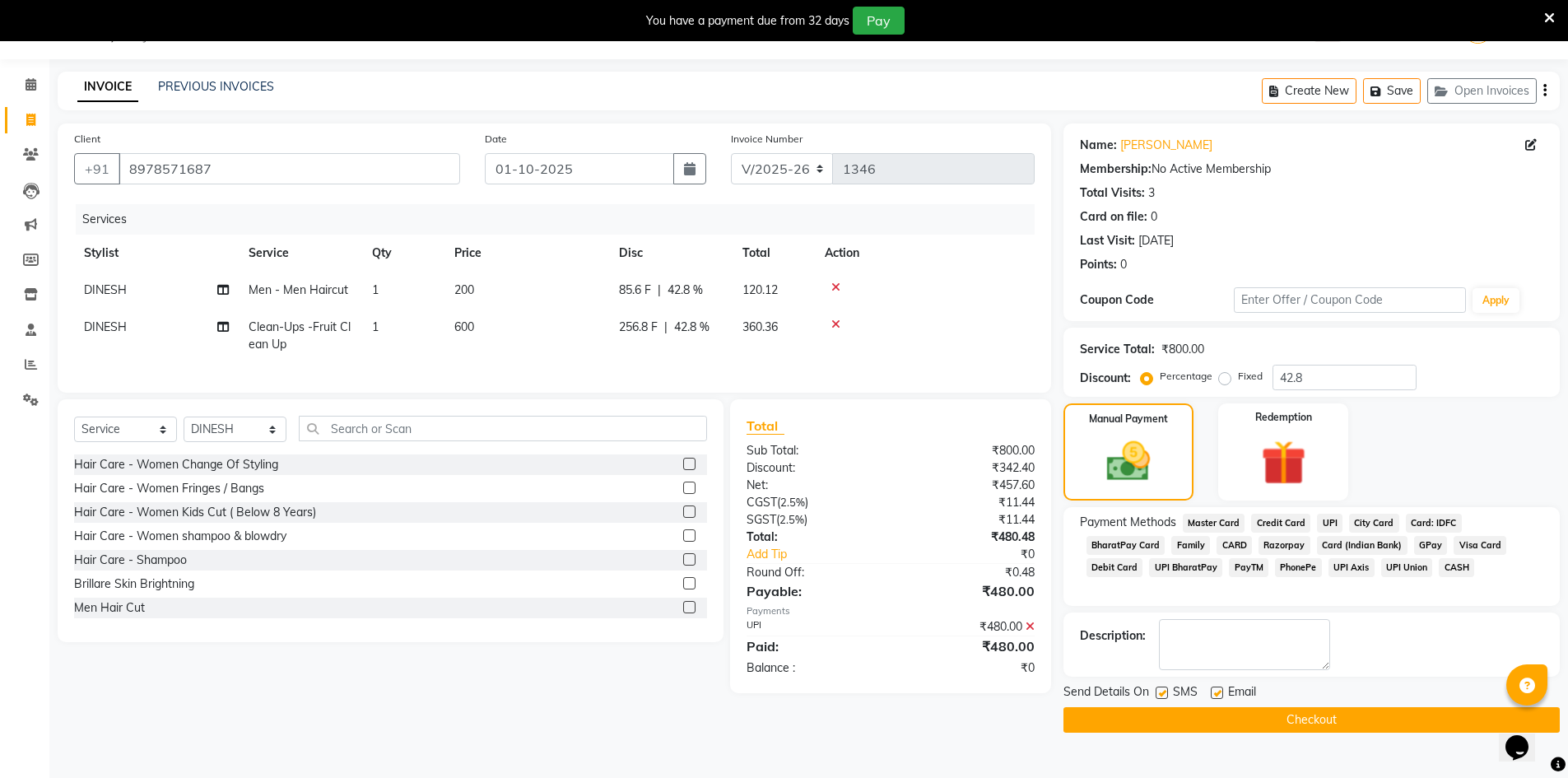
click at [1243, 717] on button "Checkout" at bounding box center [1311, 720] width 497 height 26
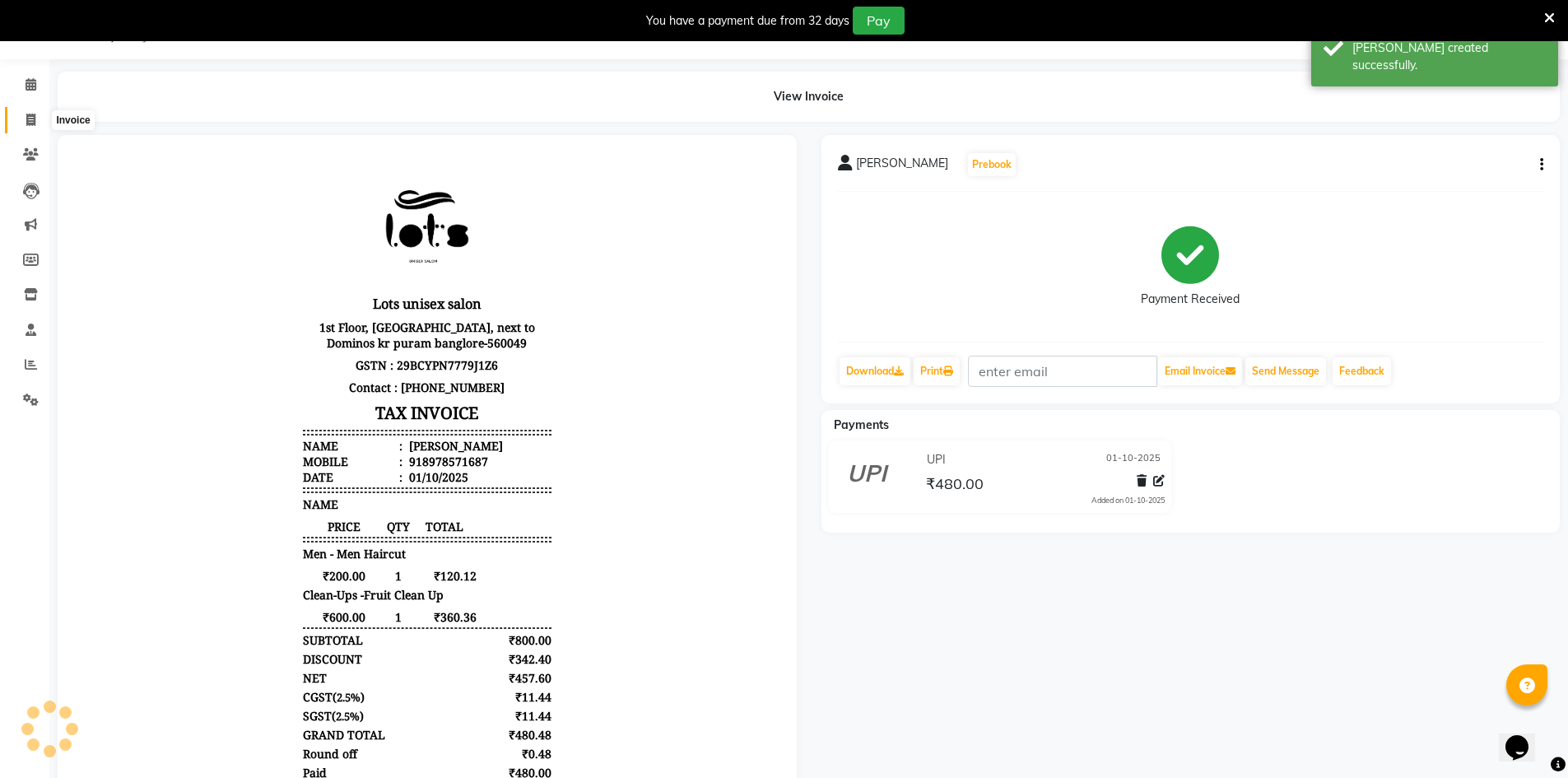
click at [33, 119] on icon at bounding box center [31, 120] width 9 height 12
select select "service"
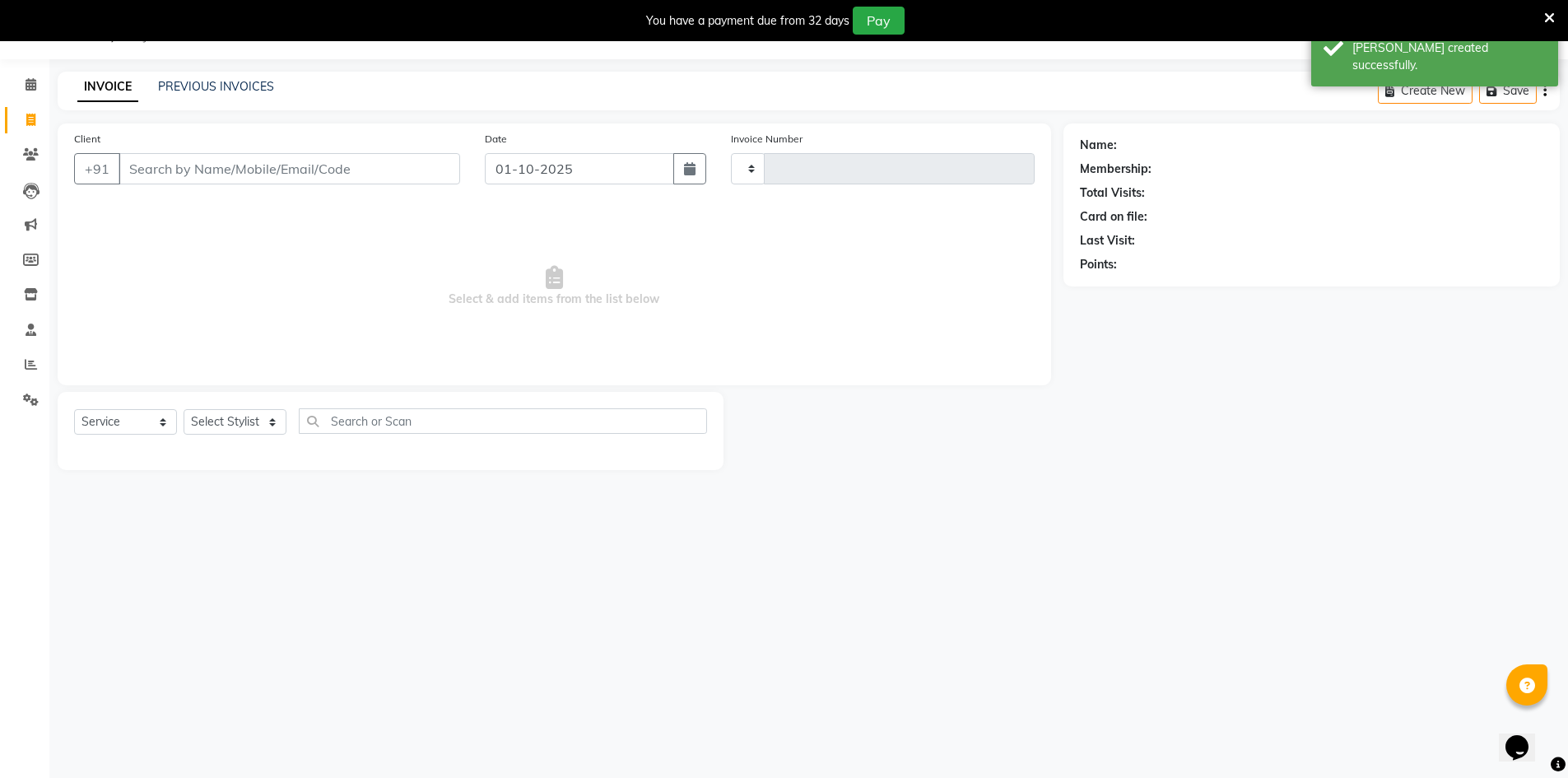
type input "1347"
select select "7339"
click at [227, 164] on input "Client" at bounding box center [289, 168] width 342 height 32
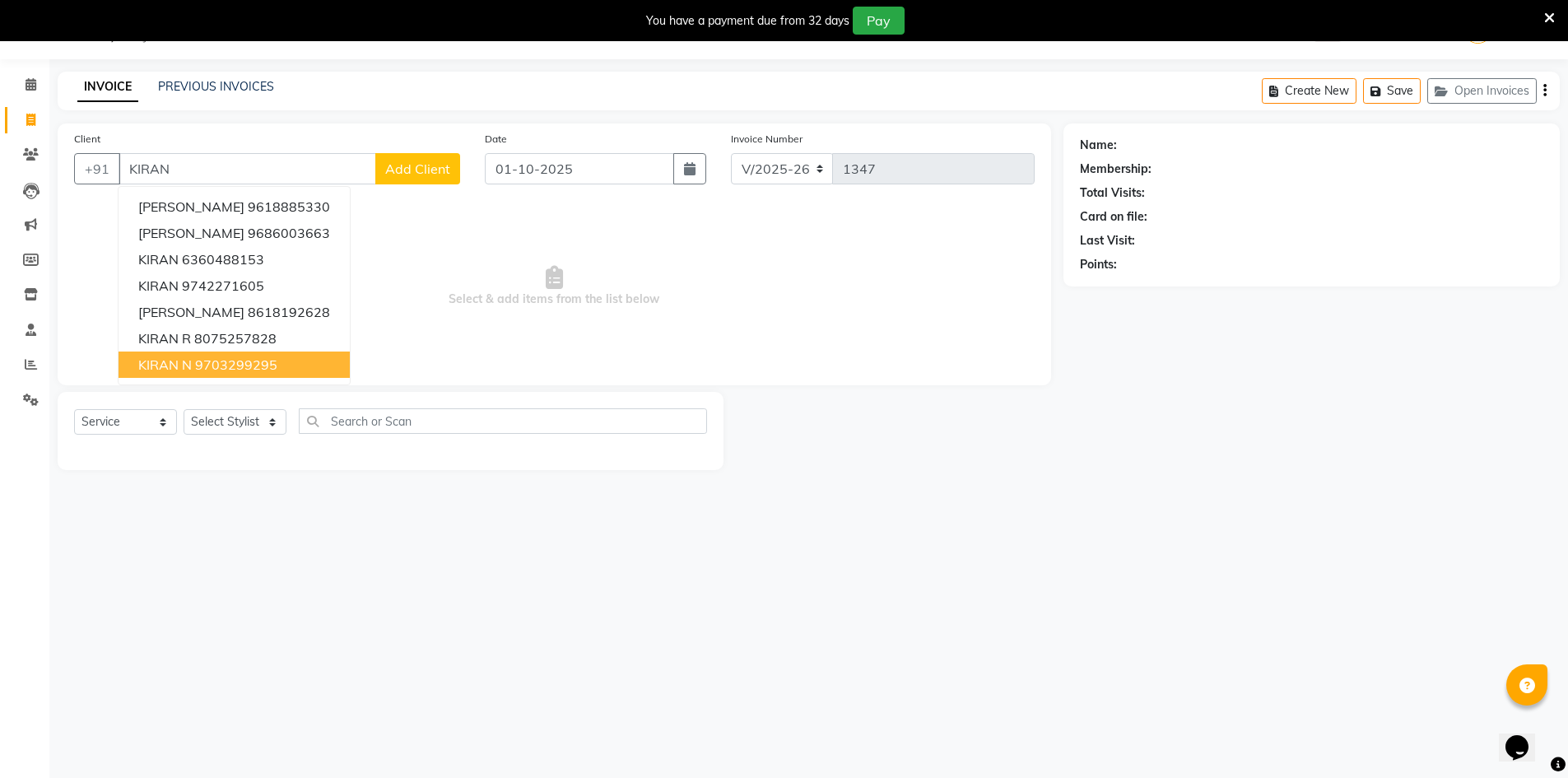
click at [280, 360] on button "KIRAN N 9703299295" at bounding box center [235, 365] width 232 height 27
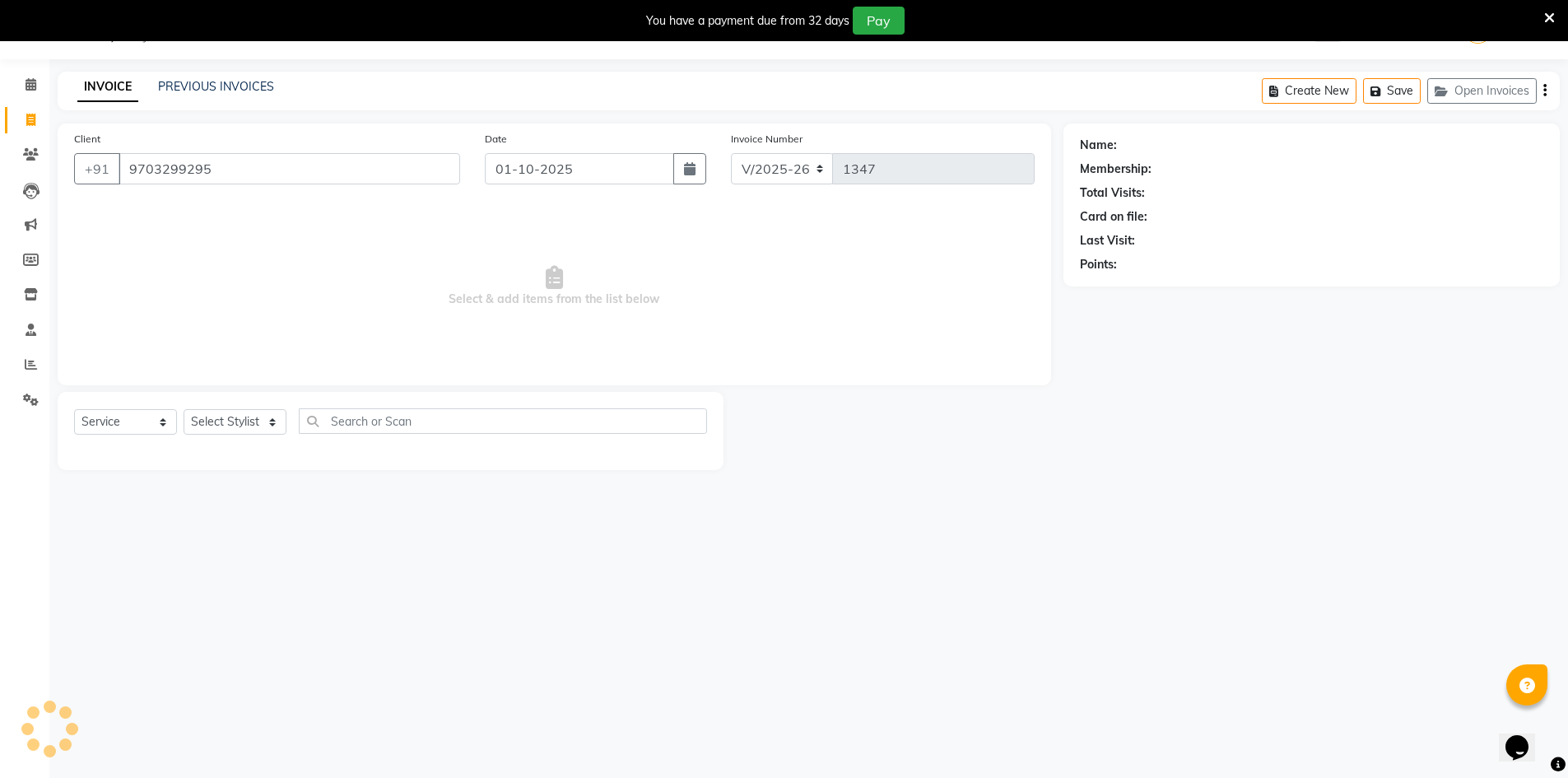
type input "9703299295"
click at [229, 431] on select "Select Stylist [PERSON_NAME] [PERSON_NAME] RITHU [PERSON_NAME]" at bounding box center [235, 421] width 103 height 26
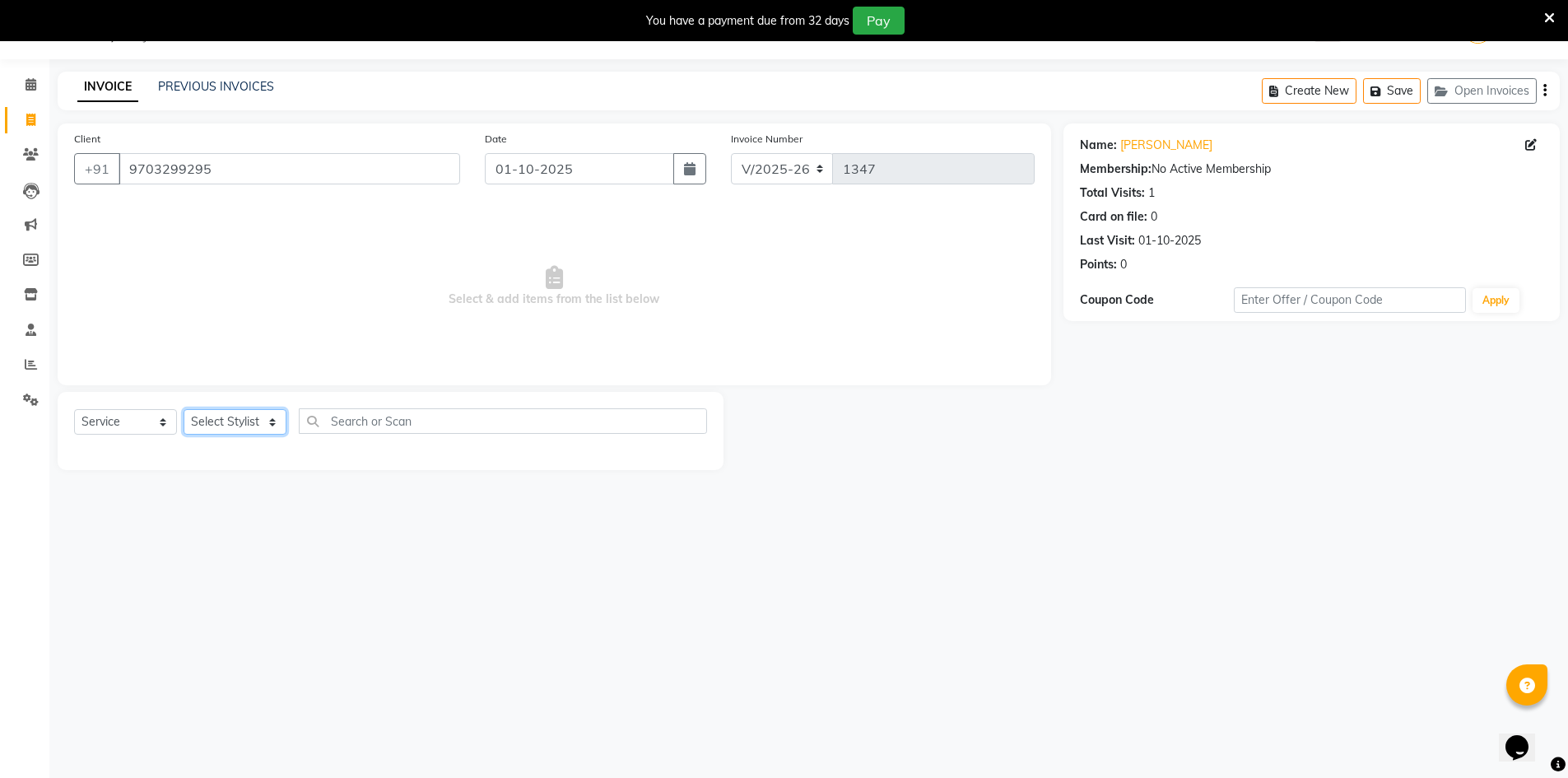
select select "66803"
click at [184, 409] on select "Select Stylist [PERSON_NAME] [PERSON_NAME] RITHU [PERSON_NAME]" at bounding box center [235, 421] width 103 height 26
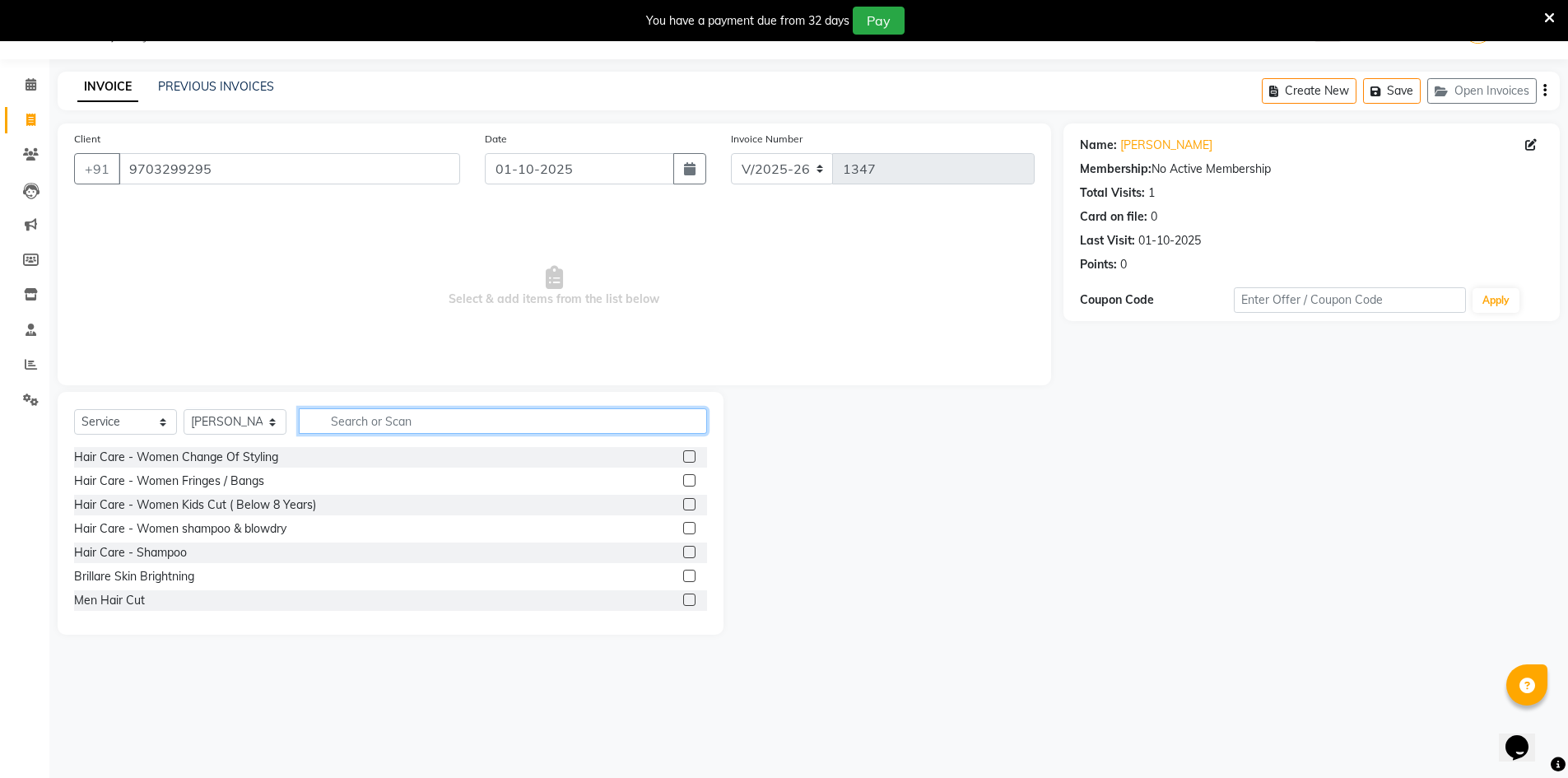
click at [362, 417] on input "text" at bounding box center [503, 421] width 409 height 26
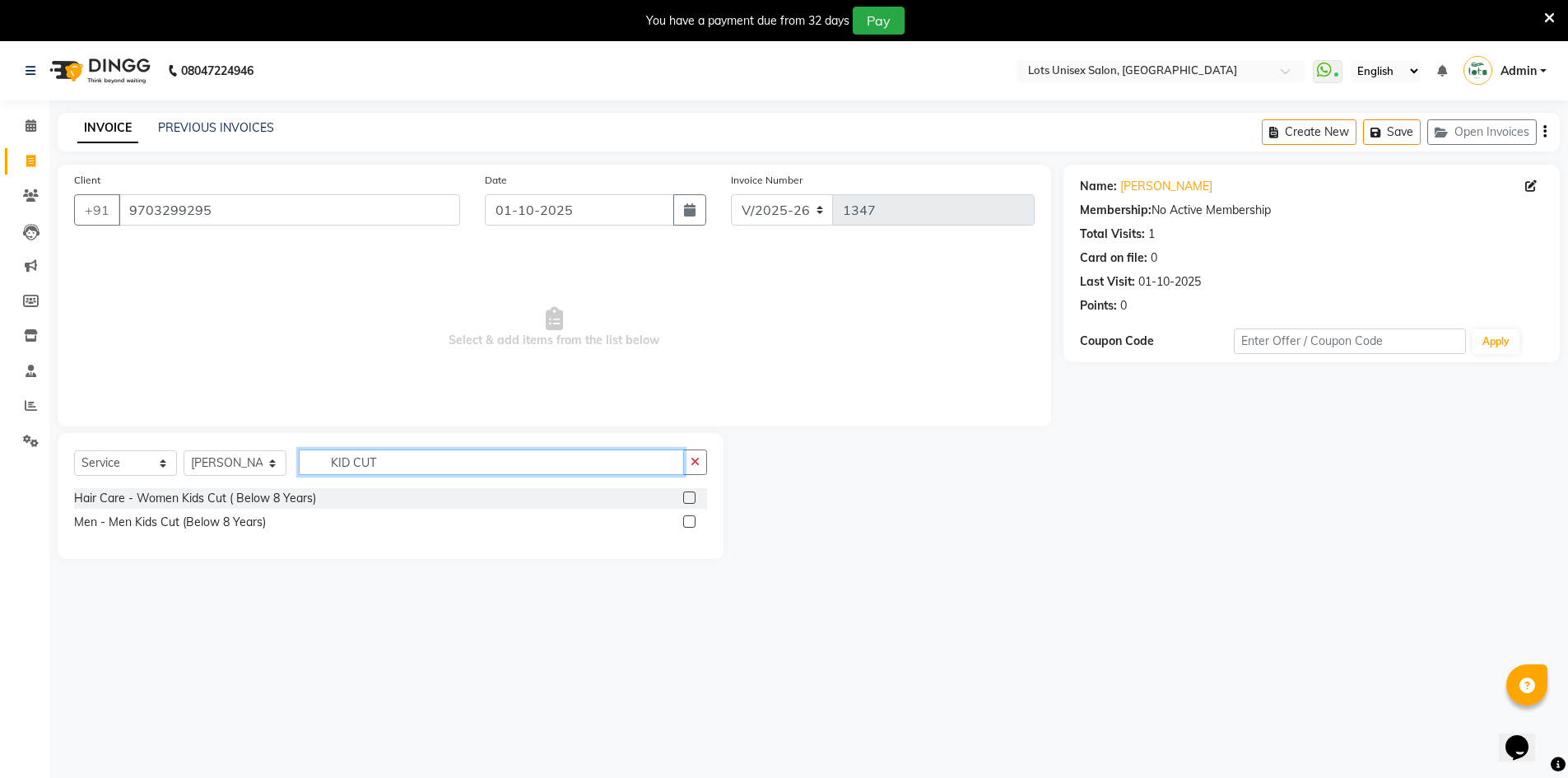
type input "KID CUT"
click at [693, 525] on label at bounding box center [689, 521] width 12 height 12
click at [693, 525] on input "checkbox" at bounding box center [688, 522] width 11 height 11
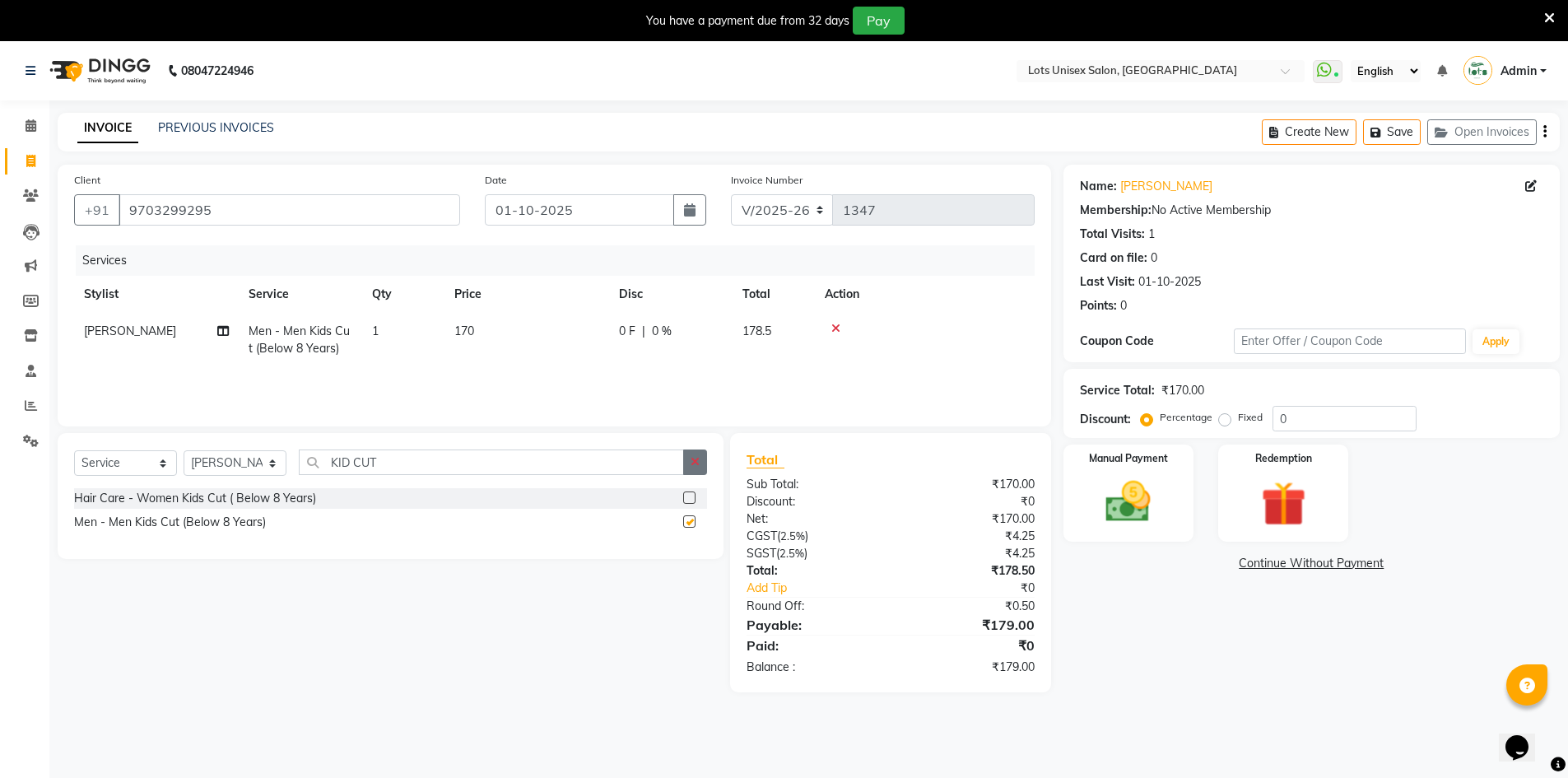
checkbox input "false"
click at [703, 465] on button "button" at bounding box center [695, 462] width 24 height 26
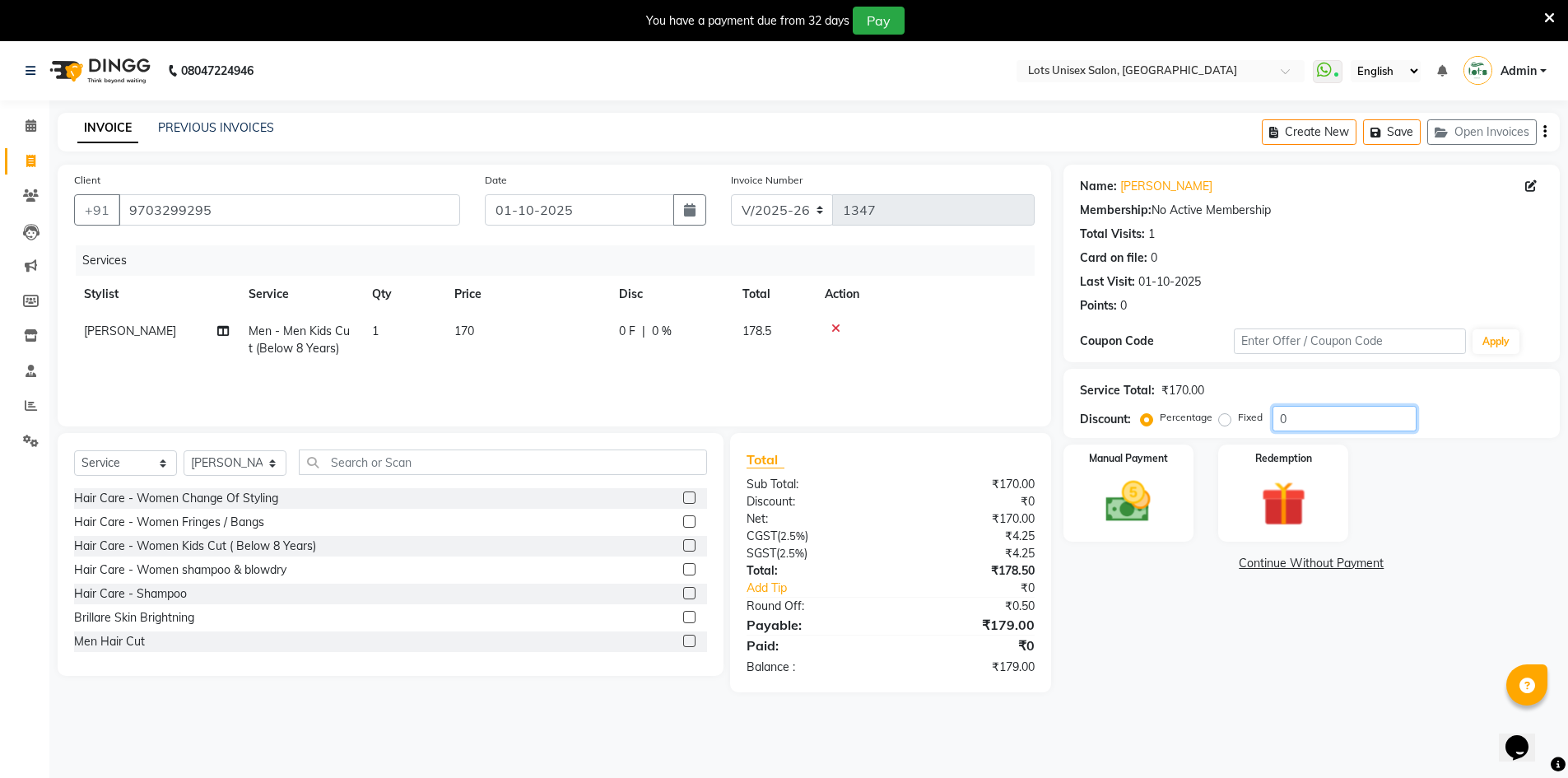
click at [1288, 426] on input "0" at bounding box center [1345, 418] width 145 height 26
type input "1"
type input "16"
click at [1128, 499] on img at bounding box center [1129, 501] width 76 height 54
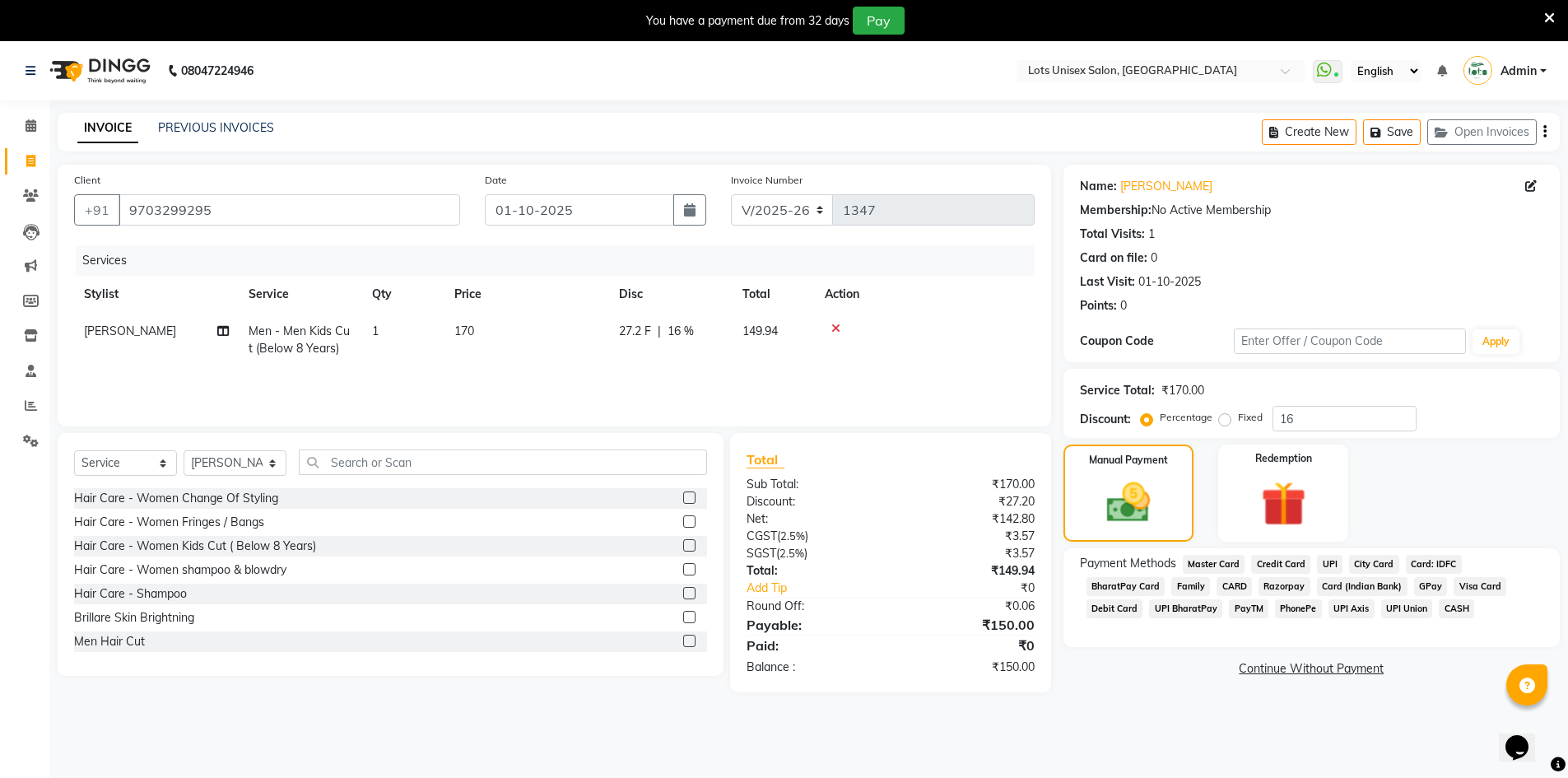
click at [1327, 564] on span "UPI" at bounding box center [1330, 565] width 26 height 19
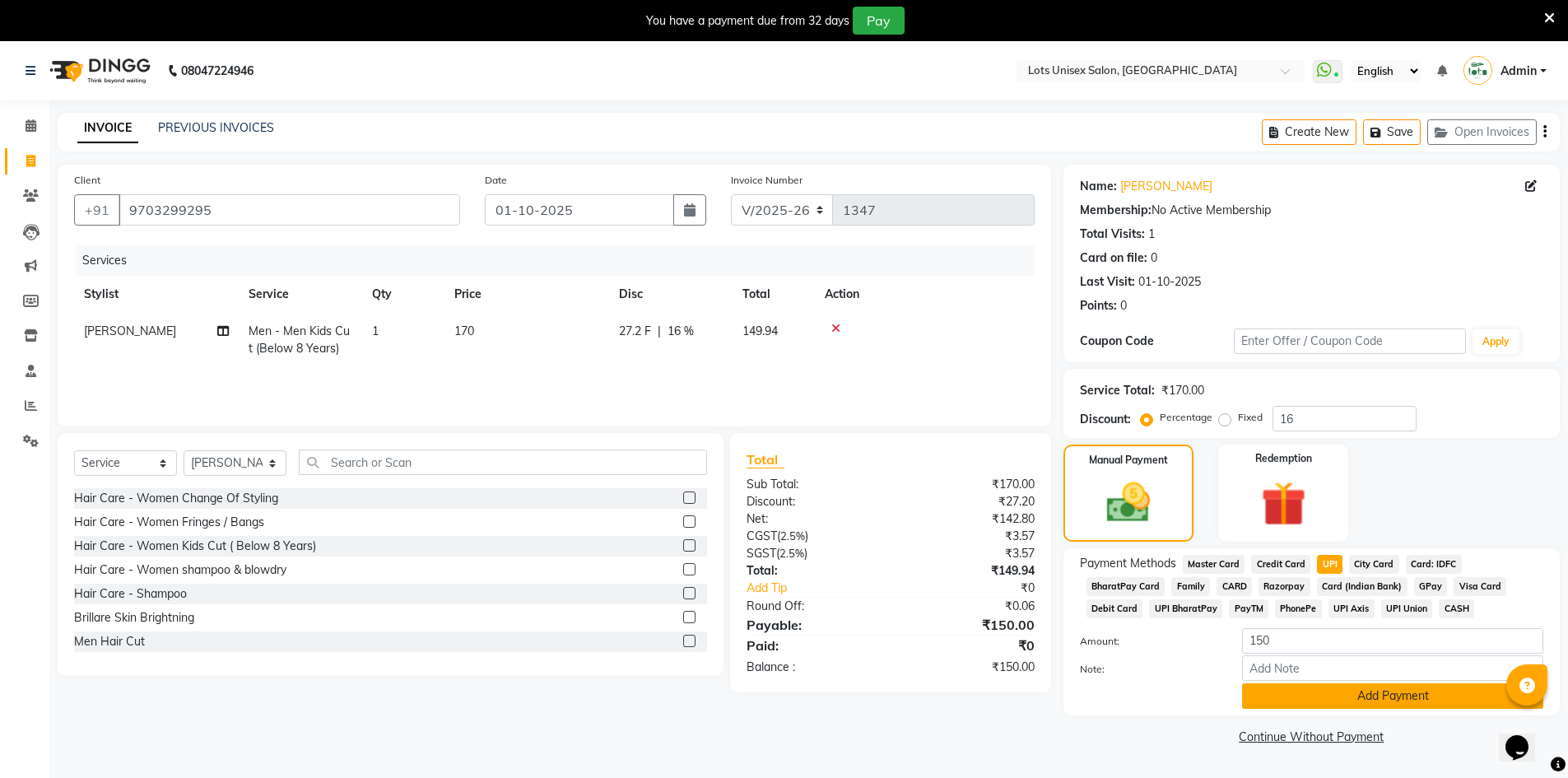
click at [1320, 687] on button "Add Payment" at bounding box center [1393, 696] width 302 height 26
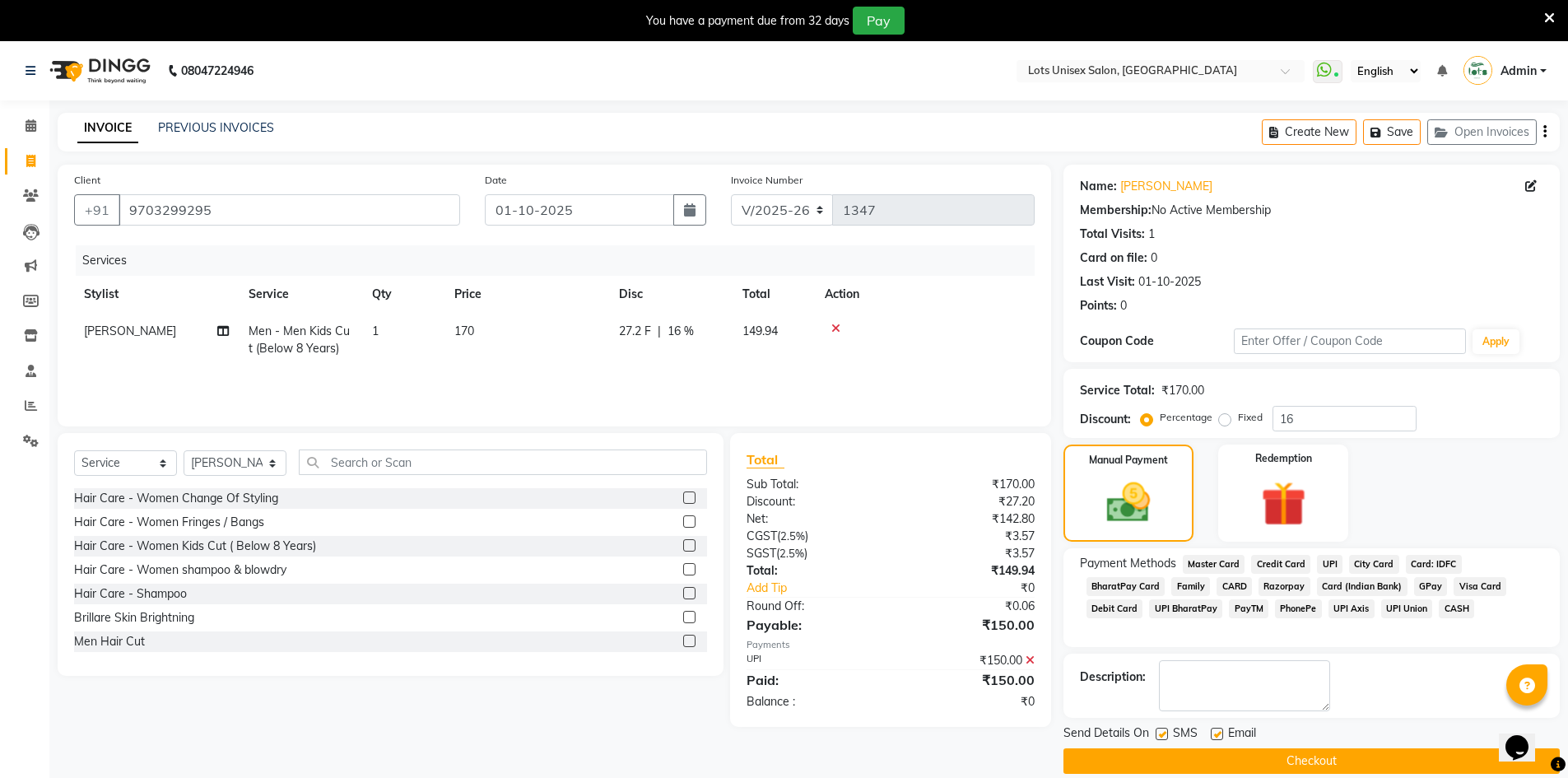
click at [1275, 751] on button "Checkout" at bounding box center [1311, 761] width 497 height 26
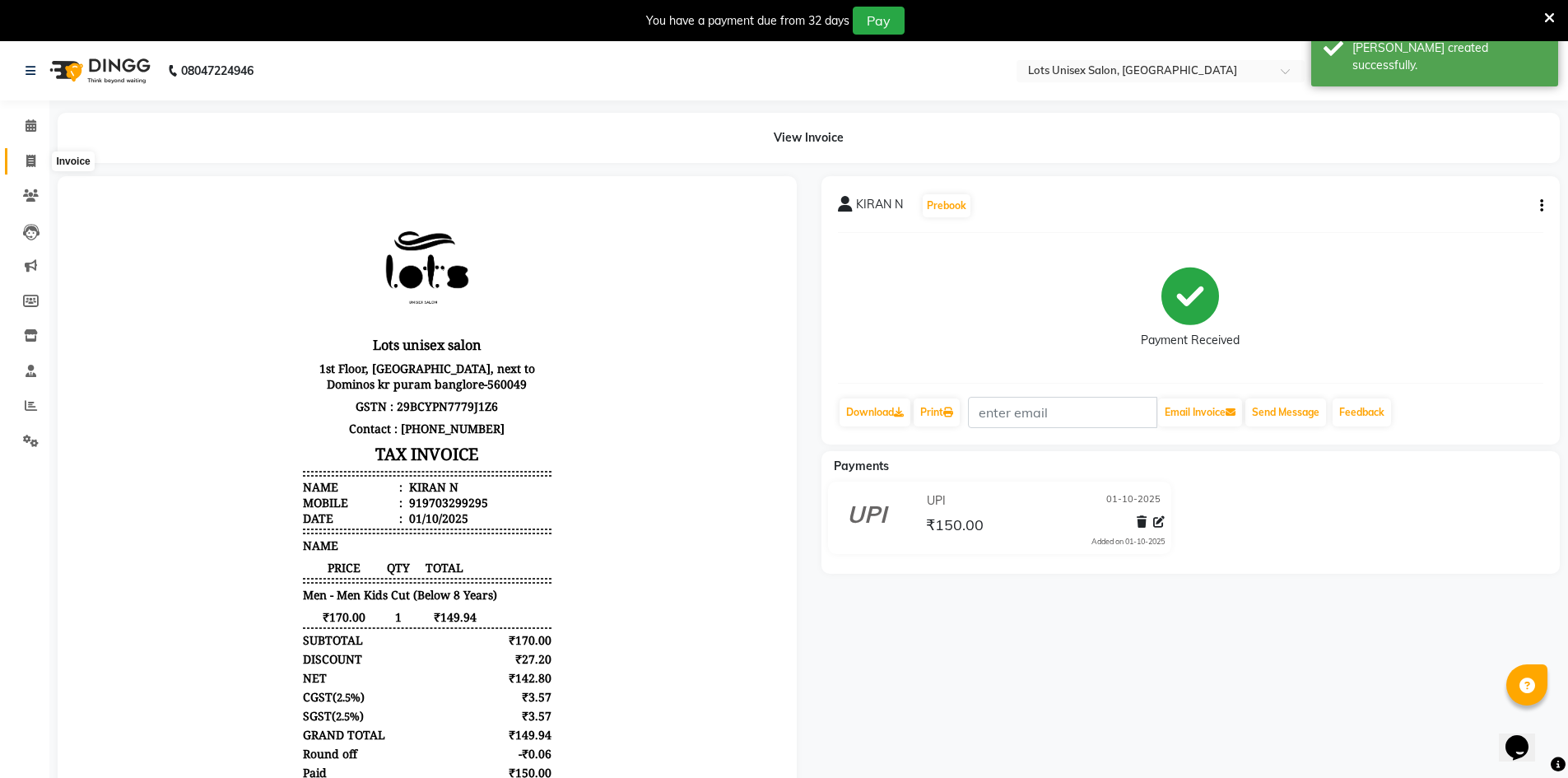
click at [33, 167] on span at bounding box center [31, 162] width 29 height 19
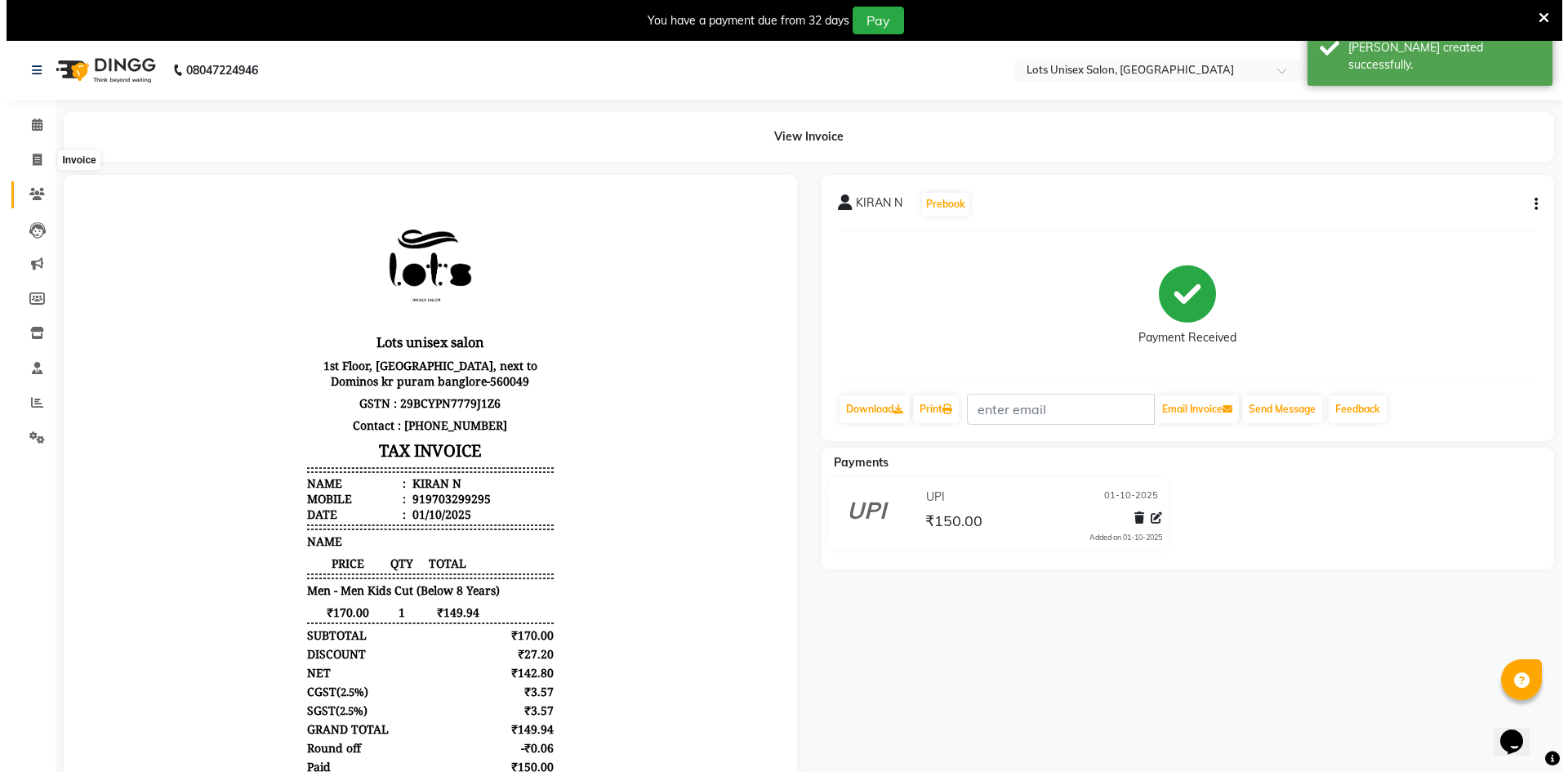
scroll to position [41, 0]
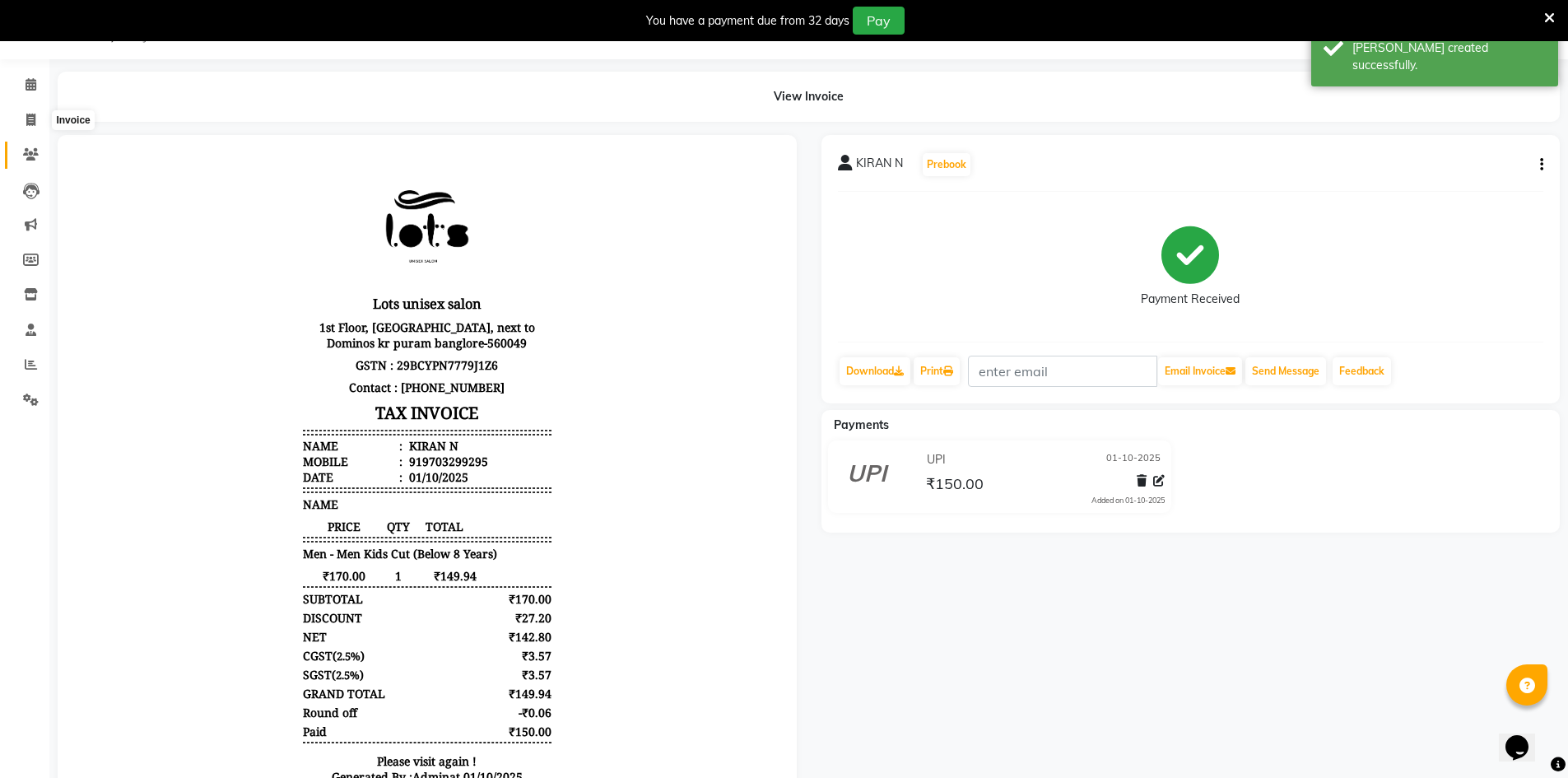
select select "service"
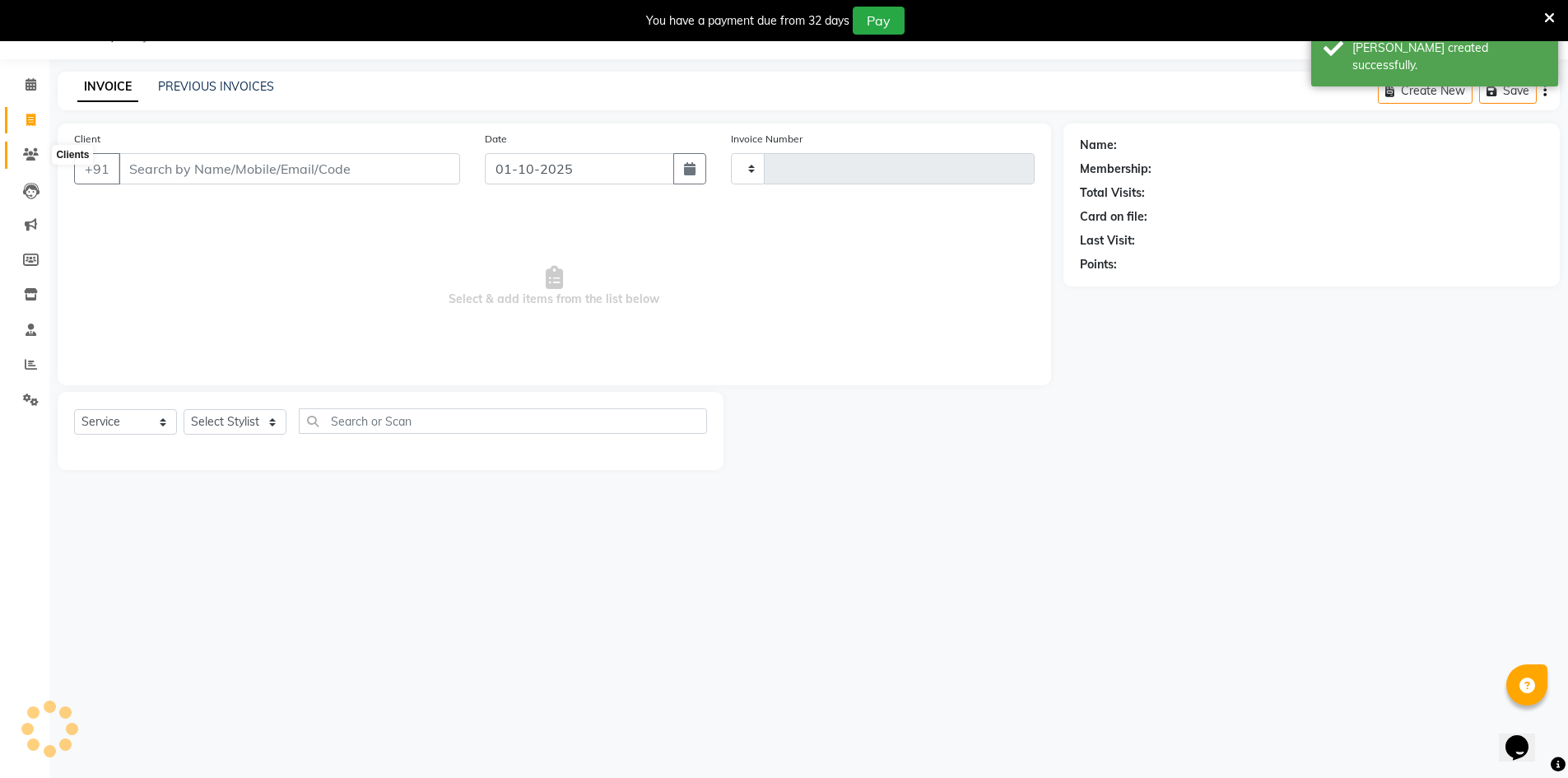
type input "1348"
select select "7339"
click at [34, 369] on icon at bounding box center [31, 364] width 12 height 12
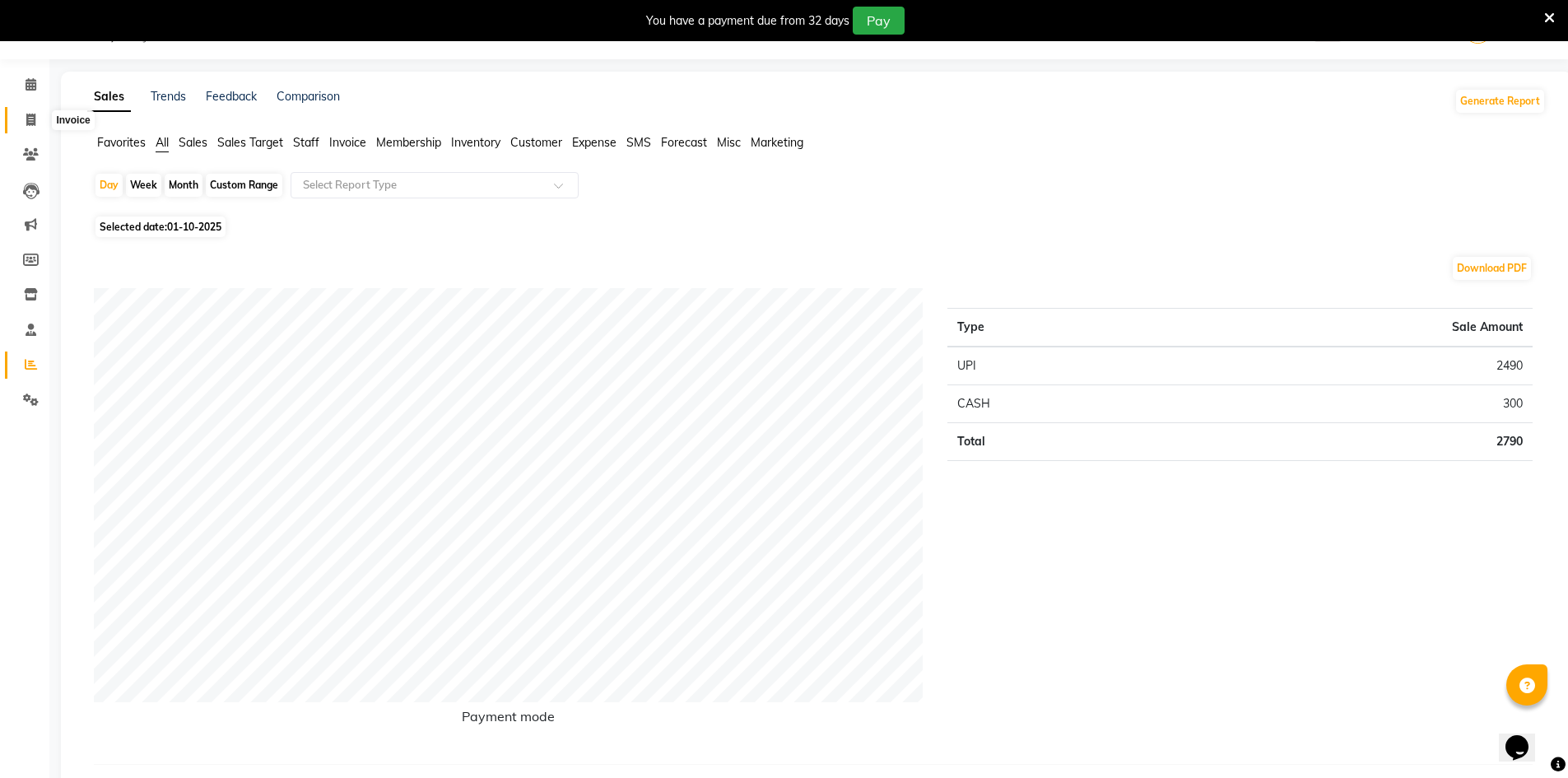
click at [30, 123] on icon at bounding box center [31, 120] width 9 height 12
select select "service"
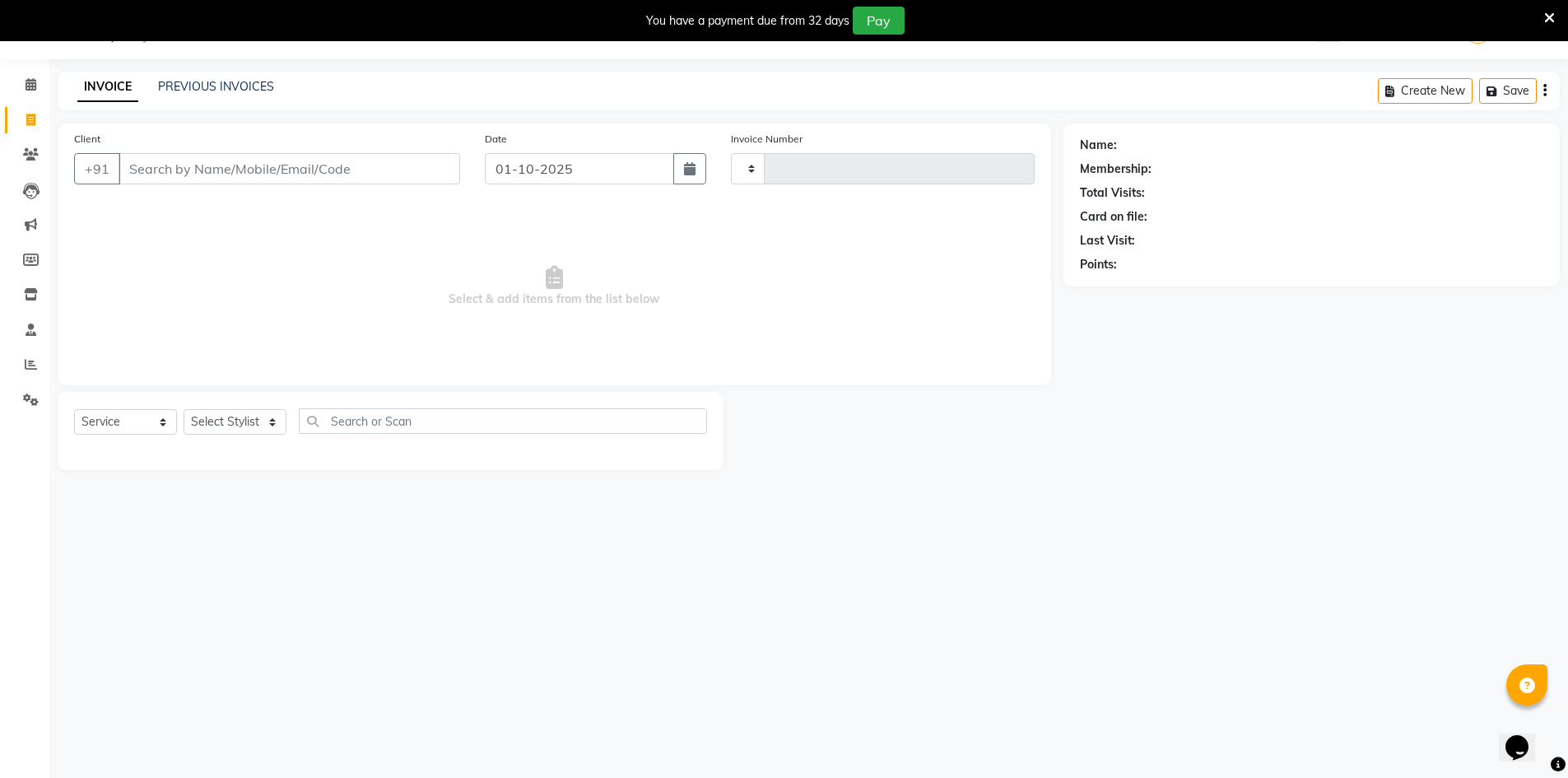
type input "1348"
select select "7339"
click at [27, 118] on icon at bounding box center [31, 120] width 9 height 12
select select "service"
type input "1348"
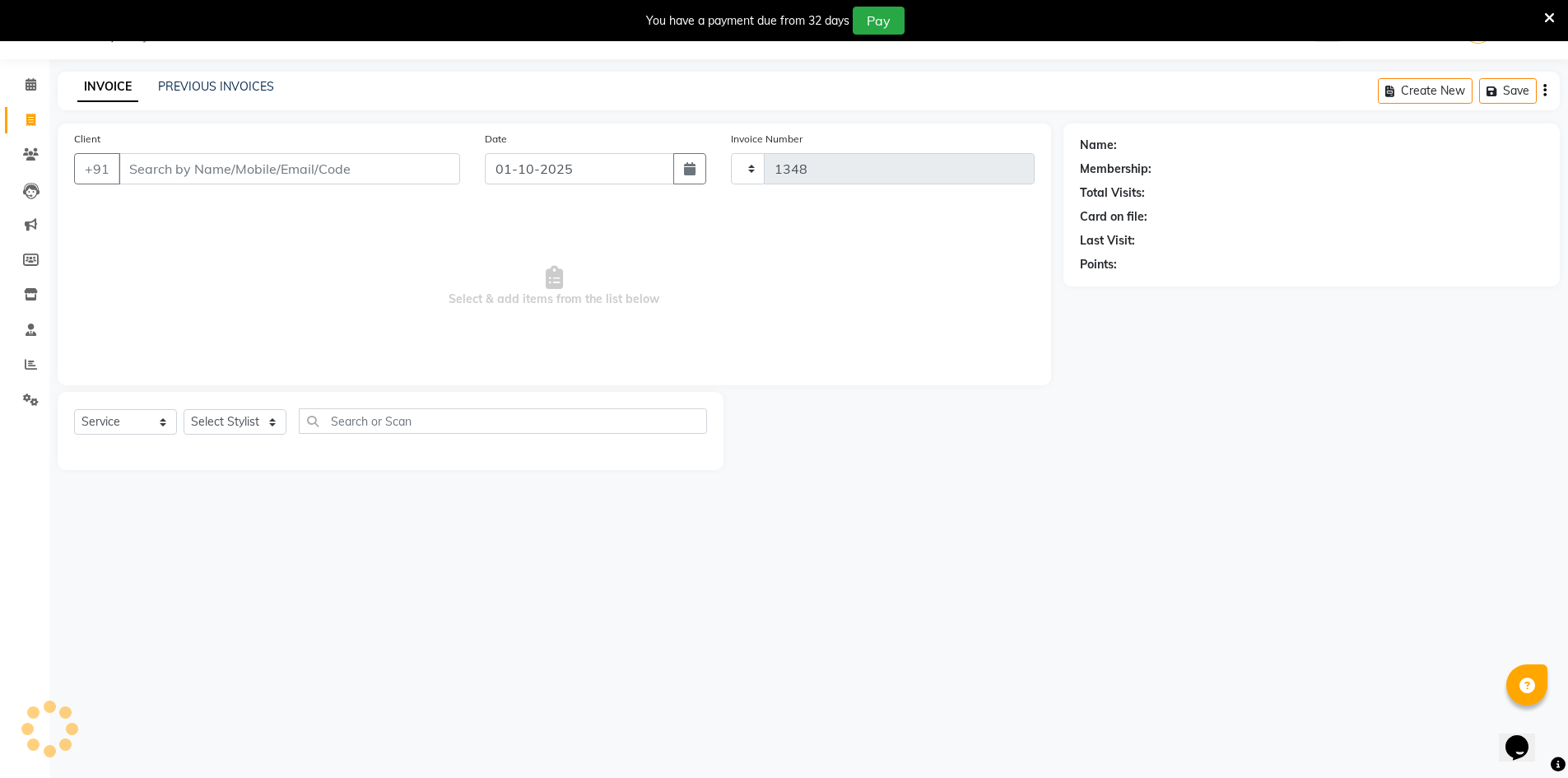
select select "7339"
click at [27, 150] on icon at bounding box center [31, 154] width 15 height 12
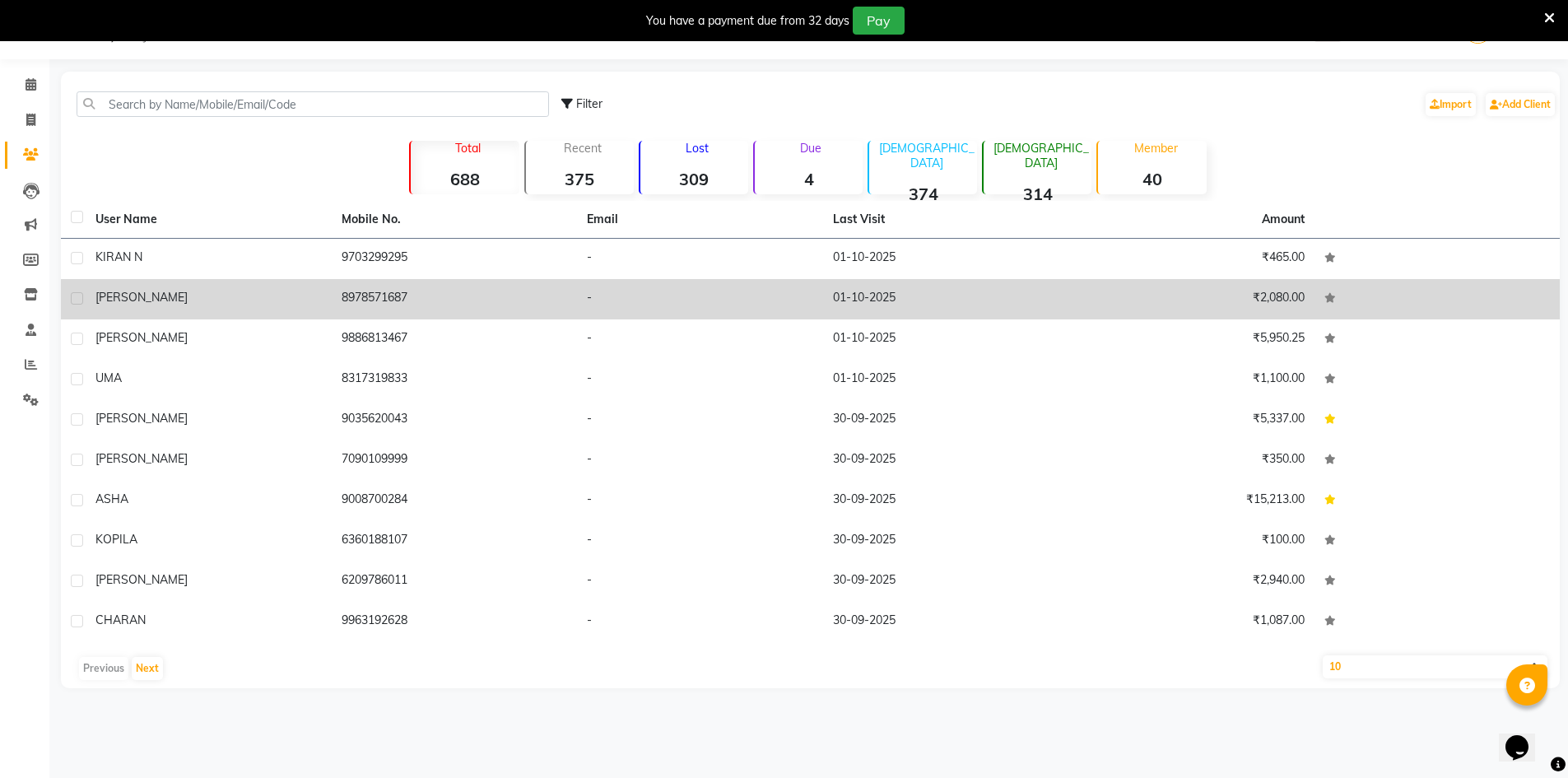
click at [723, 305] on td "-" at bounding box center [700, 300] width 246 height 40
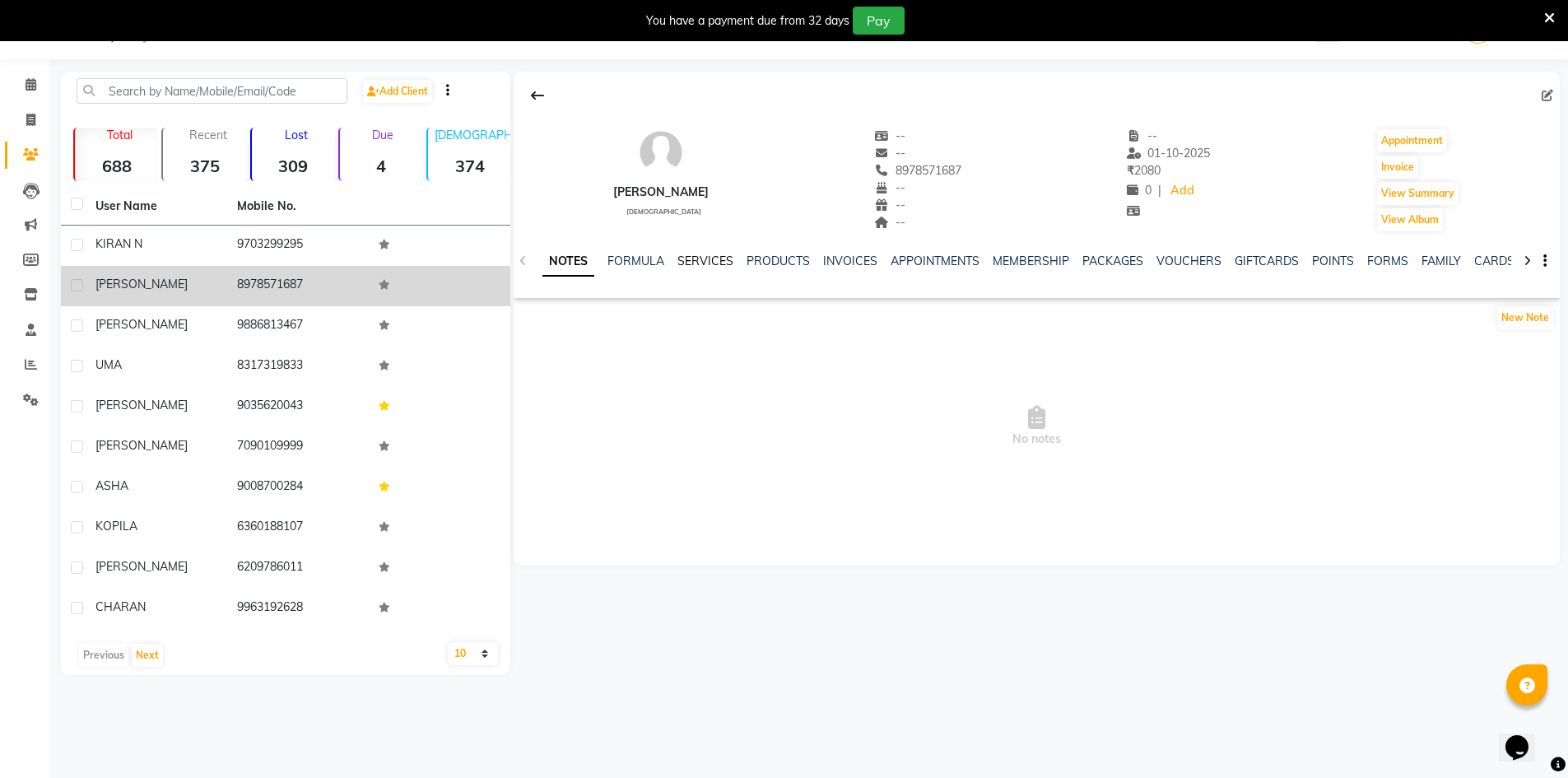
click at [698, 256] on link "SERVICES" at bounding box center [706, 260] width 56 height 14
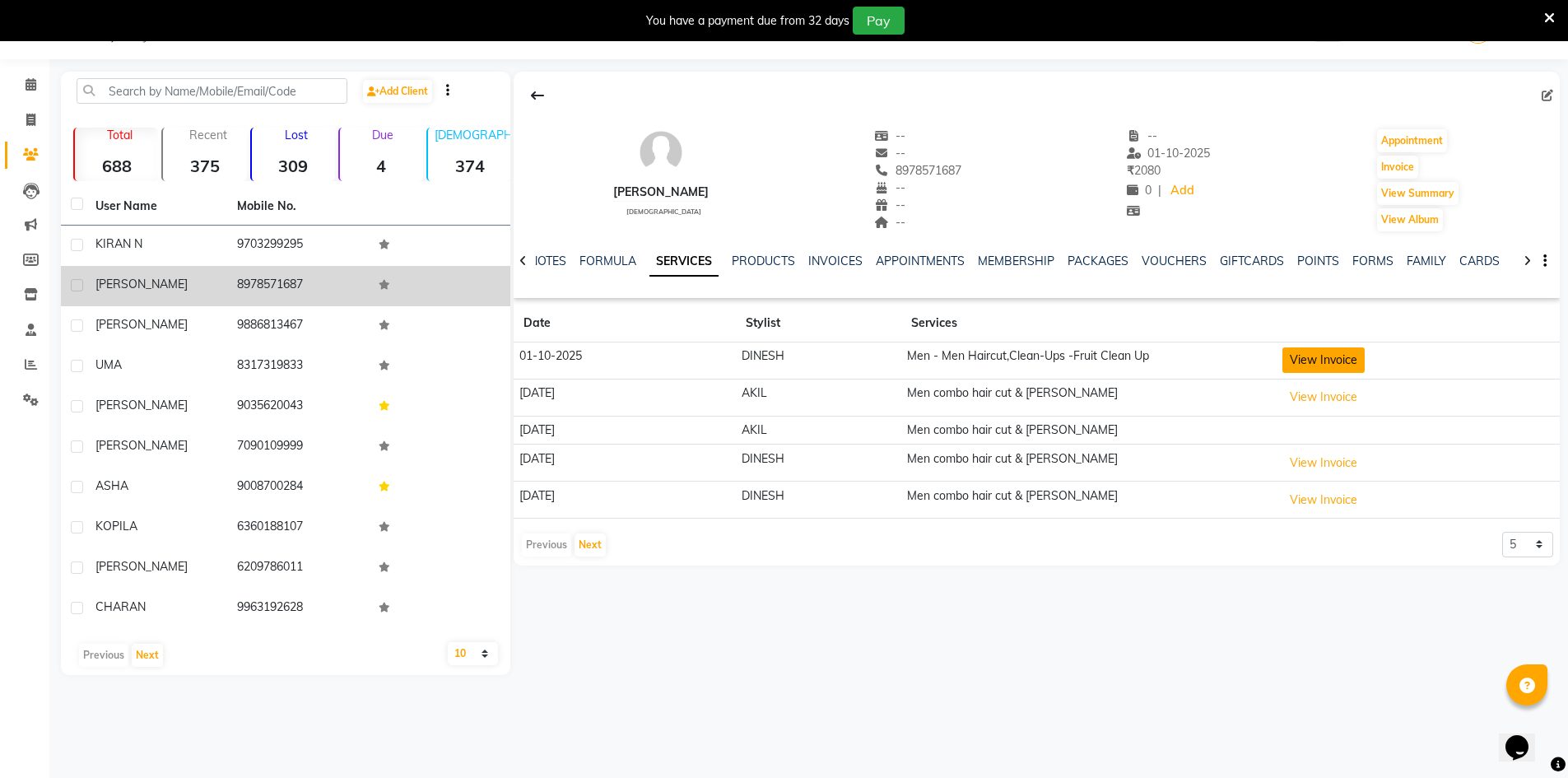
click at [1340, 359] on button "View Invoice" at bounding box center [1324, 360] width 82 height 26
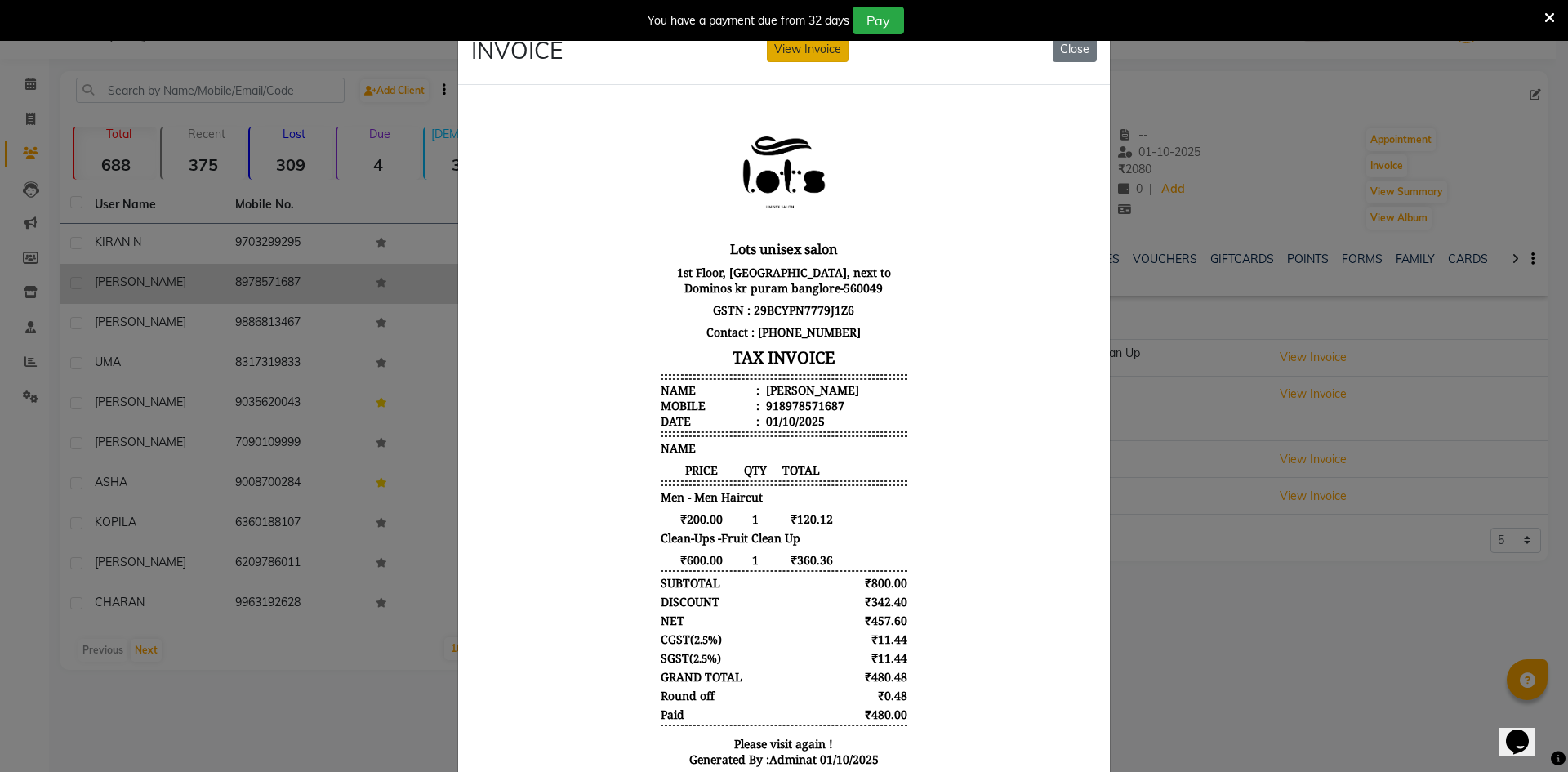
click at [787, 49] on button "View Invoice" at bounding box center [808, 49] width 82 height 26
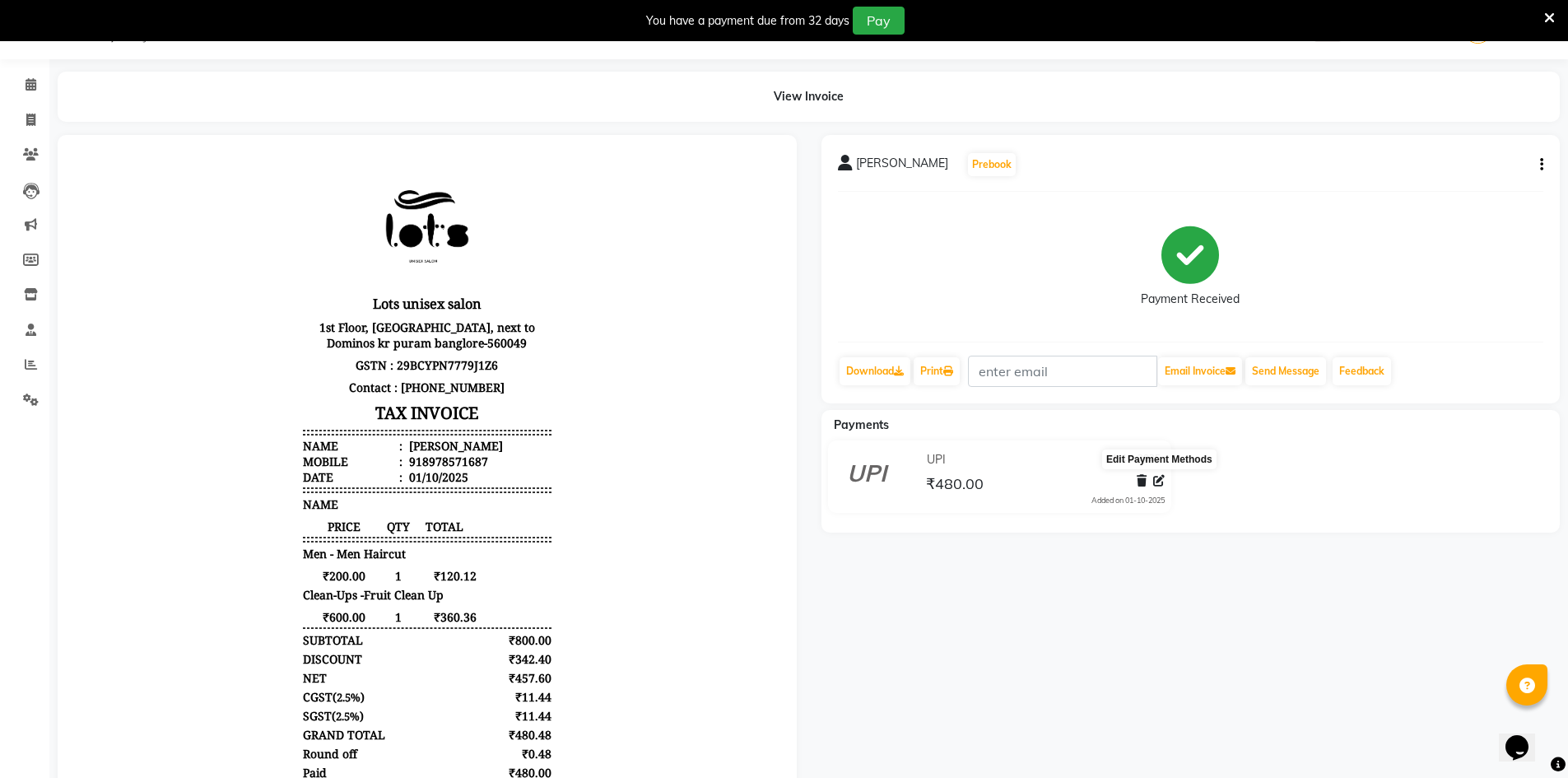
click at [1160, 481] on icon at bounding box center [1159, 480] width 11 height 11
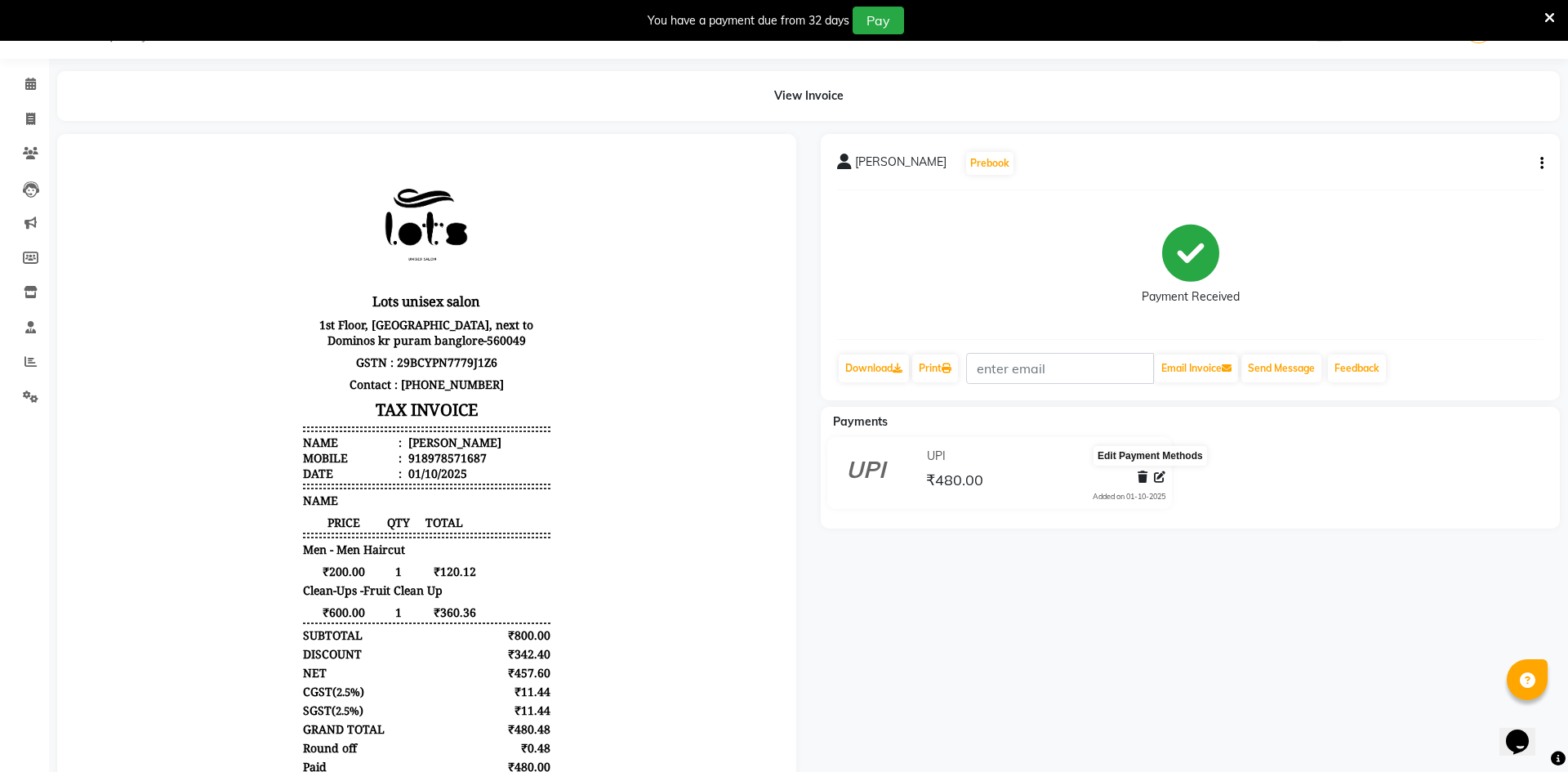
select select "8"
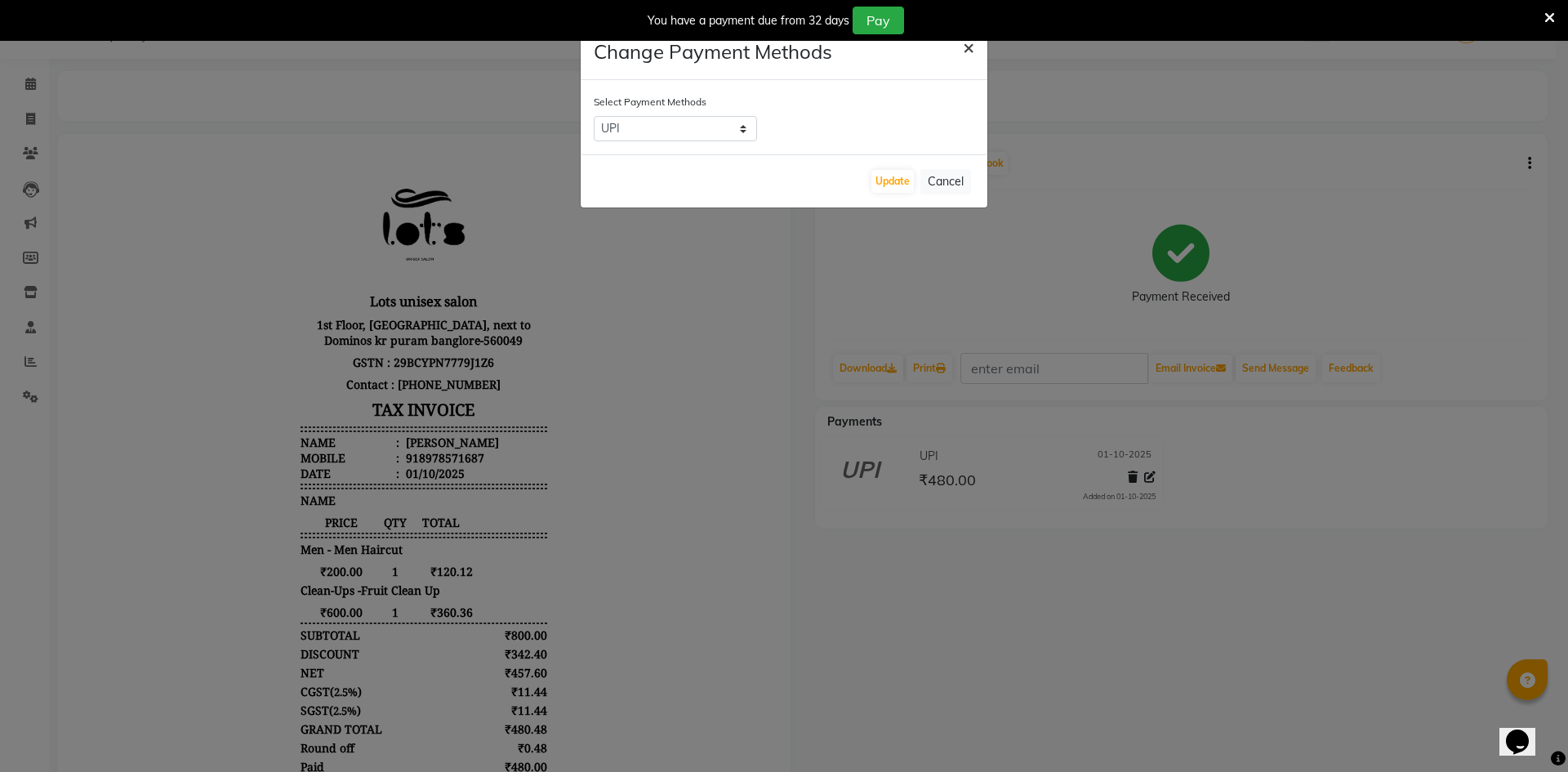
click at [969, 48] on span "×" at bounding box center [969, 47] width 11 height 25
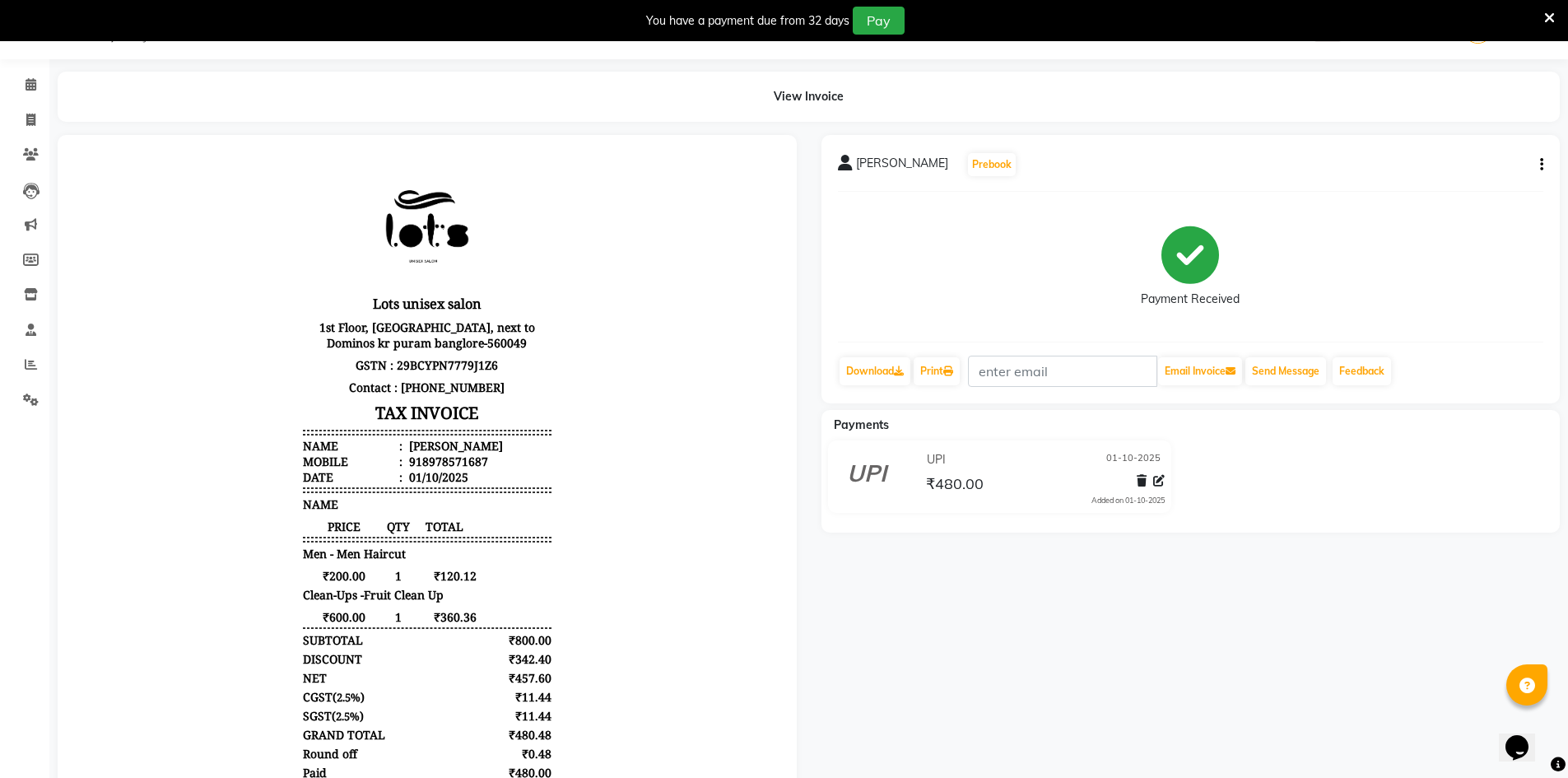
click at [1544, 161] on div "[PERSON_NAME] Prebook Payment Received Download Print Email Invoice Send Messag…" at bounding box center [1191, 269] width 739 height 268
click at [1531, 165] on div "[PERSON_NAME] Prebook" at bounding box center [1192, 165] width 706 height 27
click at [1544, 163] on div "[PERSON_NAME] Prebook Payment Received Download Print Email Invoice Send Messag…" at bounding box center [1191, 269] width 739 height 268
click at [1540, 165] on icon "button" at bounding box center [1541, 165] width 3 height 1
click at [1437, 128] on div "Cancel Invoice" at bounding box center [1460, 124] width 113 height 21
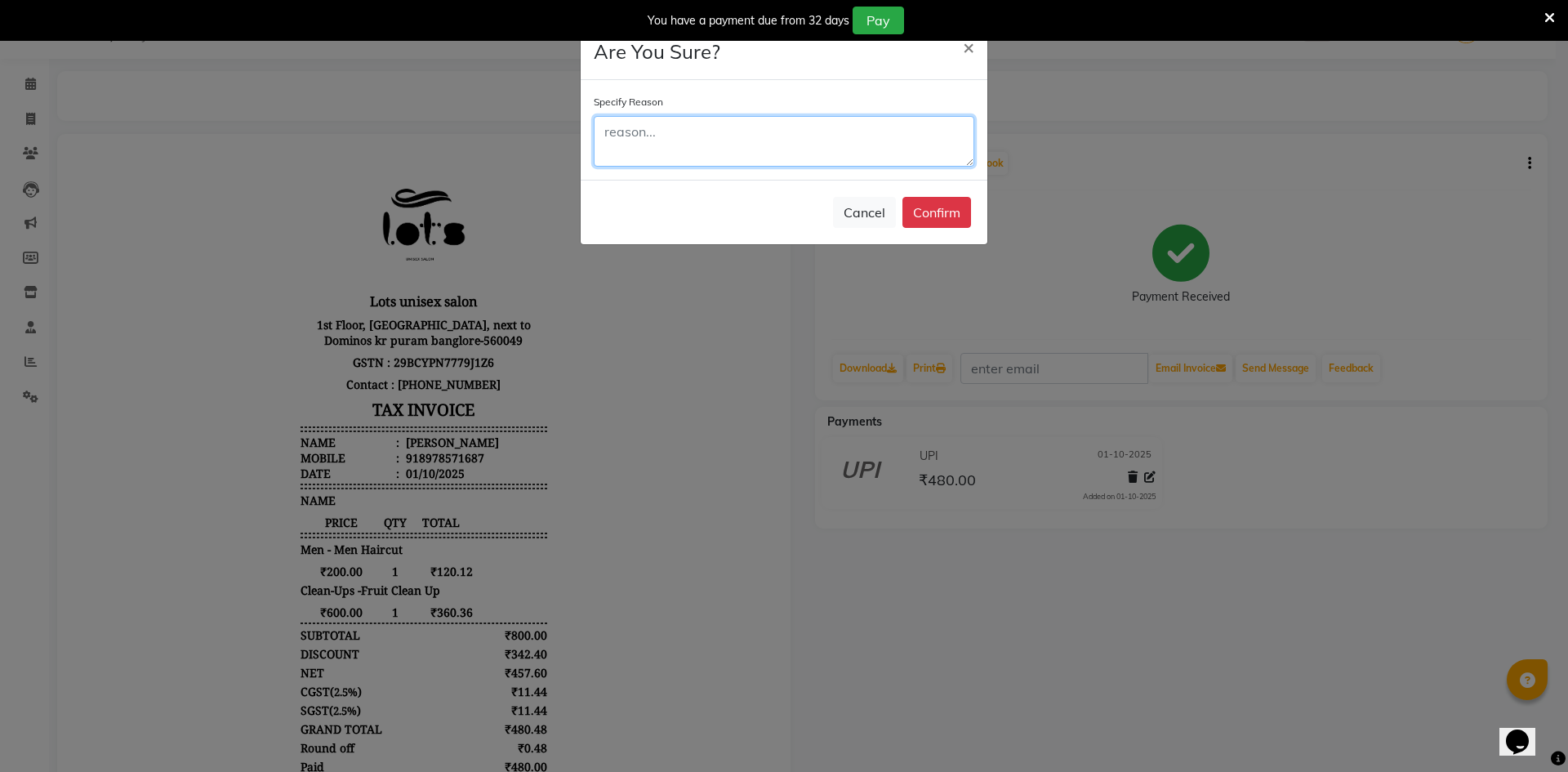
click at [684, 123] on textarea at bounding box center [784, 141] width 381 height 50
type textarea "DELETE"
click at [930, 203] on button "Confirm" at bounding box center [936, 212] width 68 height 31
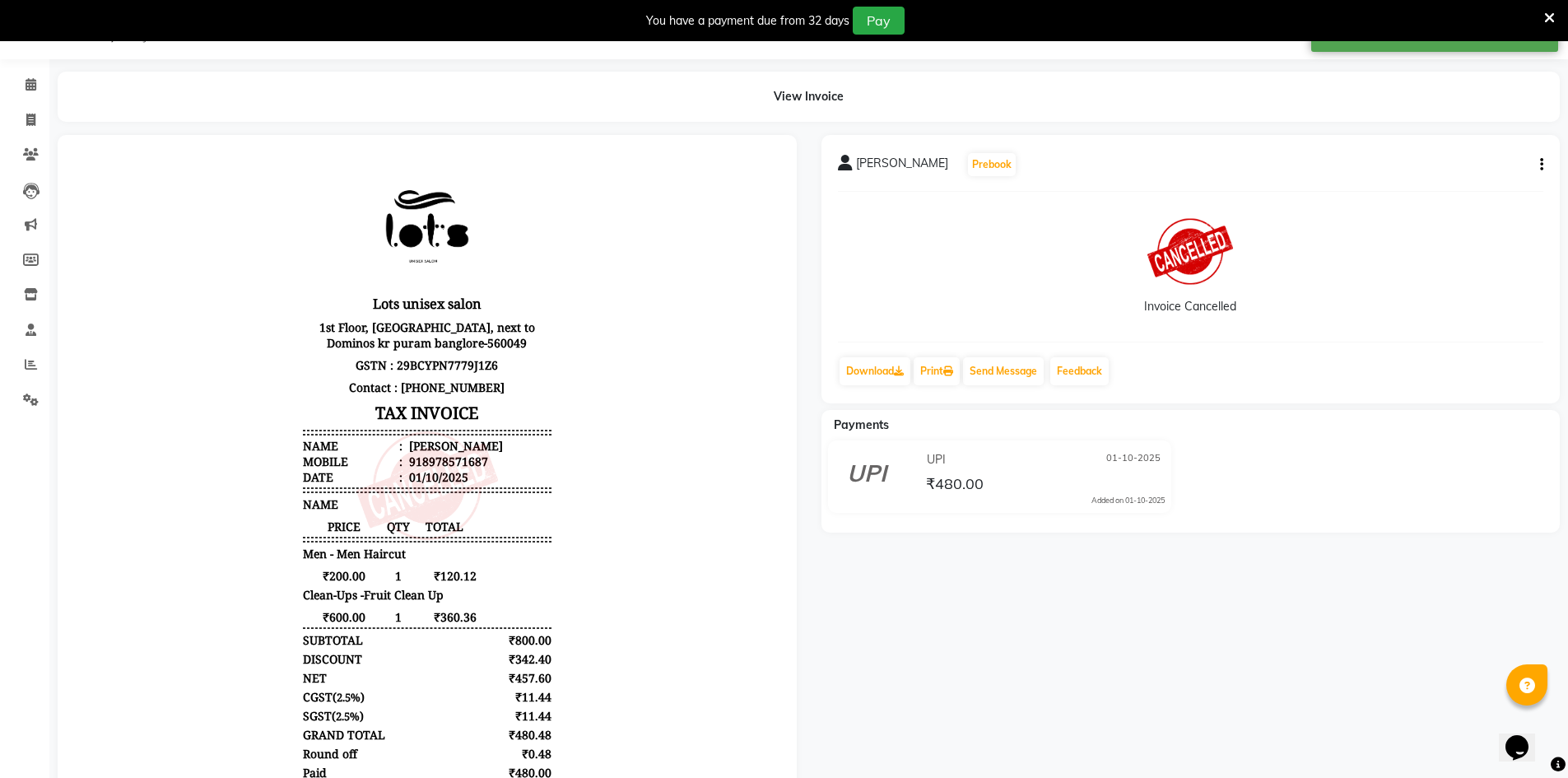
drag, startPoint x: 960, startPoint y: 480, endPoint x: 909, endPoint y: 523, distance: 66.7
click at [909, 523] on div "Payments UPI [DATE] ₹480.00 Added on [DATE]" at bounding box center [1191, 471] width 739 height 122
click at [940, 490] on span "₹480.00" at bounding box center [955, 485] width 57 height 23
click at [1544, 162] on div "[PERSON_NAME] Prebook Invoice Cancelled Download Print Send Message Feedback" at bounding box center [1191, 269] width 739 height 268
click at [1541, 165] on icon "button" at bounding box center [1541, 165] width 3 height 1
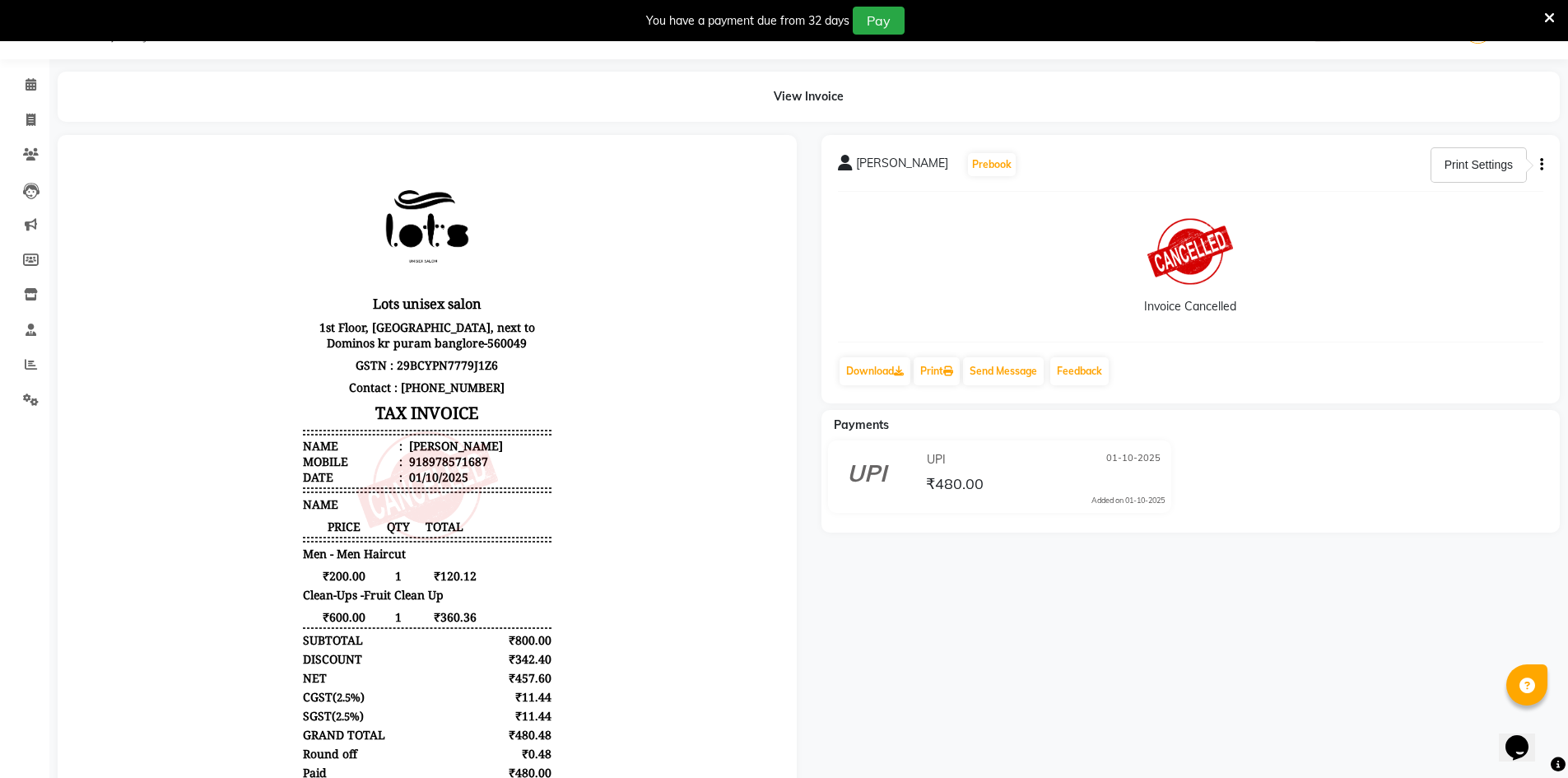
click at [1541, 165] on icon "button" at bounding box center [1541, 165] width 3 height 1
click at [33, 363] on icon at bounding box center [31, 364] width 12 height 12
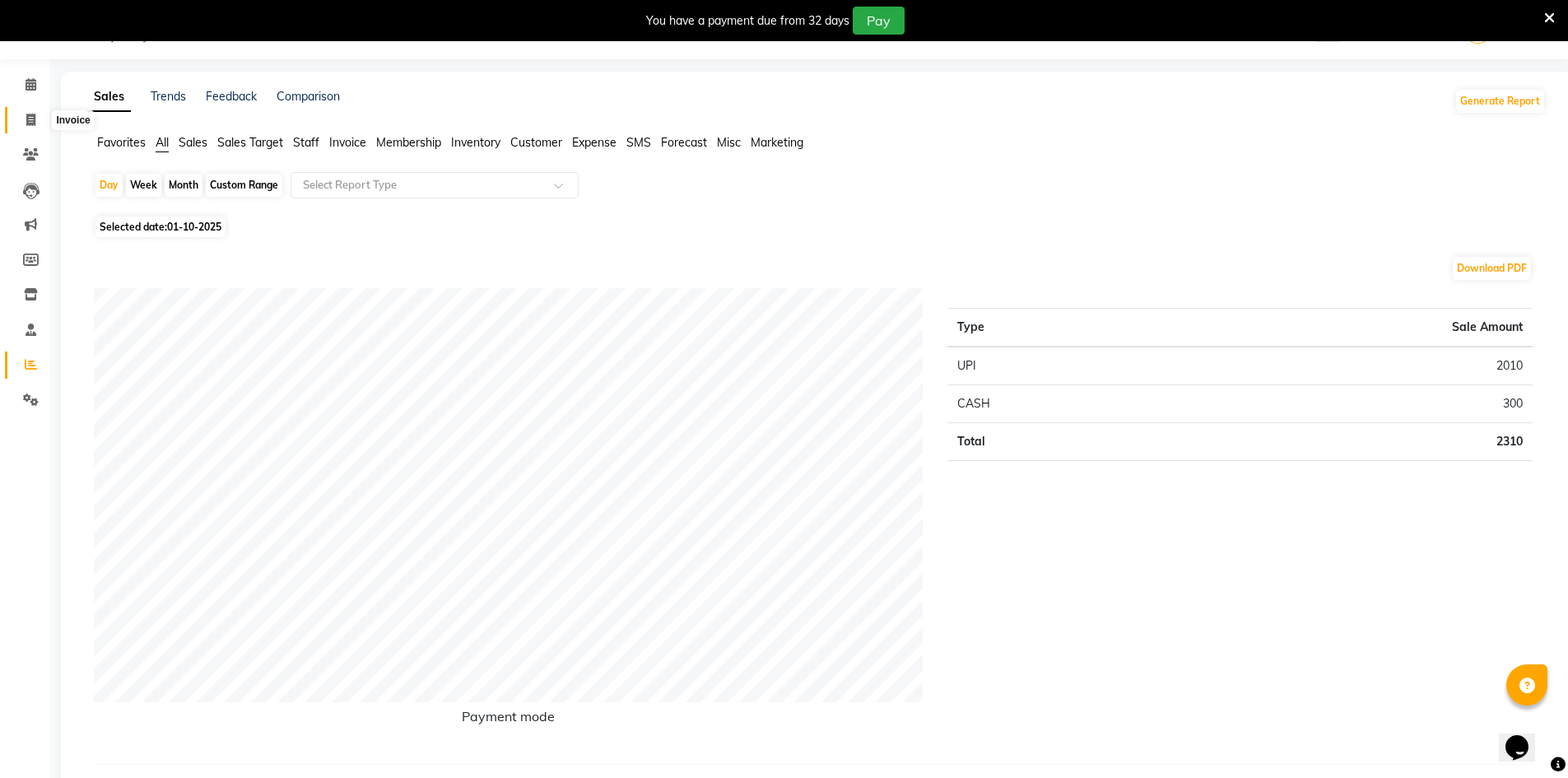
click at [30, 122] on icon at bounding box center [31, 120] width 9 height 12
select select "service"
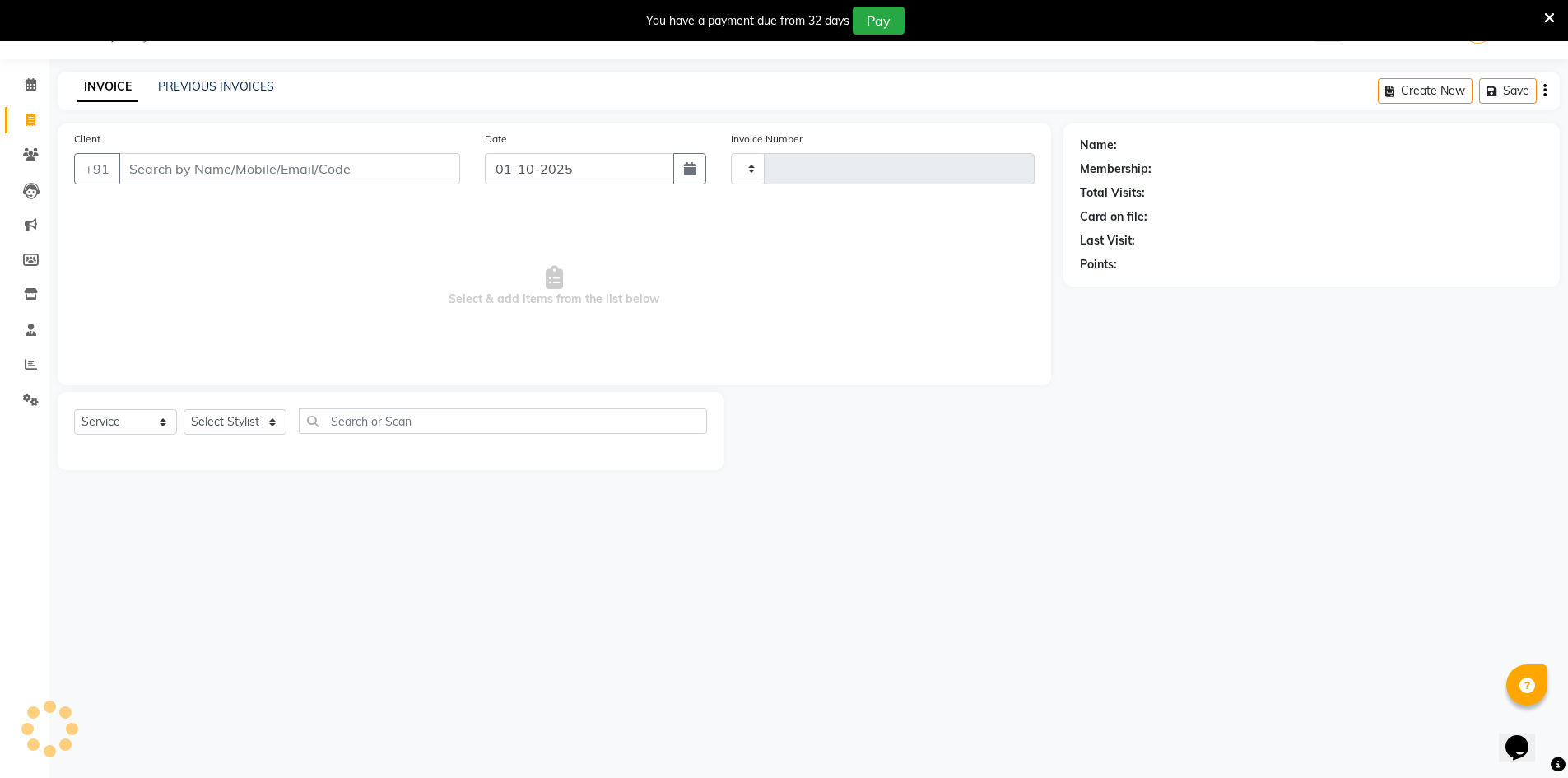
type input "1348"
select select "7339"
click at [31, 124] on icon at bounding box center [31, 120] width 9 height 12
select select "service"
type input "1348"
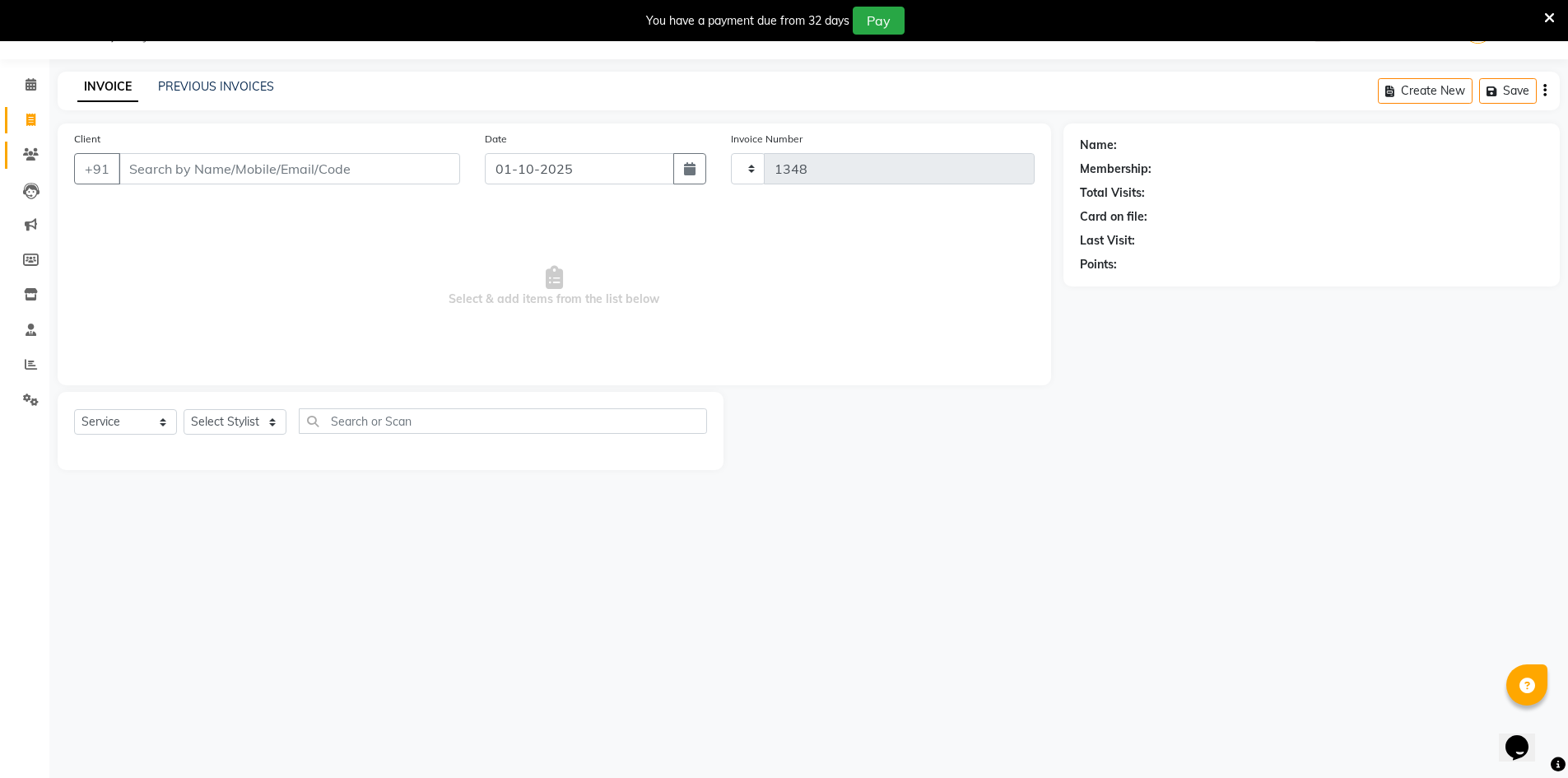
select select "7339"
click at [33, 156] on icon at bounding box center [31, 154] width 15 height 12
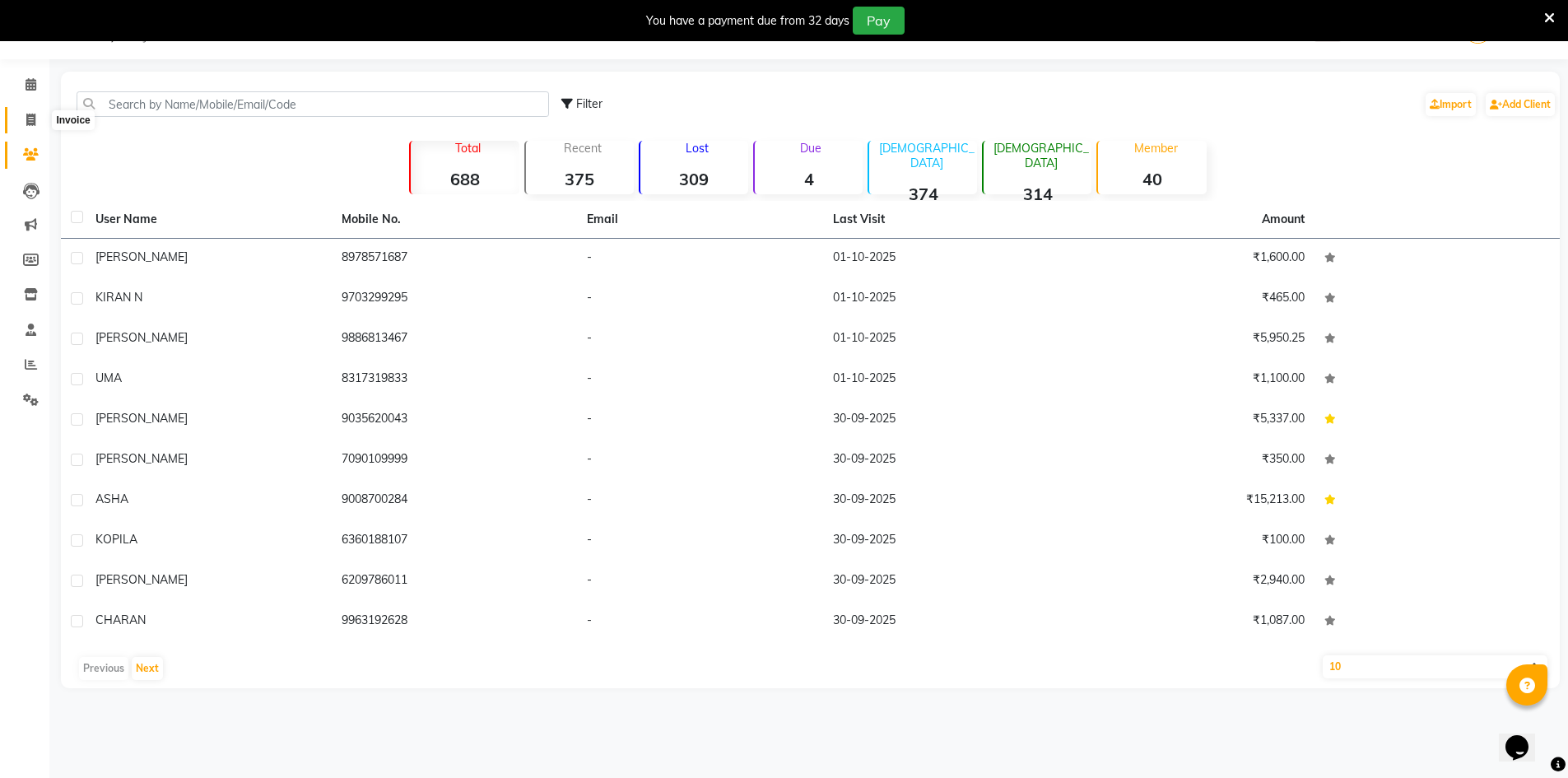
click at [34, 115] on icon at bounding box center [31, 120] width 9 height 12
select select "service"
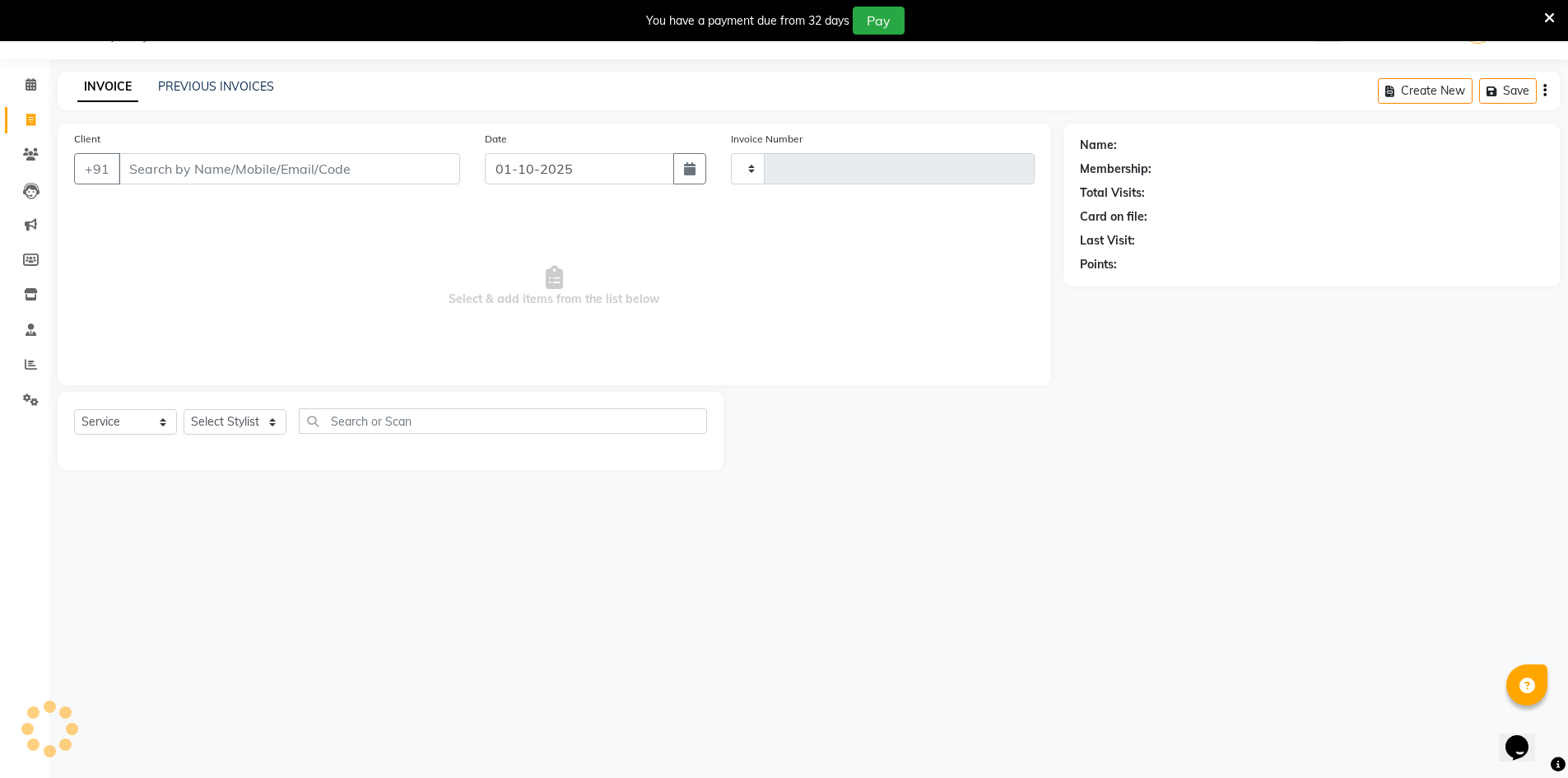
click at [150, 167] on input "Client" at bounding box center [289, 168] width 342 height 32
type input "1348"
select select "7339"
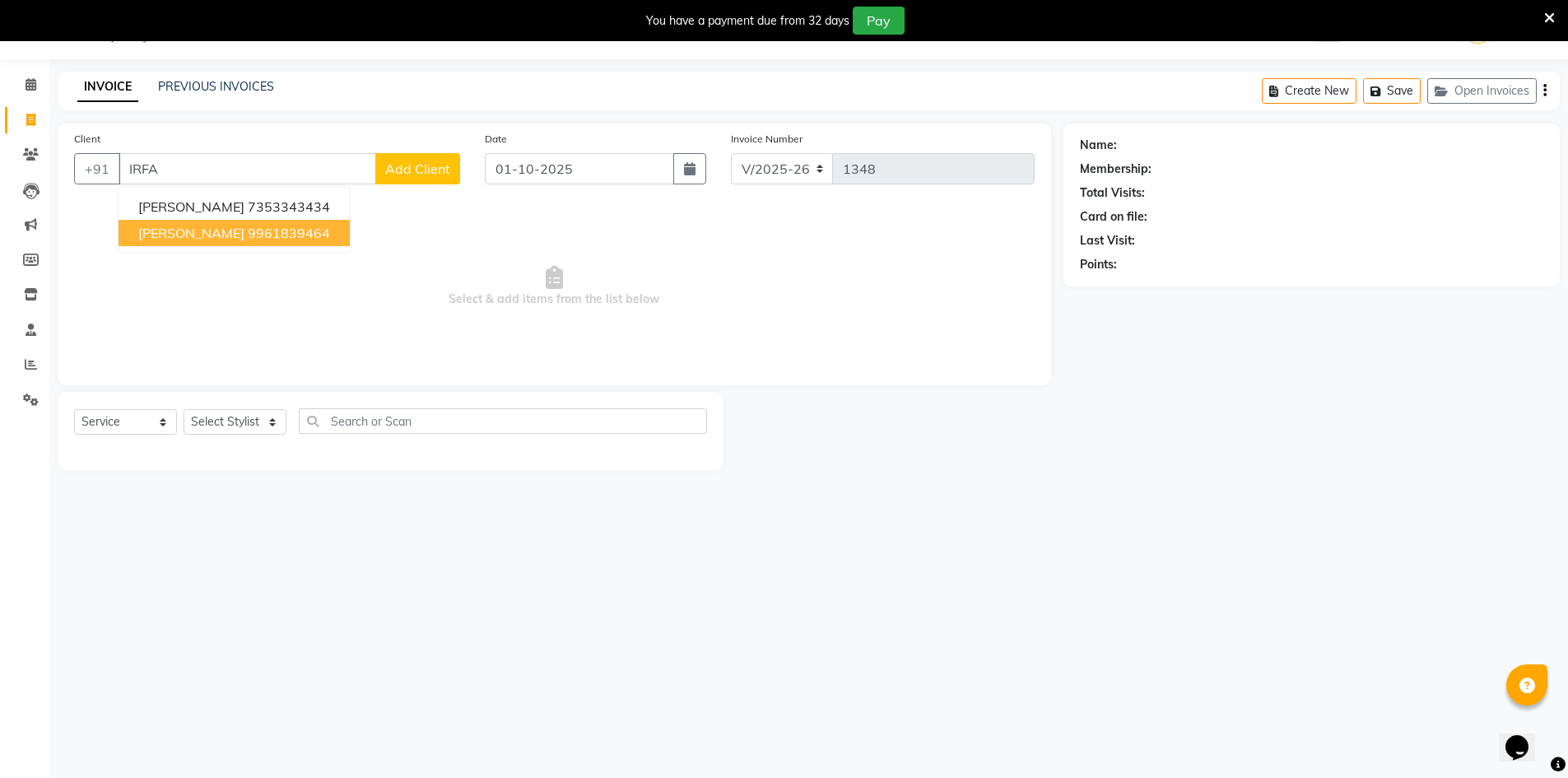
click at [186, 241] on button "[PERSON_NAME] 9961839464" at bounding box center [235, 233] width 232 height 27
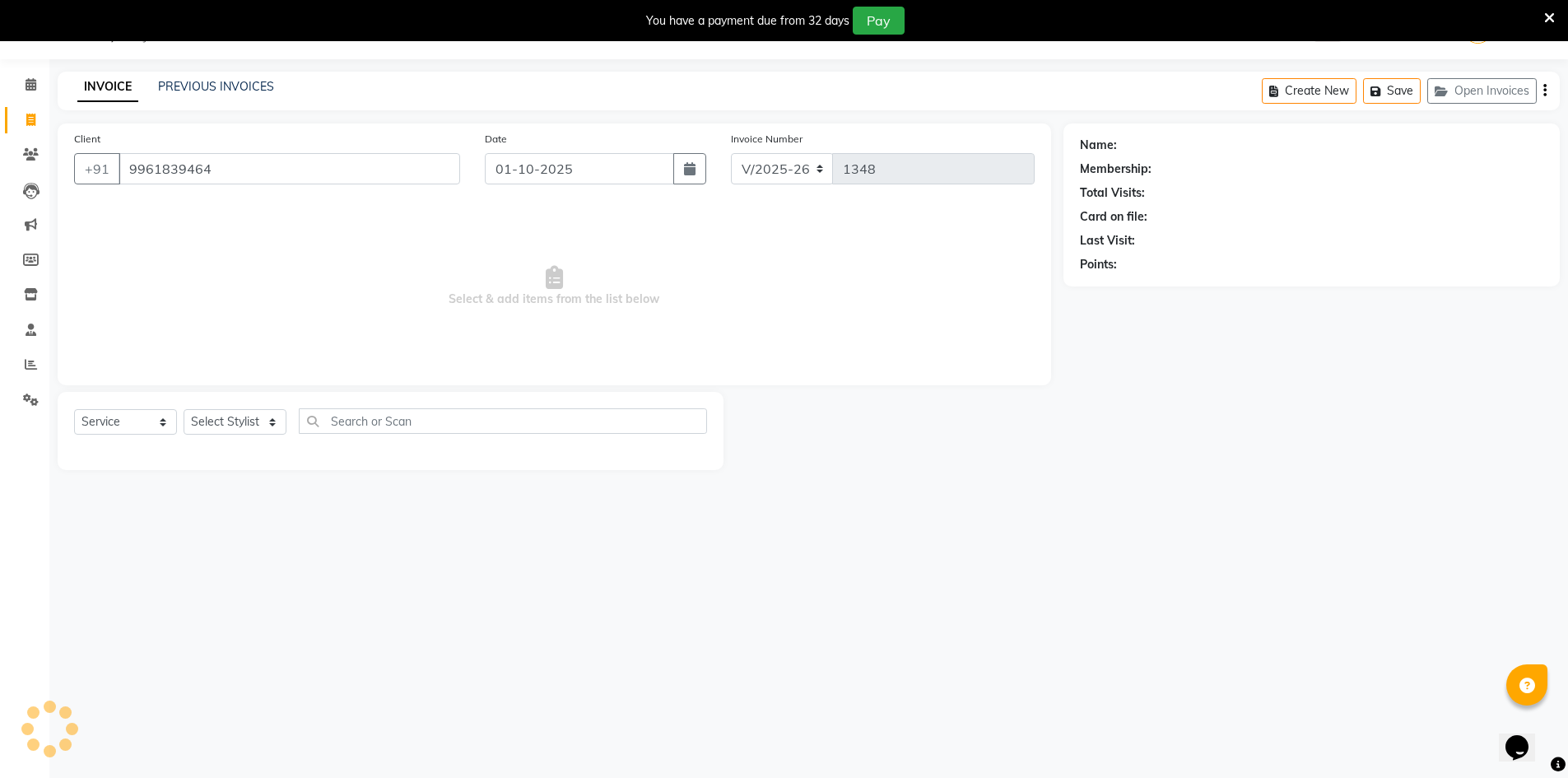
type input "9961839464"
click at [253, 427] on select "Select Stylist [PERSON_NAME] [PERSON_NAME] RITHU [PERSON_NAME]" at bounding box center [235, 421] width 103 height 26
select select "66807"
click at [184, 409] on select "Select Stylist [PERSON_NAME] [PERSON_NAME] RITHU [PERSON_NAME]" at bounding box center [235, 421] width 103 height 26
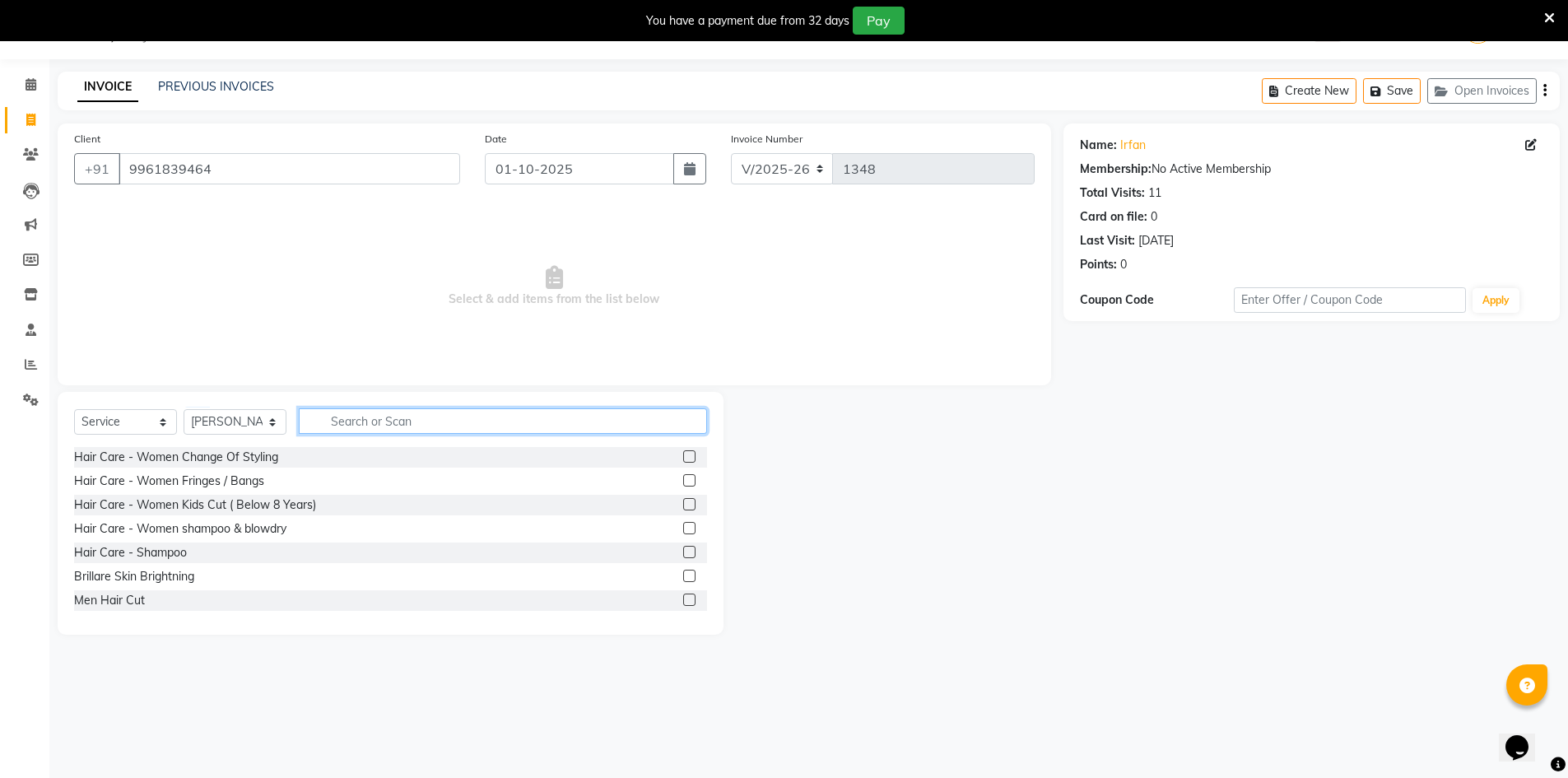
click at [314, 427] on input "text" at bounding box center [503, 421] width 409 height 26
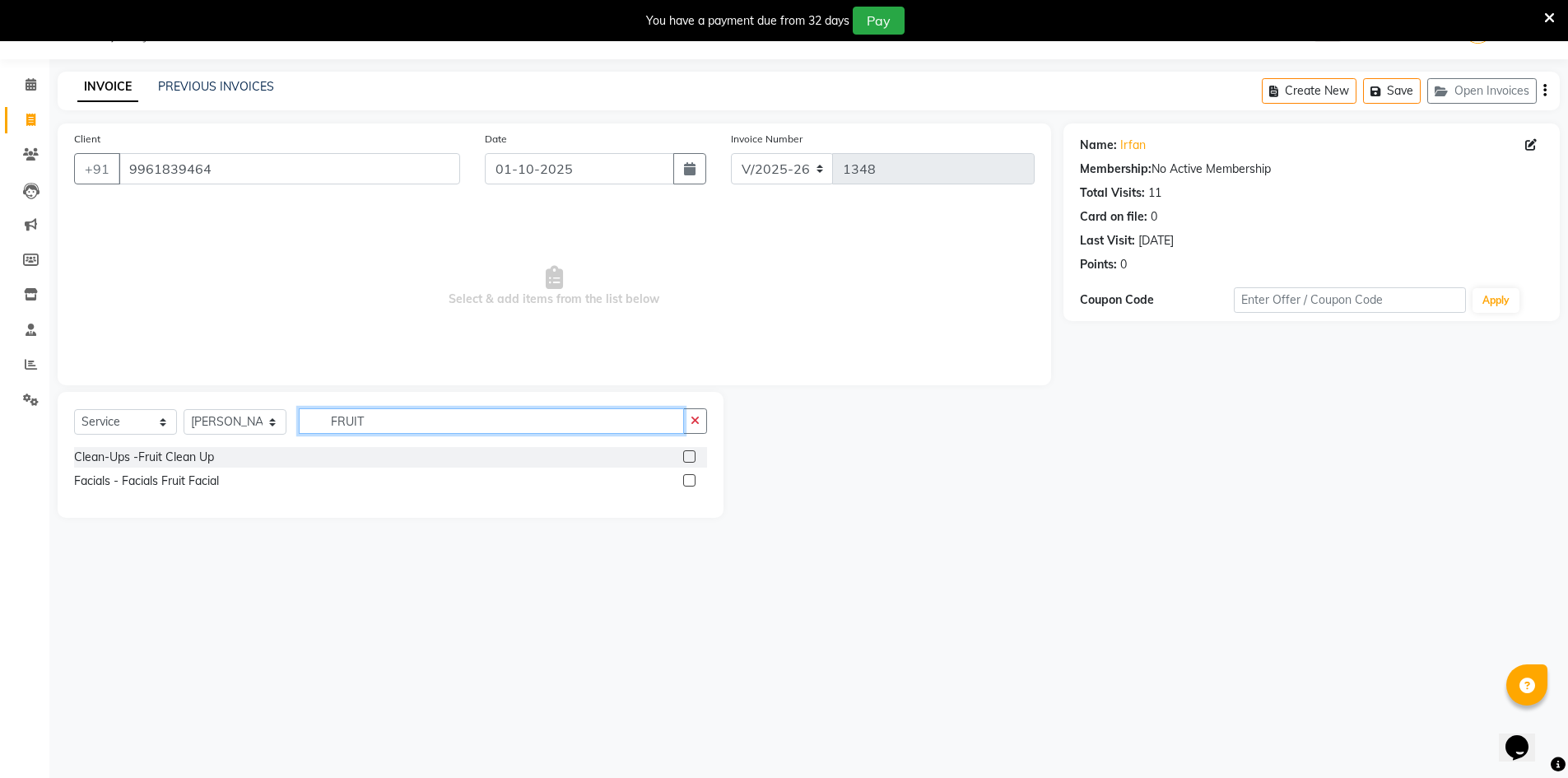
type input "FRUIT"
click at [691, 456] on label at bounding box center [689, 456] width 12 height 12
click at [691, 456] on input "checkbox" at bounding box center [688, 456] width 11 height 11
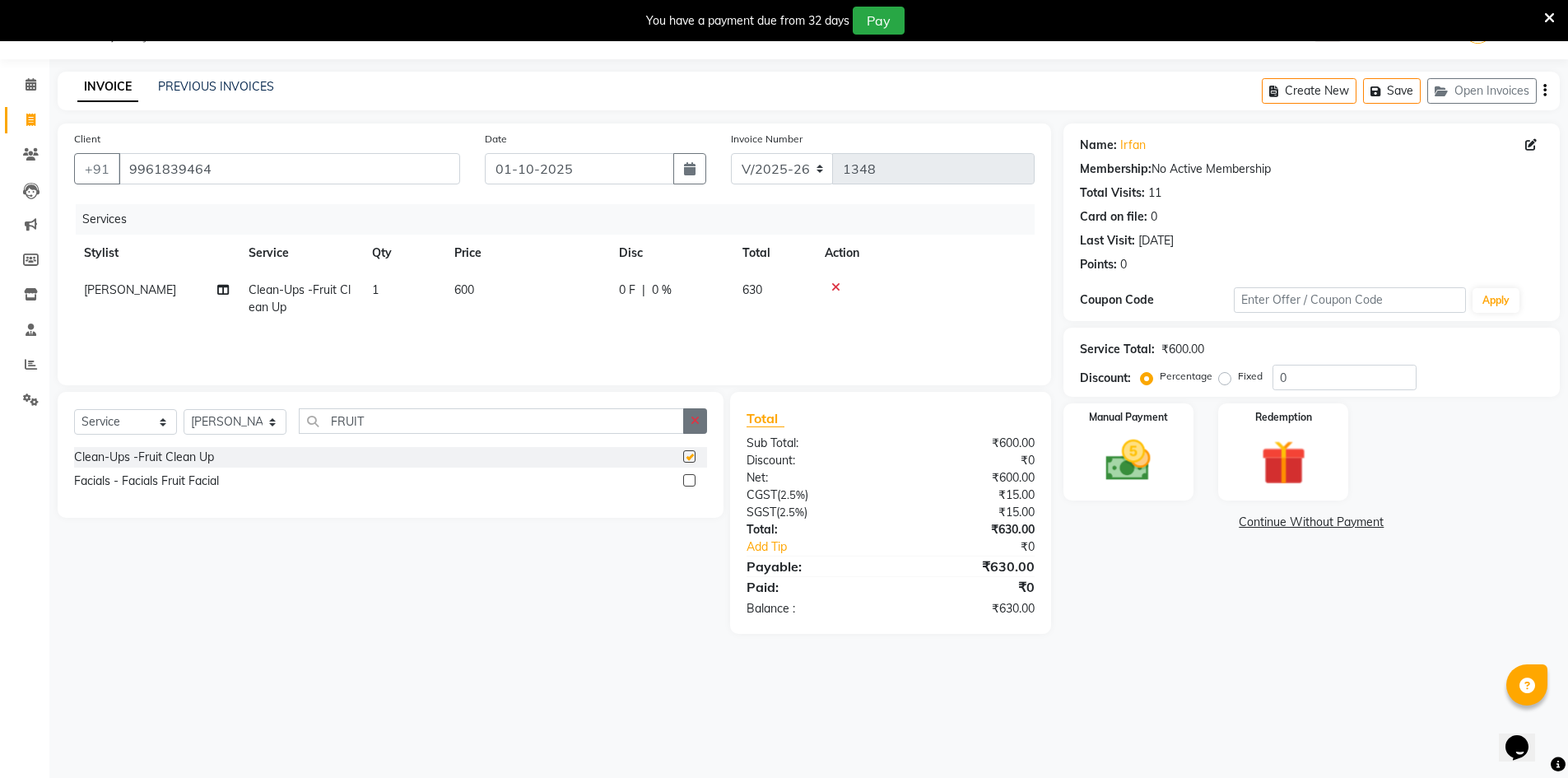
checkbox input "false"
click at [700, 421] on icon "button" at bounding box center [695, 420] width 9 height 11
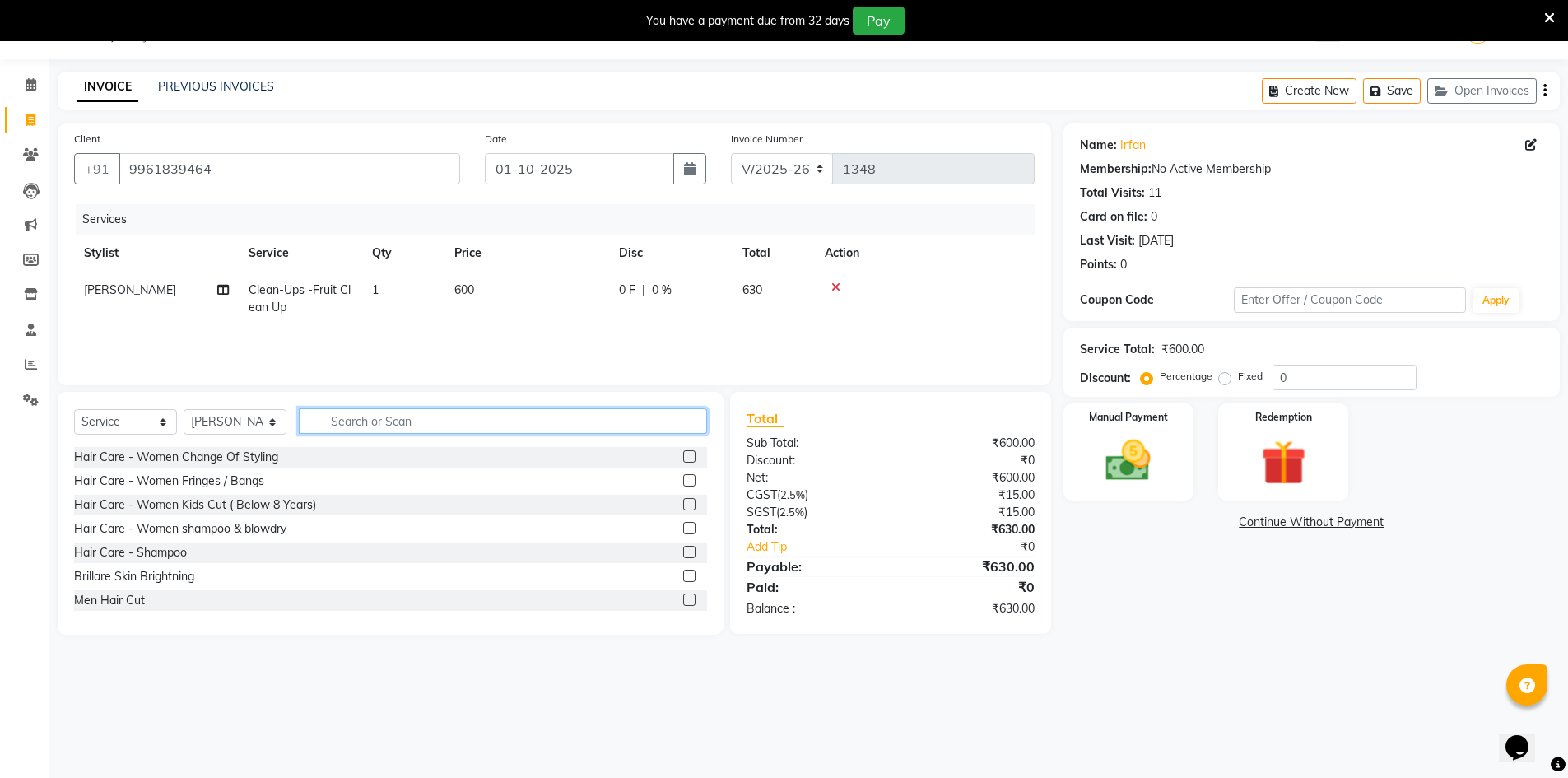
click at [365, 429] on input "text" at bounding box center [503, 421] width 409 height 26
click at [262, 421] on select "Select Stylist [PERSON_NAME] [PERSON_NAME] RITHU [PERSON_NAME]" at bounding box center [235, 421] width 103 height 26
select select "66805"
click at [184, 409] on select "Select Stylist [PERSON_NAME] [PERSON_NAME] RITHU [PERSON_NAME]" at bounding box center [235, 421] width 103 height 26
click at [368, 435] on div "Select Service Product Membership Package Voucher Prepaid Gift Card Select Styl…" at bounding box center [390, 428] width 633 height 38
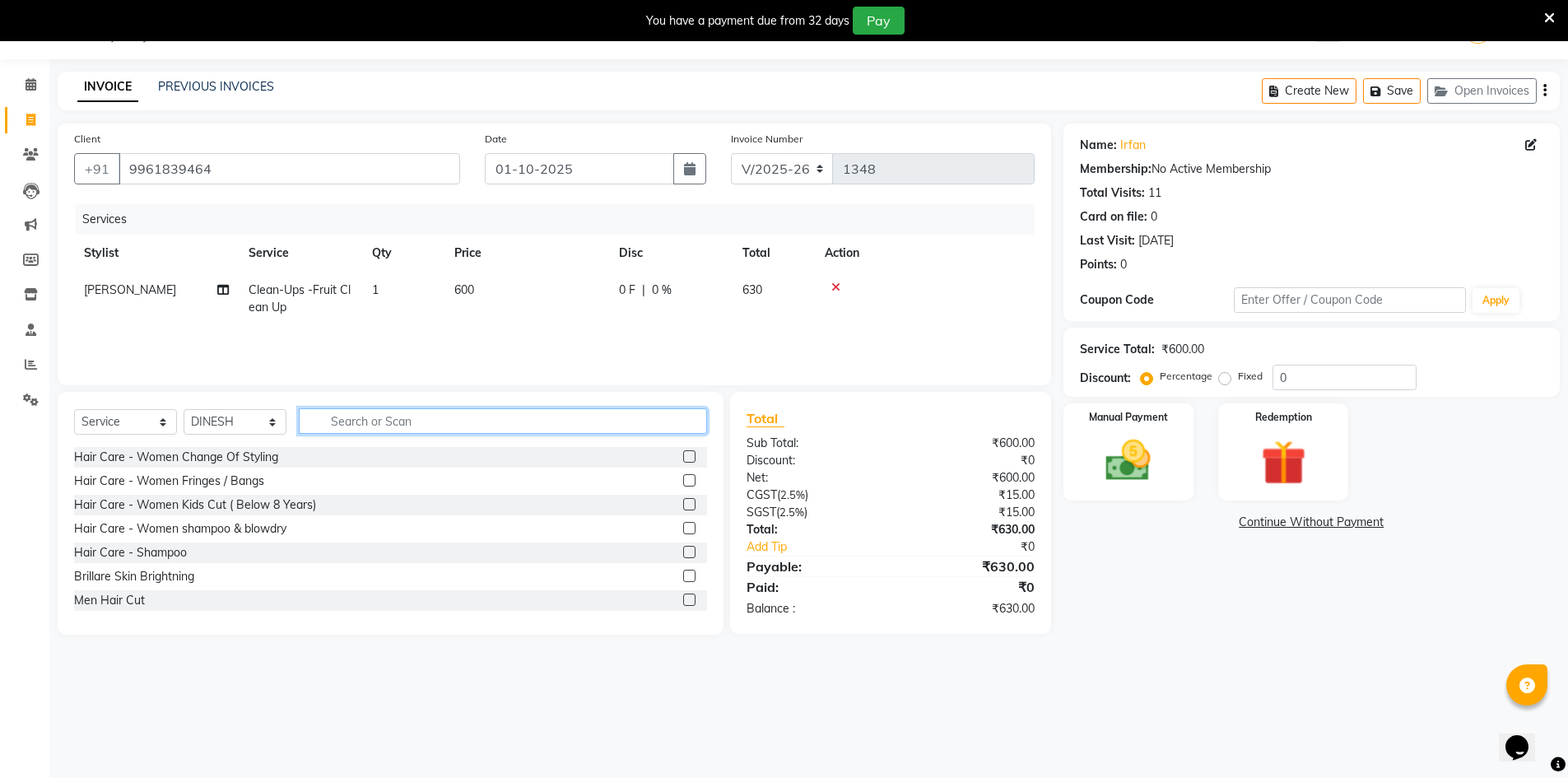
click at [373, 417] on input "text" at bounding box center [503, 421] width 409 height 26
type input "HAIR C"
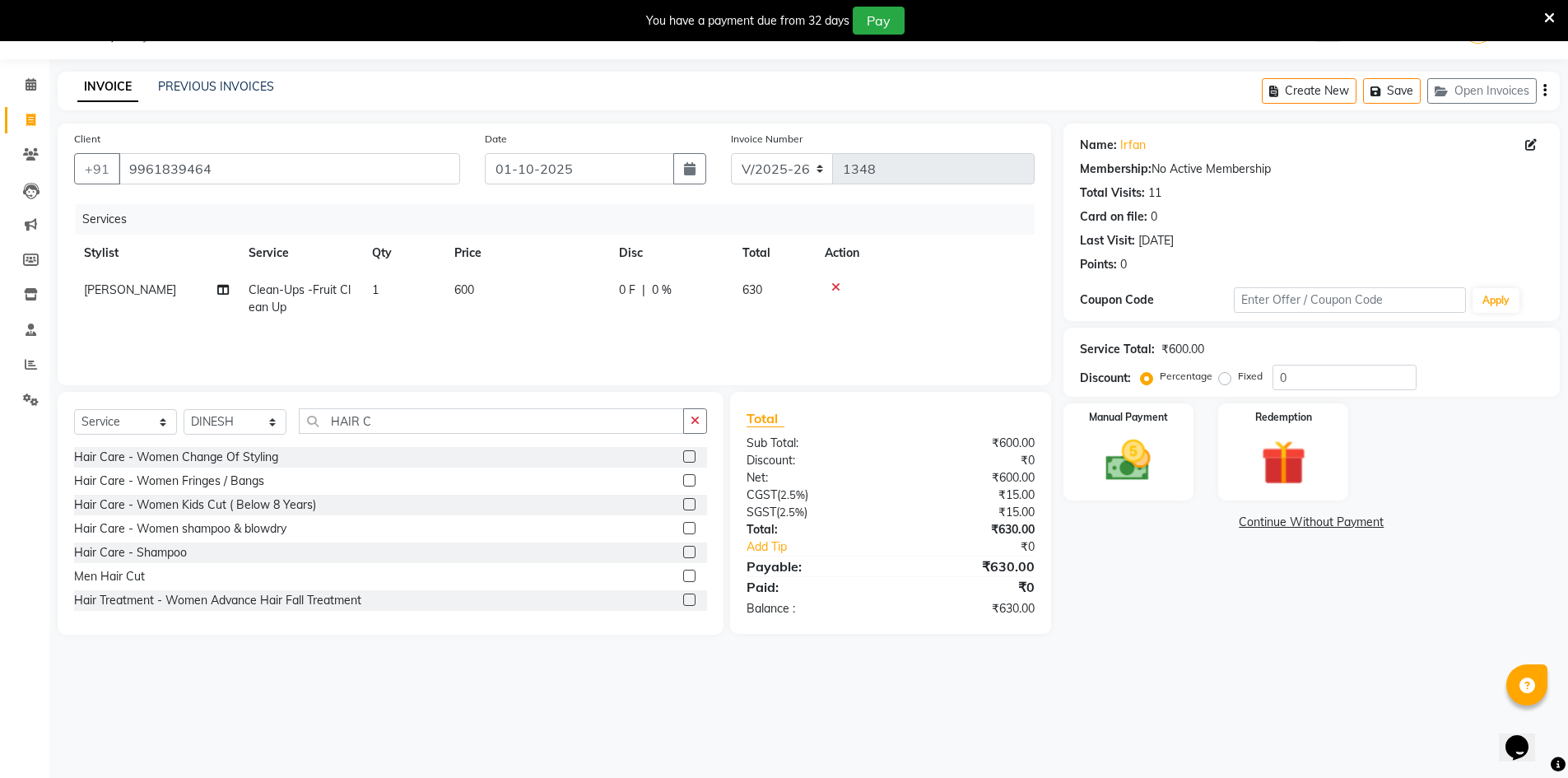
click at [683, 573] on label at bounding box center [689, 575] width 12 height 12
click at [683, 573] on input "checkbox" at bounding box center [688, 576] width 11 height 11
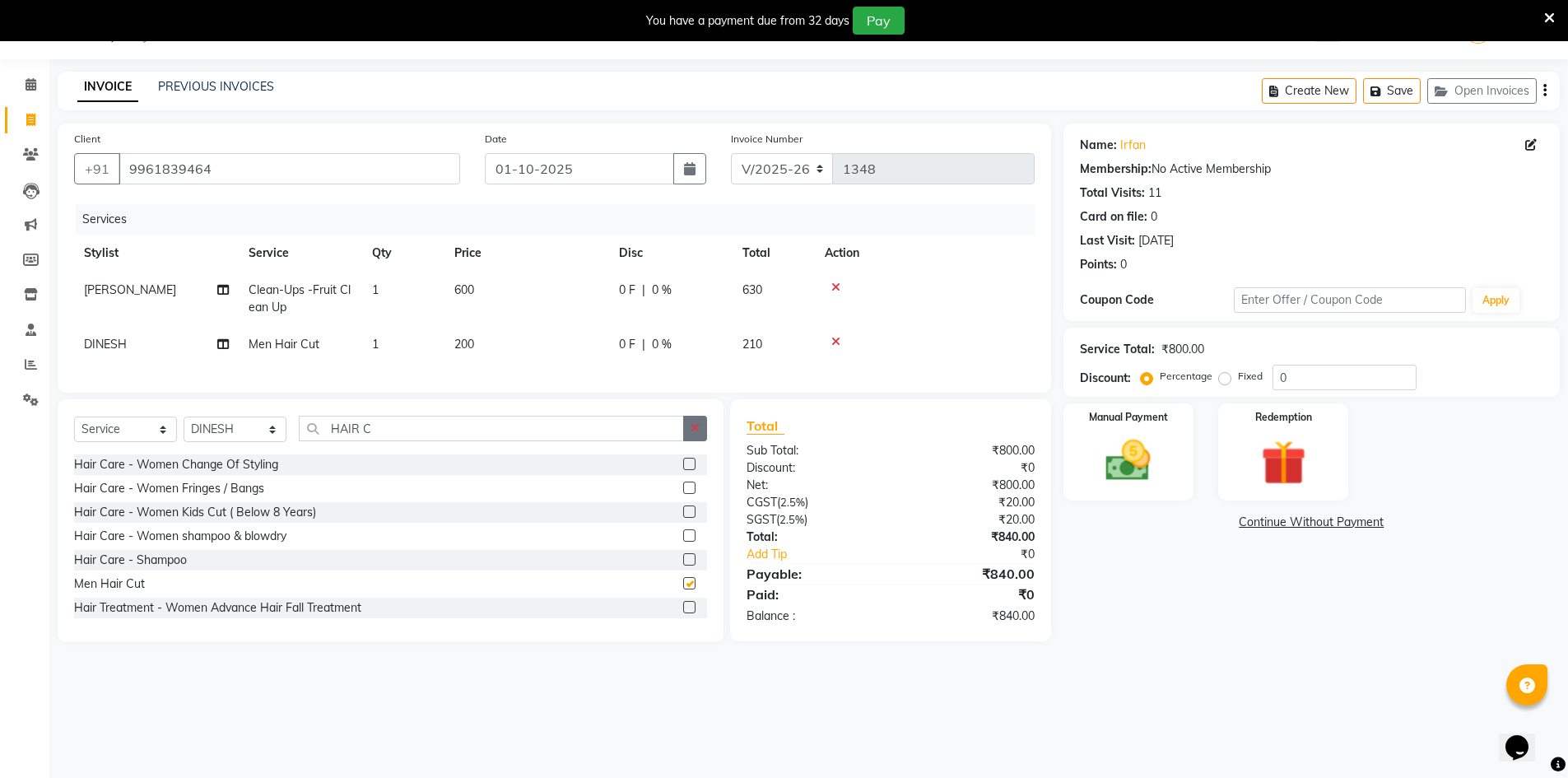
checkbox input "false"
click at [695, 441] on button "button" at bounding box center [695, 428] width 24 height 26
click at [1545, 91] on icon "button" at bounding box center [1545, 91] width 3 height 1
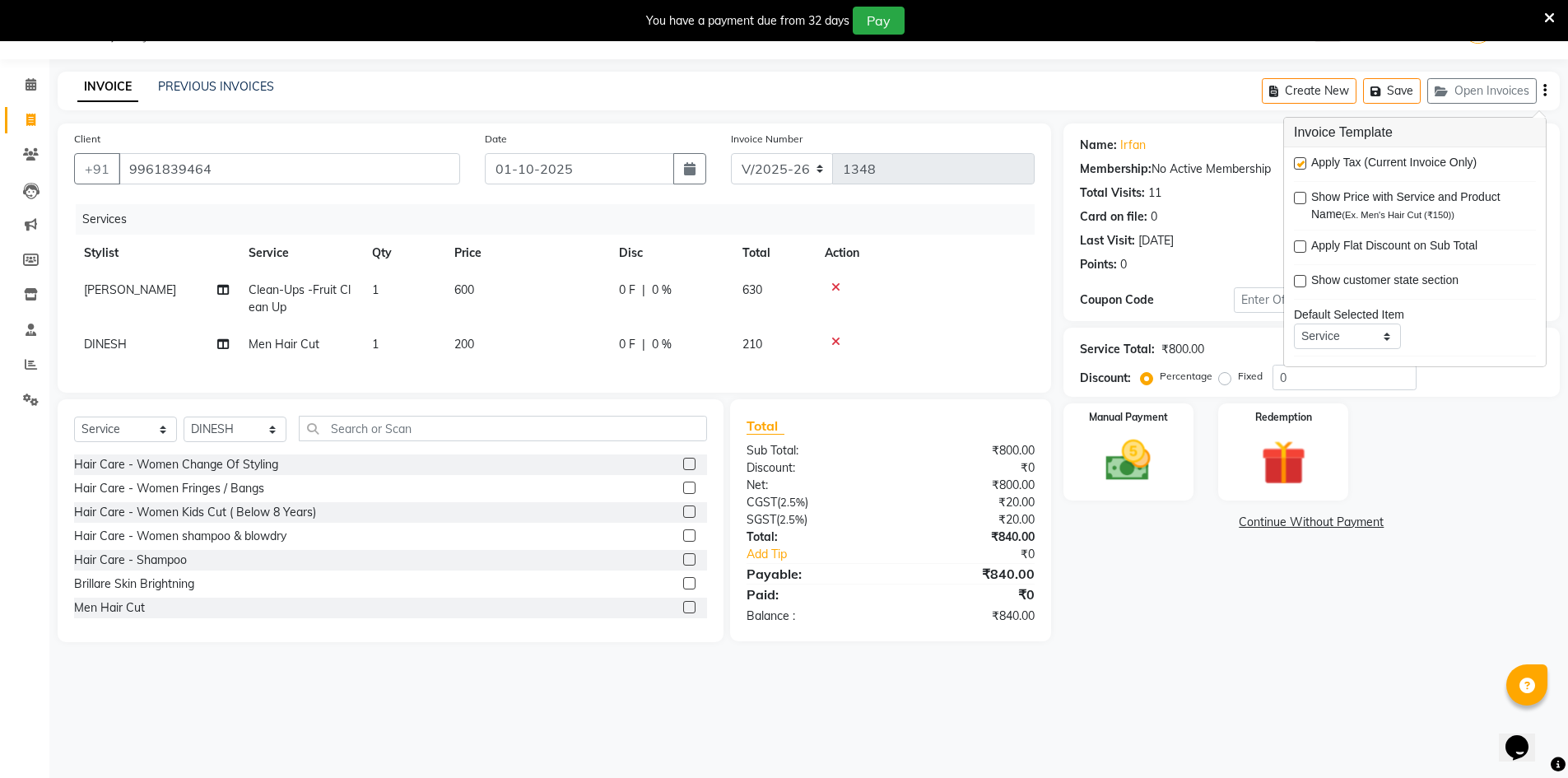
click at [1301, 160] on label at bounding box center [1300, 163] width 12 height 12
click at [1301, 160] on input "checkbox" at bounding box center [1299, 164] width 11 height 11
click at [1302, 161] on label at bounding box center [1300, 163] width 12 height 12
click at [1302, 161] on input "checkbox" at bounding box center [1299, 164] width 11 height 11
checkbox input "true"
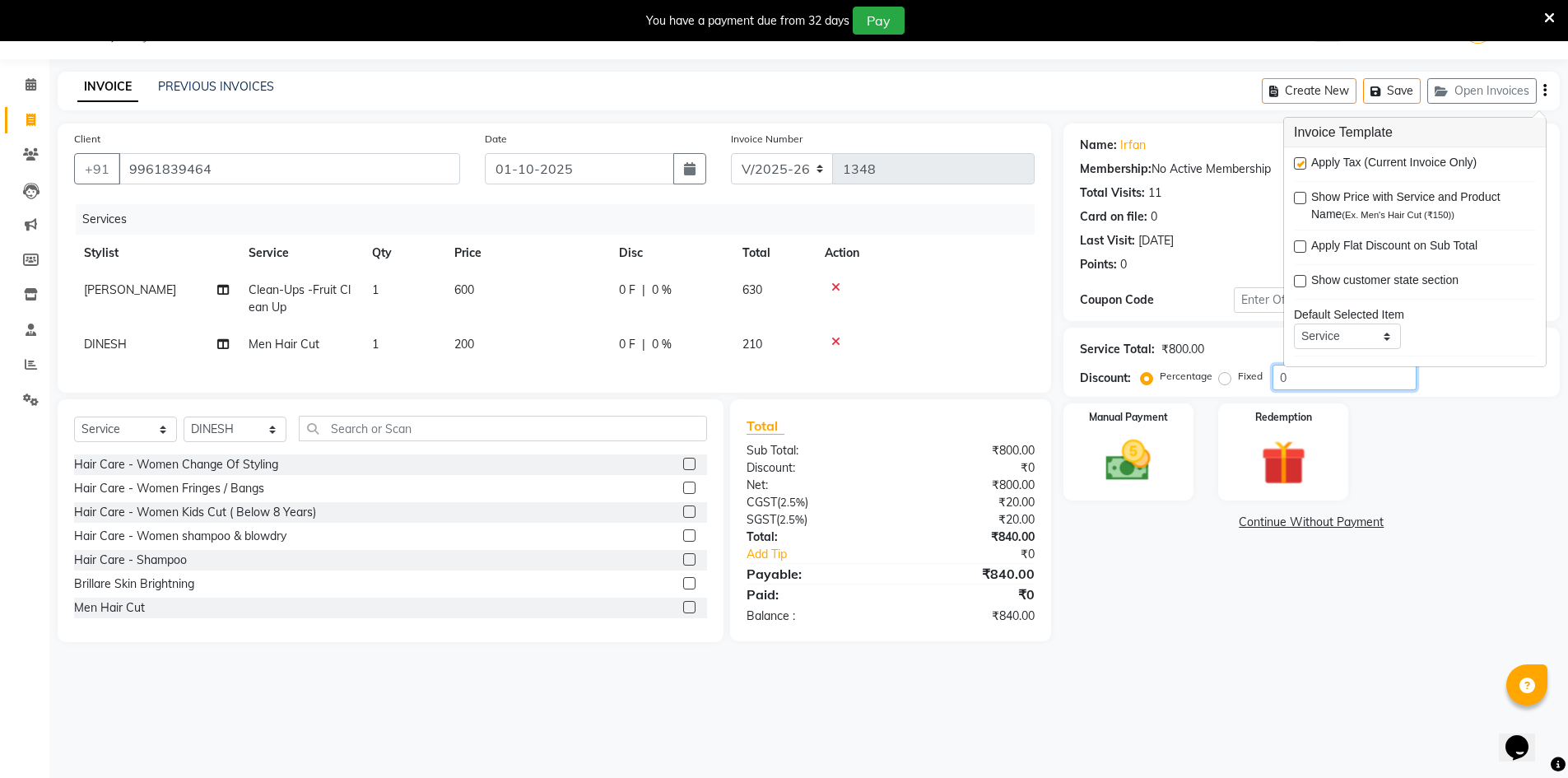
click at [1321, 377] on input "0" at bounding box center [1345, 377] width 145 height 26
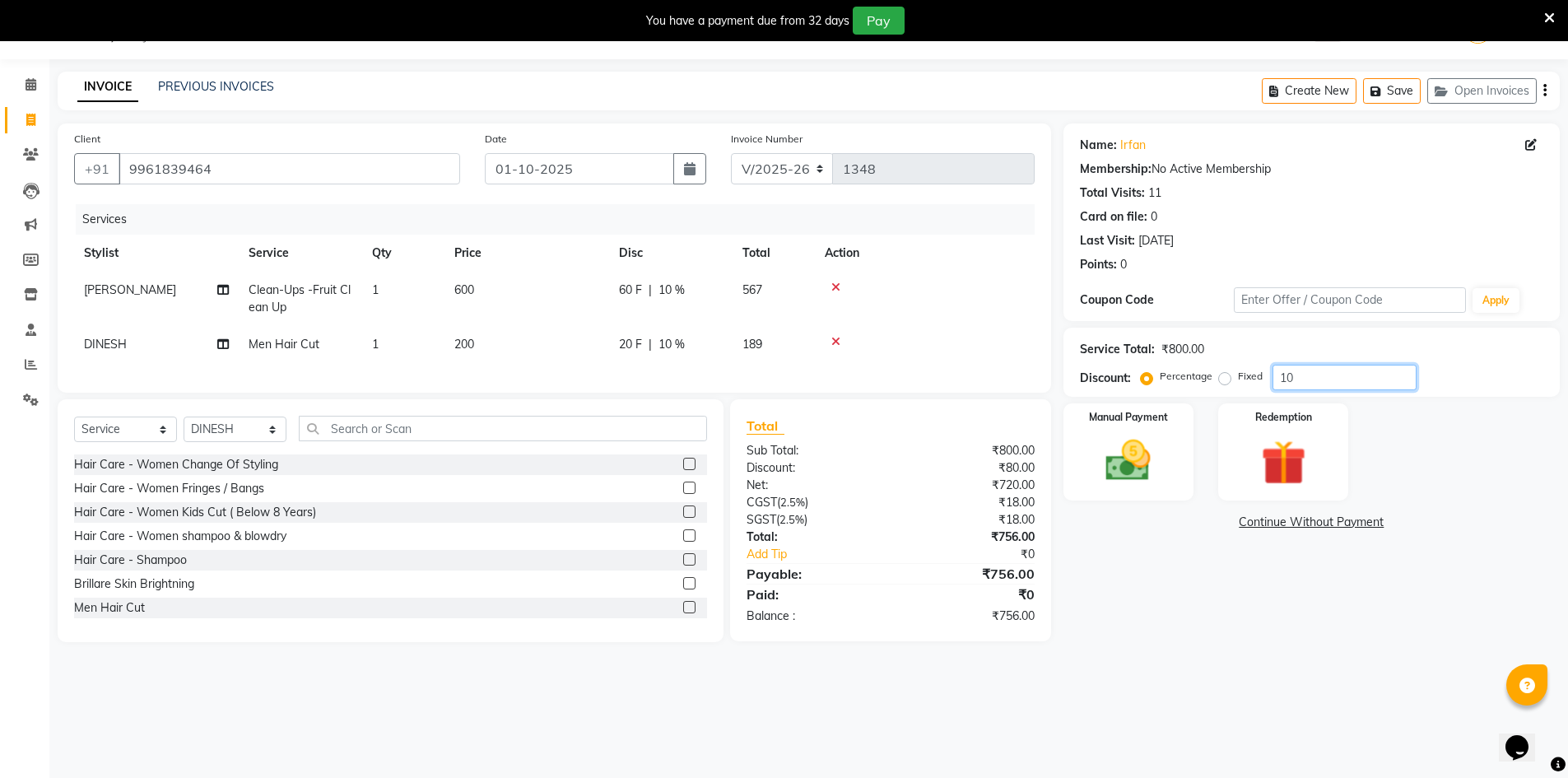
type input "1"
type input "42.8"
click at [1174, 475] on div "Manual Payment" at bounding box center [1129, 453] width 136 height 101
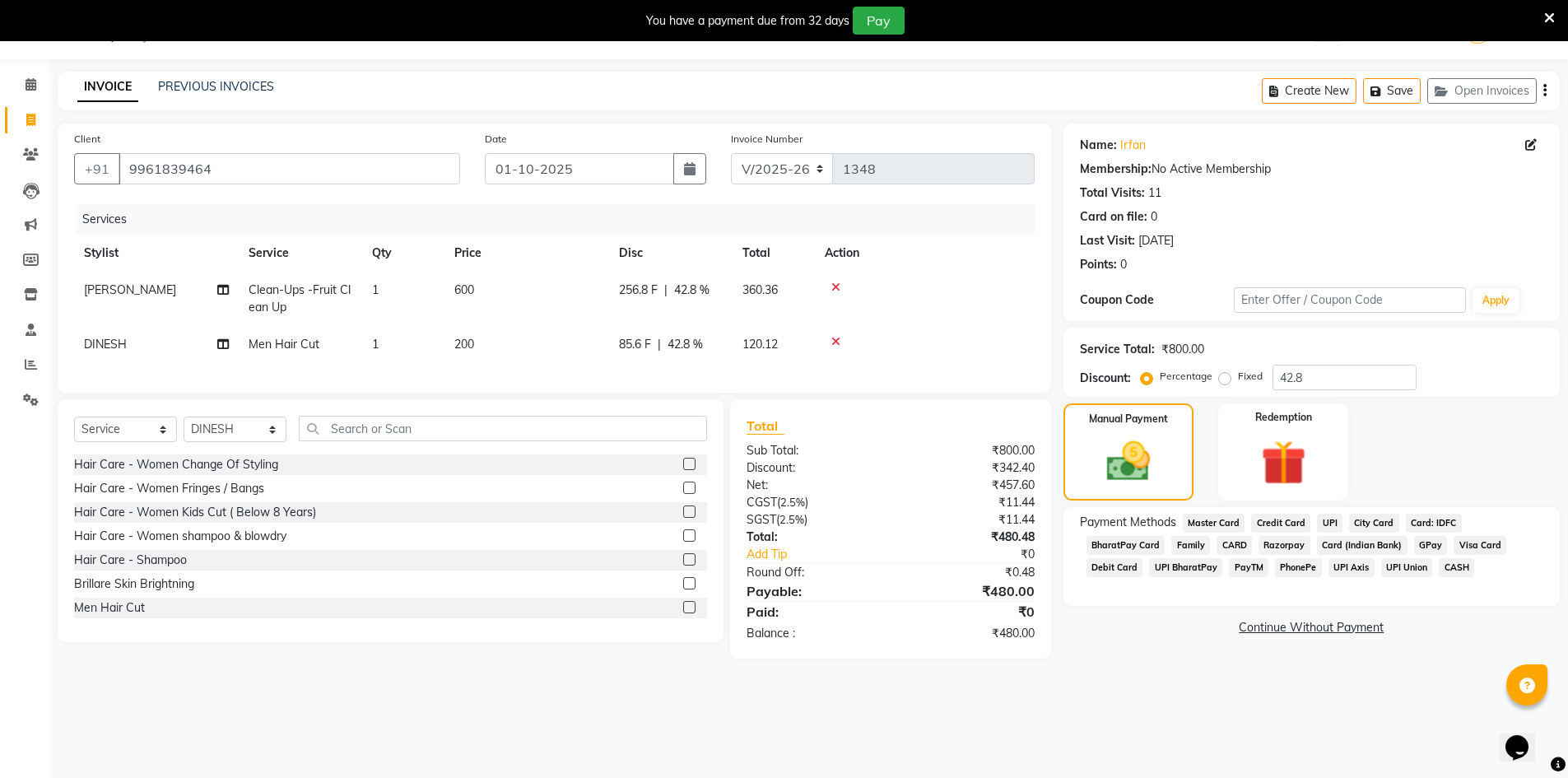
click at [1320, 519] on span "UPI" at bounding box center [1330, 523] width 26 height 19
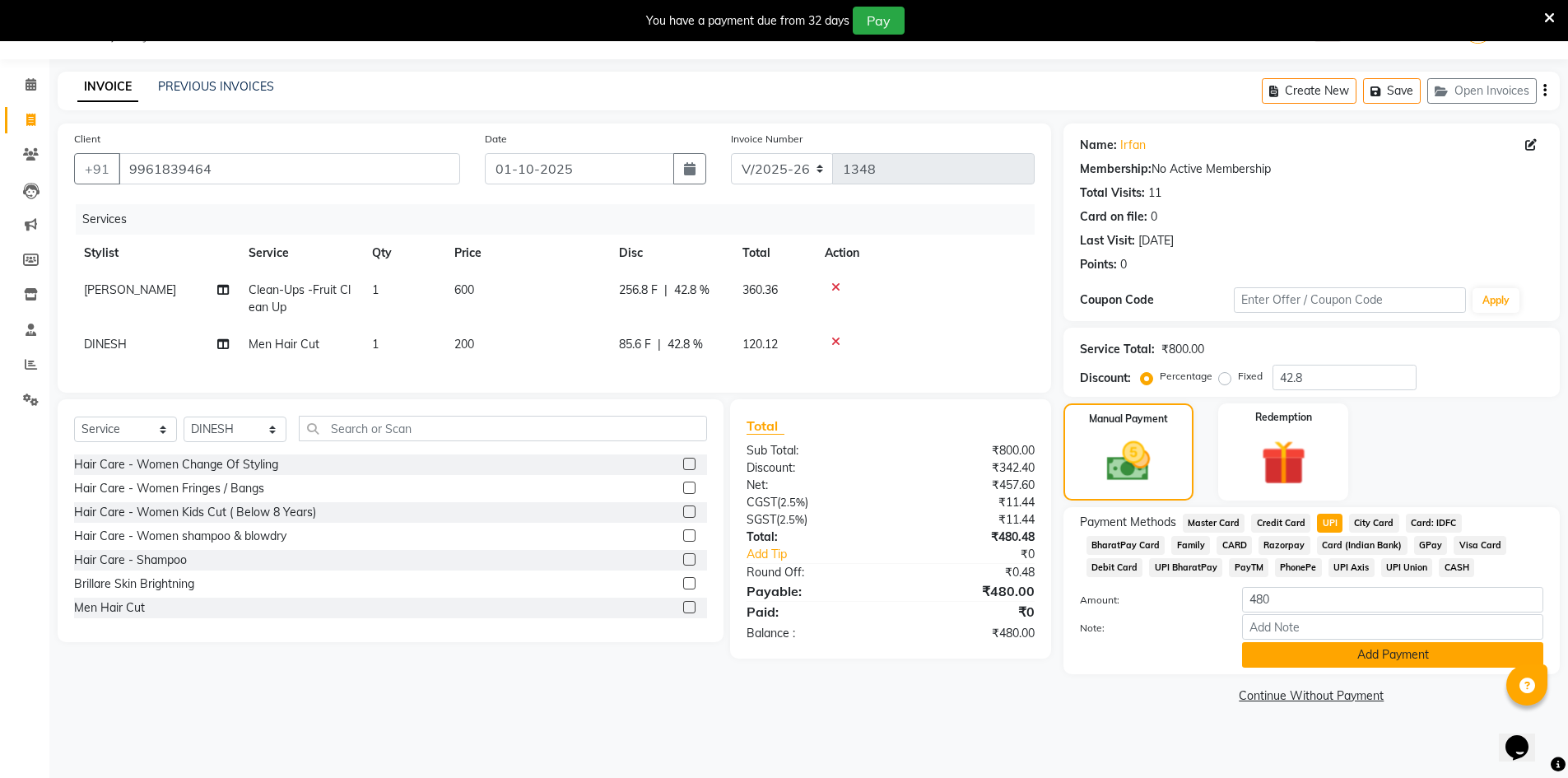
click at [1286, 656] on button "Add Payment" at bounding box center [1393, 655] width 302 height 26
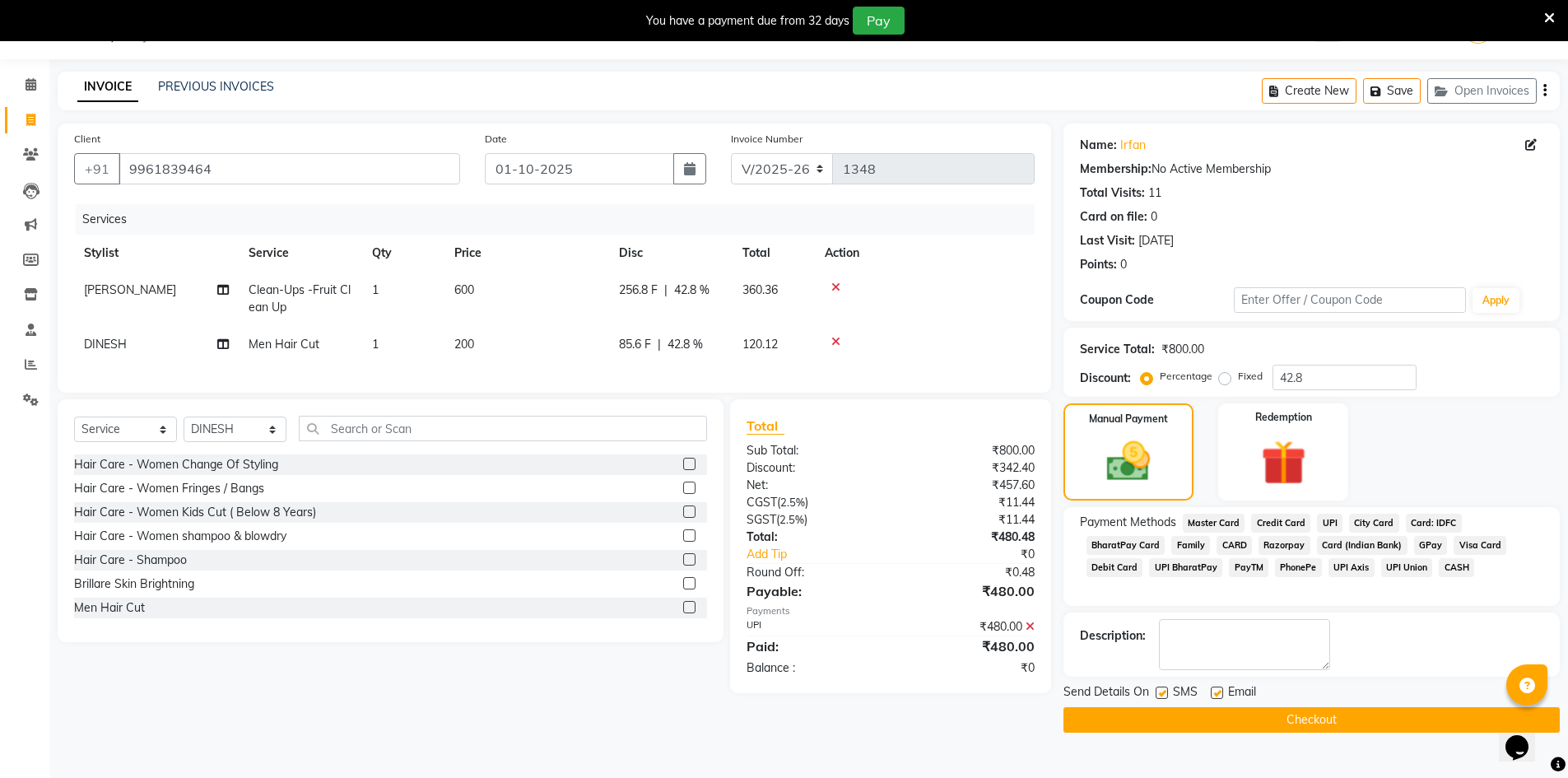
click at [1187, 720] on button "Checkout" at bounding box center [1311, 720] width 497 height 26
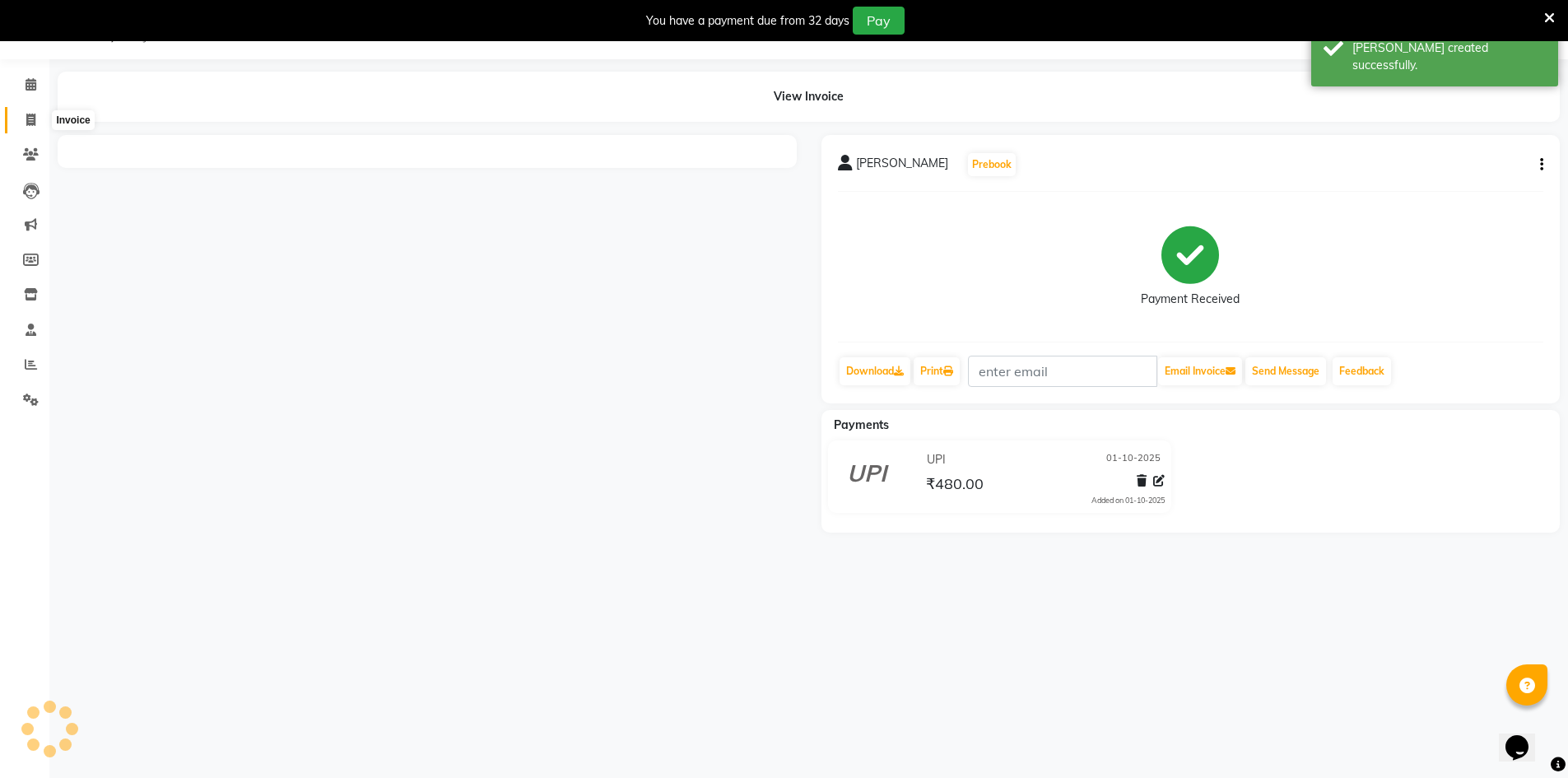
click at [28, 123] on icon at bounding box center [31, 120] width 9 height 12
select select "service"
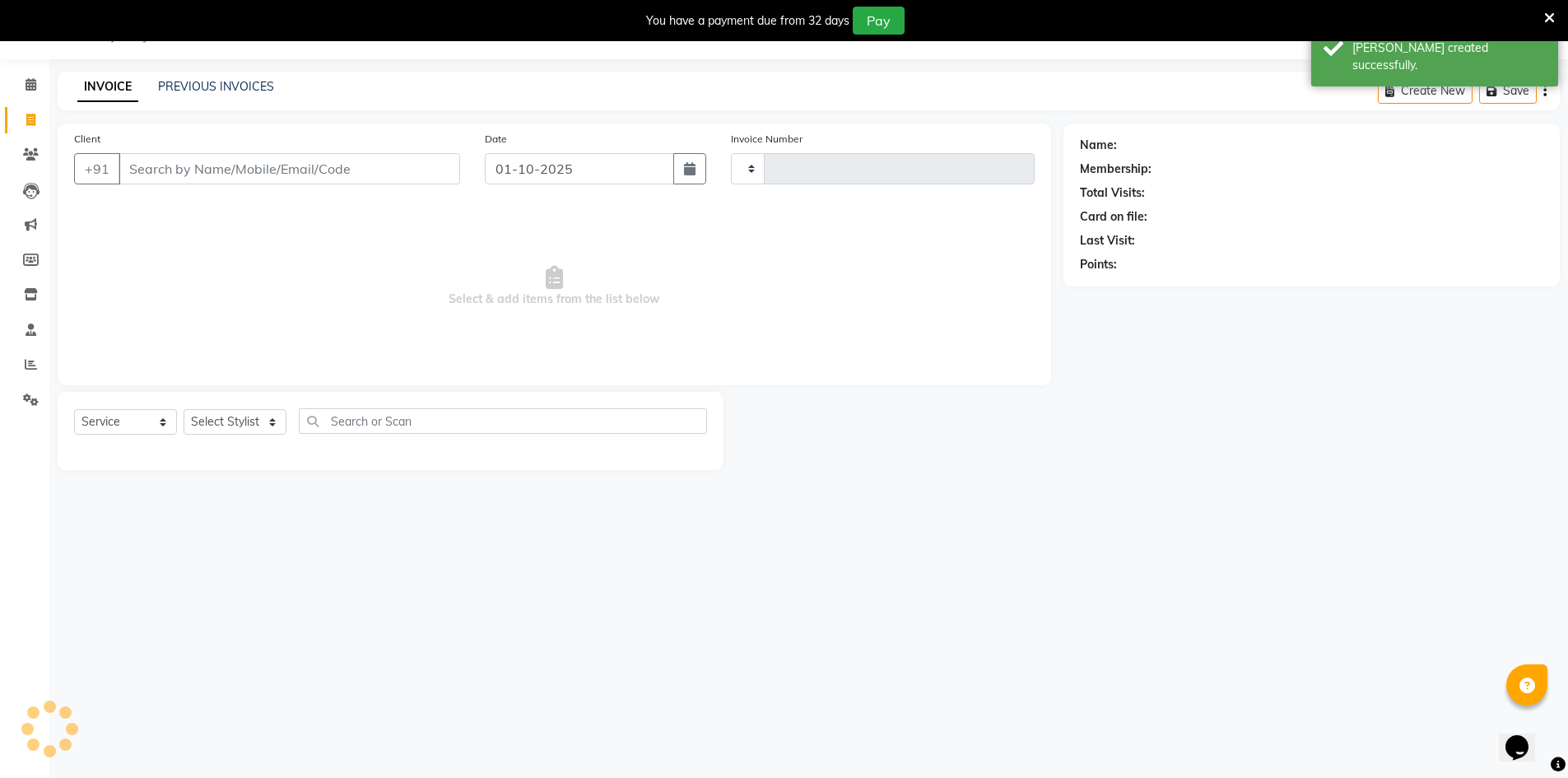
type input "1349"
select select "7339"
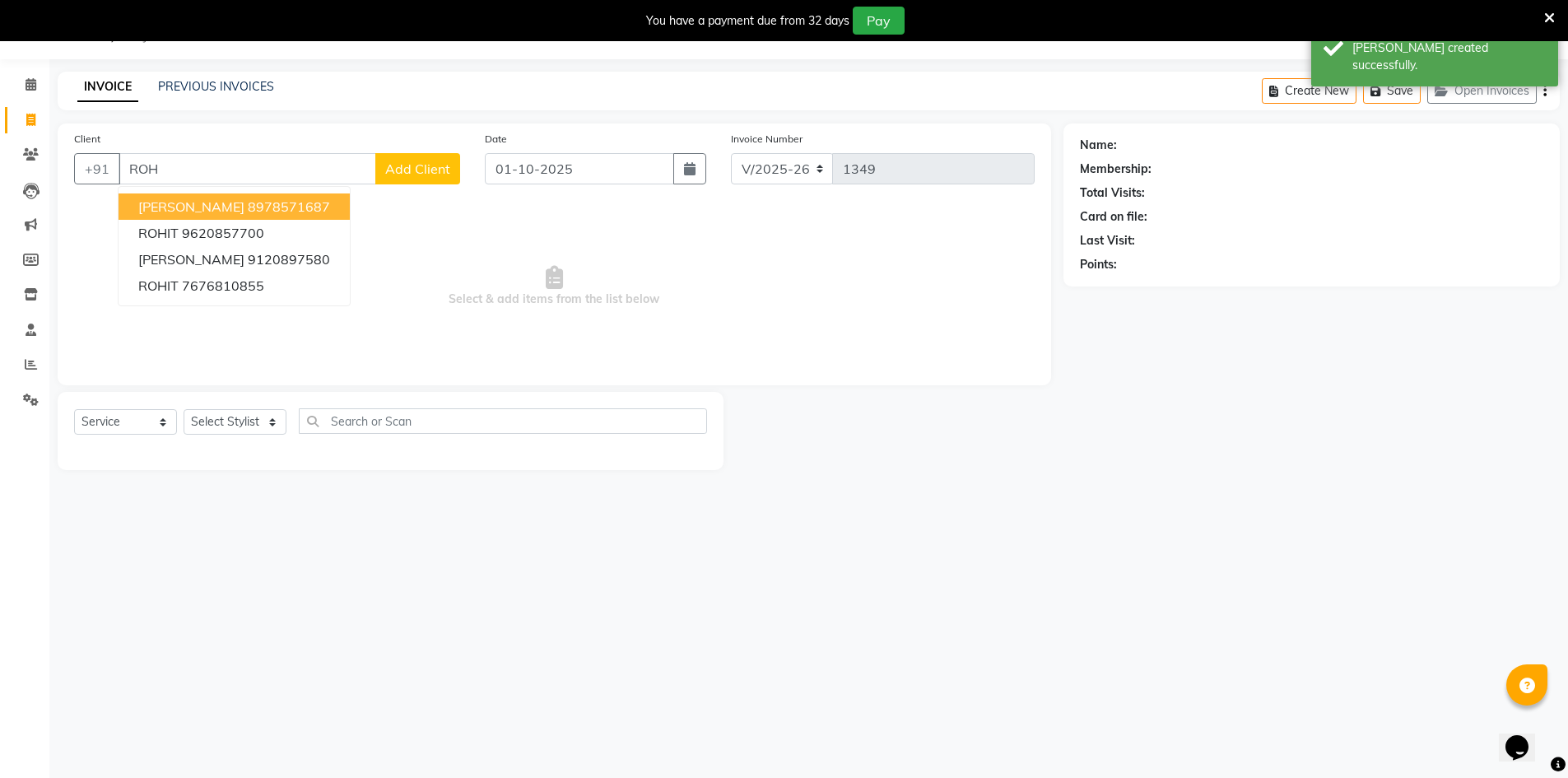
type input "ROHI"
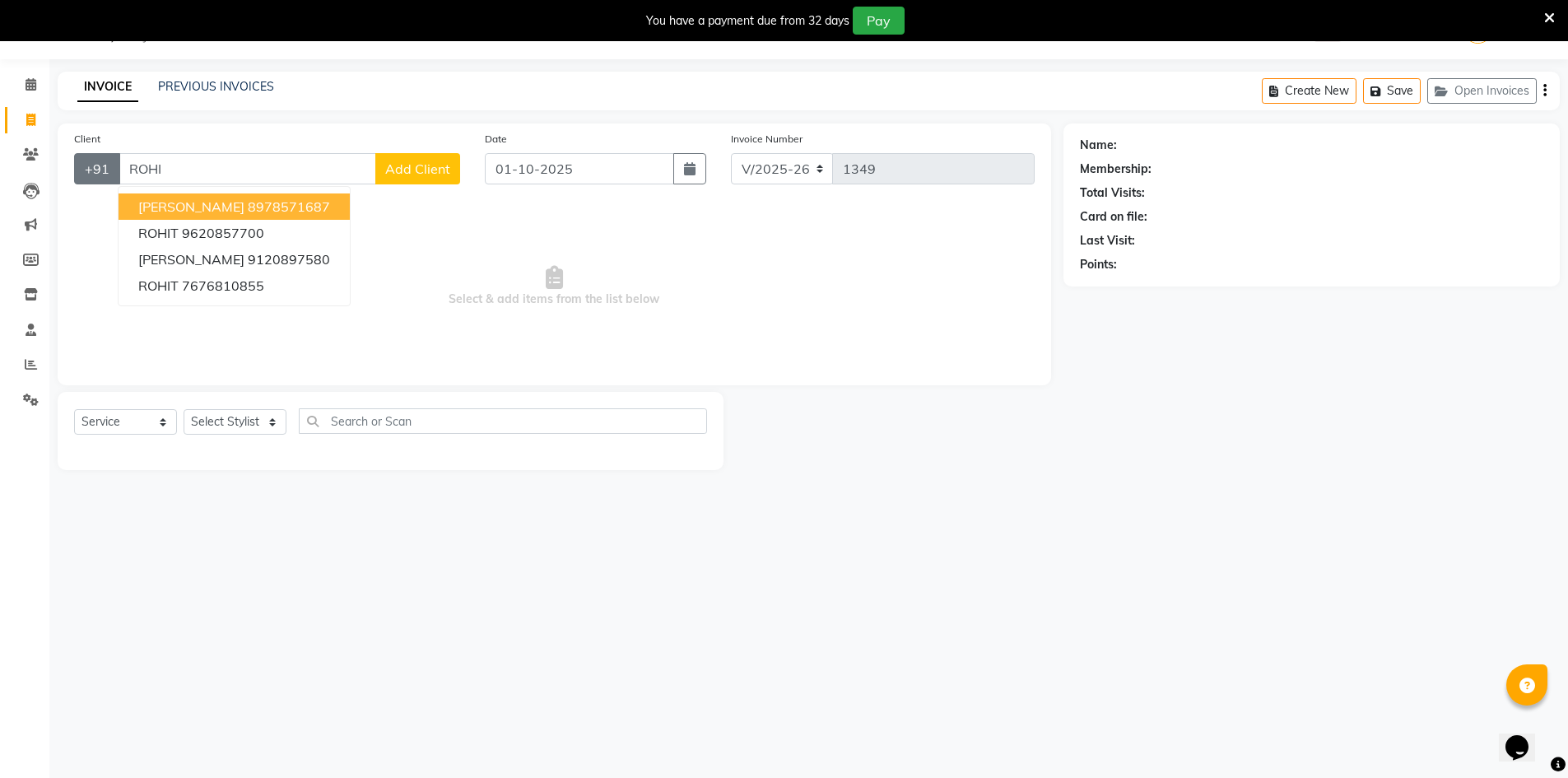
drag, startPoint x: 174, startPoint y: 160, endPoint x: 109, endPoint y: 170, distance: 65.8
click at [109, 170] on div "+91 [PERSON_NAME] 8978571687 ROHIT 9620857700 [PERSON_NAME] 9120897580 ROHIT 76…" at bounding box center [266, 168] width 386 height 32
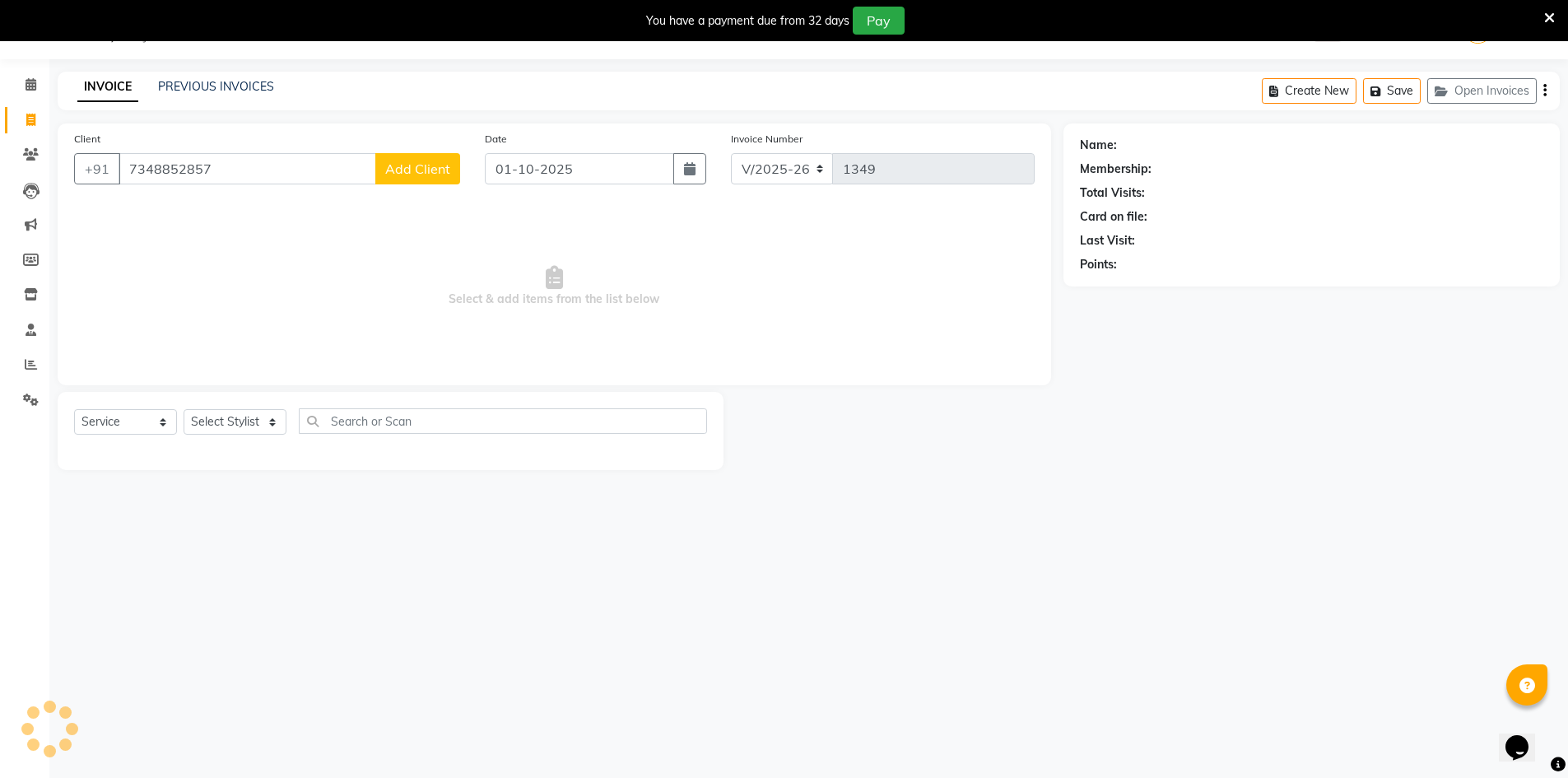
type input "7348852857"
click at [403, 162] on span "Add Client" at bounding box center [418, 168] width 65 height 16
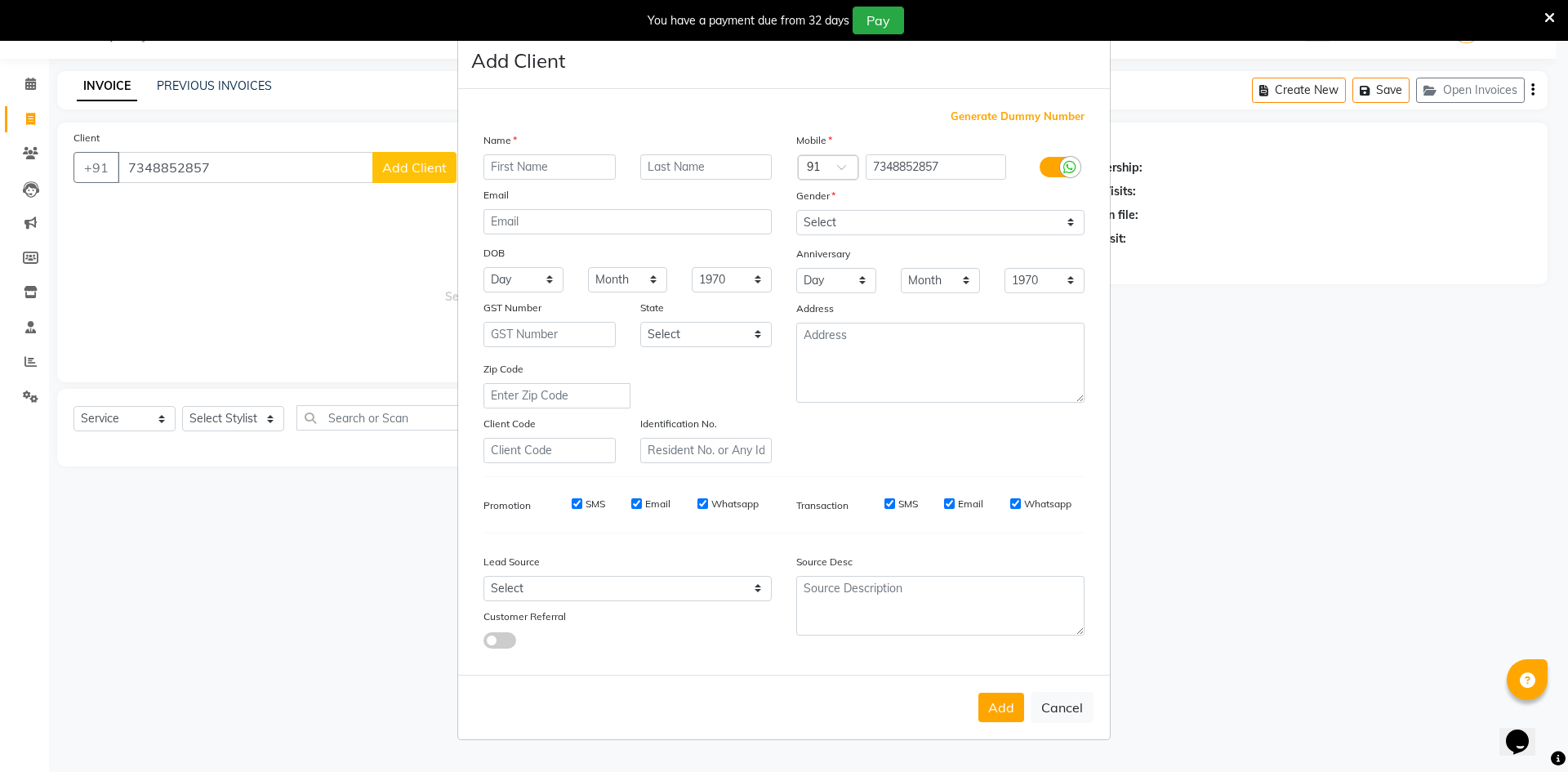
click at [517, 175] on input "text" at bounding box center [549, 167] width 132 height 26
type input "[PERSON_NAME]"
click at [612, 584] on select "Select Walk-in Referral Internet Friend Word of Mouth Advertisement Facebook Ju…" at bounding box center [628, 588] width 289 height 26
select select "50225"
click at [483, 575] on select "Select Walk-in Referral Internet Friend Word of Mouth Advertisement Facebook Ju…" at bounding box center [628, 588] width 289 height 26
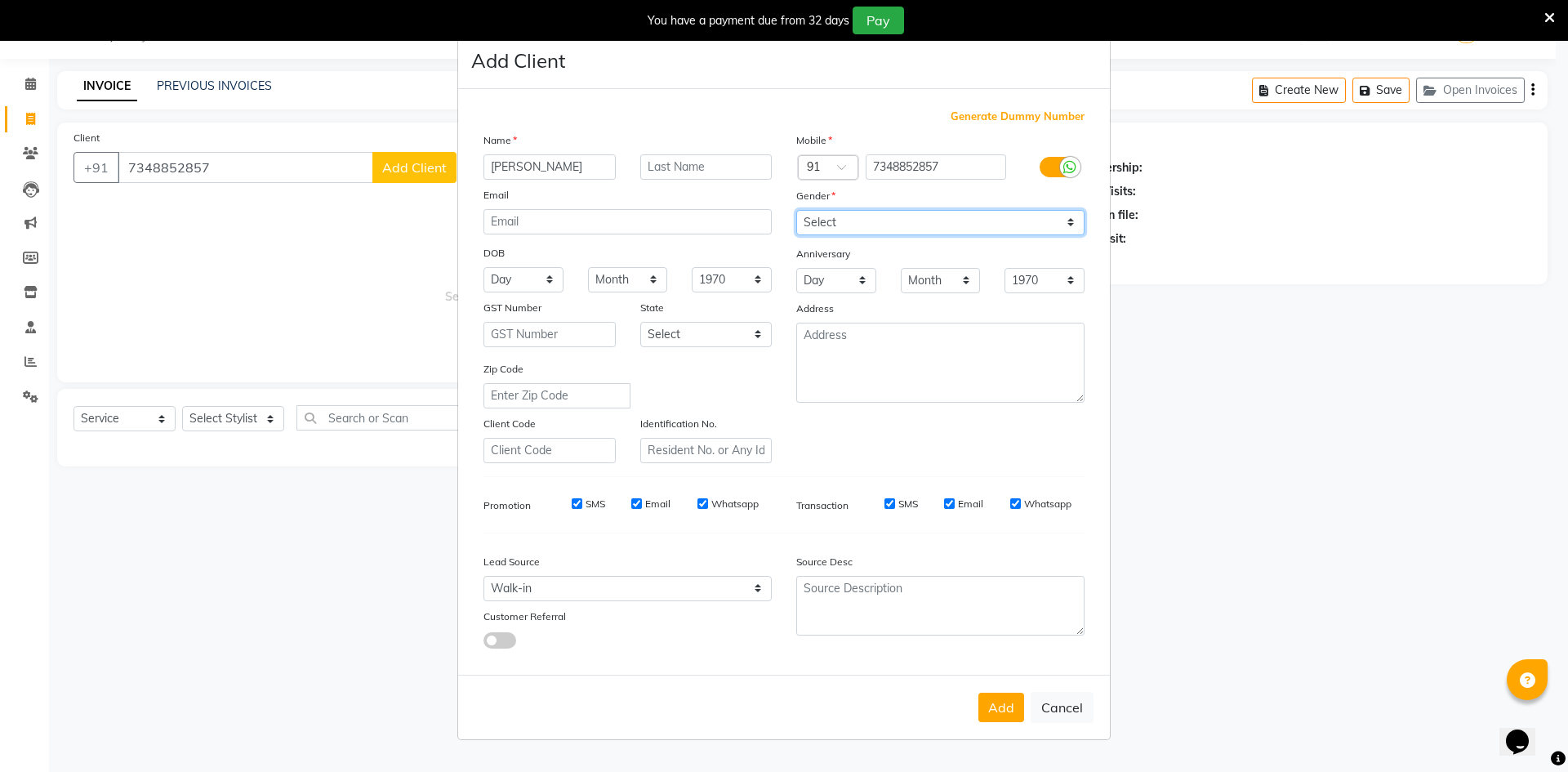
click at [837, 218] on select "Select [DEMOGRAPHIC_DATA] [DEMOGRAPHIC_DATA] Other Prefer Not To Say" at bounding box center [941, 222] width 289 height 26
select select "[DEMOGRAPHIC_DATA]"
click at [797, 210] on select "Select [DEMOGRAPHIC_DATA] [DEMOGRAPHIC_DATA] Other Prefer Not To Say" at bounding box center [941, 222] width 289 height 26
click at [1005, 711] on button "Add" at bounding box center [1001, 706] width 46 height 29
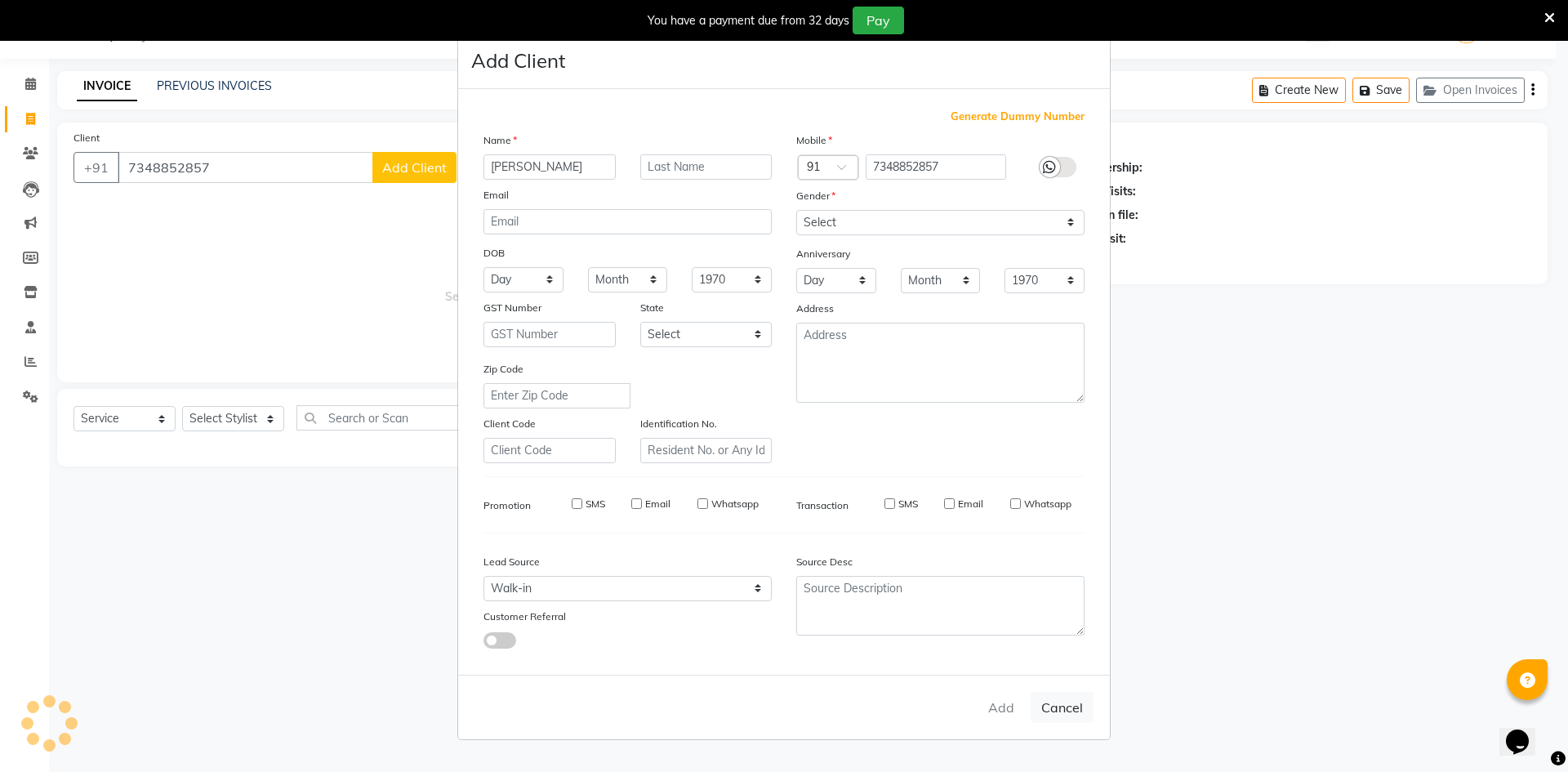
select select
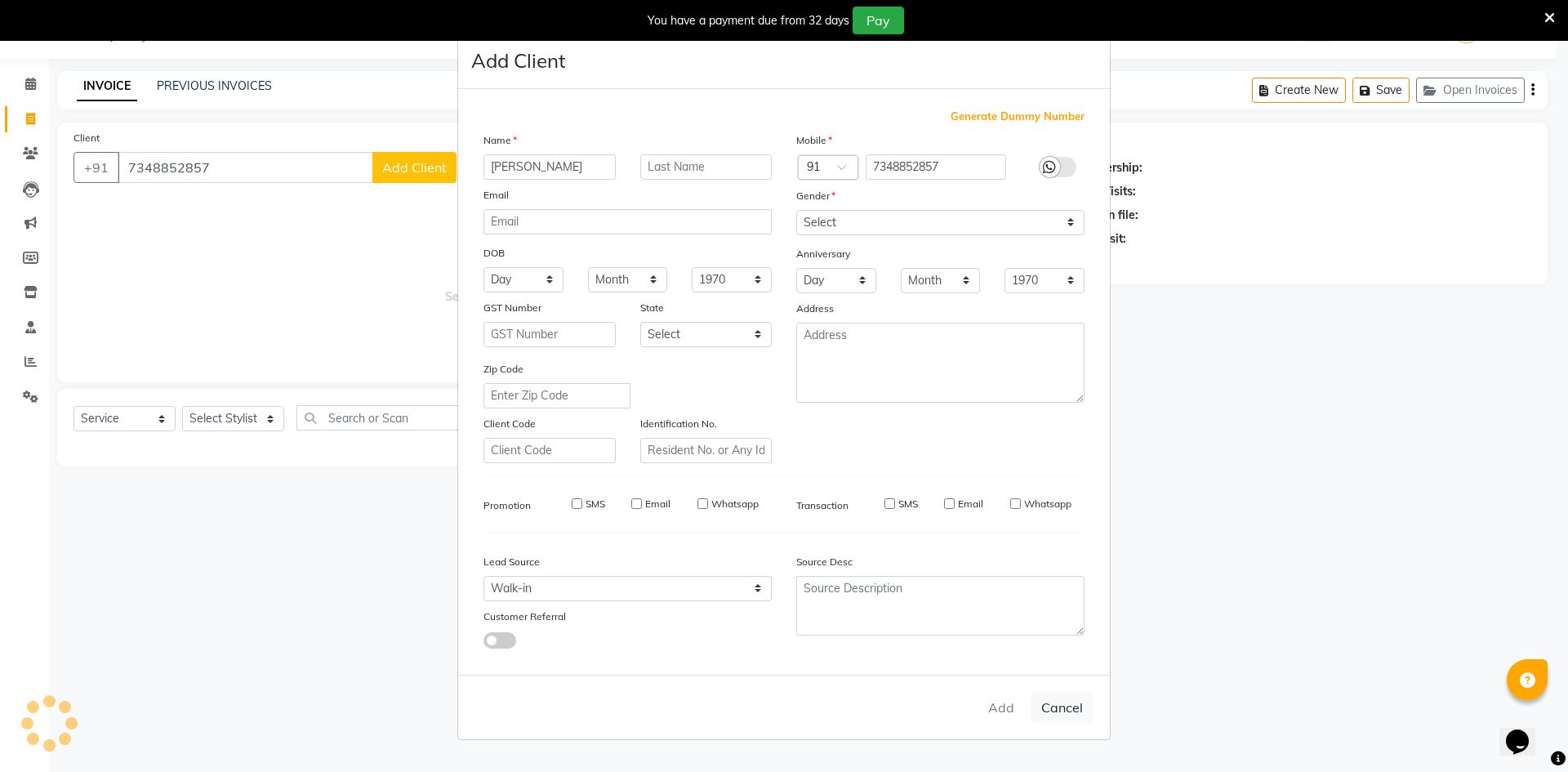
select select
checkbox input "false"
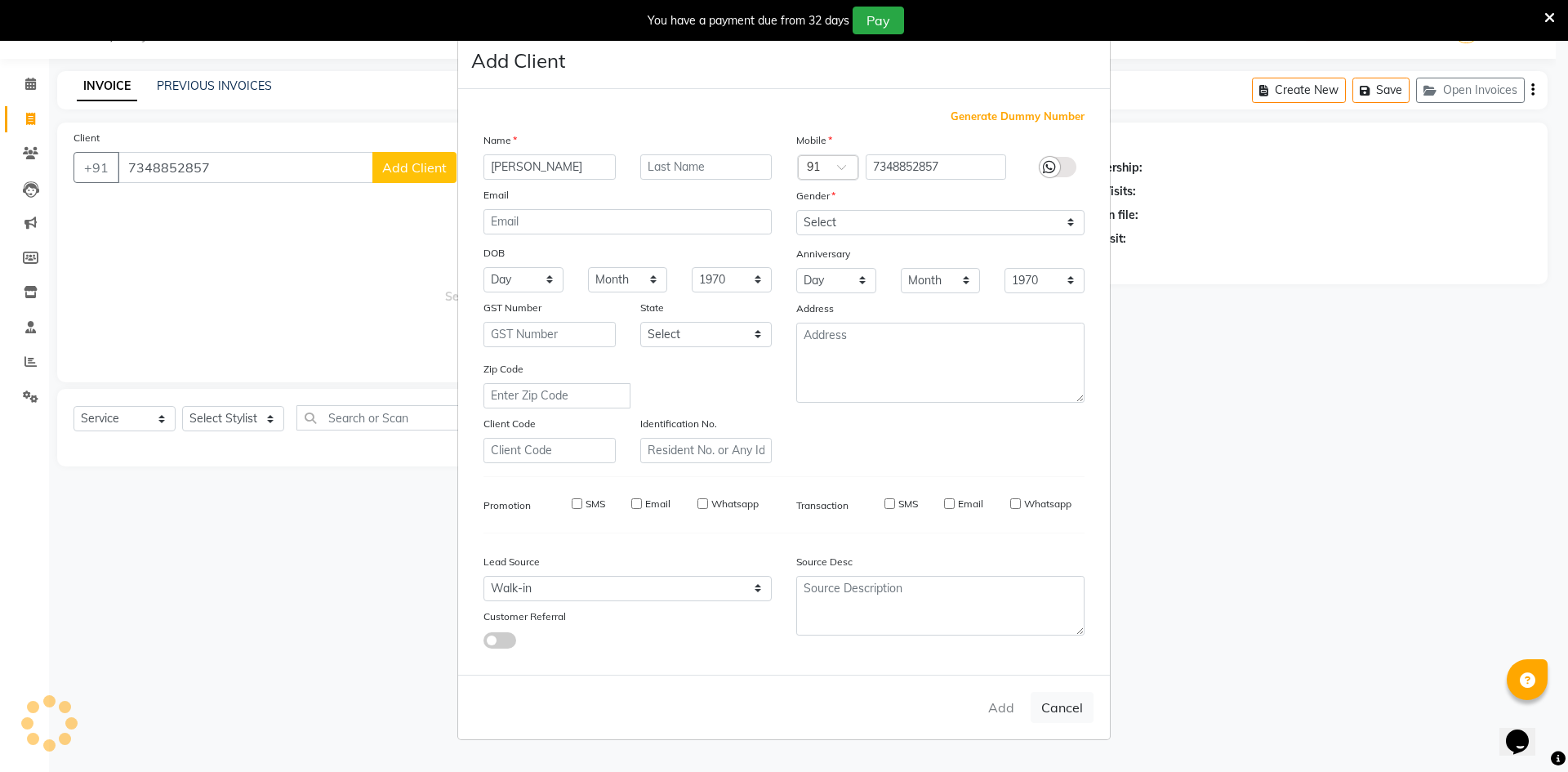
checkbox input "false"
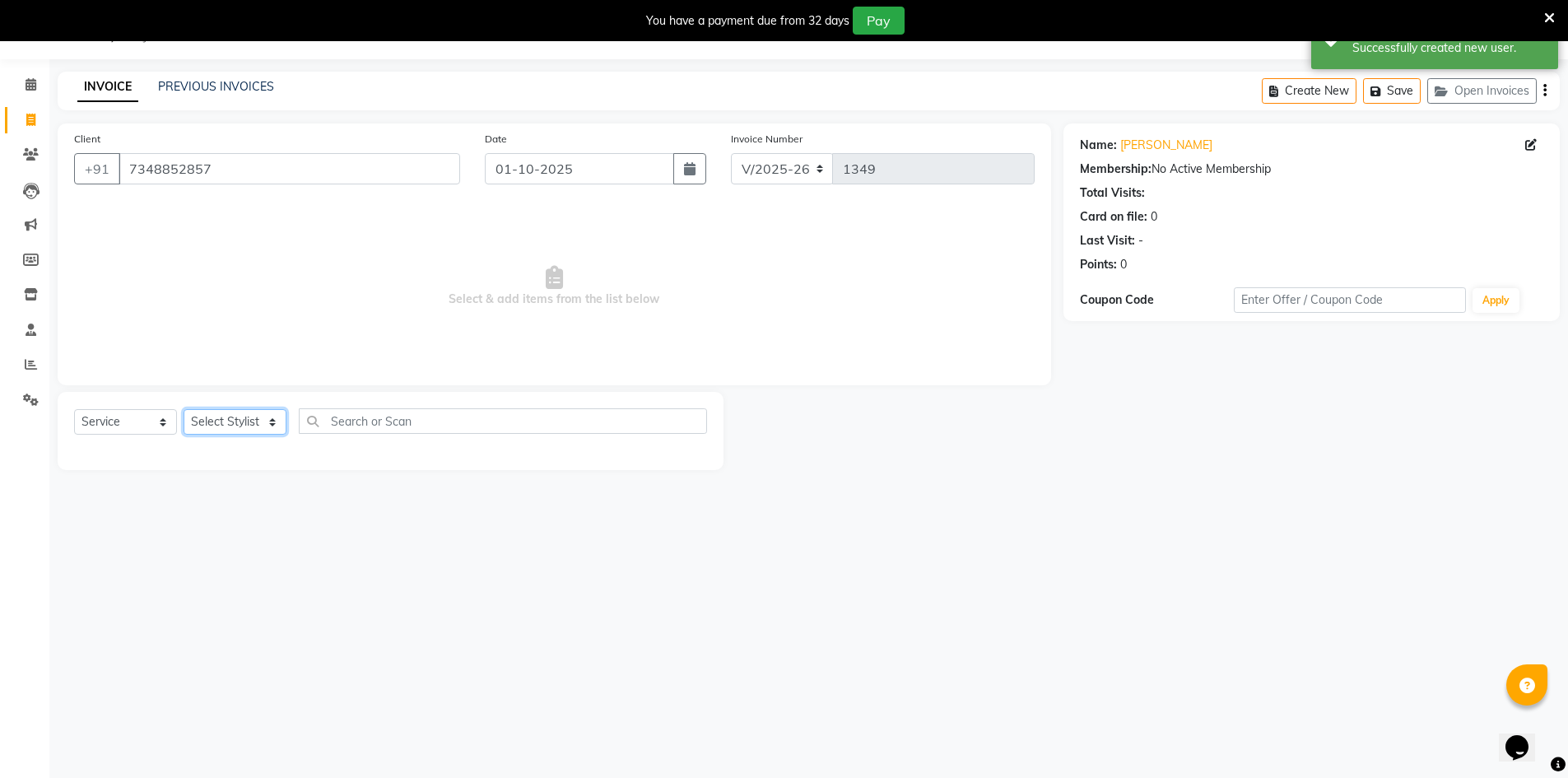
click at [234, 417] on select "Select Stylist [PERSON_NAME] [PERSON_NAME] RITHU [PERSON_NAME]" at bounding box center [235, 421] width 103 height 26
select select "66805"
click at [184, 409] on select "Select Stylist [PERSON_NAME] [PERSON_NAME] RITHU [PERSON_NAME]" at bounding box center [235, 421] width 103 height 26
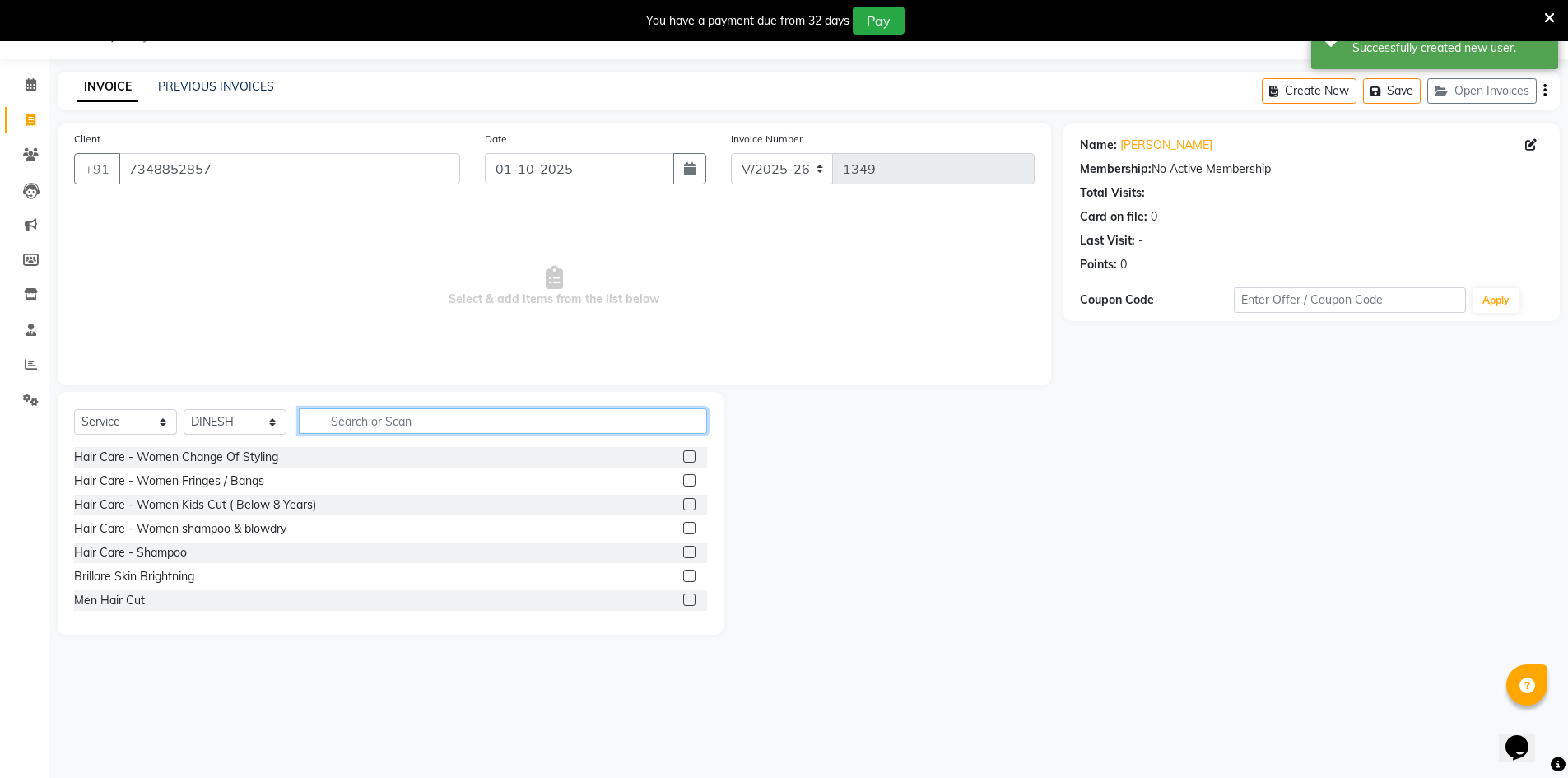
click at [371, 418] on input "text" at bounding box center [503, 421] width 409 height 26
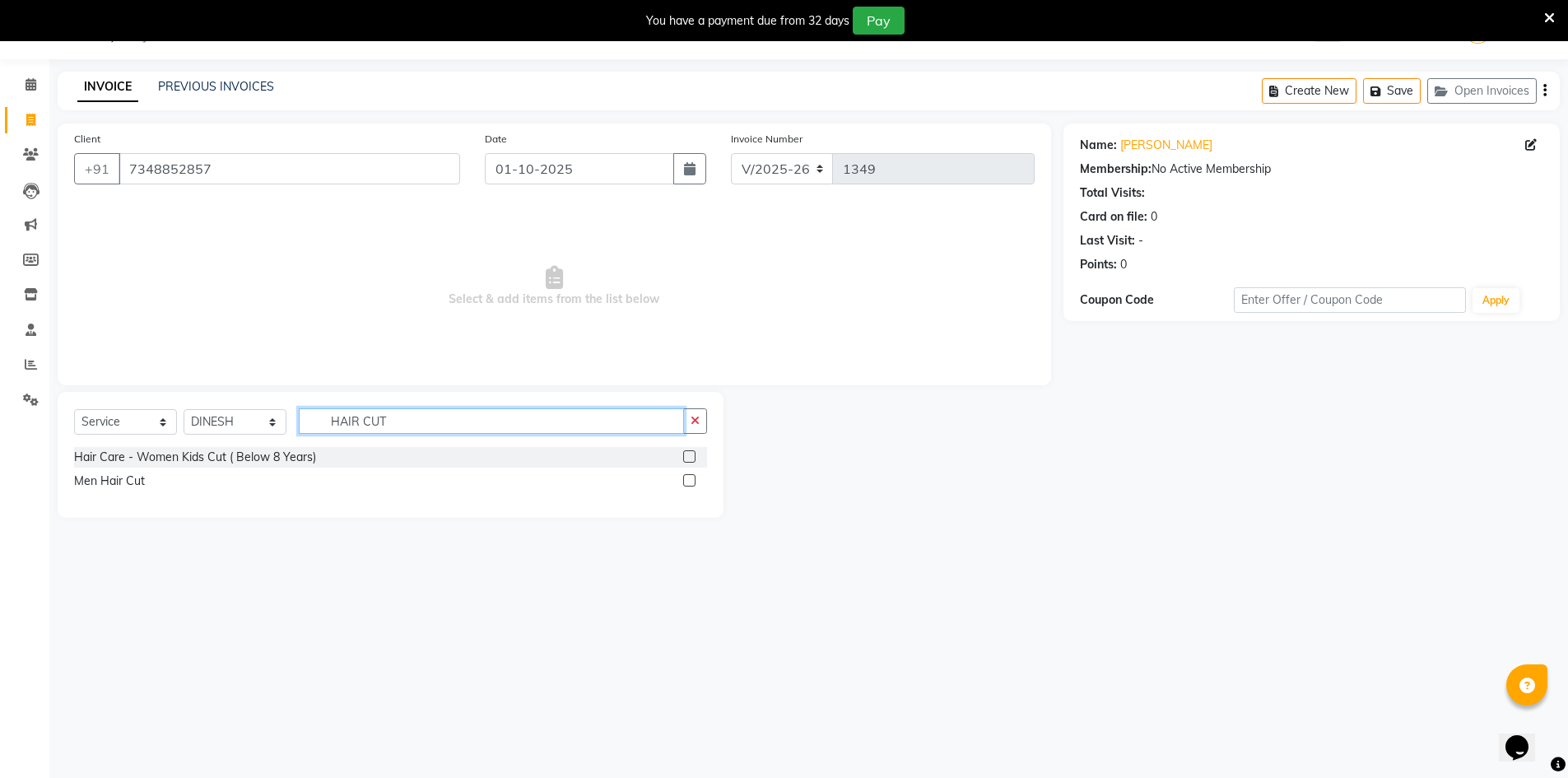
type input "HAIR CUT"
click at [688, 477] on label at bounding box center [689, 479] width 12 height 12
click at [688, 477] on input "checkbox" at bounding box center [688, 480] width 11 height 11
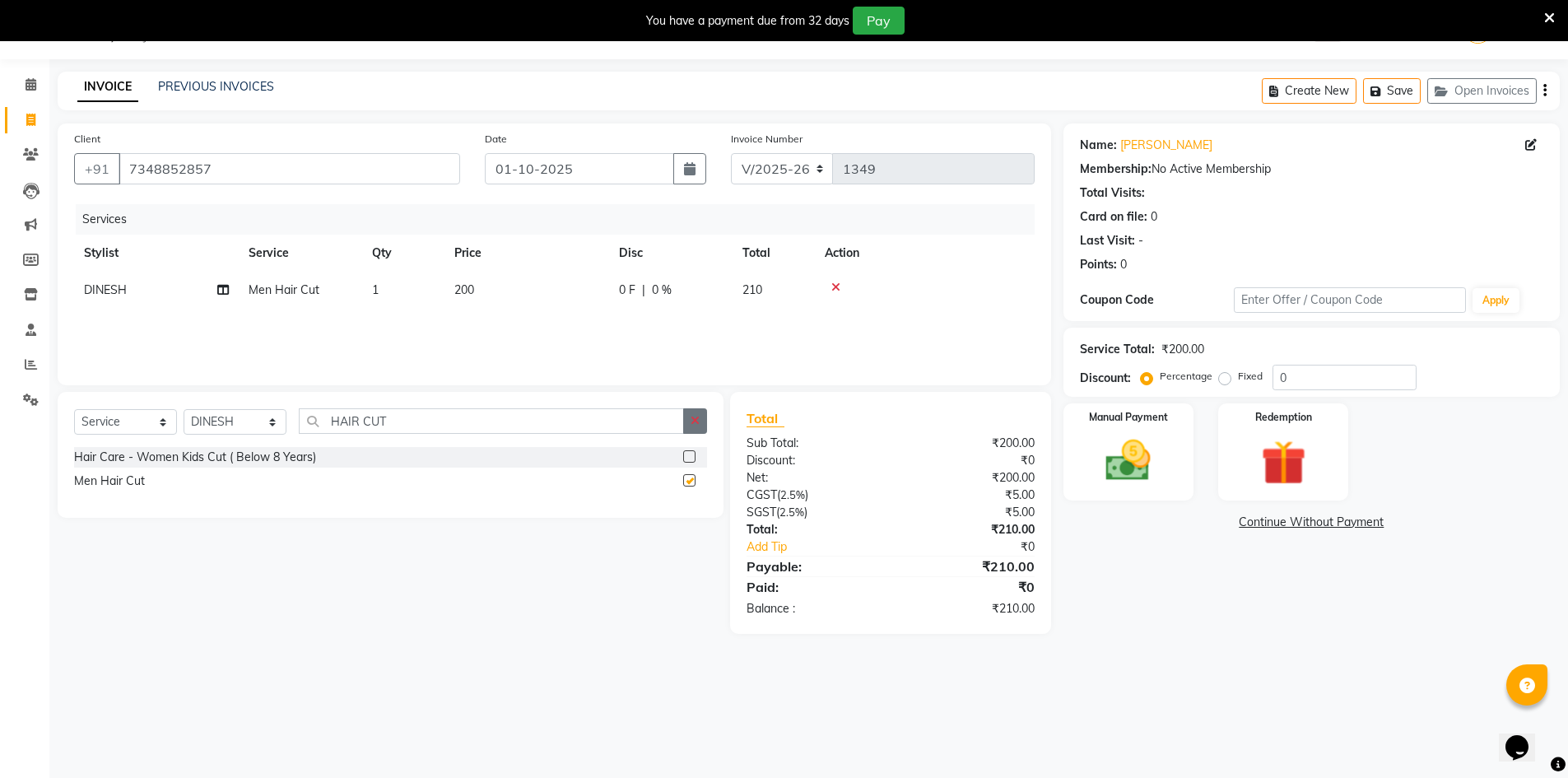
checkbox input "false"
drag, startPoint x: 693, startPoint y: 425, endPoint x: 545, endPoint y: 401, distance: 149.9
click at [692, 425] on icon "button" at bounding box center [695, 420] width 9 height 11
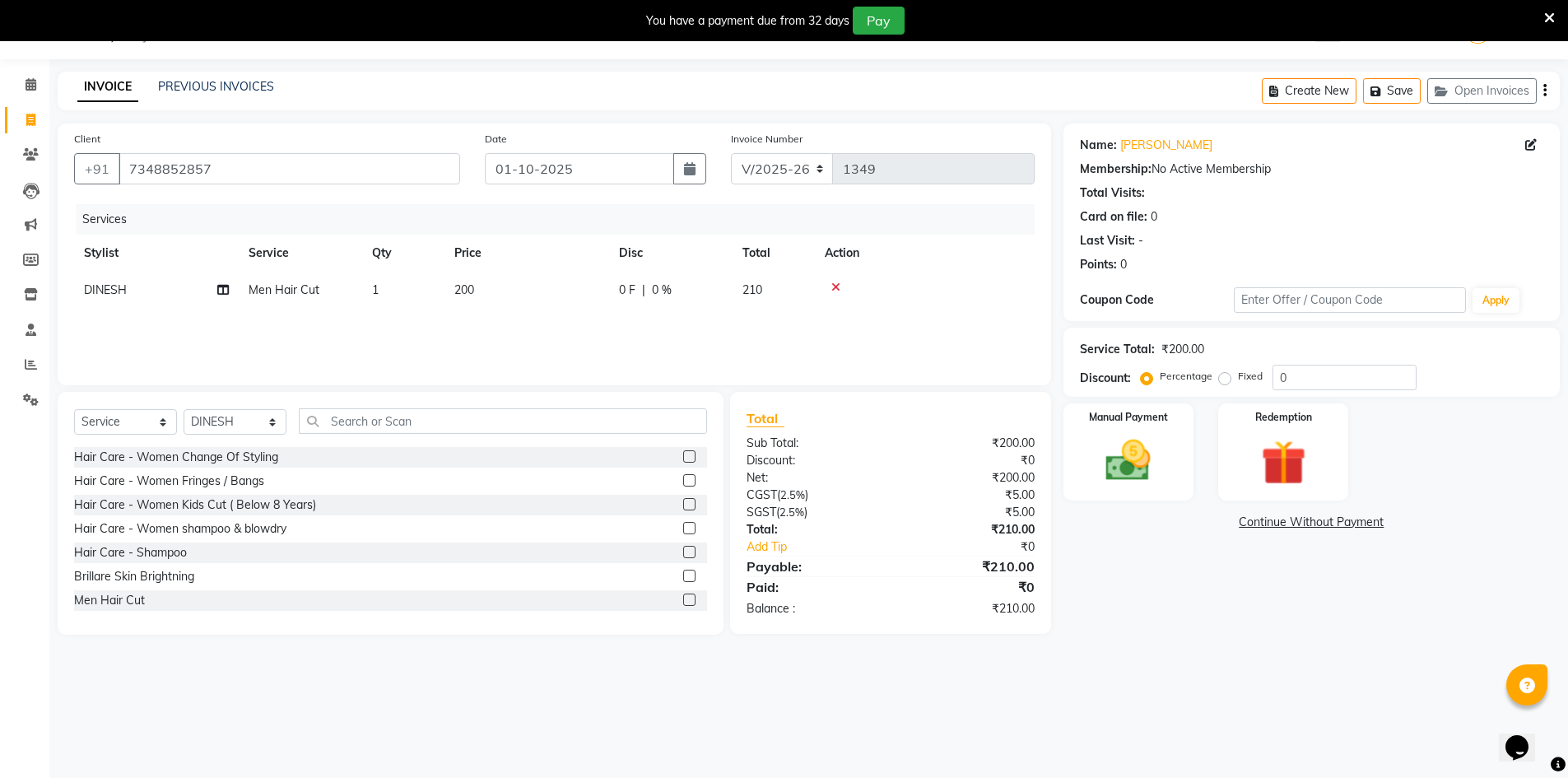
drag, startPoint x: 544, startPoint y: 401, endPoint x: 537, endPoint y: 416, distance: 16.6
click at [541, 411] on div "Select Service Product Membership Package Voucher Prepaid Gift Card Select Styl…" at bounding box center [391, 513] width 666 height 243
click at [537, 416] on input "text" at bounding box center [503, 421] width 409 height 26
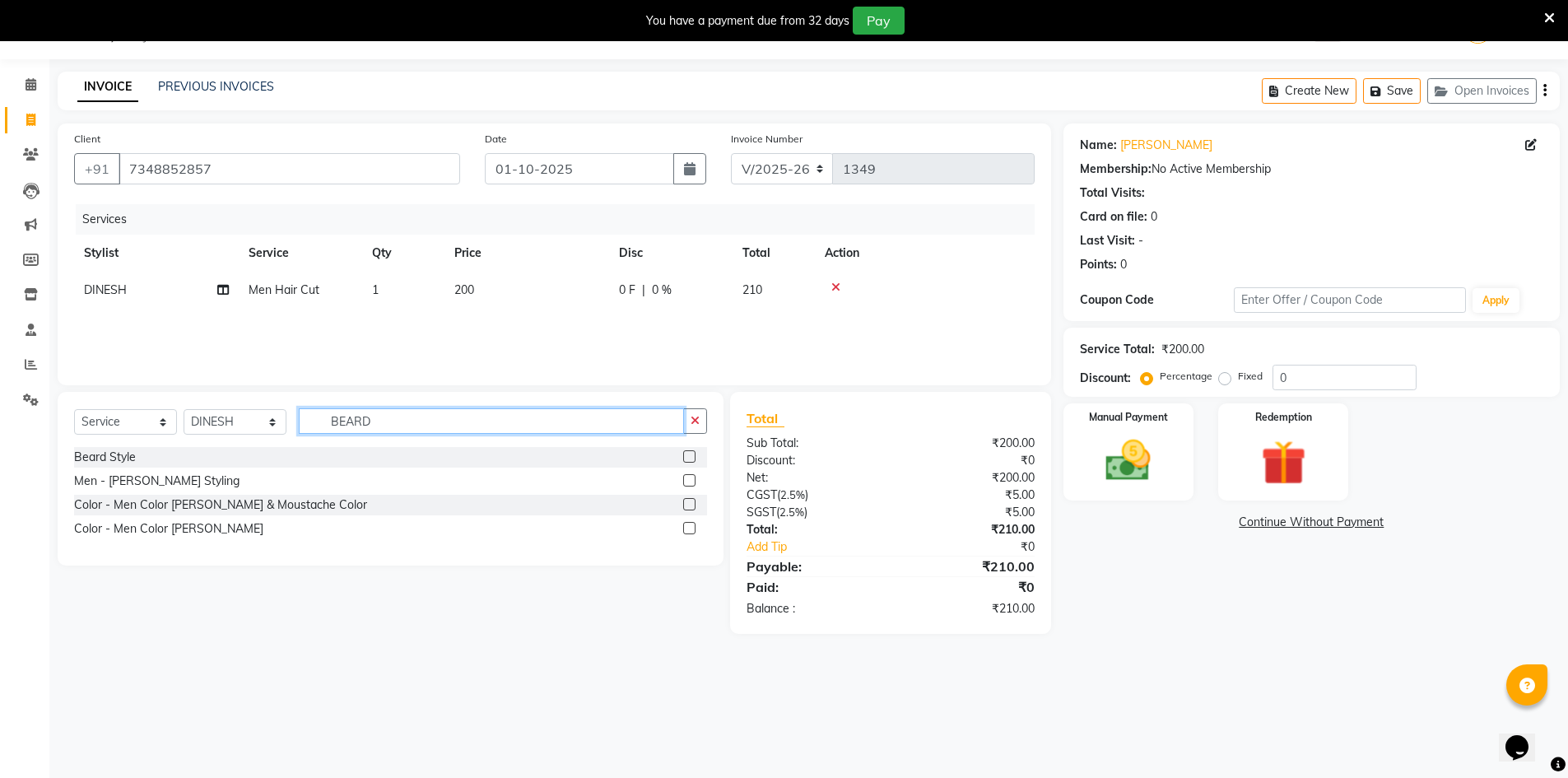
type input "BEARD"
click at [692, 478] on label at bounding box center [689, 479] width 12 height 12
click at [692, 478] on input "checkbox" at bounding box center [688, 480] width 11 height 11
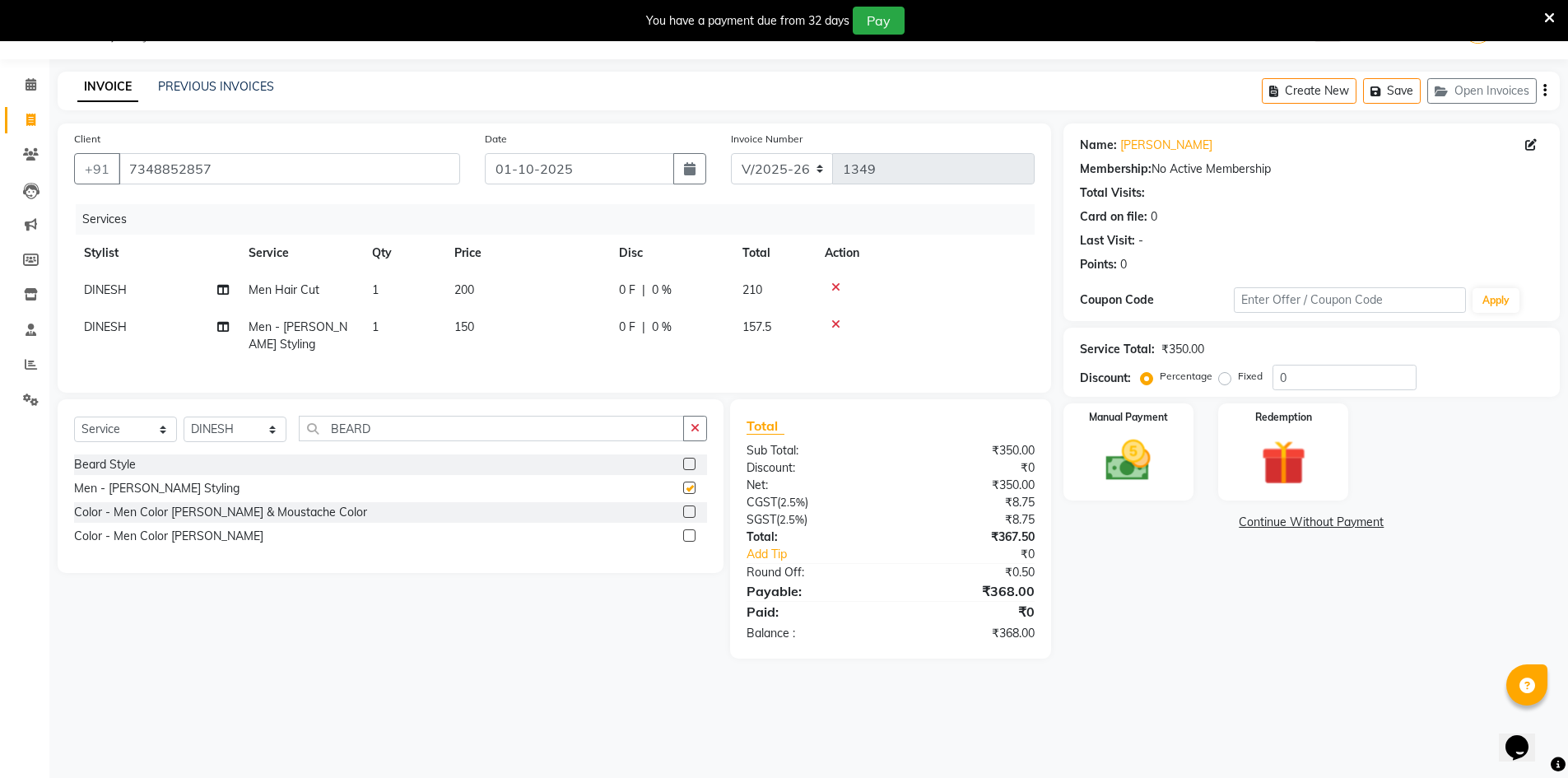
checkbox input "false"
click at [1165, 468] on img at bounding box center [1129, 460] width 76 height 54
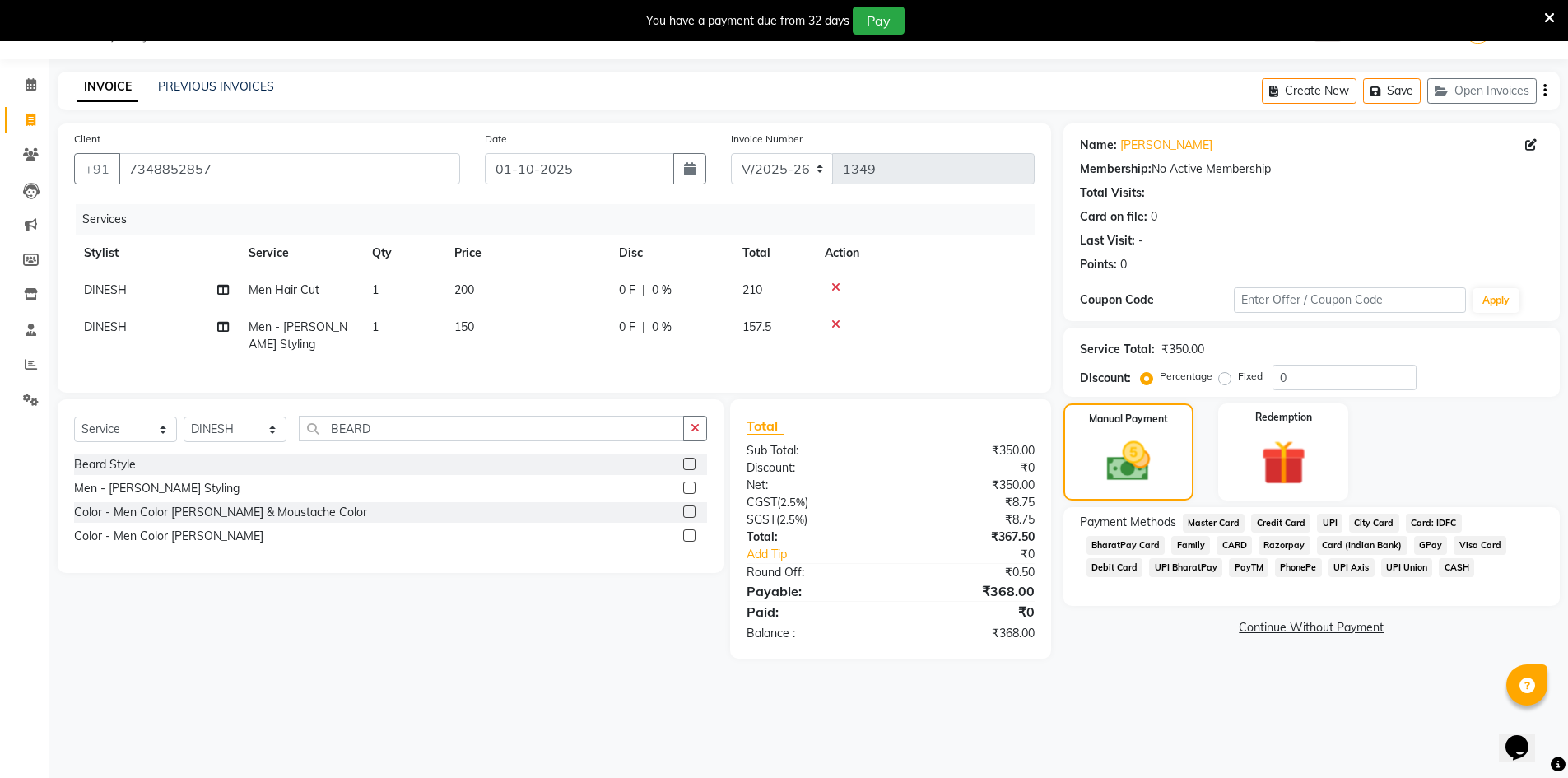
click at [1327, 521] on span "UPI" at bounding box center [1330, 523] width 26 height 19
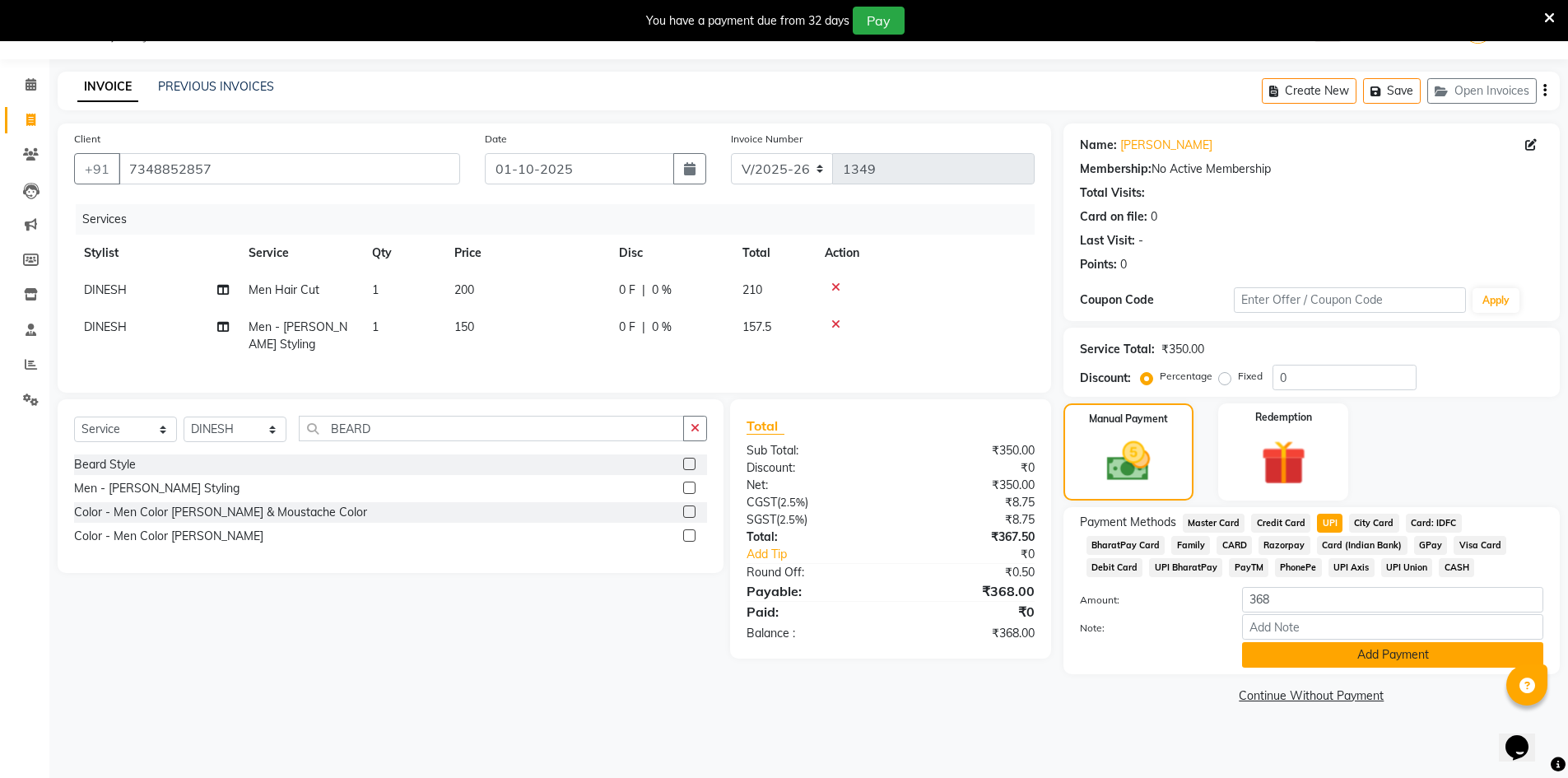
click at [1290, 656] on button "Add Payment" at bounding box center [1393, 655] width 302 height 26
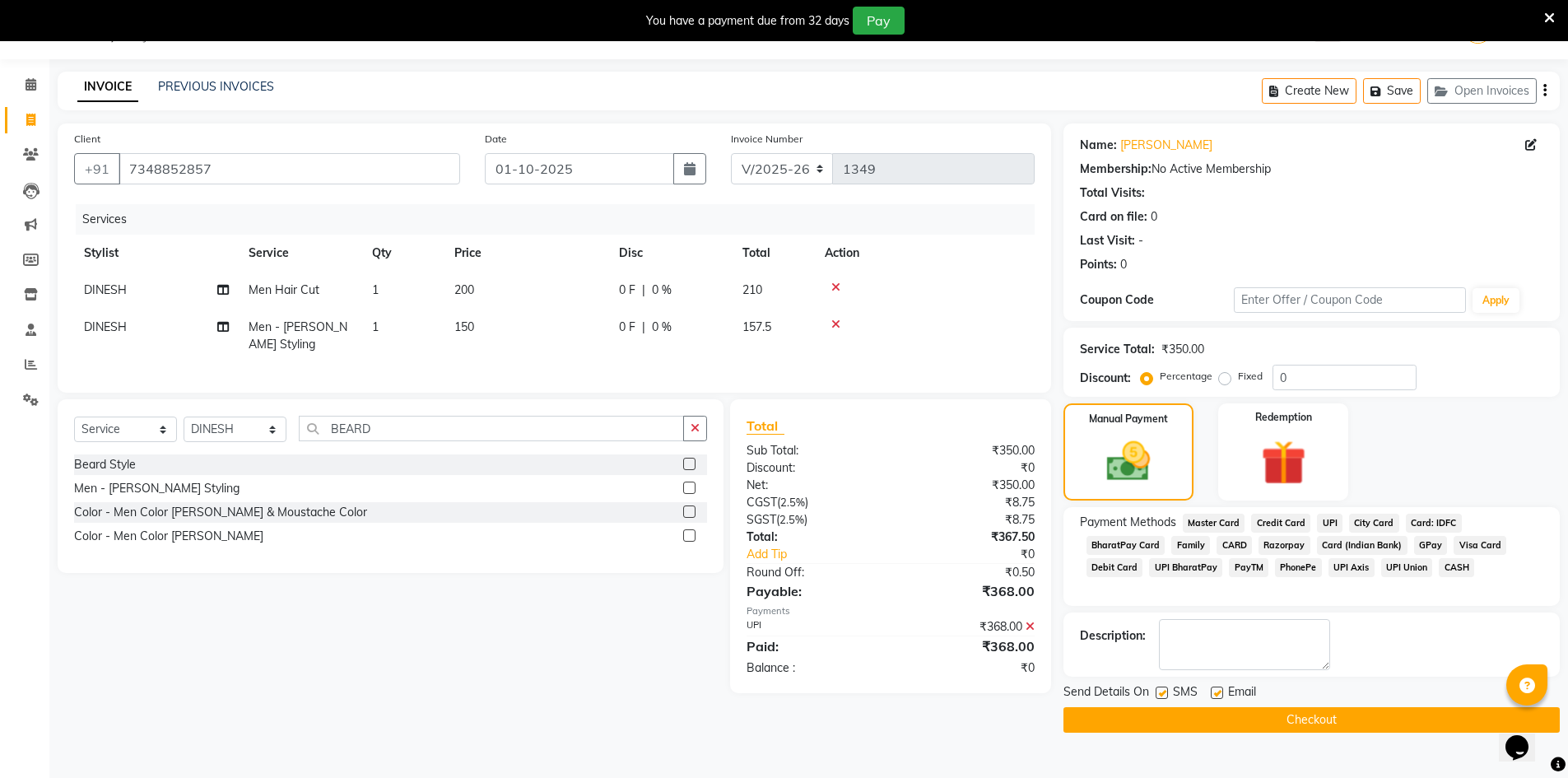
click at [1199, 713] on button "Checkout" at bounding box center [1311, 720] width 497 height 26
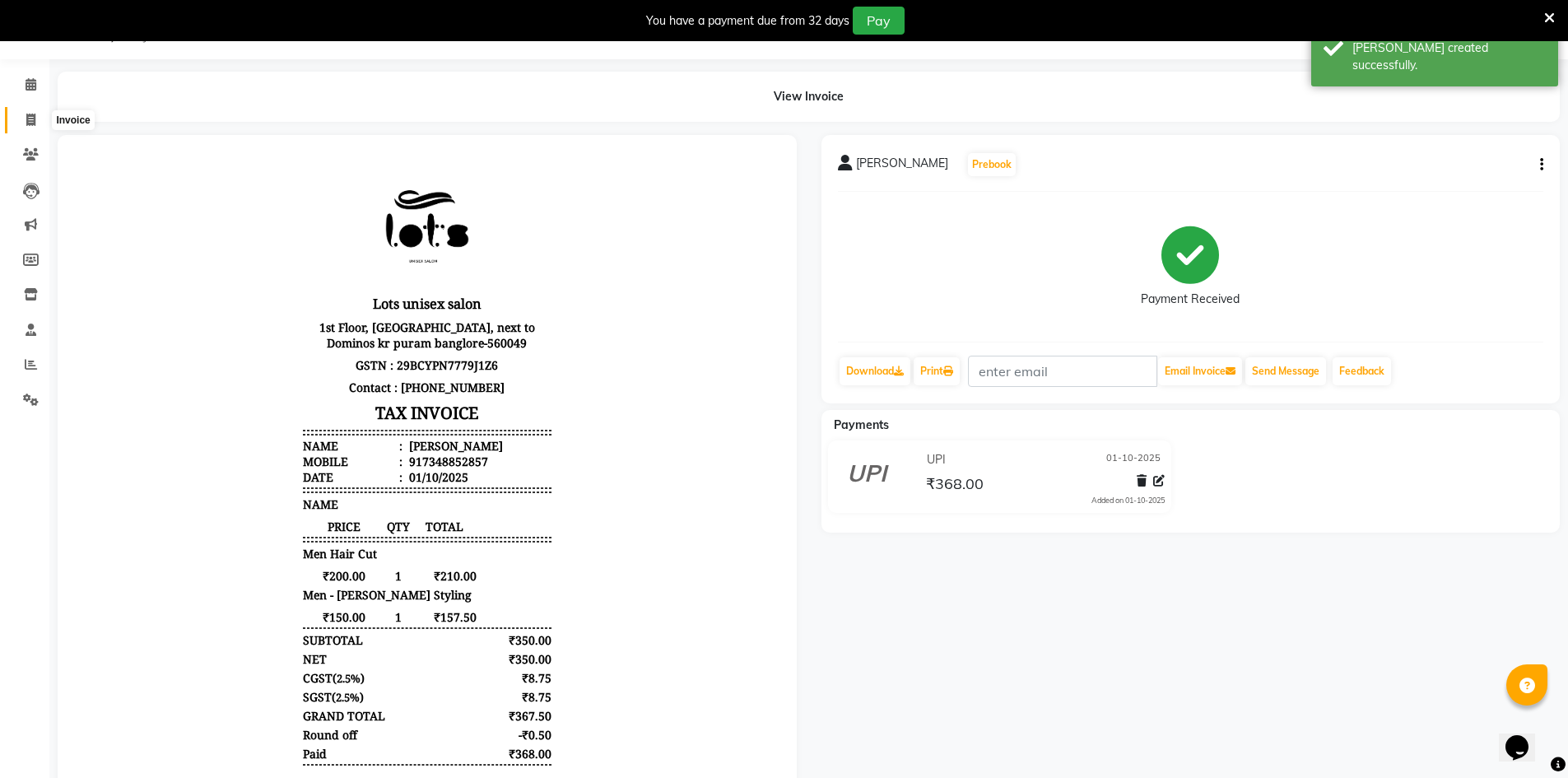
click at [31, 126] on span at bounding box center [31, 121] width 29 height 19
select select "service"
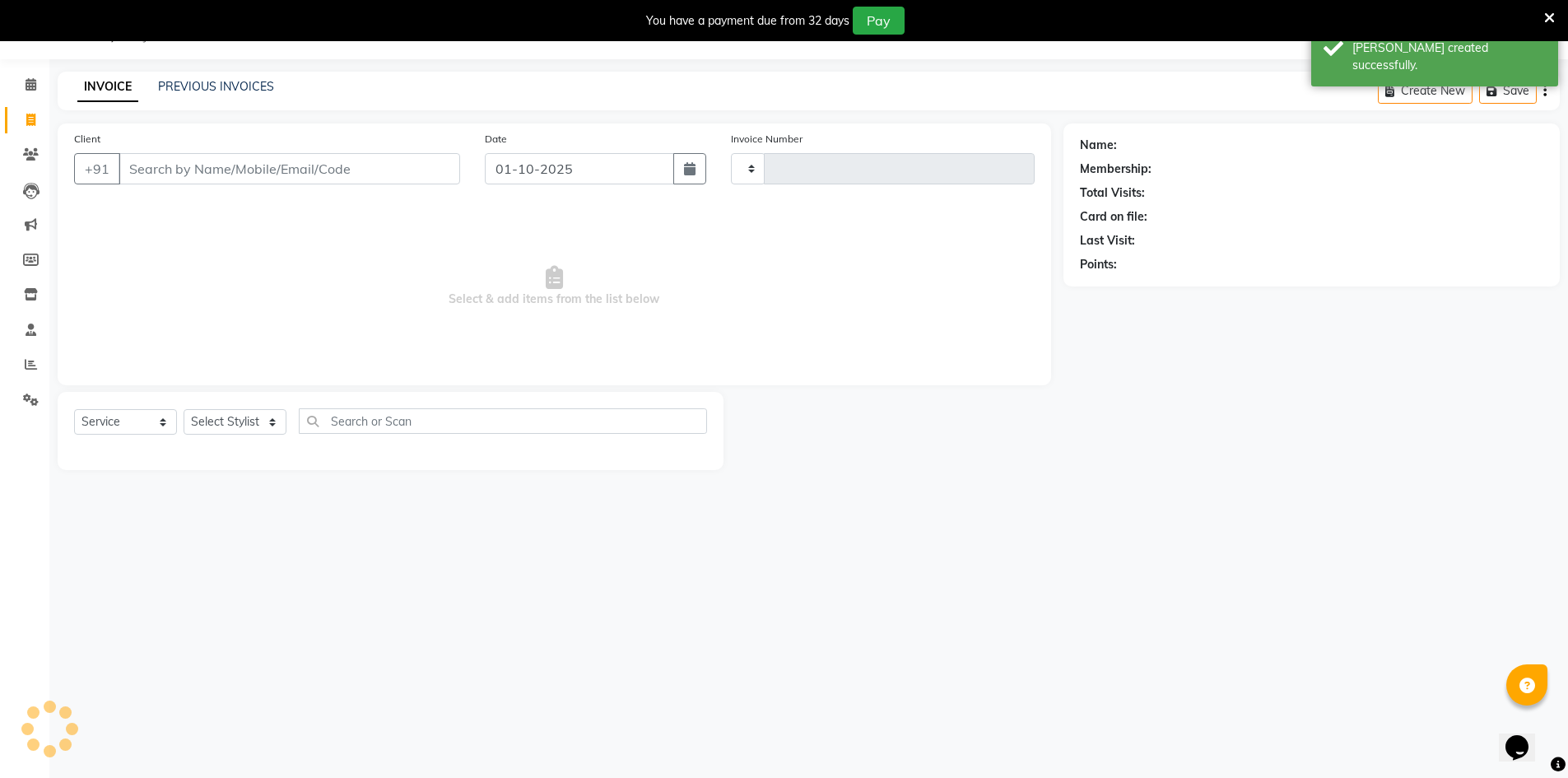
type input "1350"
select select "7339"
click at [29, 368] on icon at bounding box center [31, 364] width 12 height 12
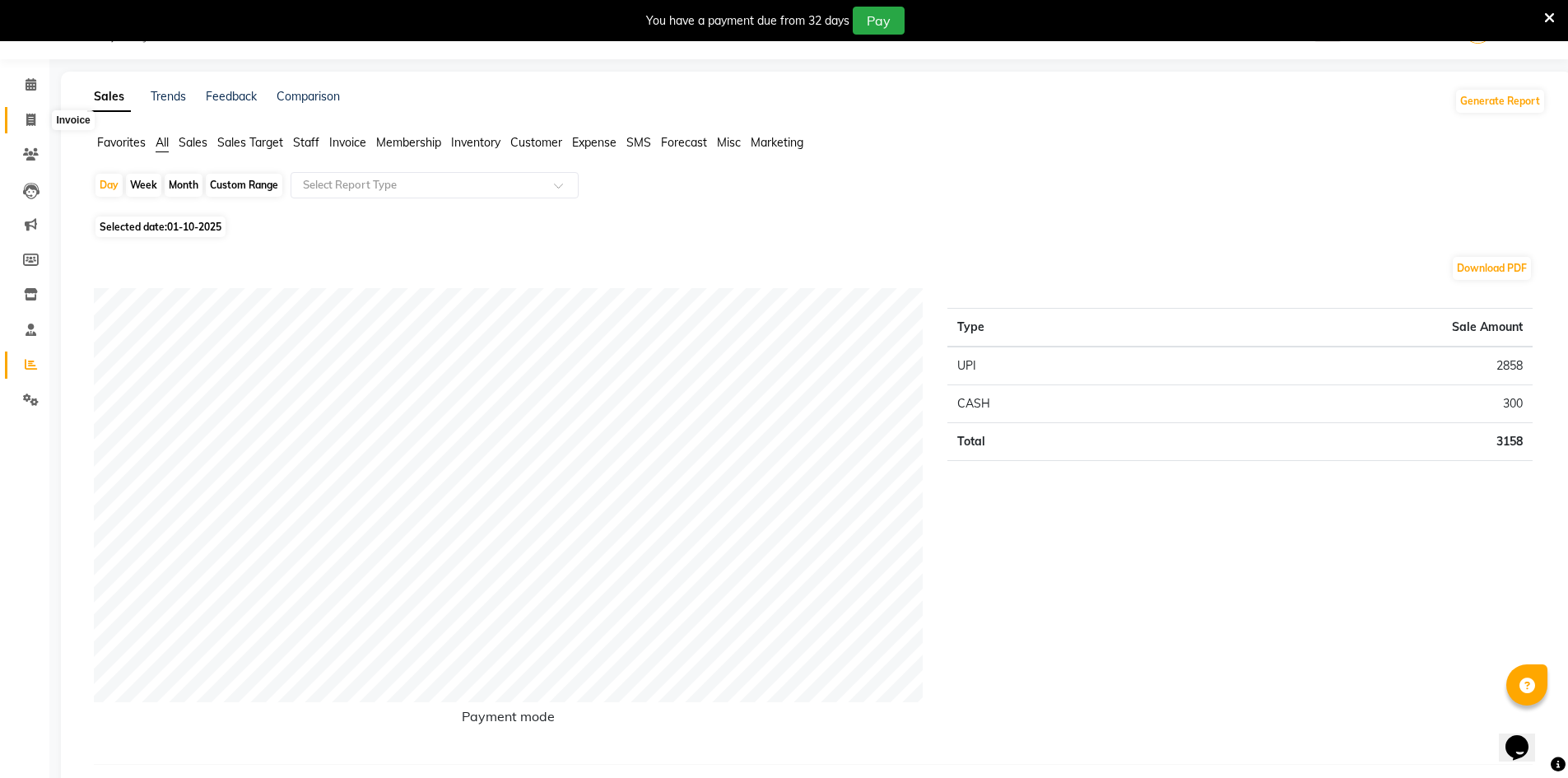
click at [34, 121] on icon at bounding box center [31, 120] width 9 height 12
select select "service"
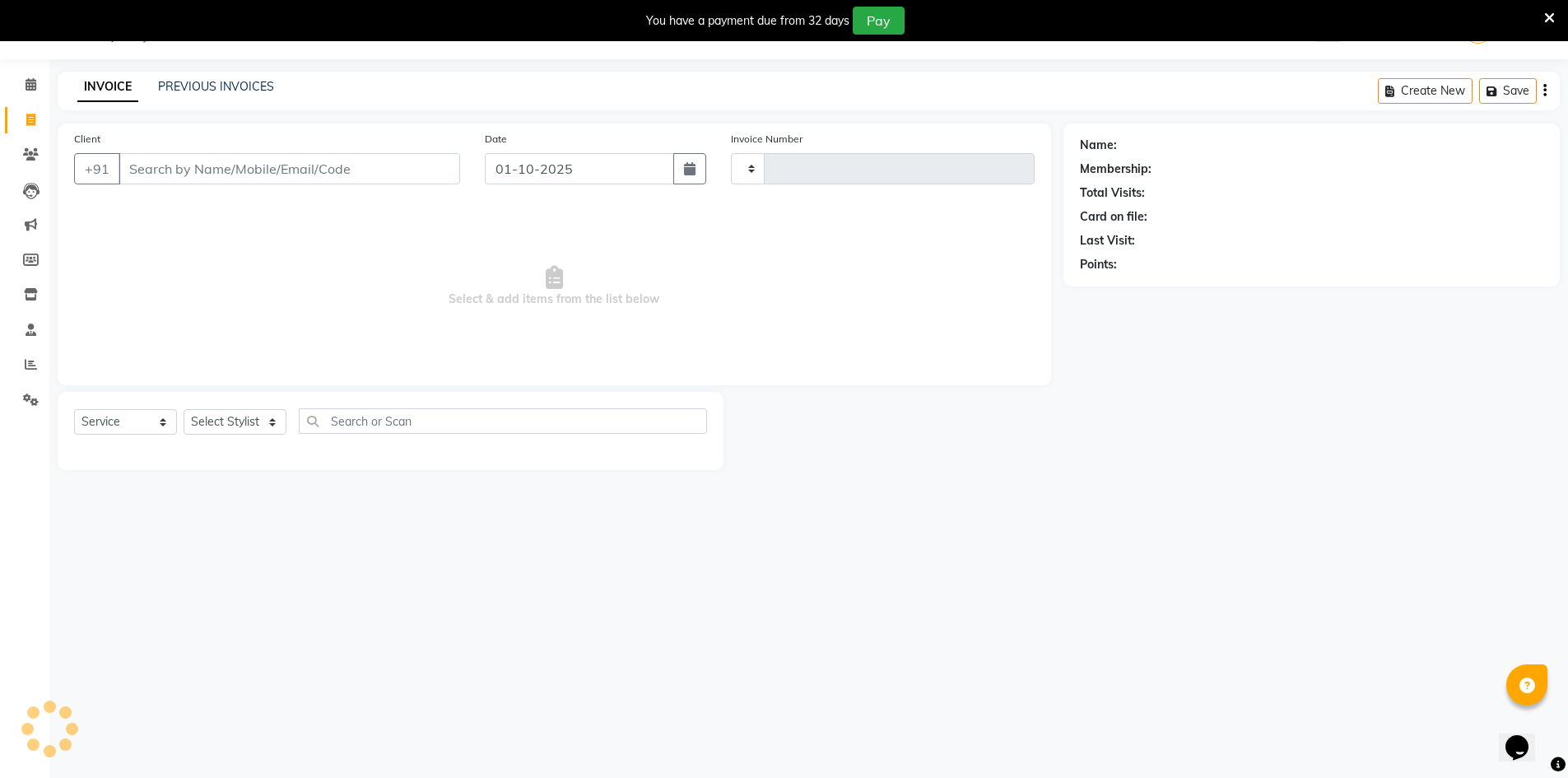
type input "1350"
select select "7339"
